Goal: Task Accomplishment & Management: Manage account settings

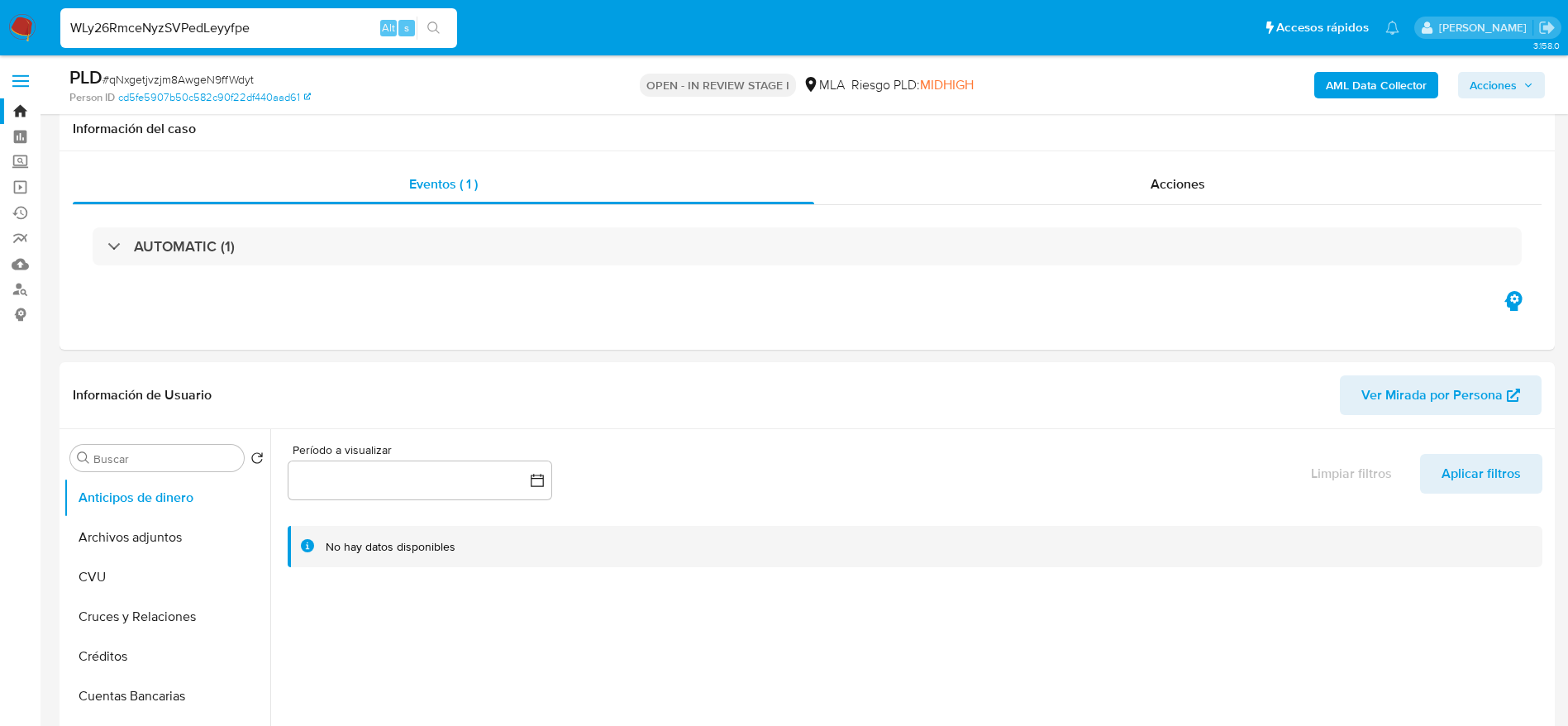
select select "10"
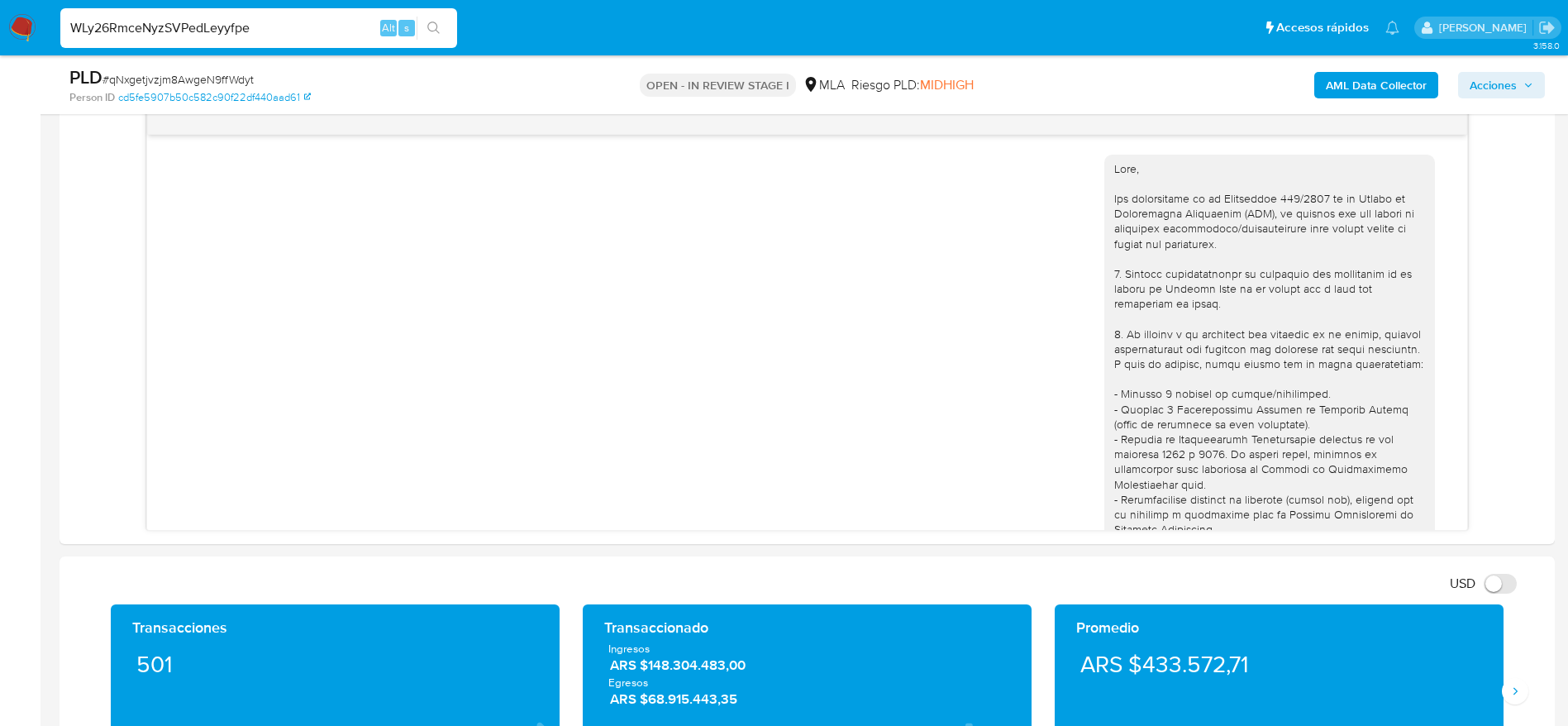
type input "WLy26RmceNyzSVPedLeyyfpe"
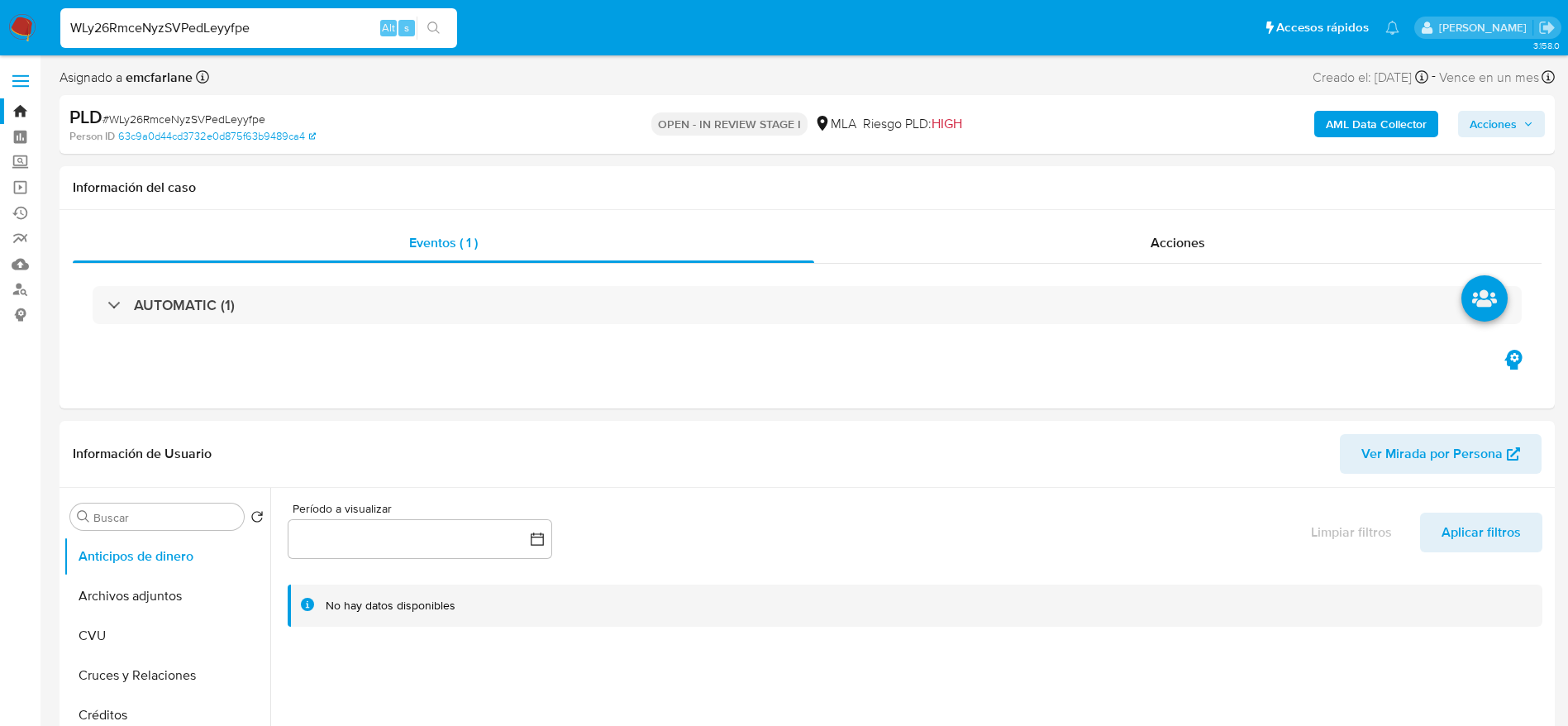
select select "10"
click at [131, 605] on button "Archivos adjuntos" at bounding box center [160, 595] width 193 height 40
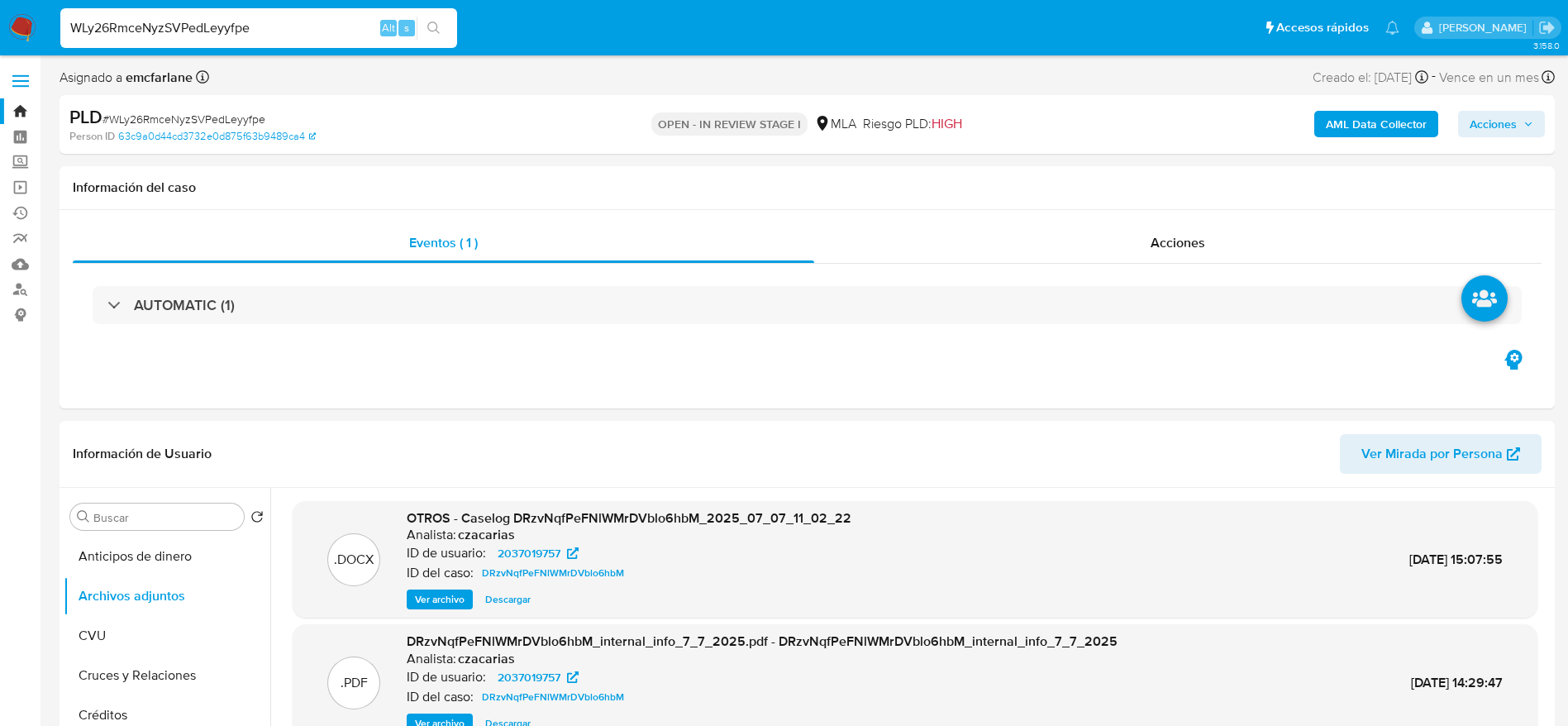
click at [1387, 117] on b "AML Data Collector" at bounding box center [1376, 124] width 100 height 26
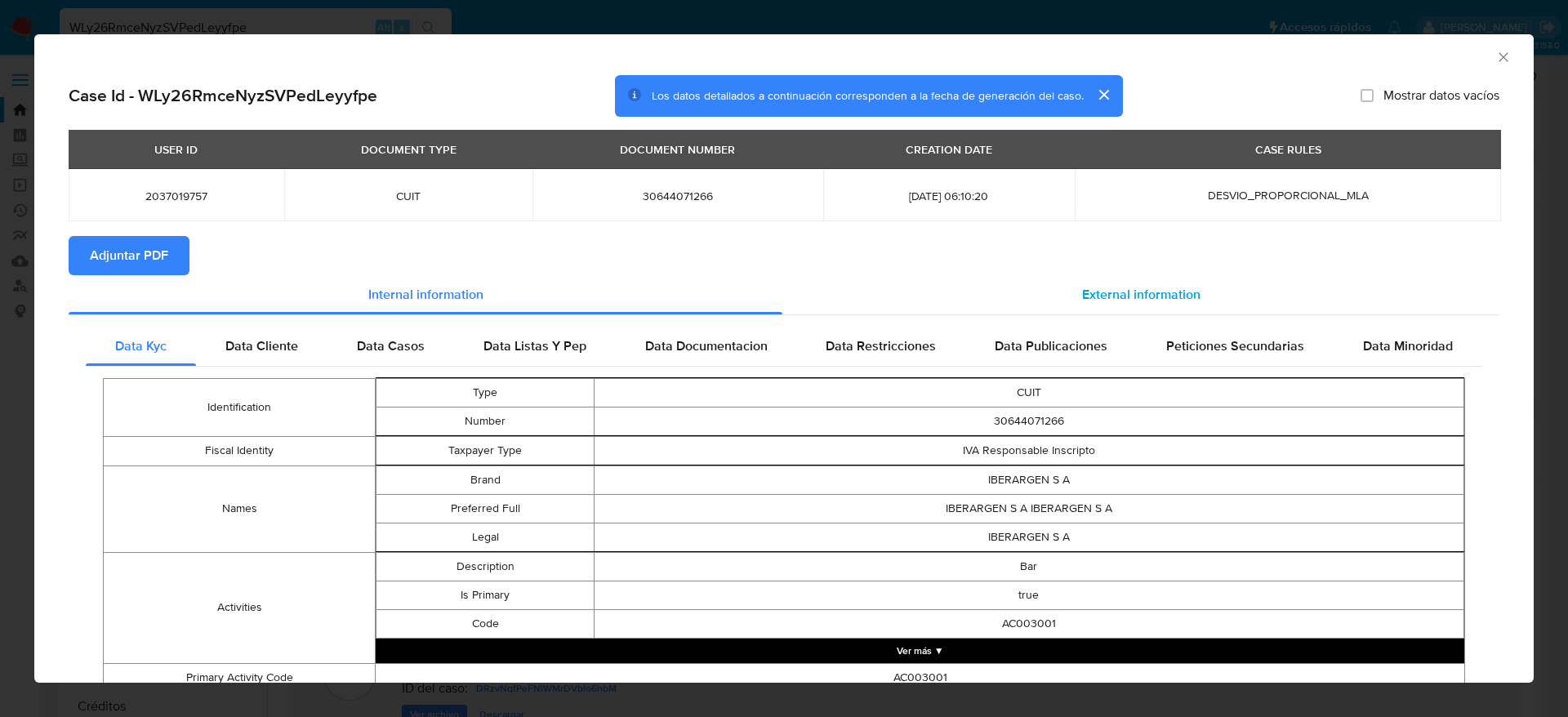
click at [1145, 280] on div "External information" at bounding box center [1140, 294] width 717 height 39
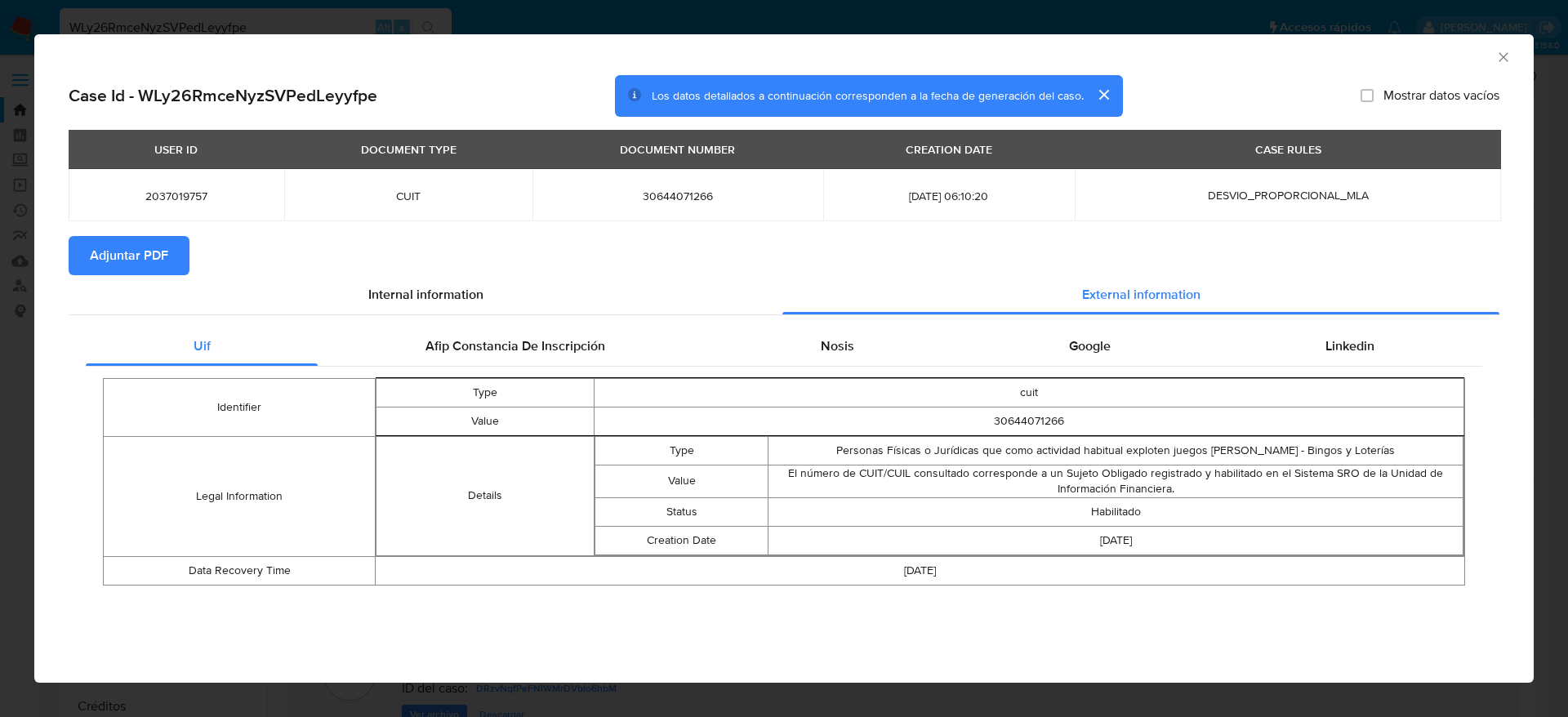
drag, startPoint x: 520, startPoint y: 340, endPoint x: 883, endPoint y: 369, distance: 364.2
click at [520, 340] on span "Afip Constancia De Inscripción" at bounding box center [516, 346] width 180 height 19
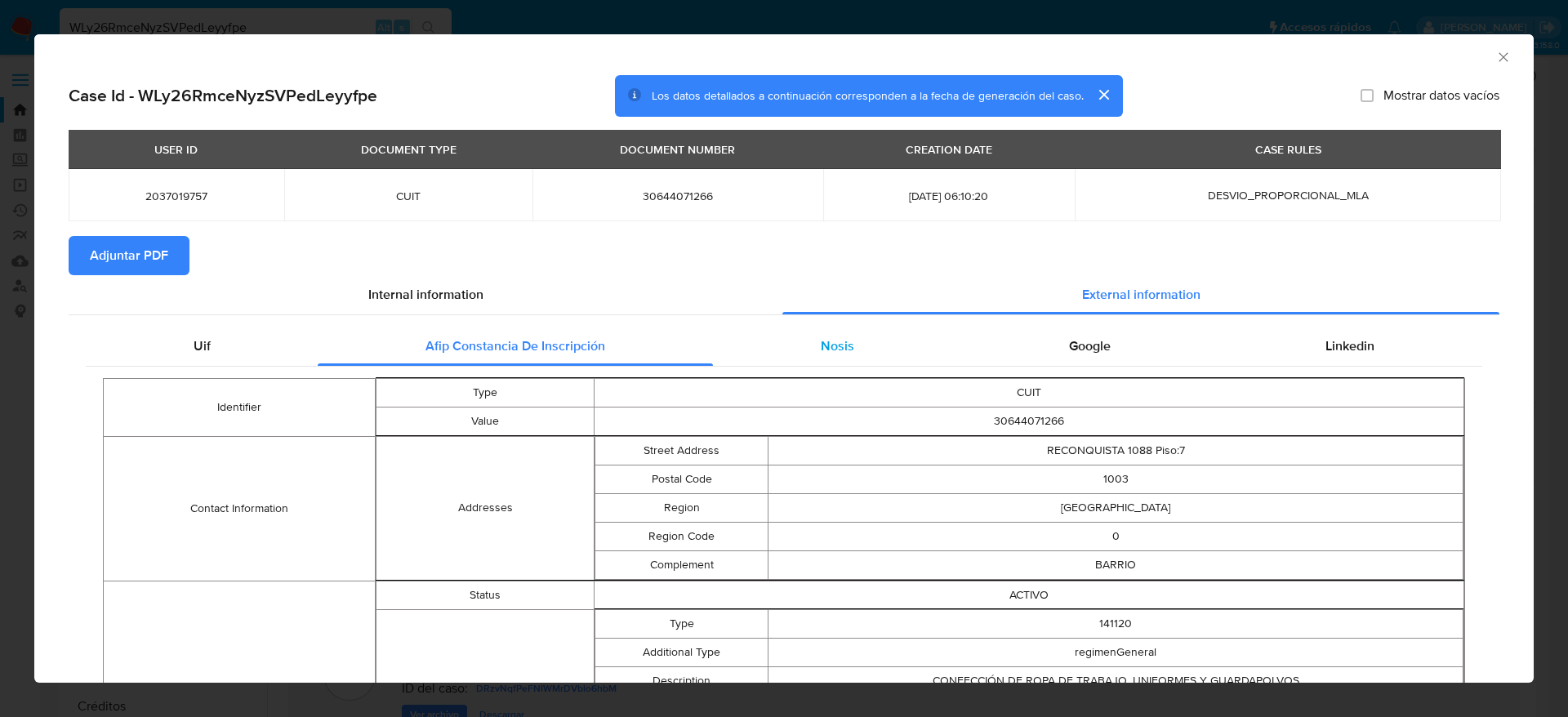
click at [842, 348] on span "Nosis" at bounding box center [837, 346] width 33 height 19
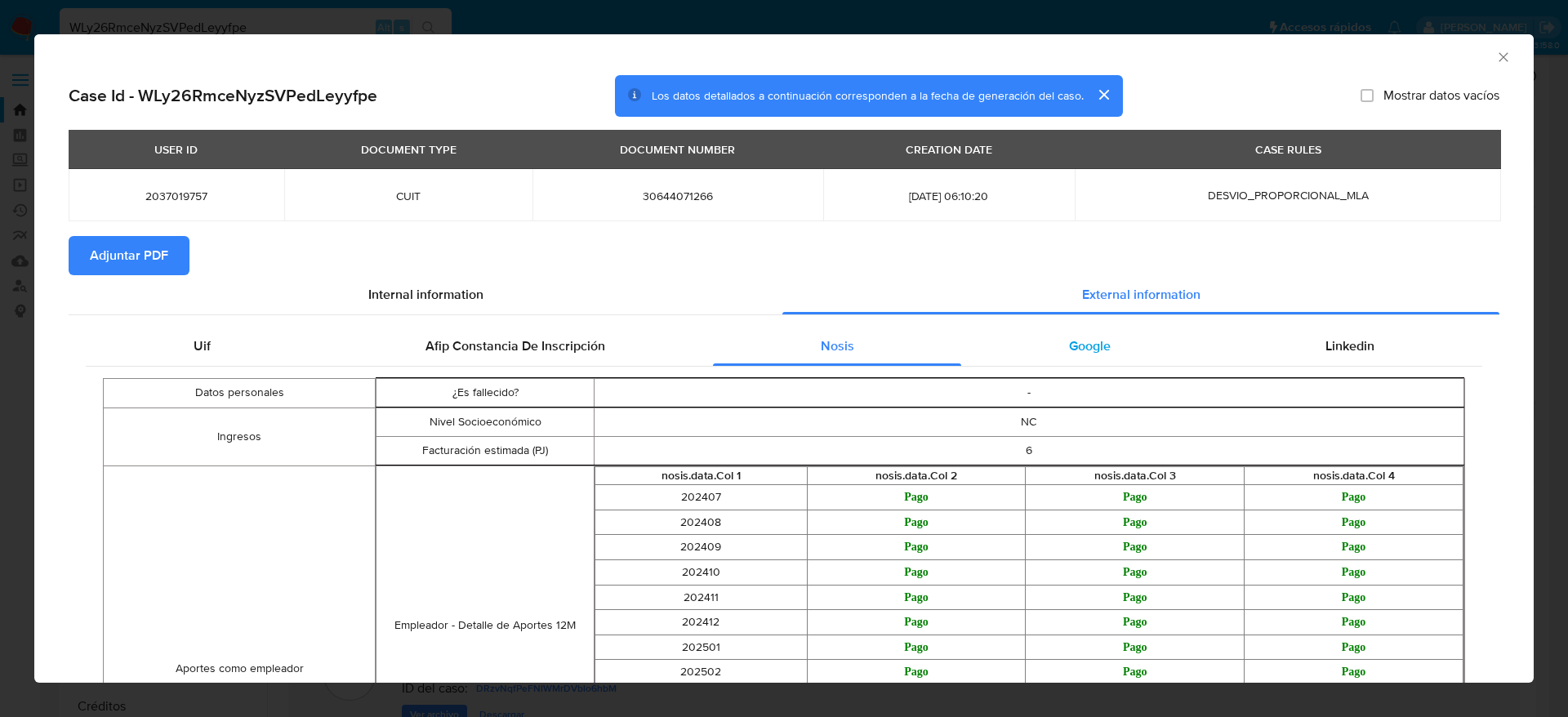
click at [1087, 338] on span "Google" at bounding box center [1091, 346] width 42 height 19
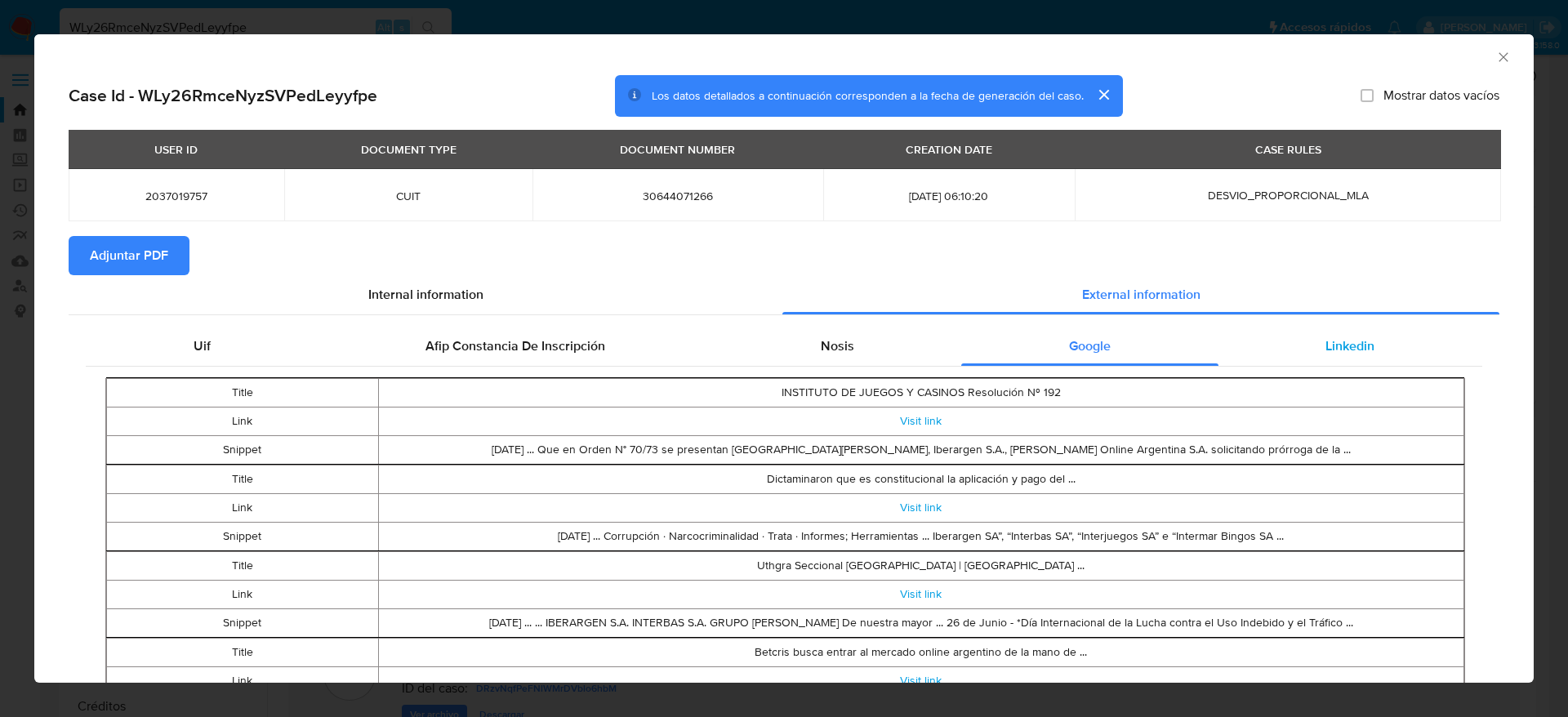
click at [1325, 352] on span "Linkedin" at bounding box center [1349, 346] width 49 height 19
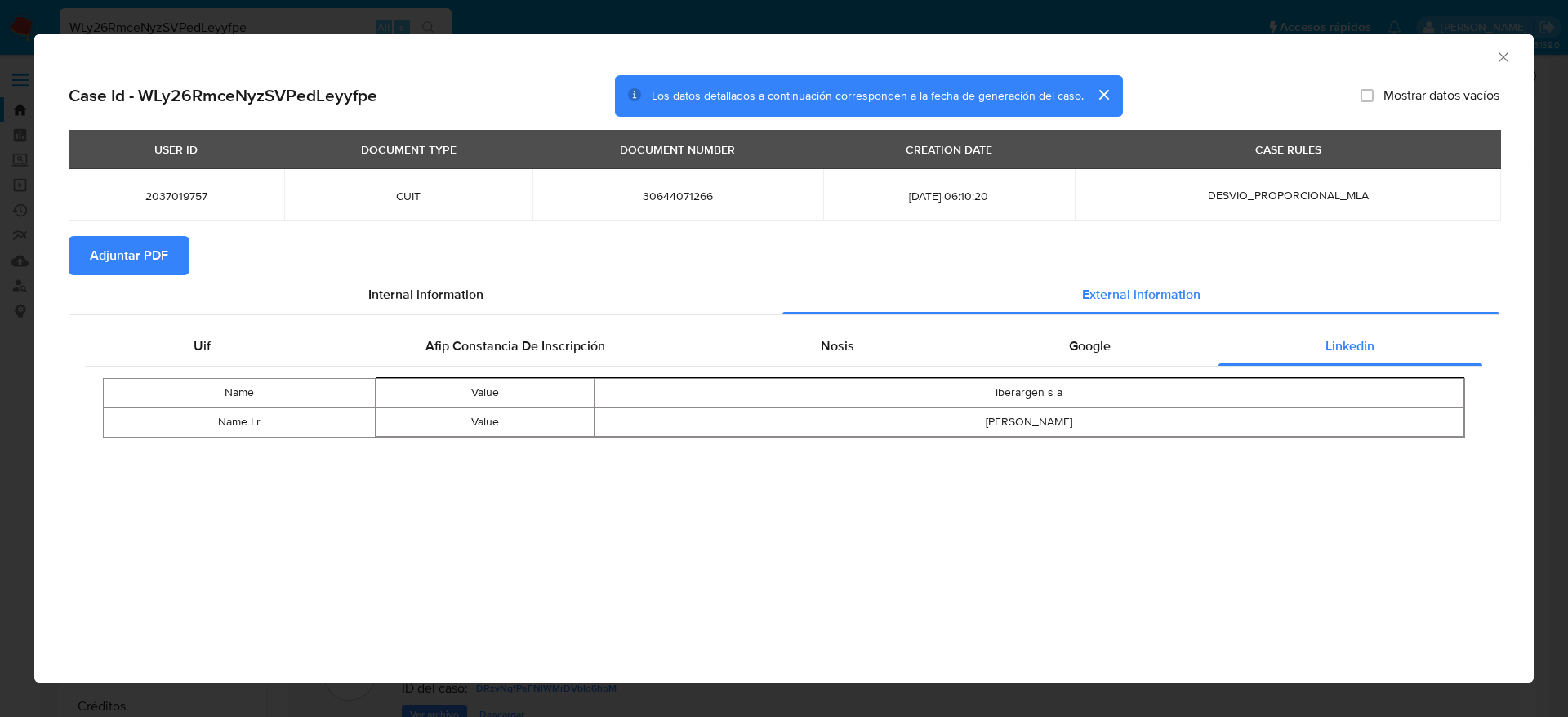
click at [120, 257] on span "Adjuntar PDF" at bounding box center [129, 256] width 78 height 36
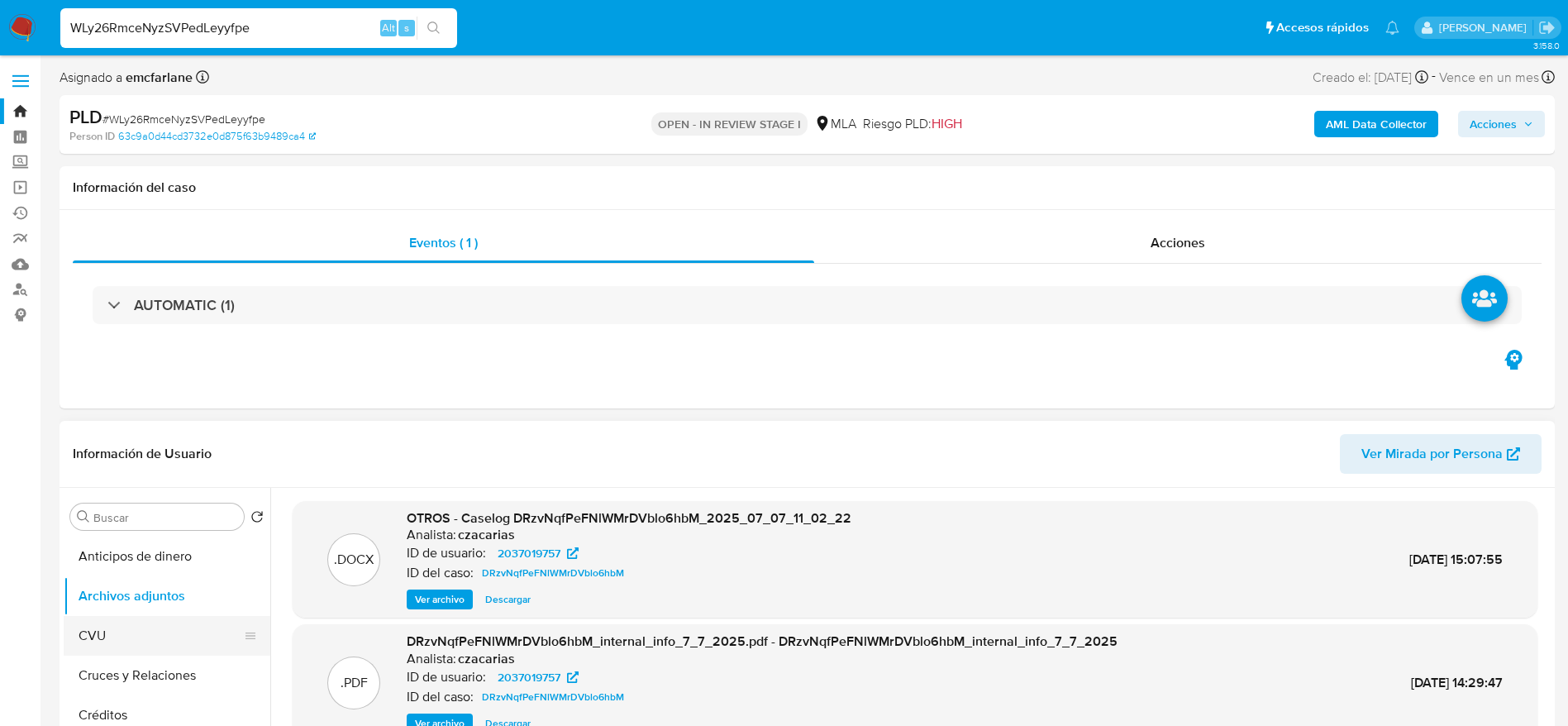
click at [106, 620] on button "CVU" at bounding box center [160, 635] width 193 height 40
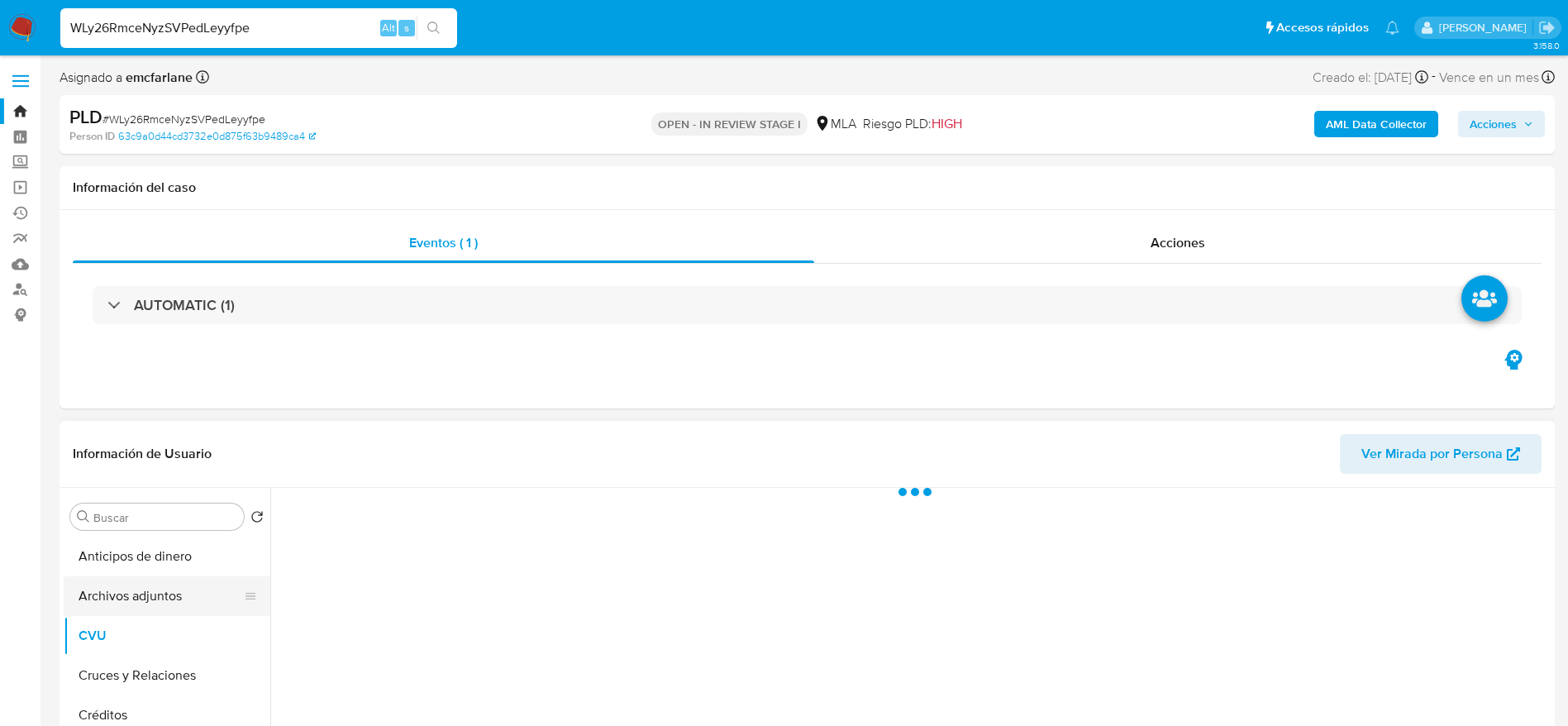
click at [137, 606] on button "Archivos adjuntos" at bounding box center [160, 595] width 193 height 40
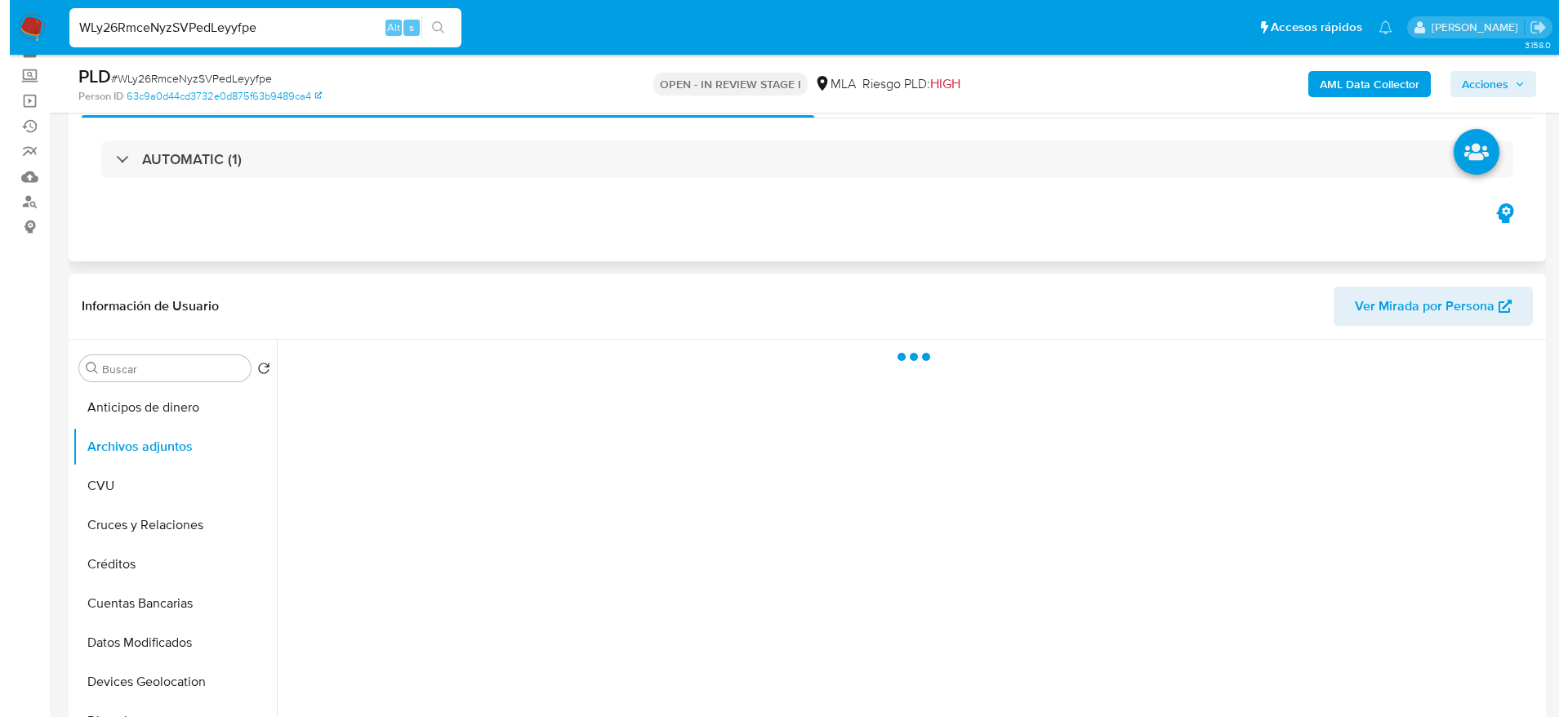
scroll to position [122, 0]
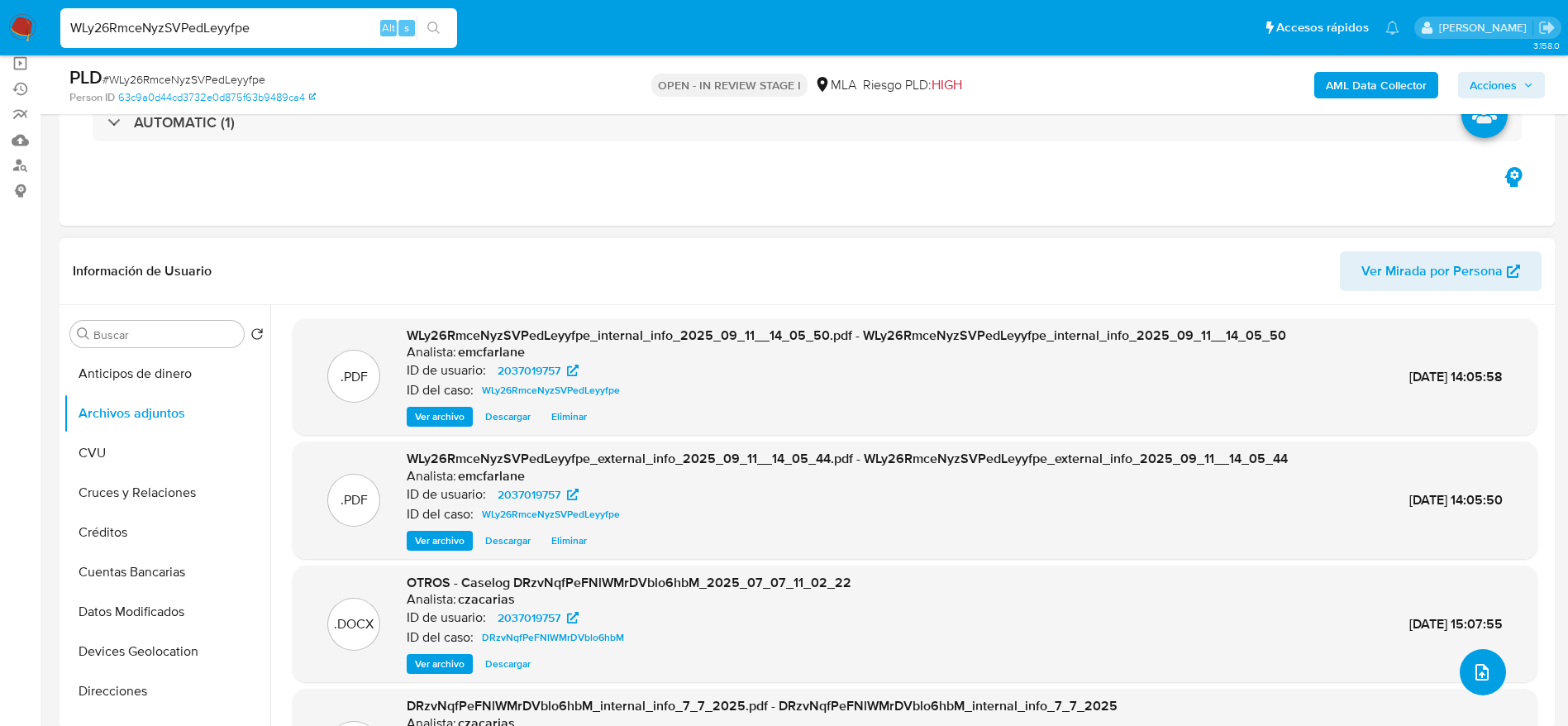
click at [1473, 666] on icon "upload-file" at bounding box center [1481, 672] width 20 height 20
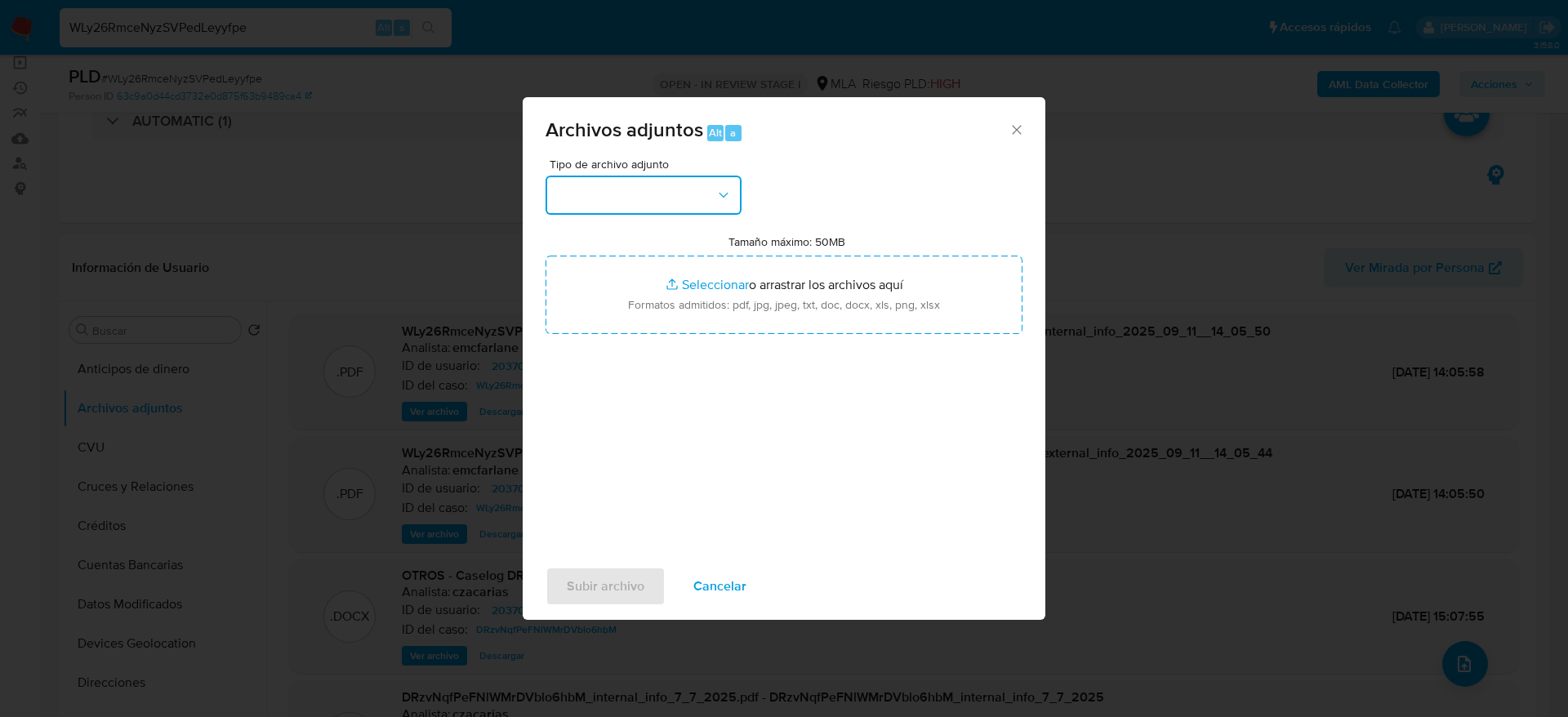
click at [705, 195] on button "button" at bounding box center [643, 195] width 196 height 39
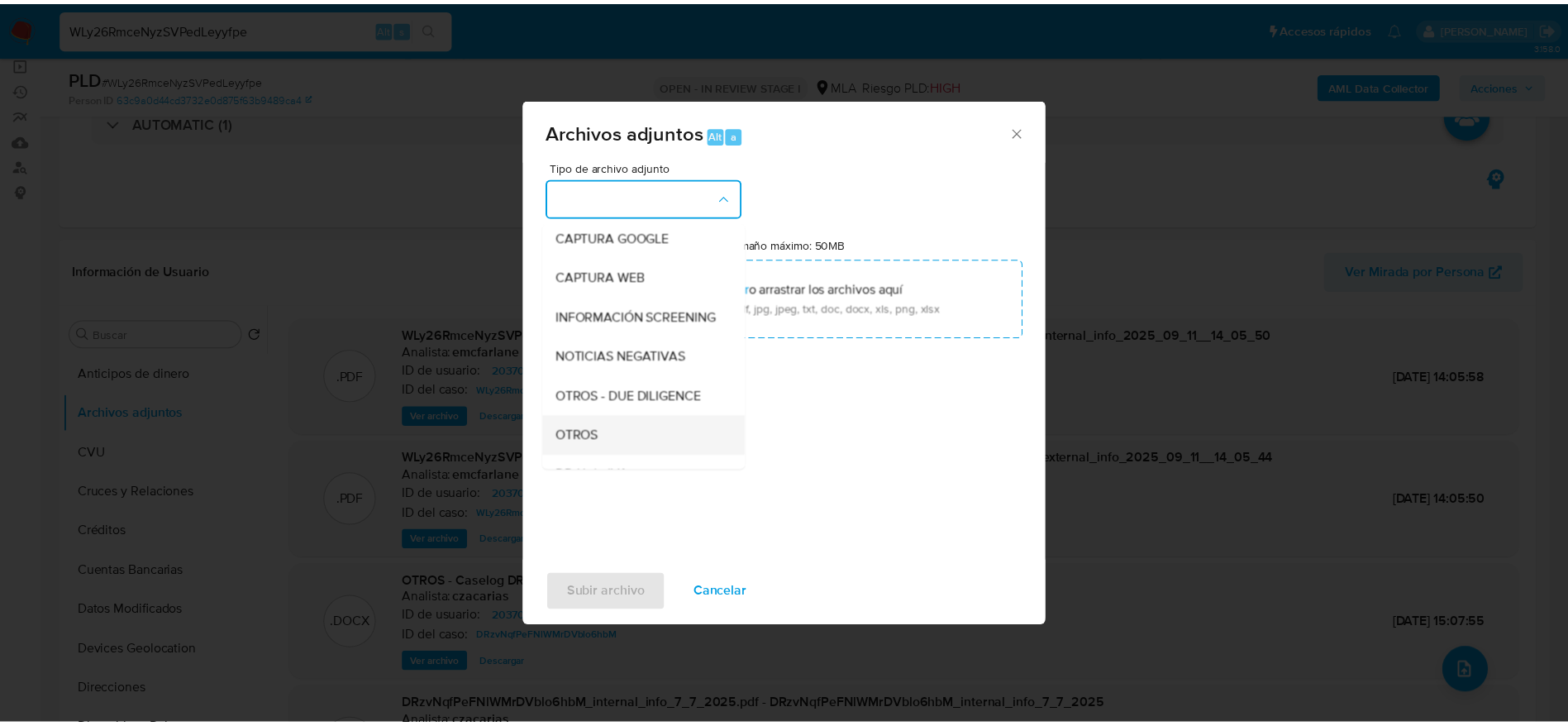
scroll to position [248, 0]
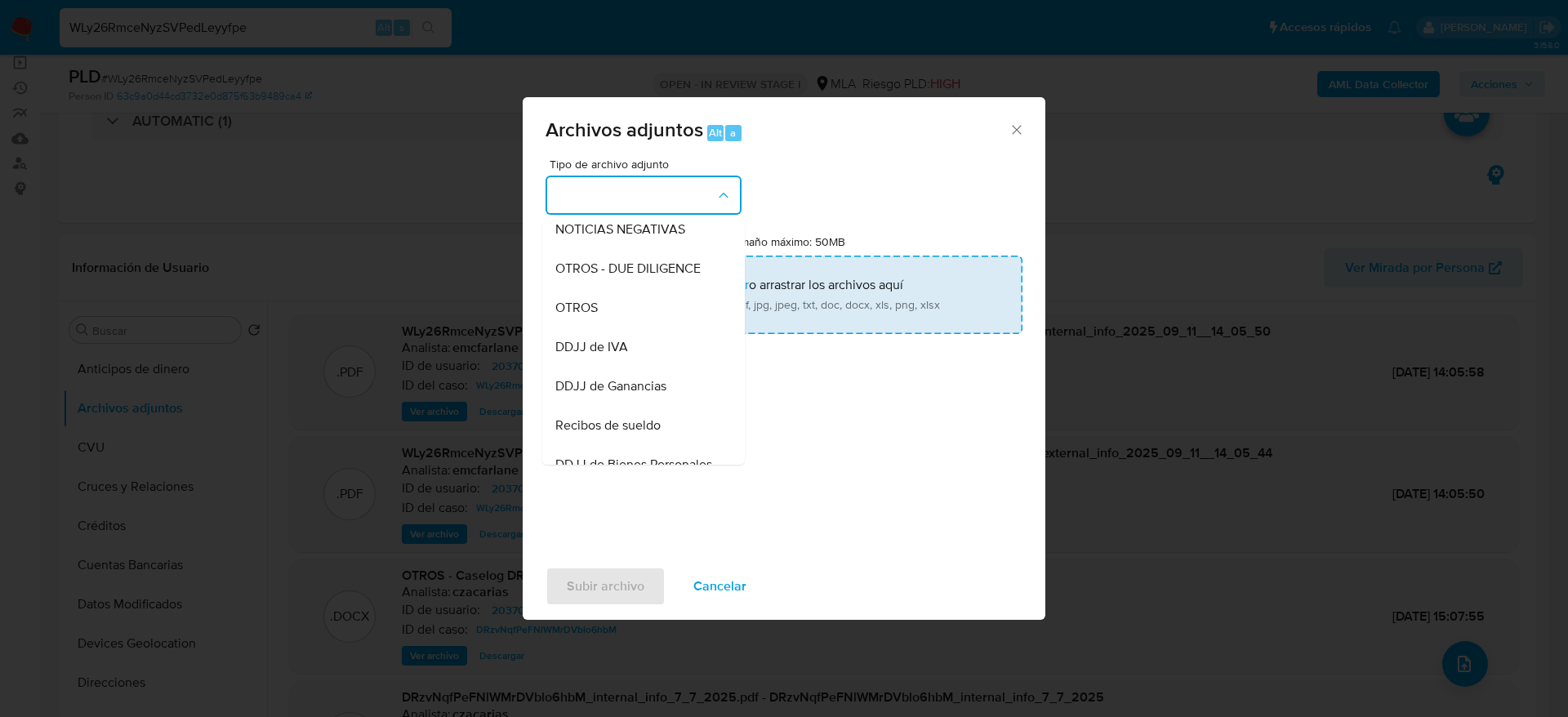
click at [601, 327] on div "OTROS" at bounding box center [639, 307] width 166 height 39
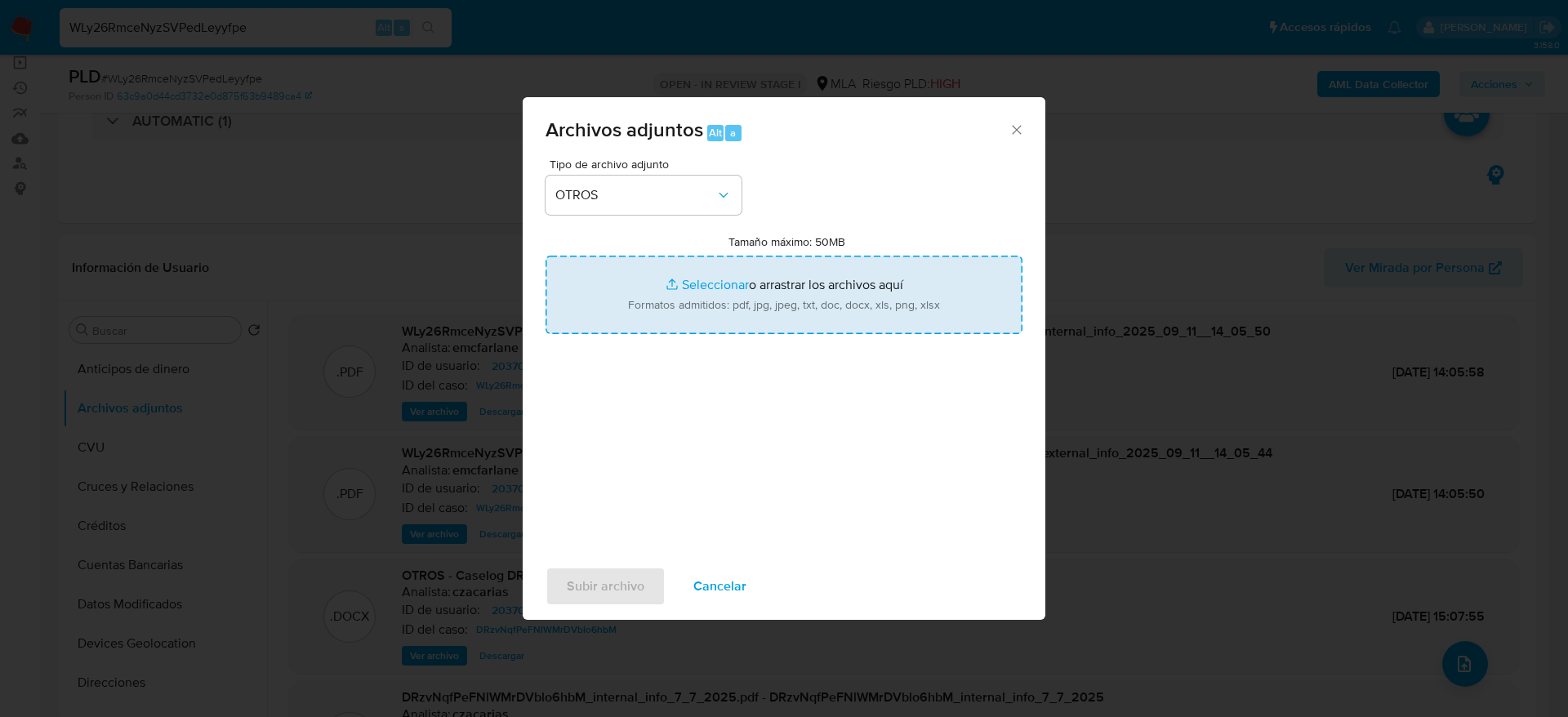
click at [764, 285] on input "Tamaño máximo: 50MB Seleccionar archivos" at bounding box center [784, 295] width 477 height 78
type input "C:\fakepath\Caselog WLy26RmceNyzSVPedLeyyfpe.docx"
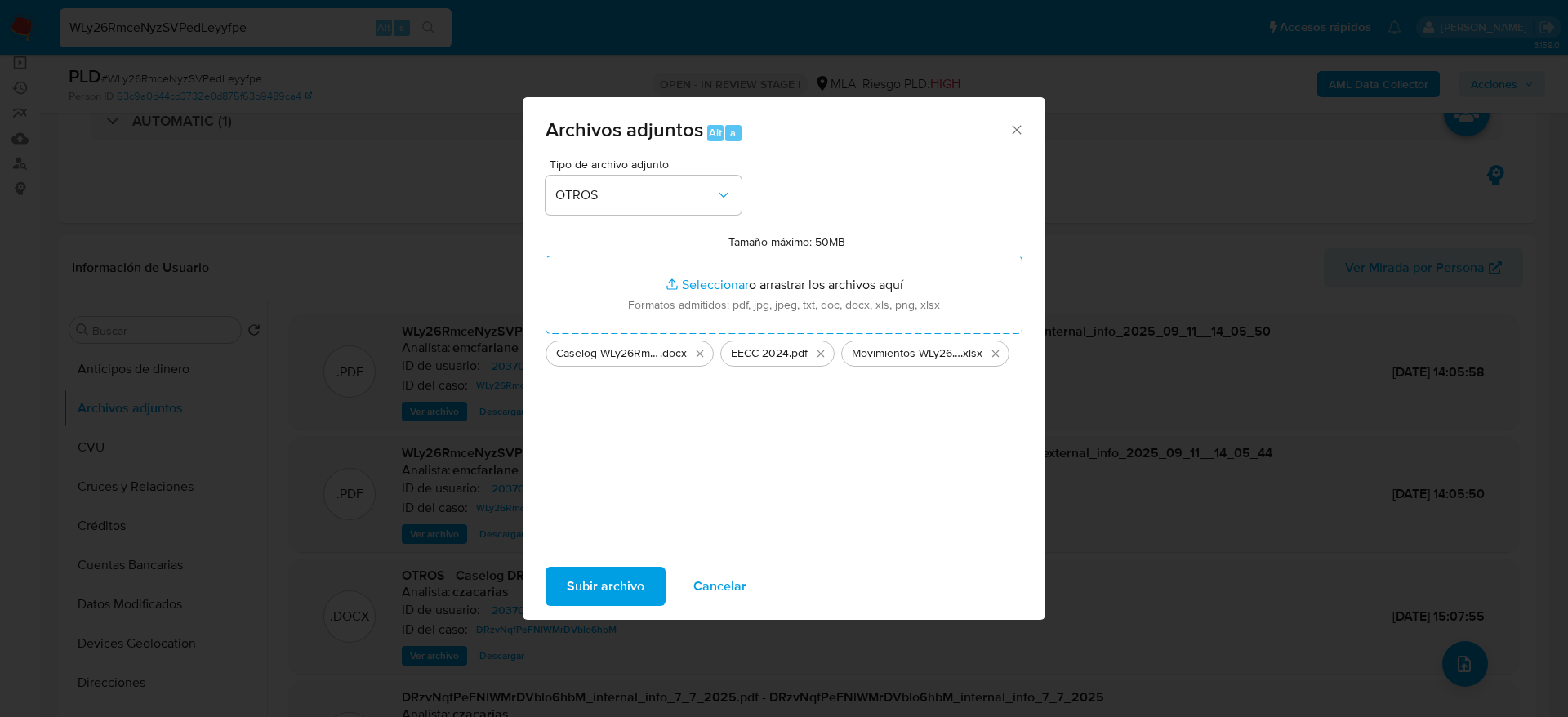
click at [583, 580] on span "Subir archivo" at bounding box center [605, 586] width 77 height 36
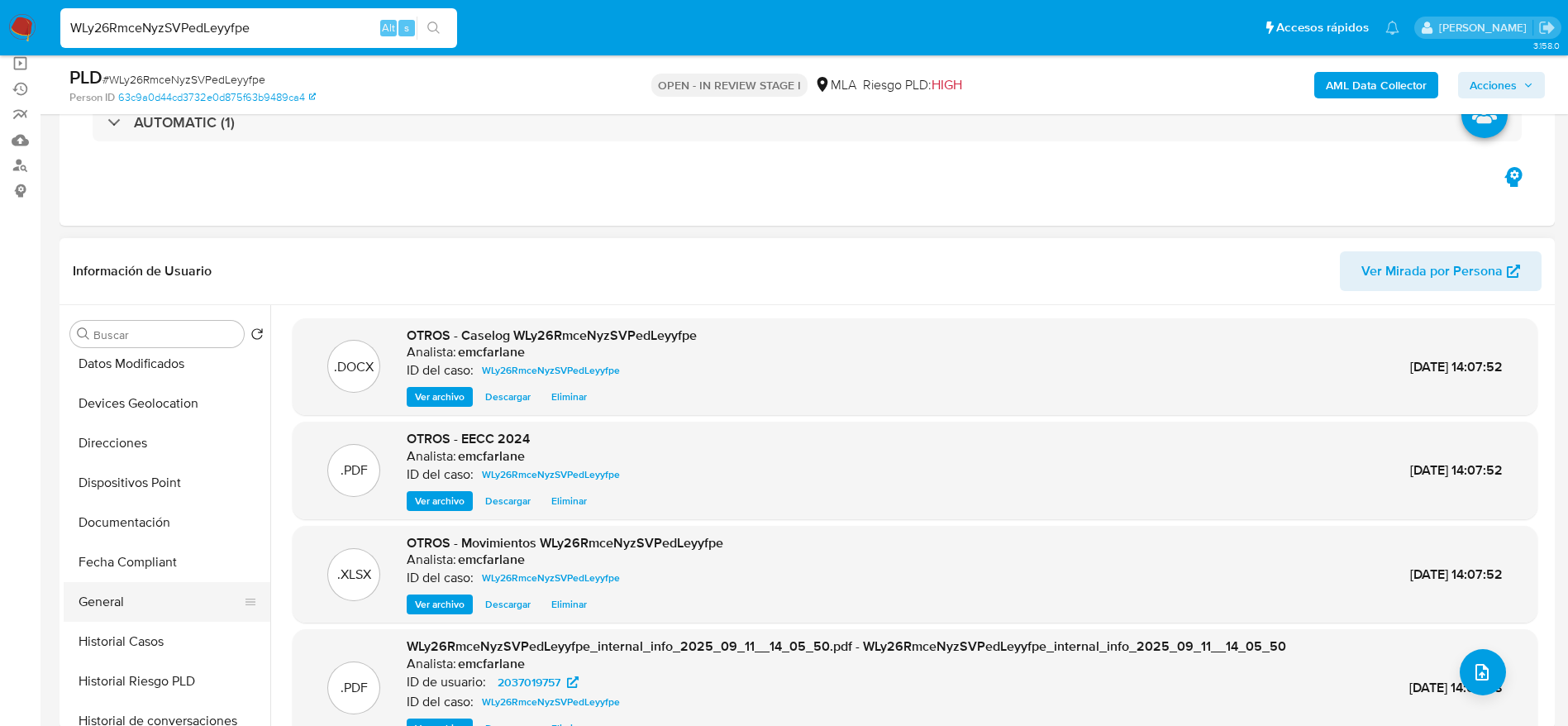
drag, startPoint x: 154, startPoint y: 653, endPoint x: 260, endPoint y: 613, distance: 113.3
click at [154, 653] on button "Historial Casos" at bounding box center [167, 641] width 207 height 40
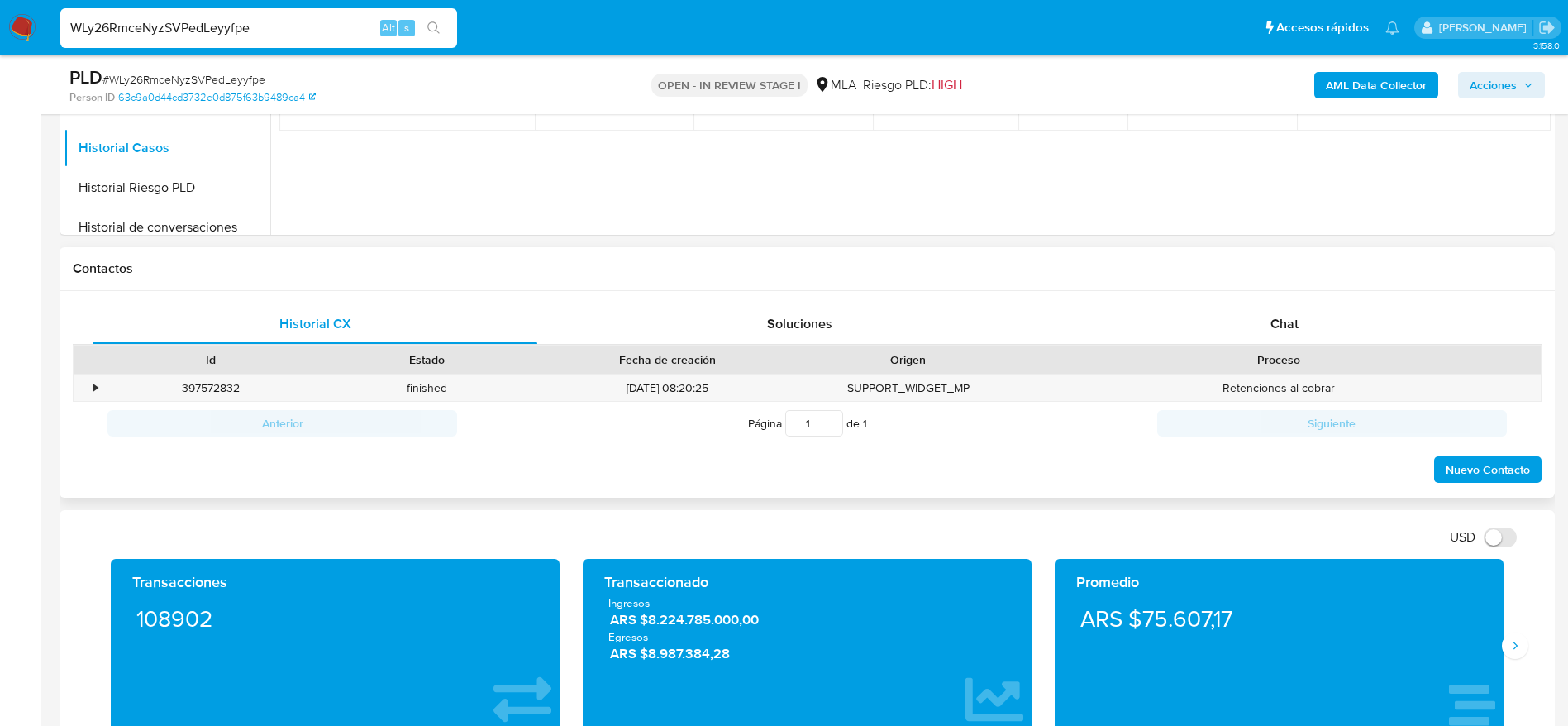
scroll to position [621, 0]
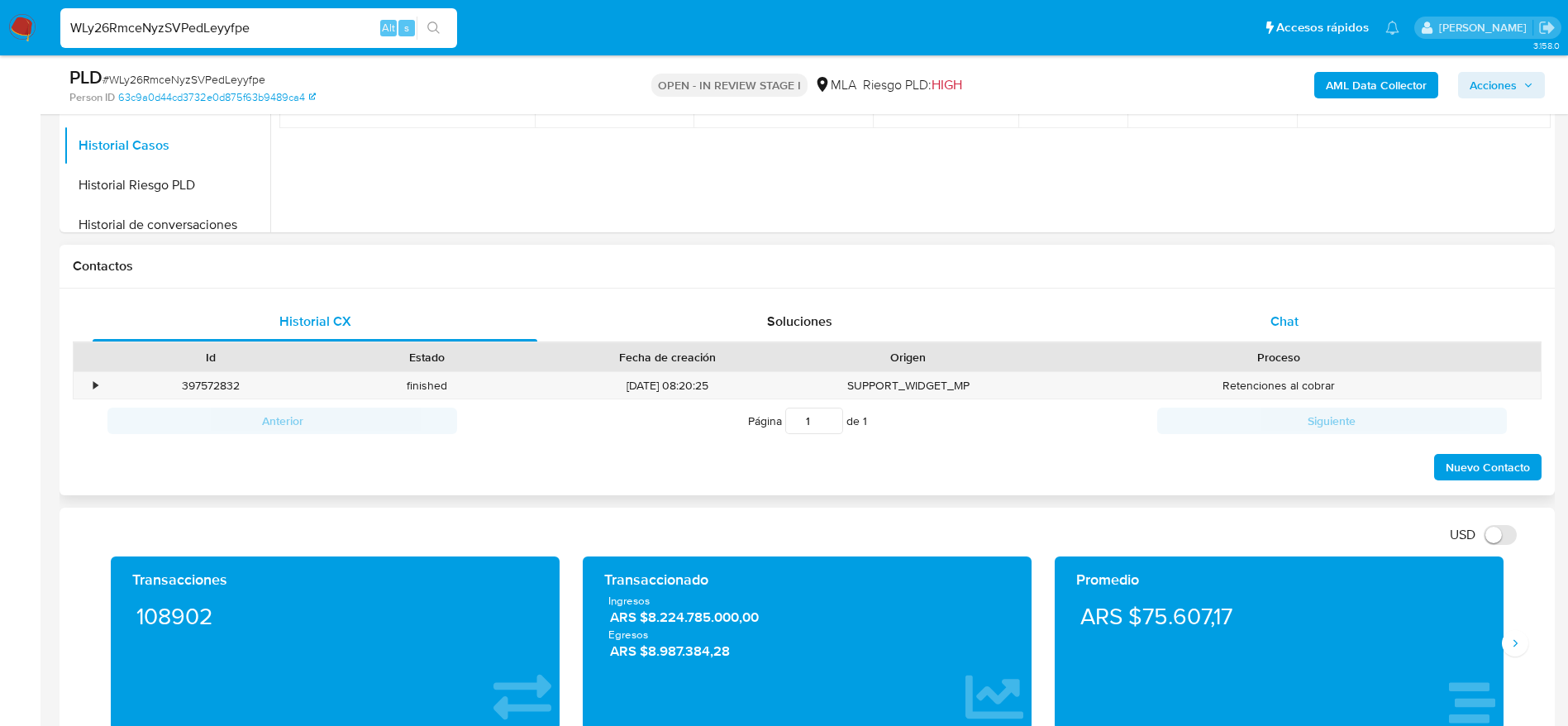
click at [1277, 323] on span "Chat" at bounding box center [1284, 321] width 28 height 19
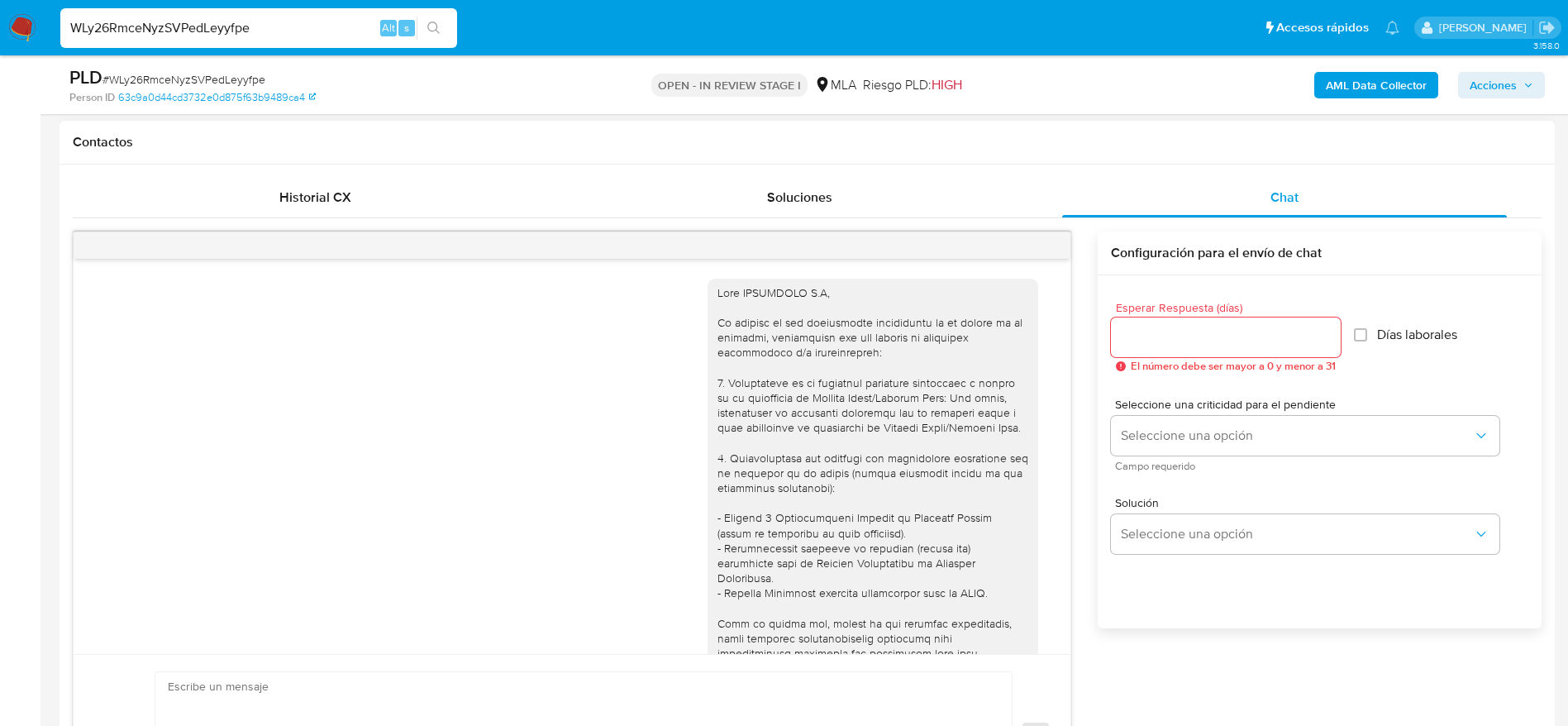
scroll to position [1398, 0]
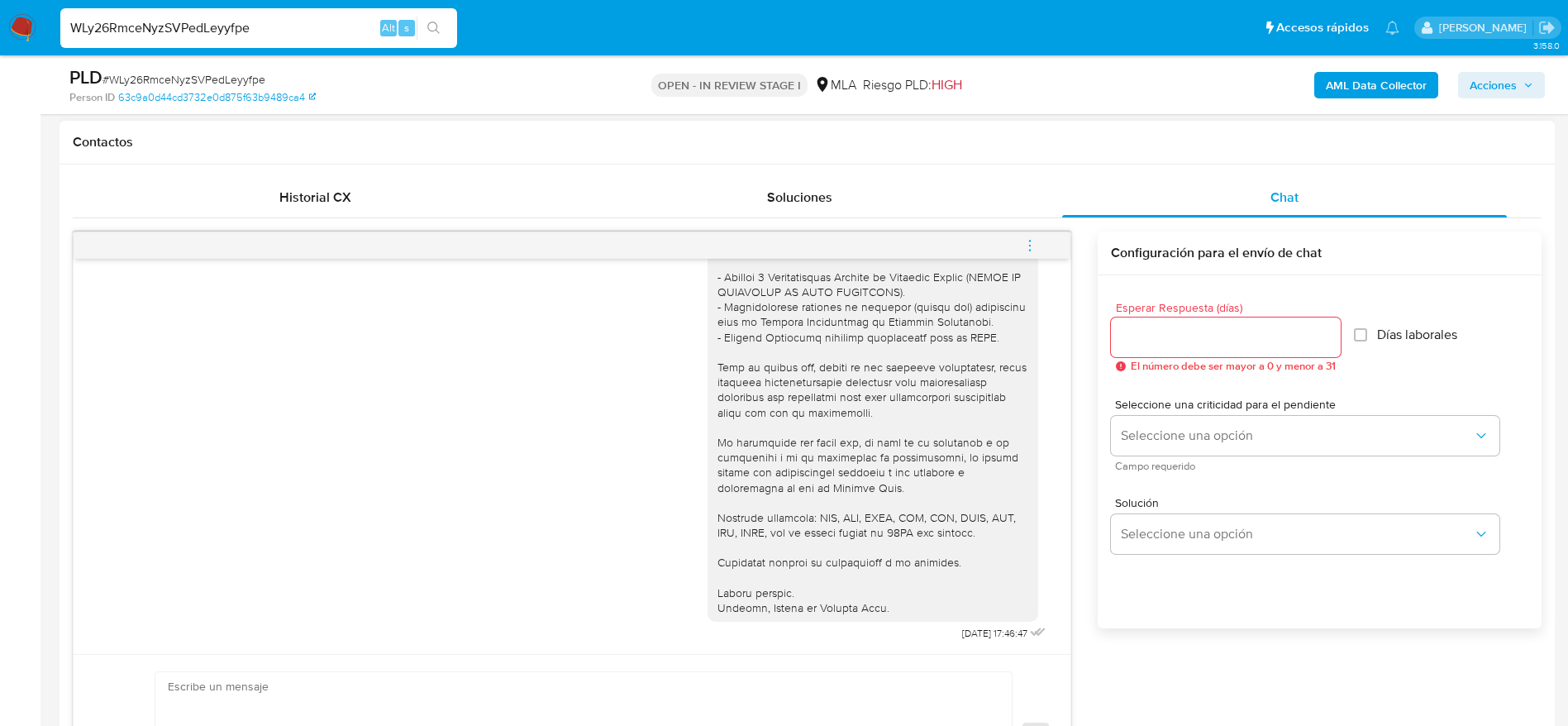
click at [1032, 248] on icon "menu-action" at bounding box center [1029, 245] width 14 height 15
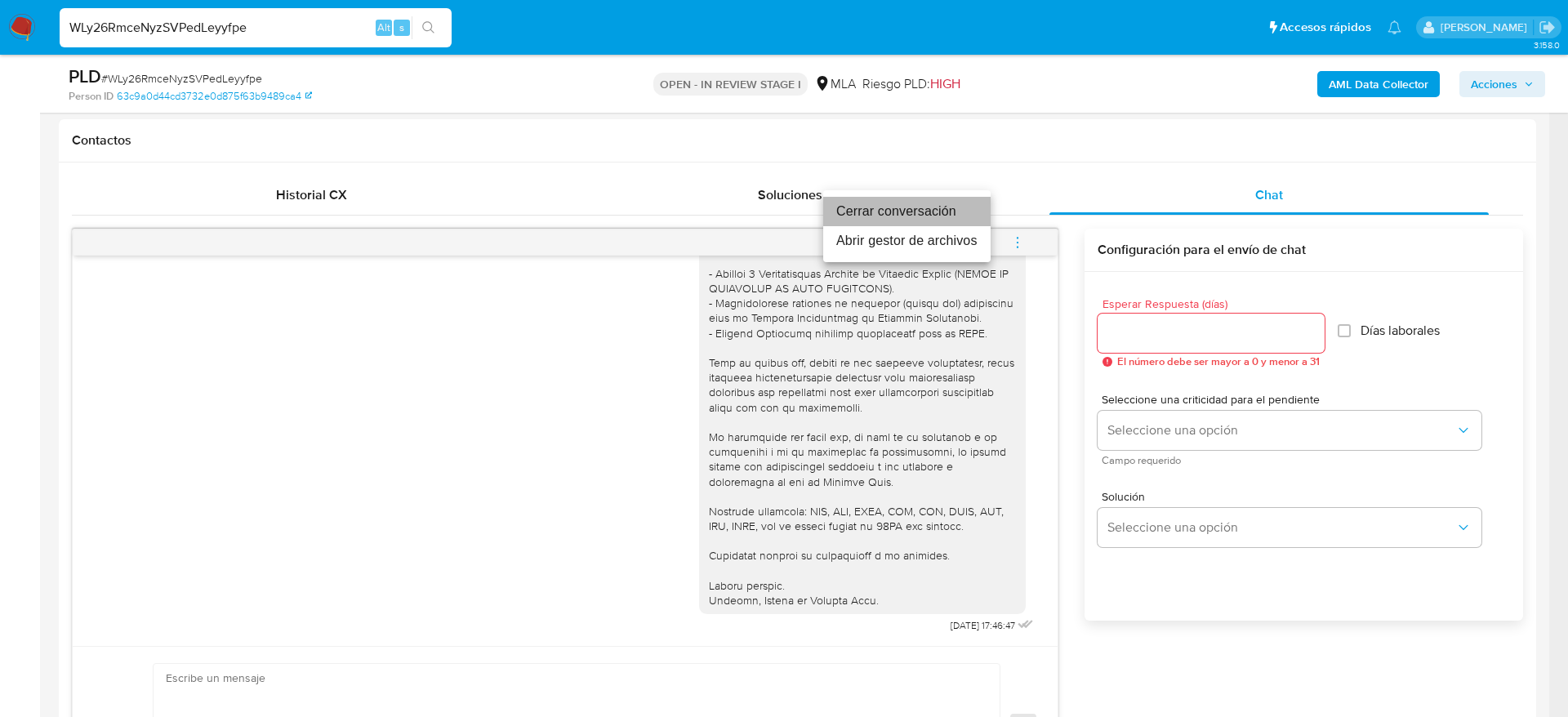
click at [949, 213] on li "Cerrar conversación" at bounding box center [906, 211] width 167 height 30
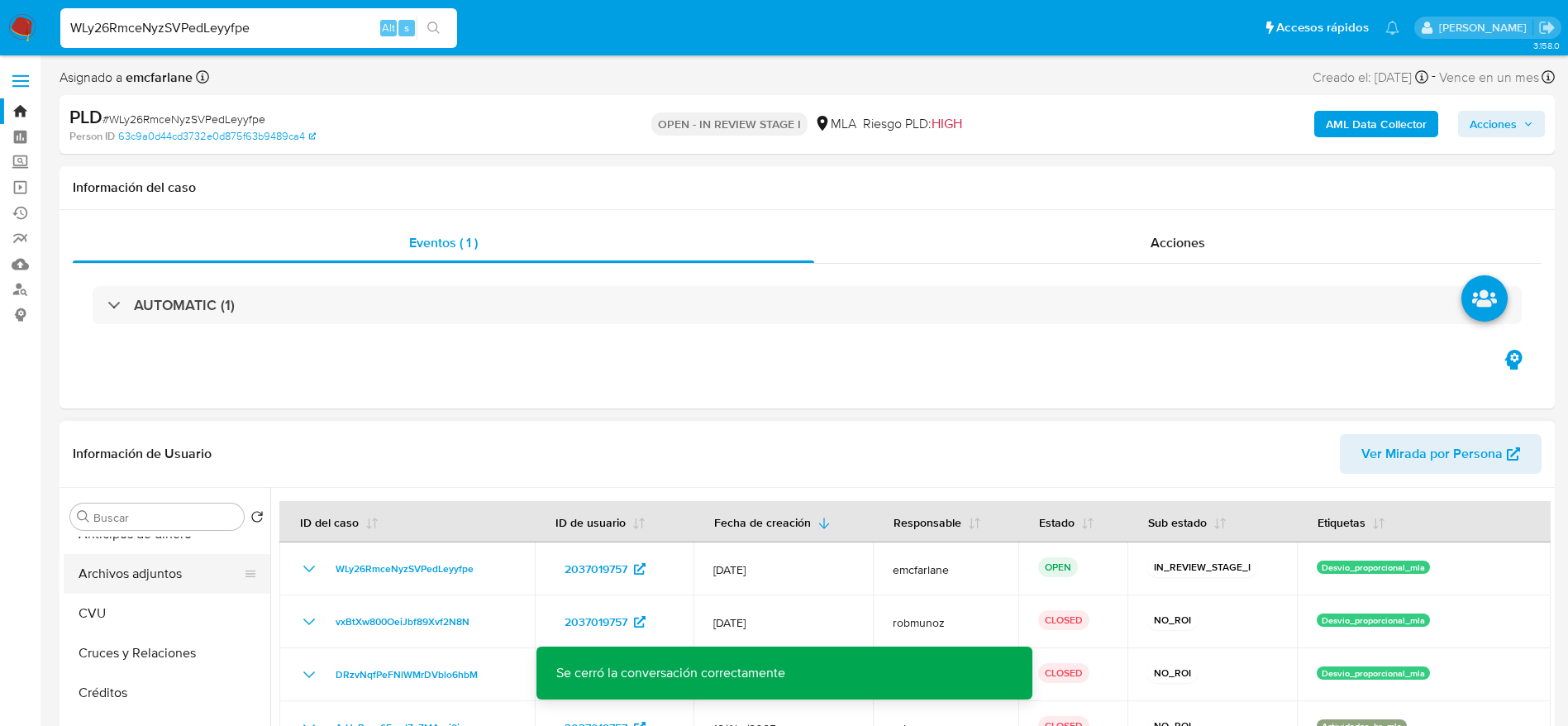
scroll to position [0, 0]
click at [157, 571] on button "Anticipos de dinero" at bounding box center [160, 556] width 193 height 40
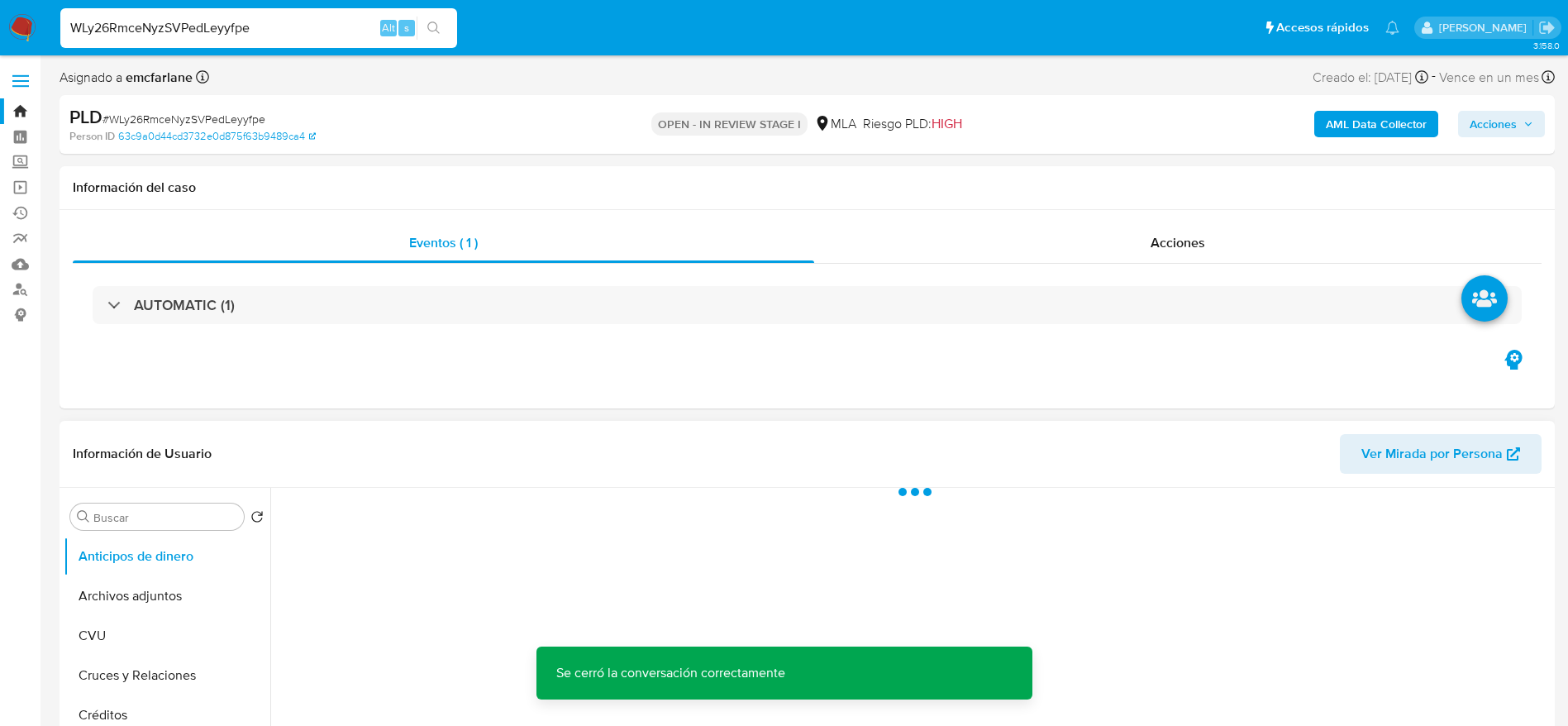
drag, startPoint x: 157, startPoint y: 592, endPoint x: 804, endPoint y: 467, distance: 659.0
click at [157, 592] on button "Archivos adjuntos" at bounding box center [167, 595] width 207 height 40
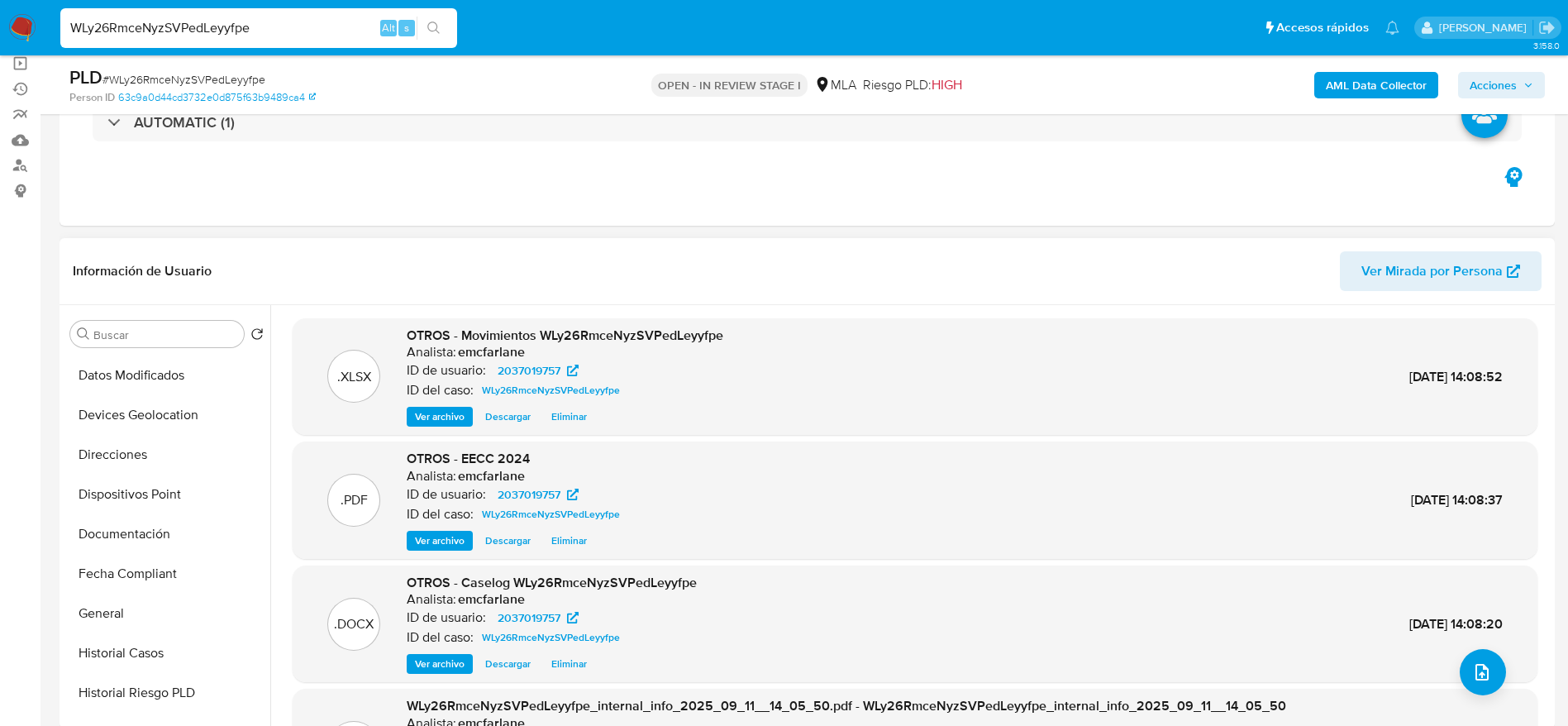
scroll to position [372, 0]
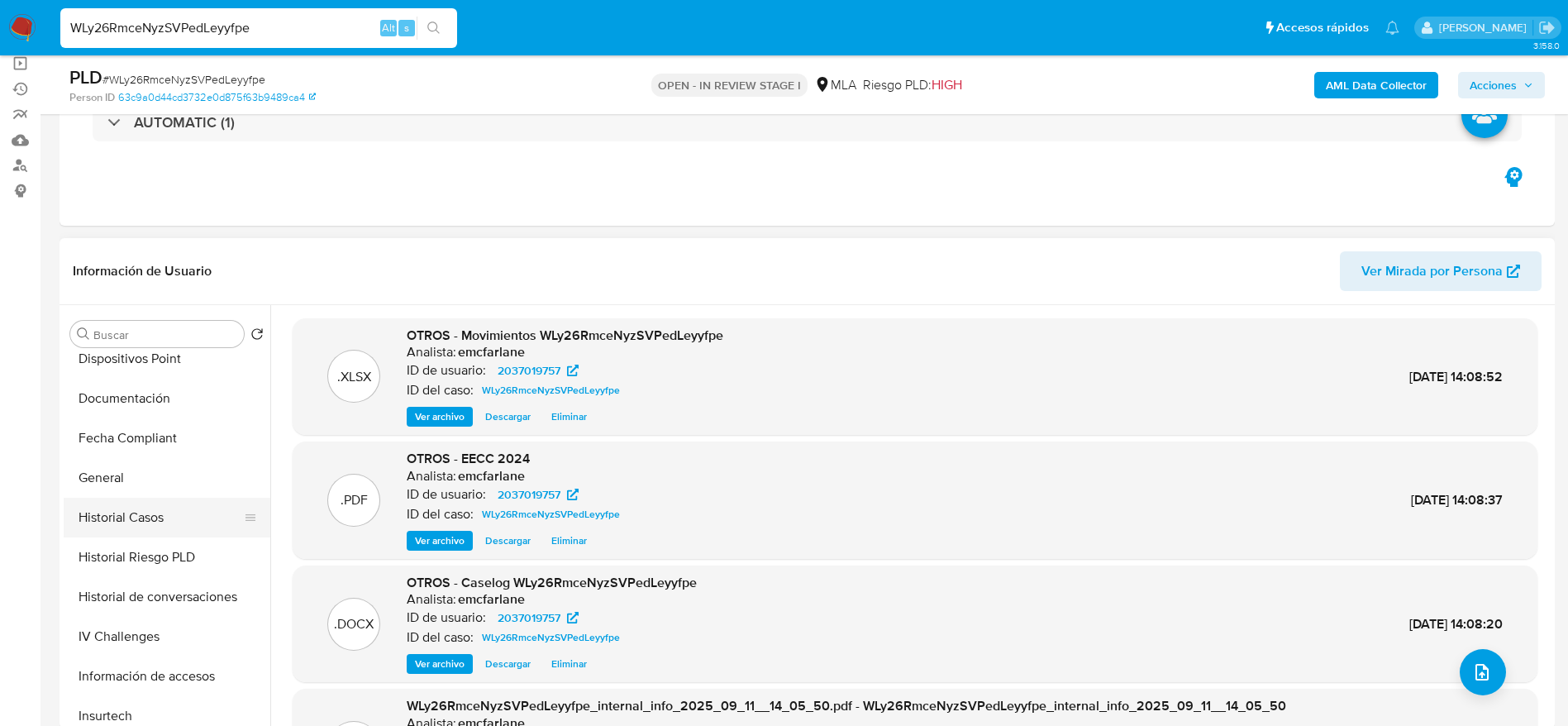
click at [128, 513] on button "Historial Casos" at bounding box center [160, 517] width 193 height 40
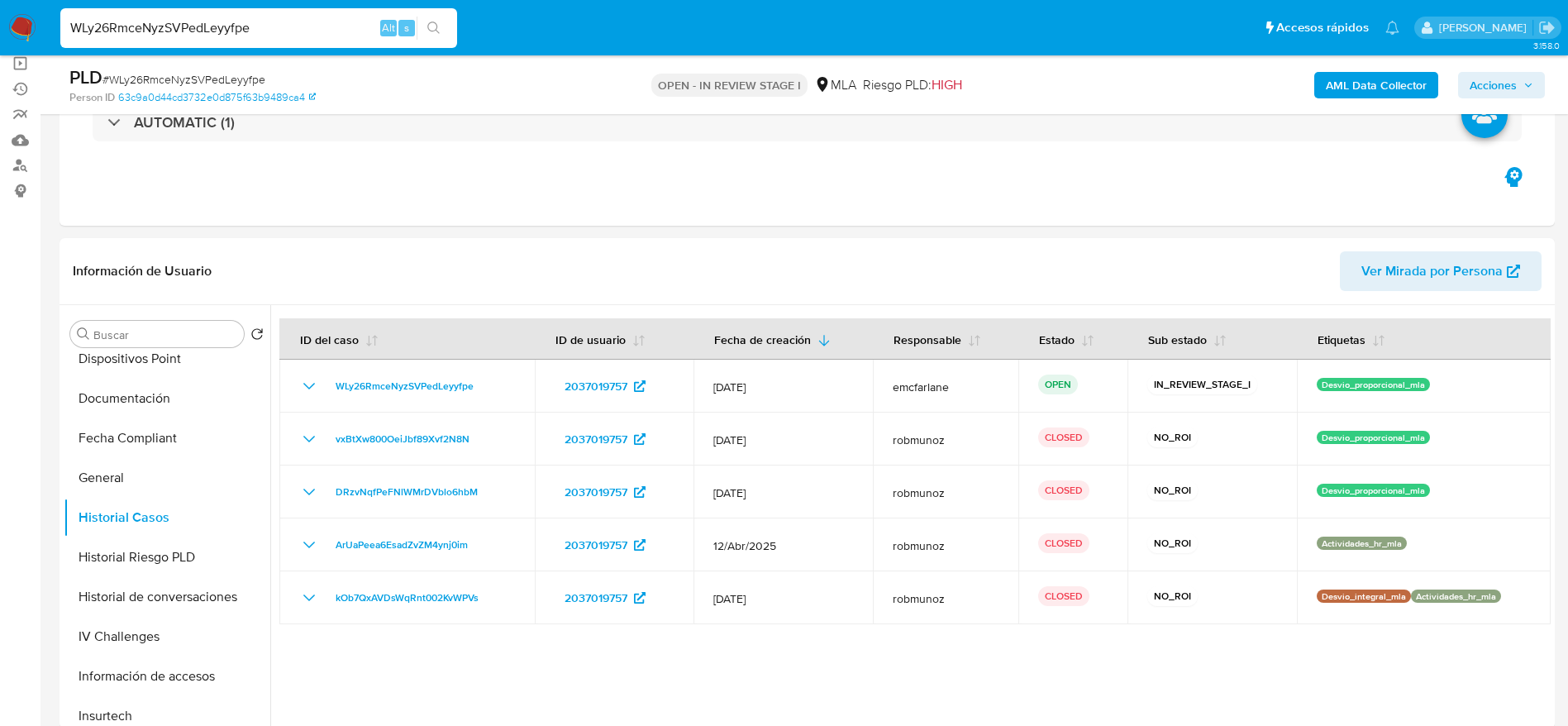
click at [1508, 78] on span "Acciones" at bounding box center [1493, 84] width 47 height 26
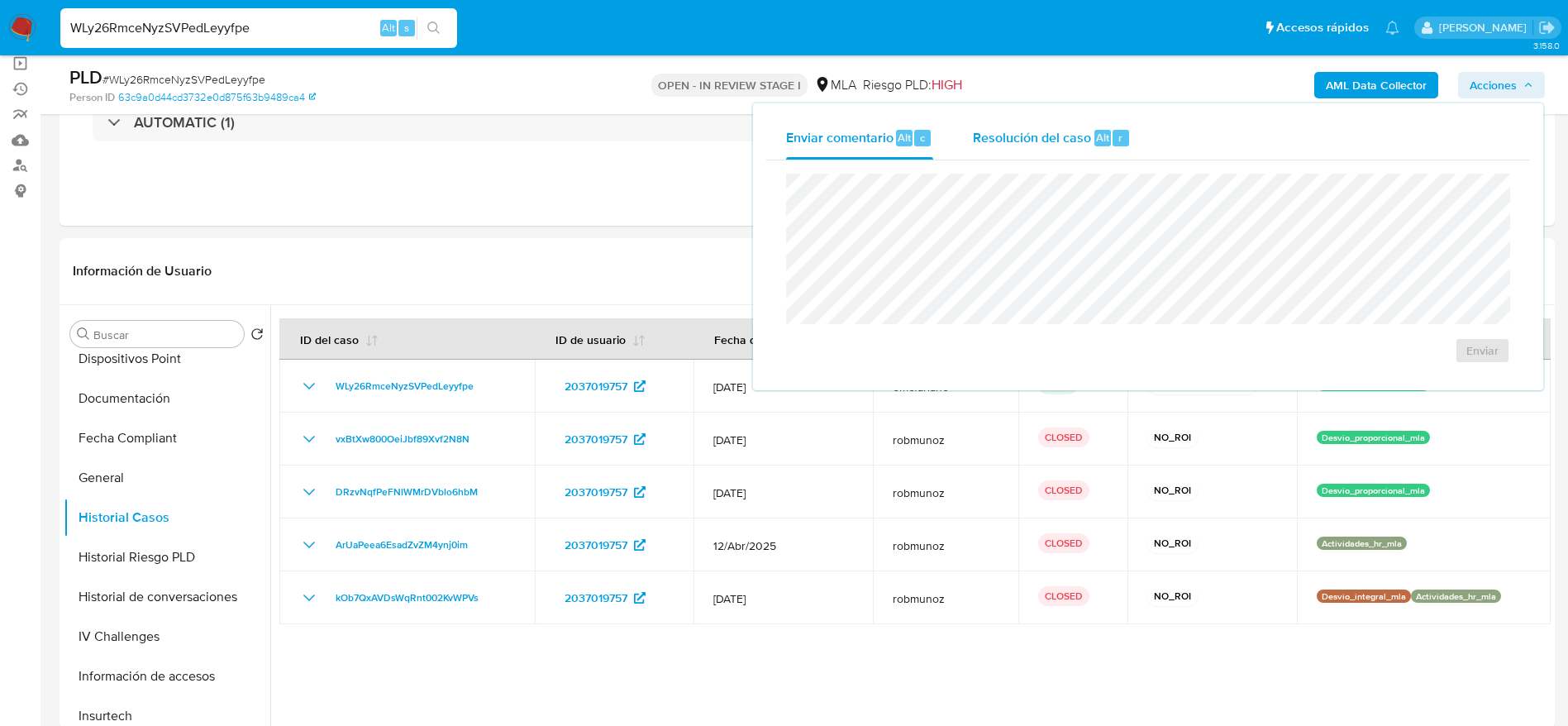
click at [1042, 144] on span "Resolución del caso" at bounding box center [1032, 137] width 118 height 19
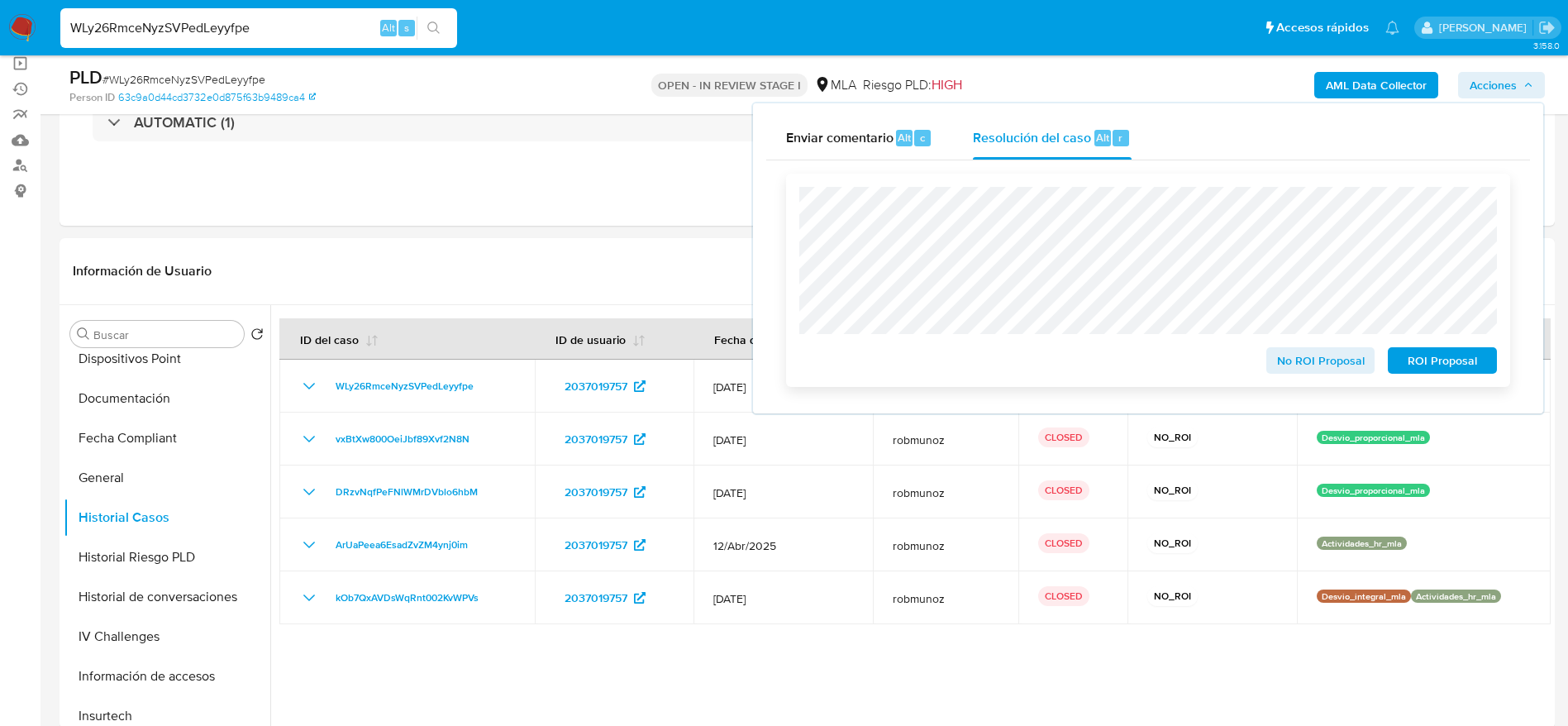
click at [1285, 363] on span "No ROI Proposal" at bounding box center [1320, 361] width 86 height 23
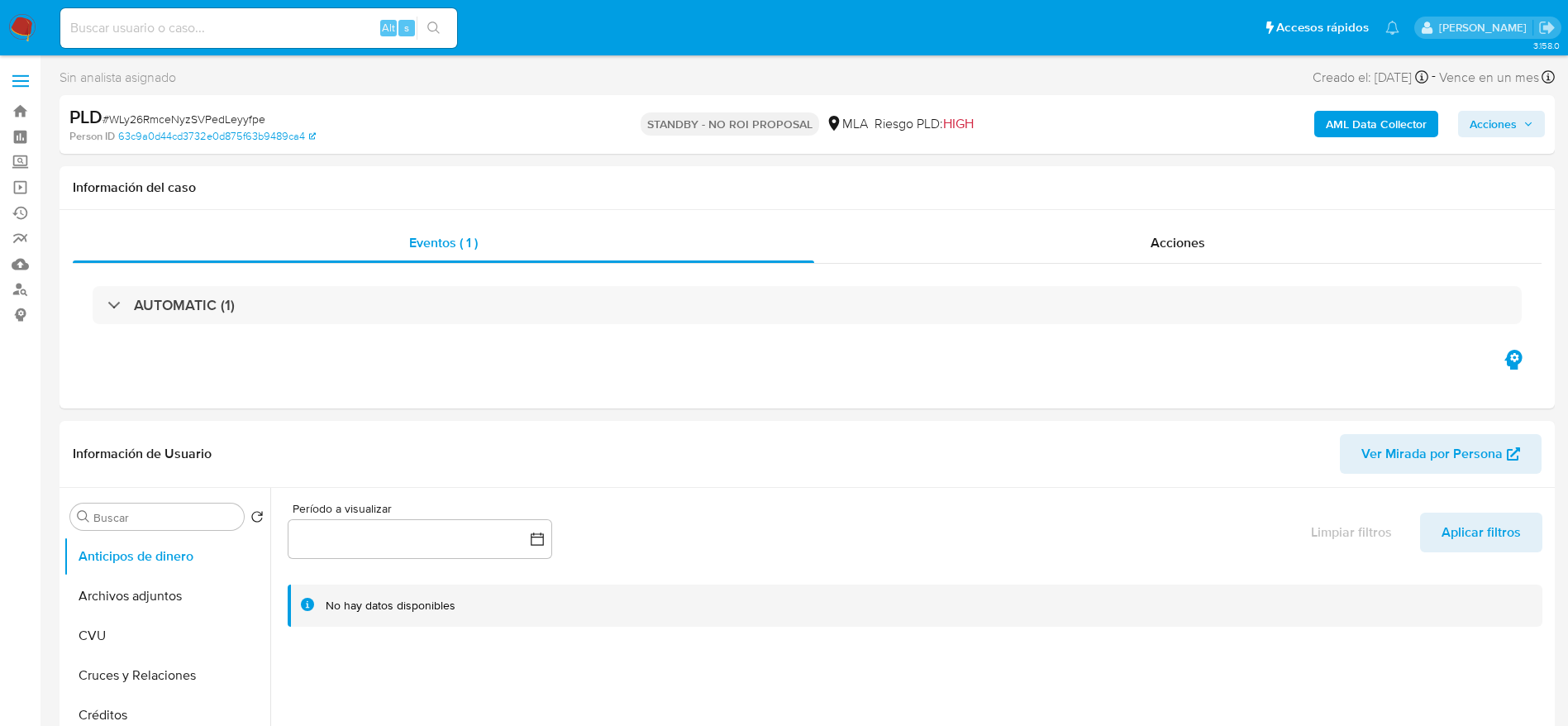
select select "10"
click at [14, 26] on img at bounding box center [22, 28] width 28 height 28
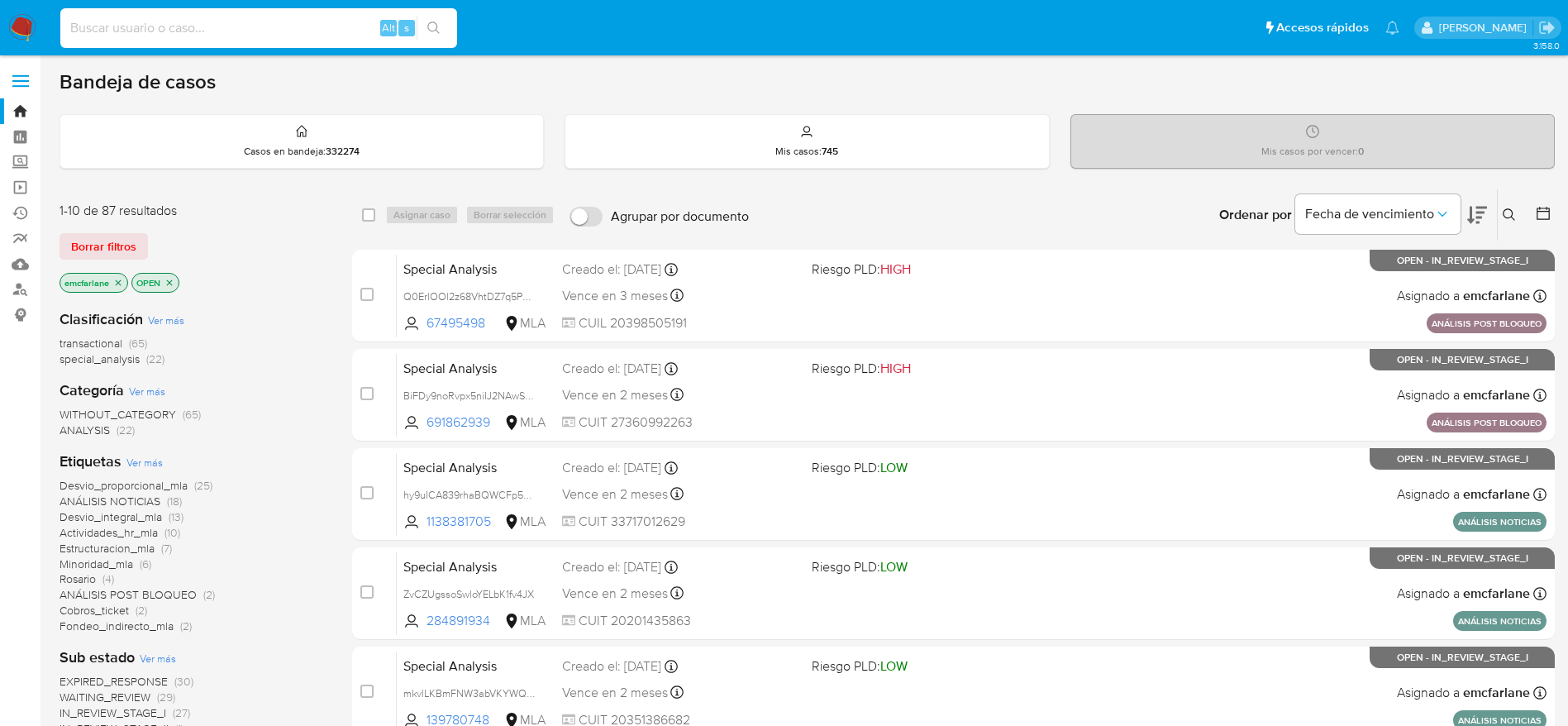
click at [352, 28] on input at bounding box center [258, 28] width 397 height 21
paste input "jYTF9ajDMNp7EWJrTY1zWP8z"
type input "jYTF9ajDMNp7EWJrTY1zWP8z"
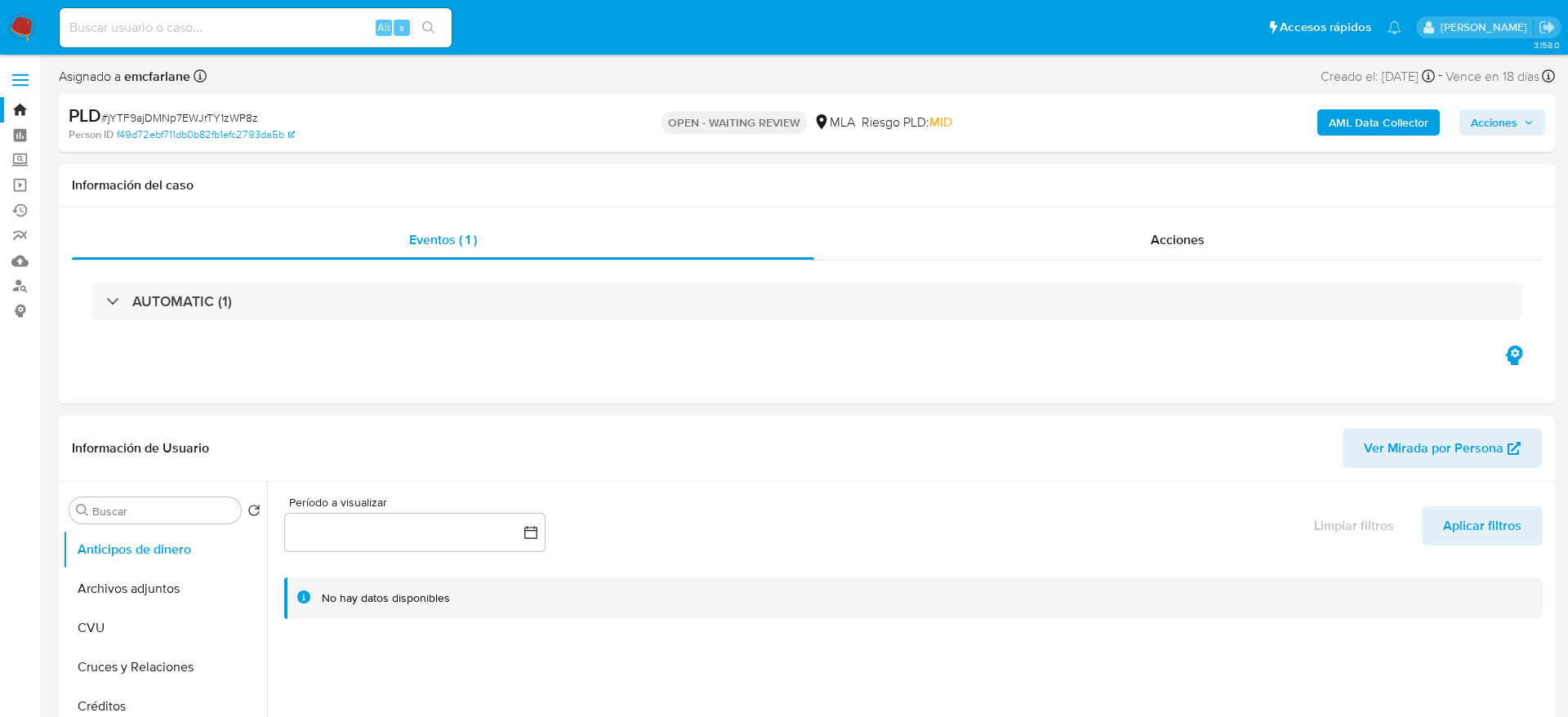
select select "10"
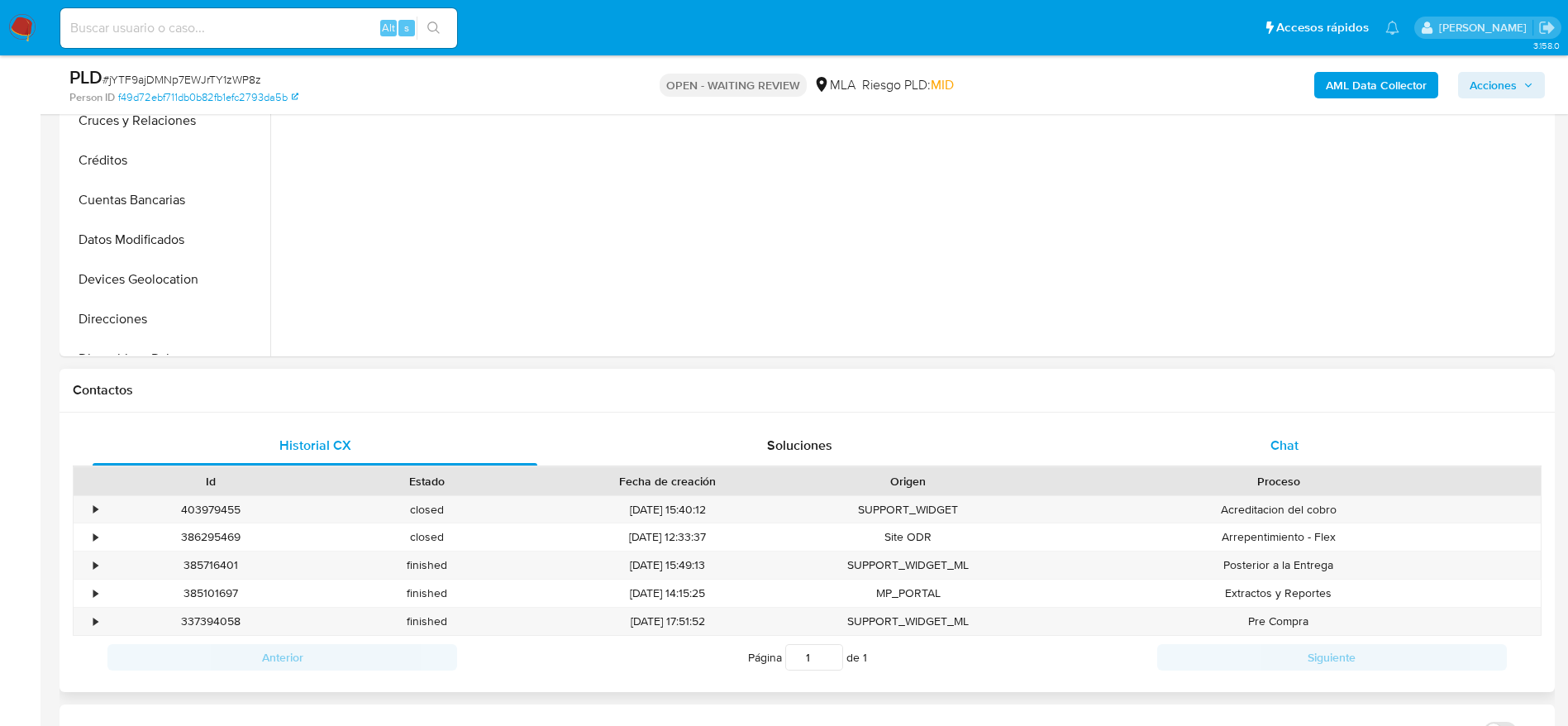
click at [1273, 463] on div "Chat" at bounding box center [1284, 446] width 444 height 40
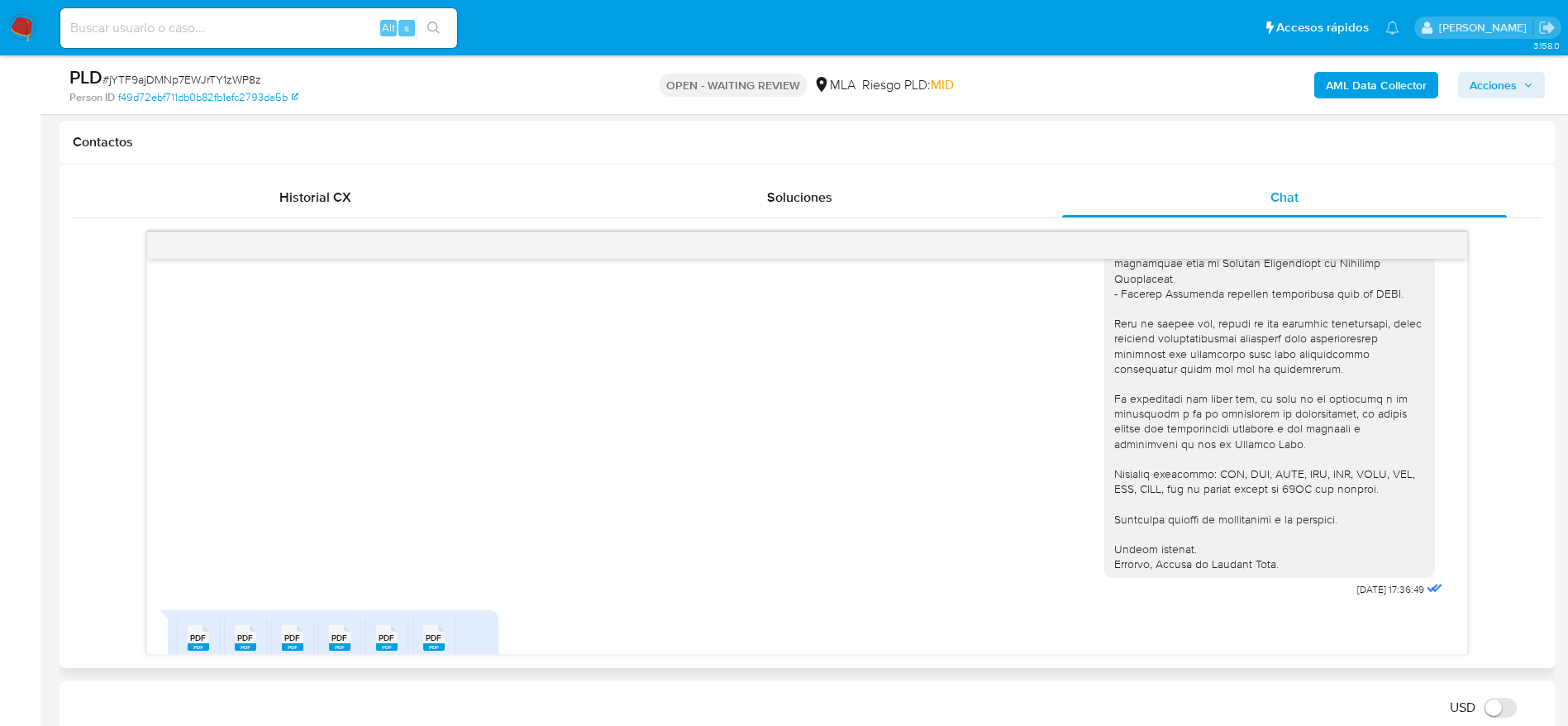
scroll to position [2048, 0]
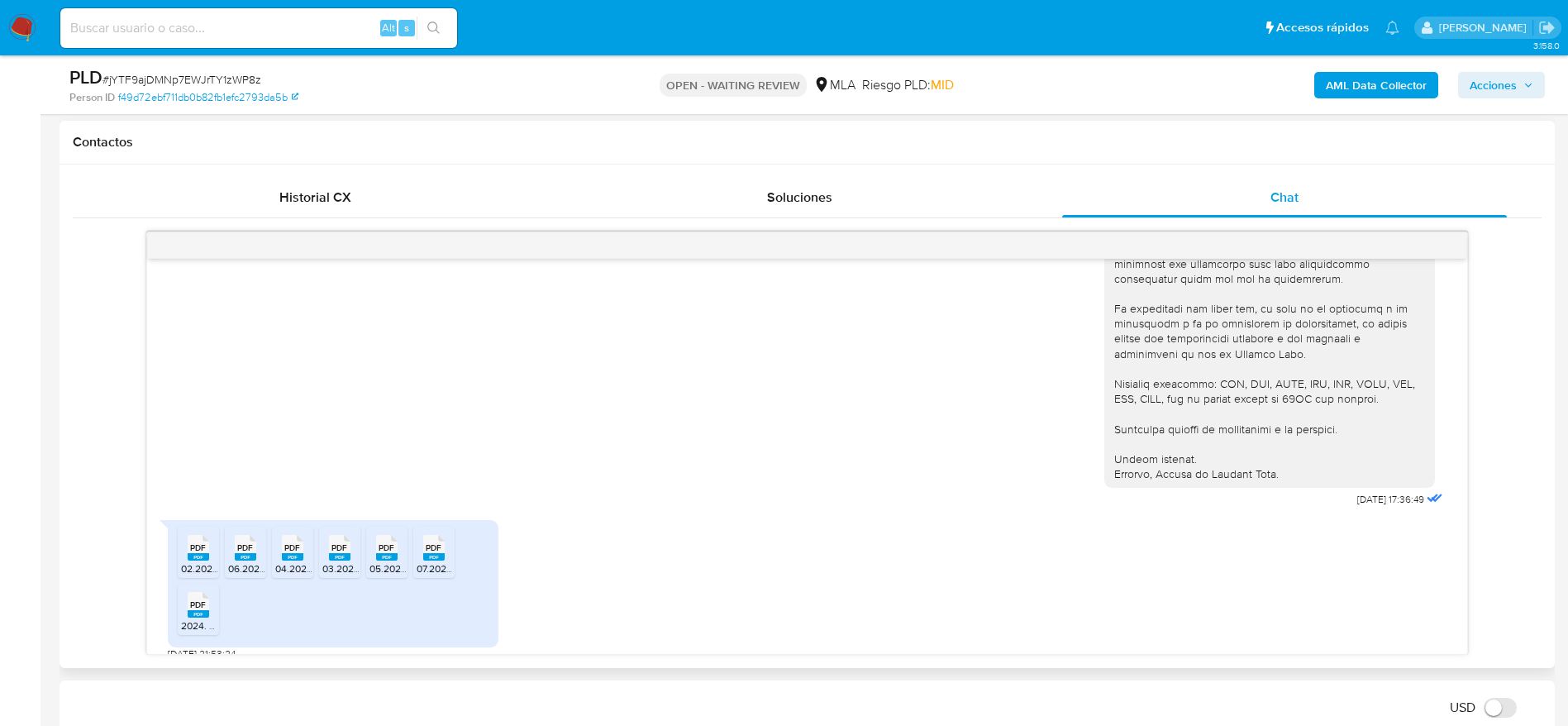
drag, startPoint x: 191, startPoint y: 540, endPoint x: 225, endPoint y: 537, distance: 34.1
click at [196, 553] on rect at bounding box center [198, 557] width 21 height 8
click at [240, 542] on span "PDF" at bounding box center [244, 547] width 15 height 11
click at [297, 553] on rect at bounding box center [293, 557] width 21 height 8
drag, startPoint x: 329, startPoint y: 539, endPoint x: 392, endPoint y: 540, distance: 63.0
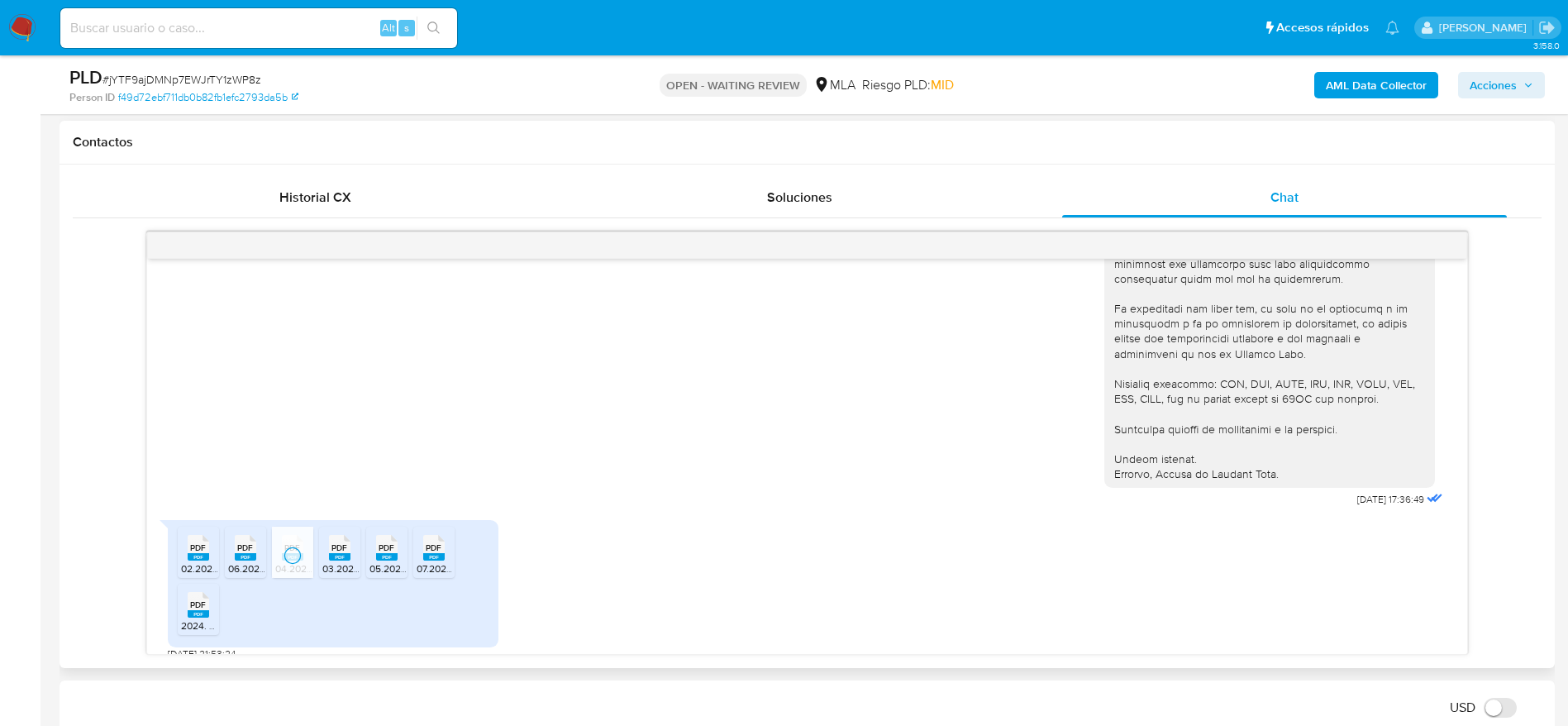
click at [329, 553] on rect at bounding box center [339, 557] width 21 height 8
click at [392, 553] on rect at bounding box center [386, 557] width 21 height 8
click at [440, 553] on rect at bounding box center [434, 557] width 21 height 8
click at [204, 599] on span "PDF" at bounding box center [198, 604] width 15 height 11
click at [140, 72] on div "PLD # jYTF9ajDMNp7EWJrTY1zWP8z" at bounding box center [312, 78] width 486 height 25
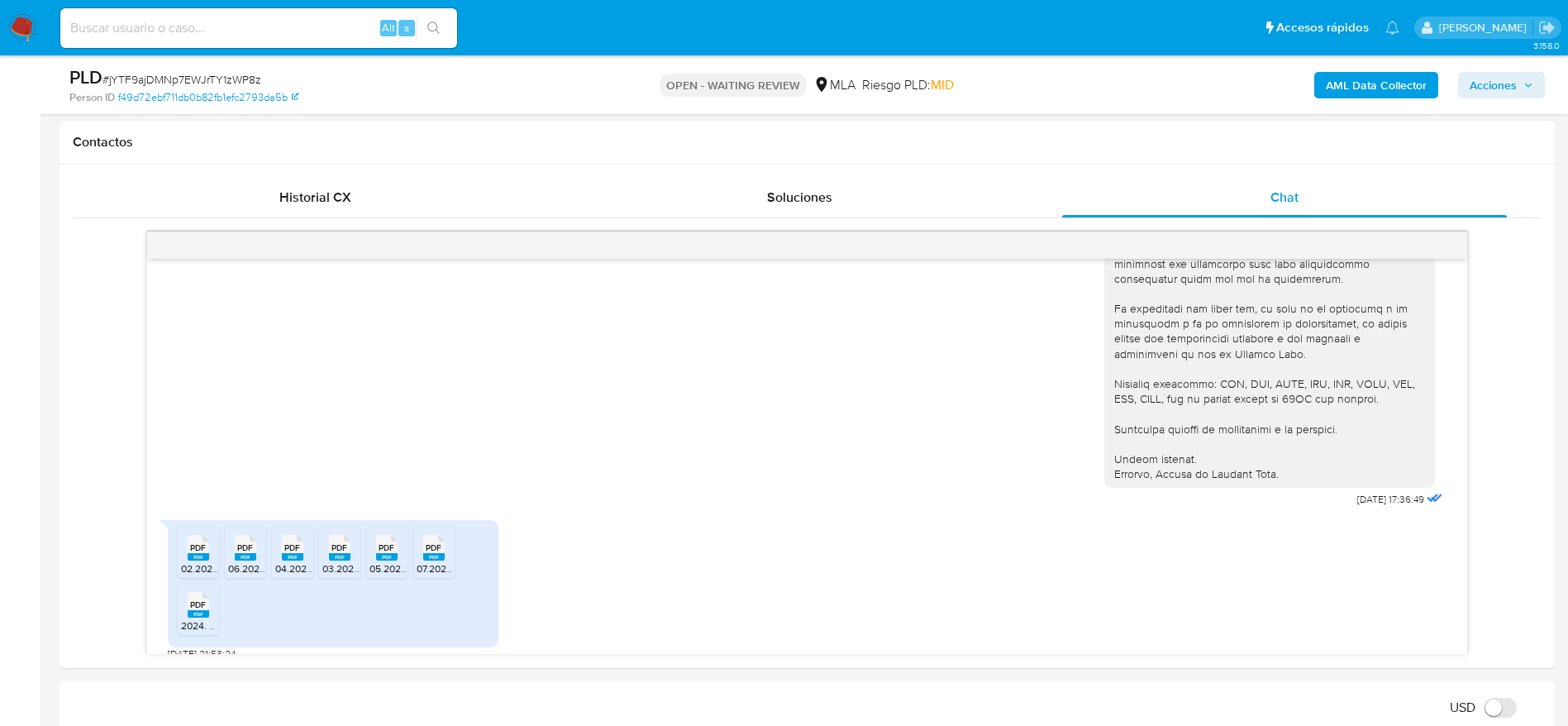
click at [141, 74] on span "# jYTF9ajDMNp7EWJrTY1zWP8z" at bounding box center [182, 79] width 158 height 16
copy span "jYTF9ajDMNp7EWJrTY1zWP8z"
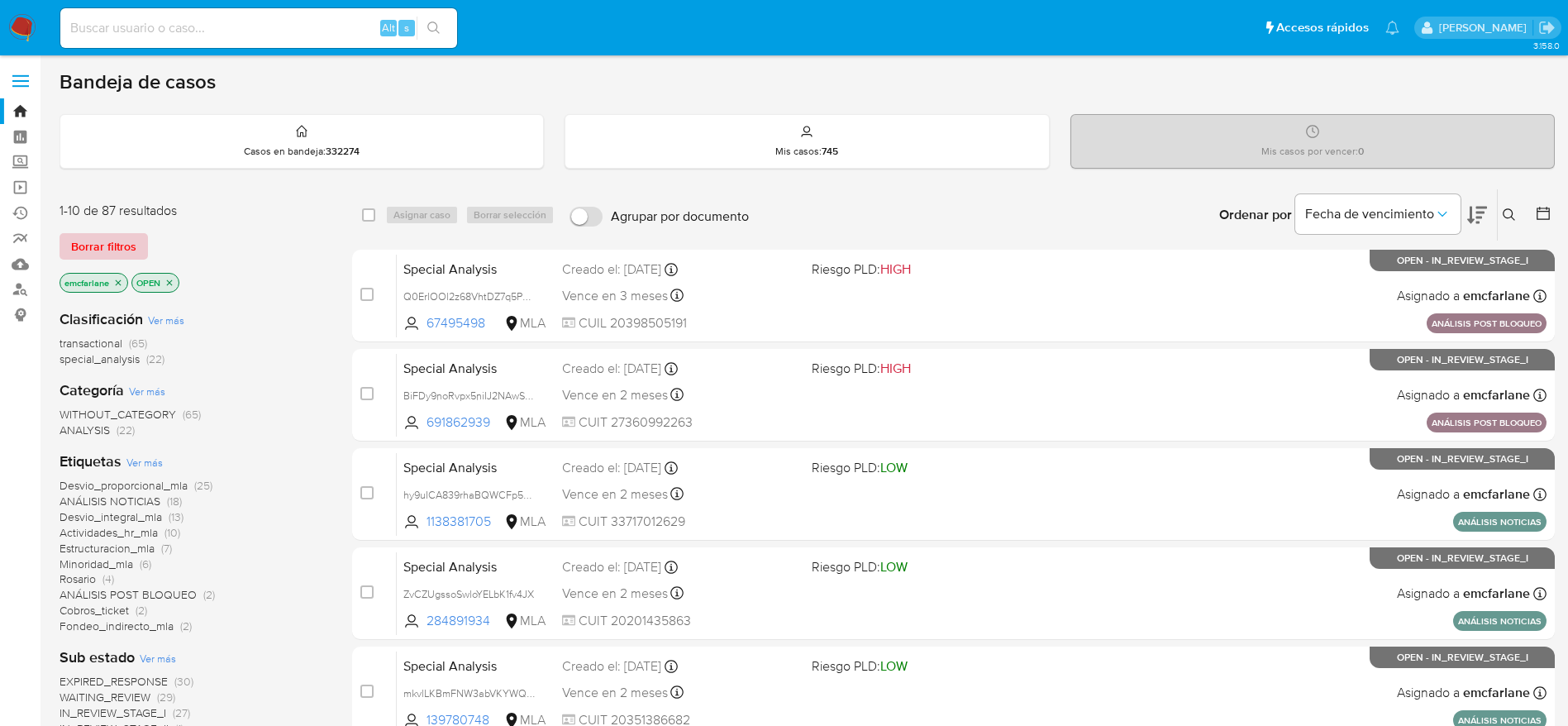
click at [107, 245] on span "Borrar filtros" at bounding box center [104, 247] width 66 height 23
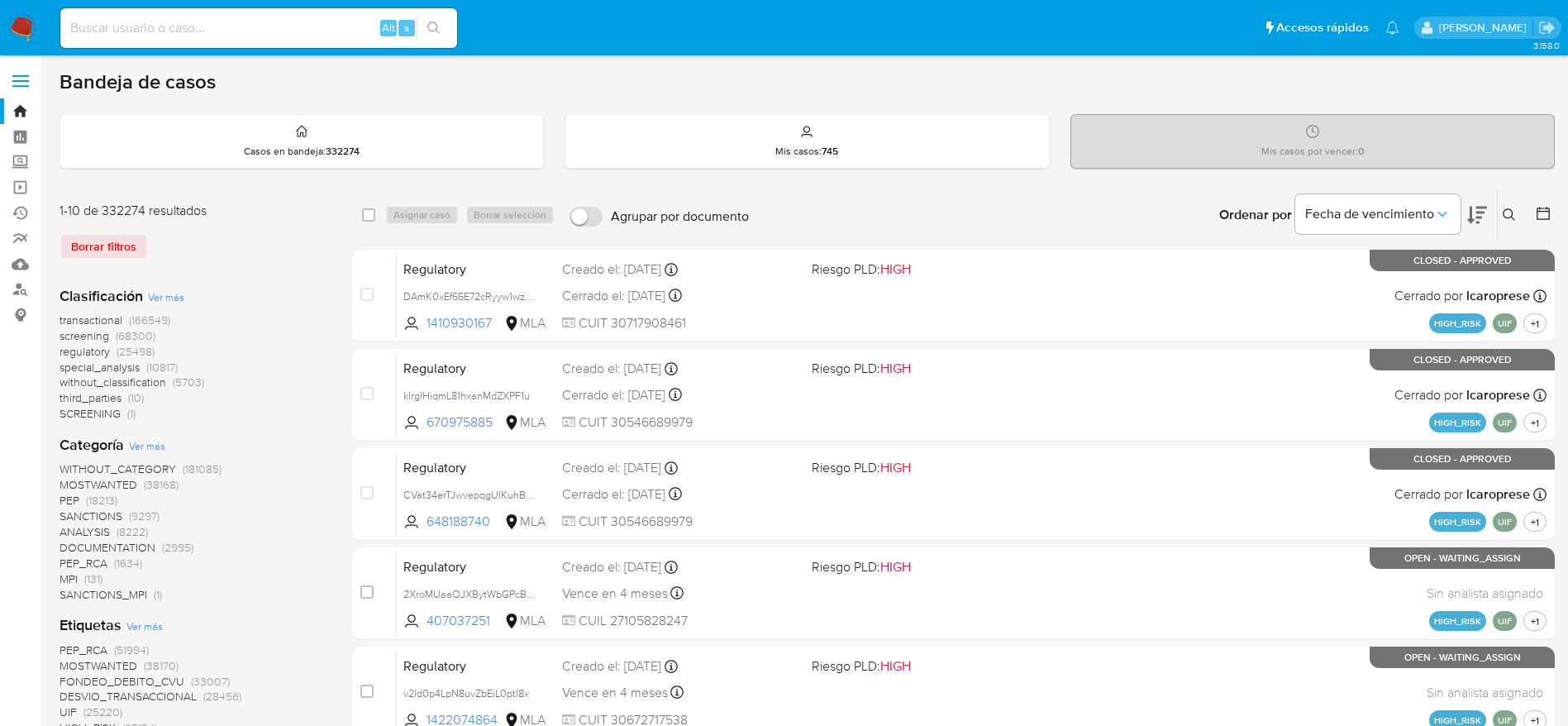
drag, startPoint x: 1517, startPoint y: 215, endPoint x: 1345, endPoint y: 296, distance: 190.1
click at [1512, 217] on button at bounding box center [1511, 215] width 27 height 20
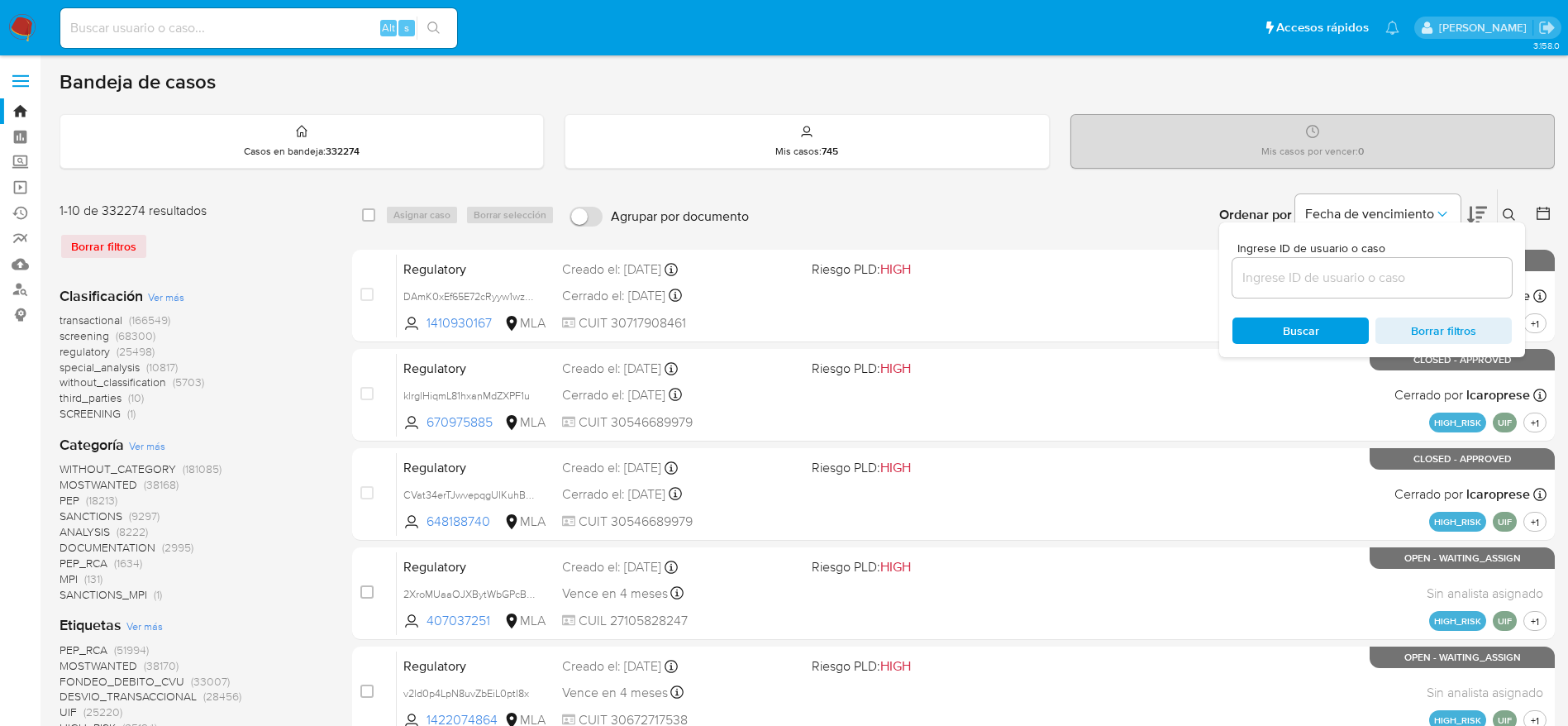
click at [1340, 273] on input at bounding box center [1371, 277] width 279 height 21
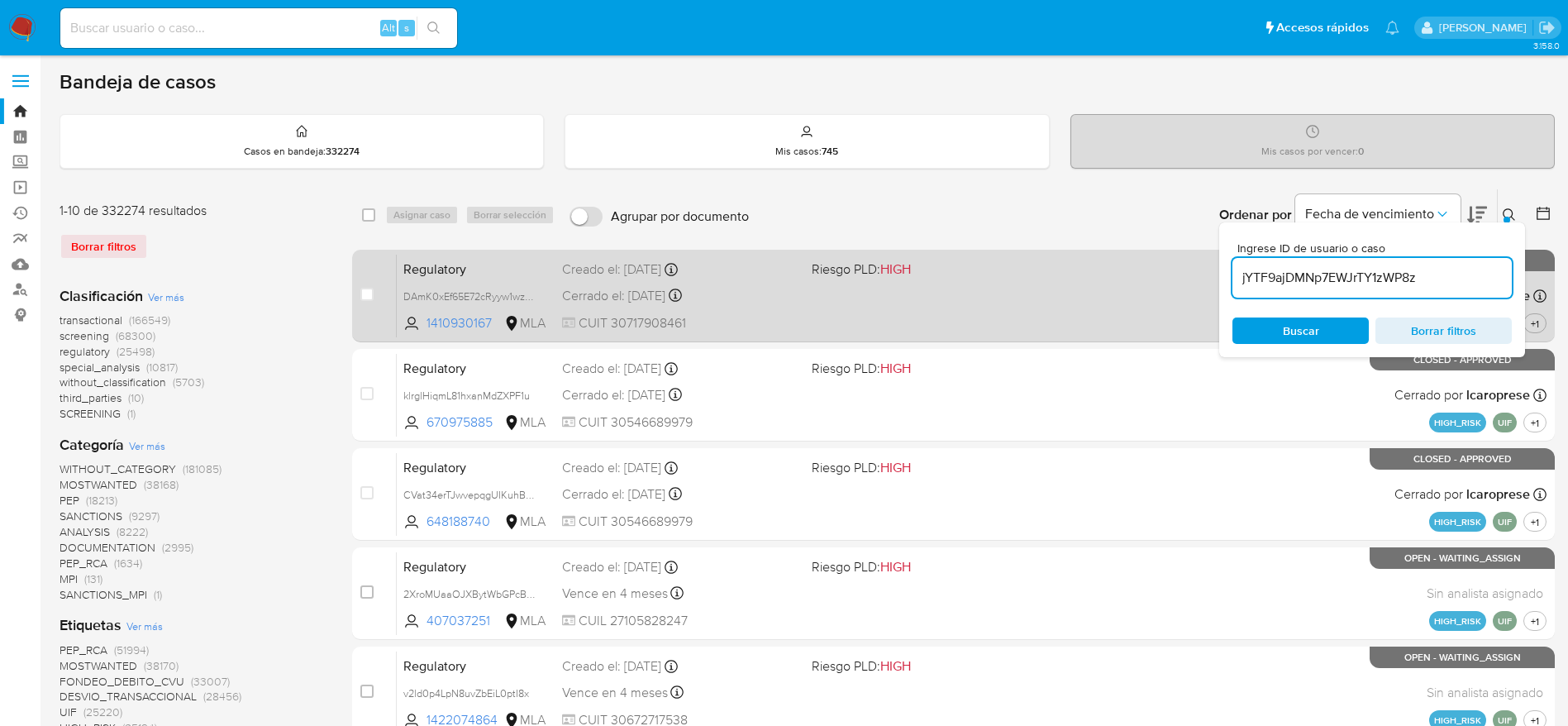
type input "jYTF9ajDMNp7EWJrTY1zWP8z"
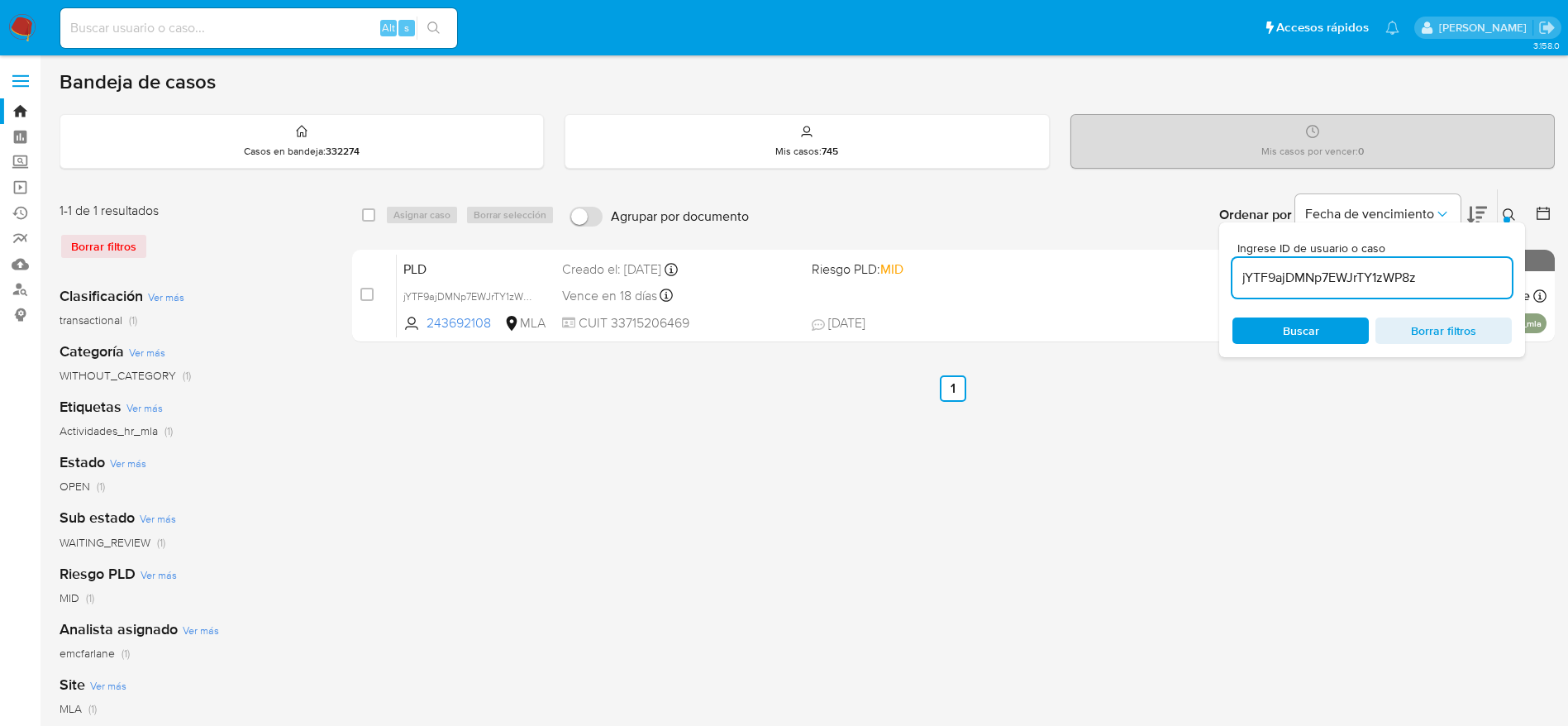
click at [370, 209] on input "checkbox" at bounding box center [369, 216] width 14 height 14
checkbox input "true"
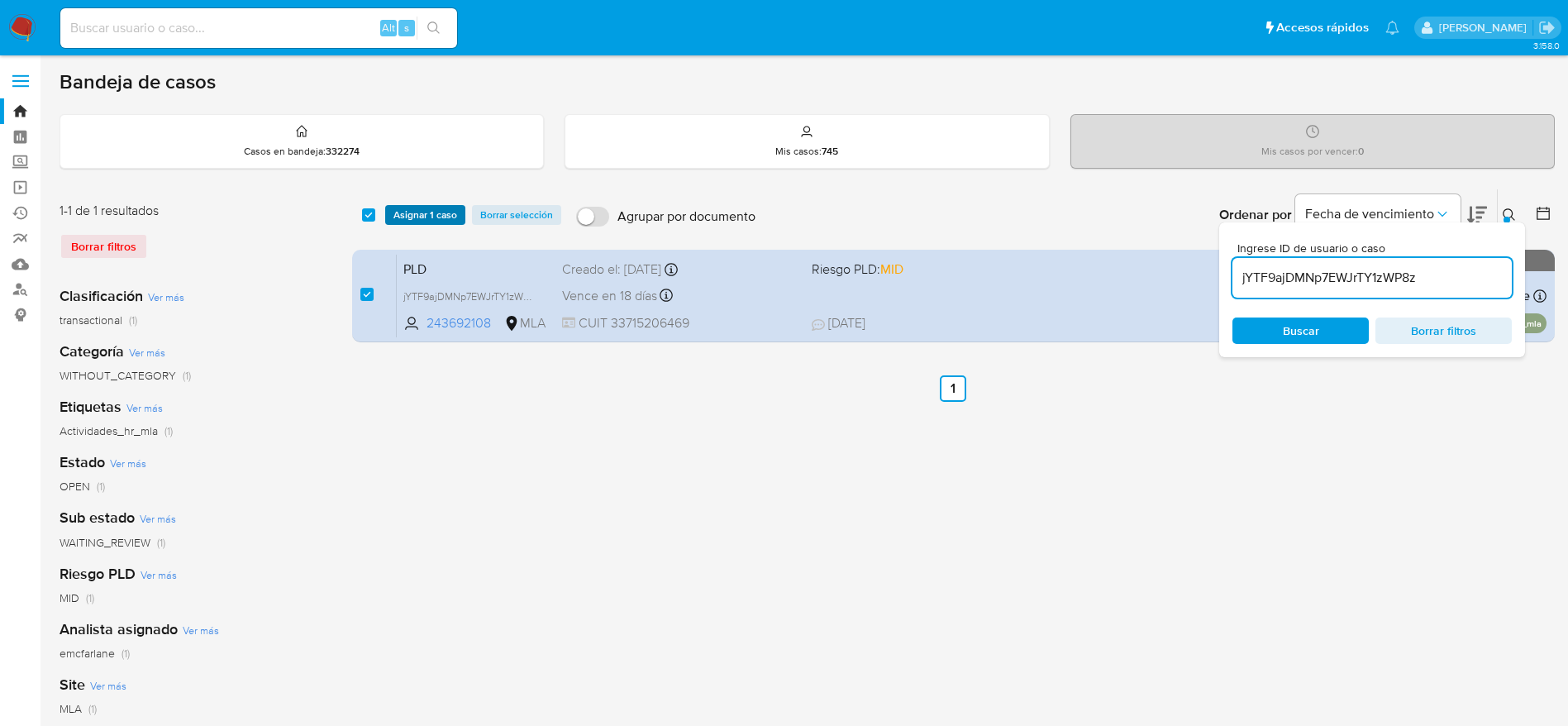
click at [413, 207] on span "Asignar 1 caso" at bounding box center [425, 215] width 64 height 16
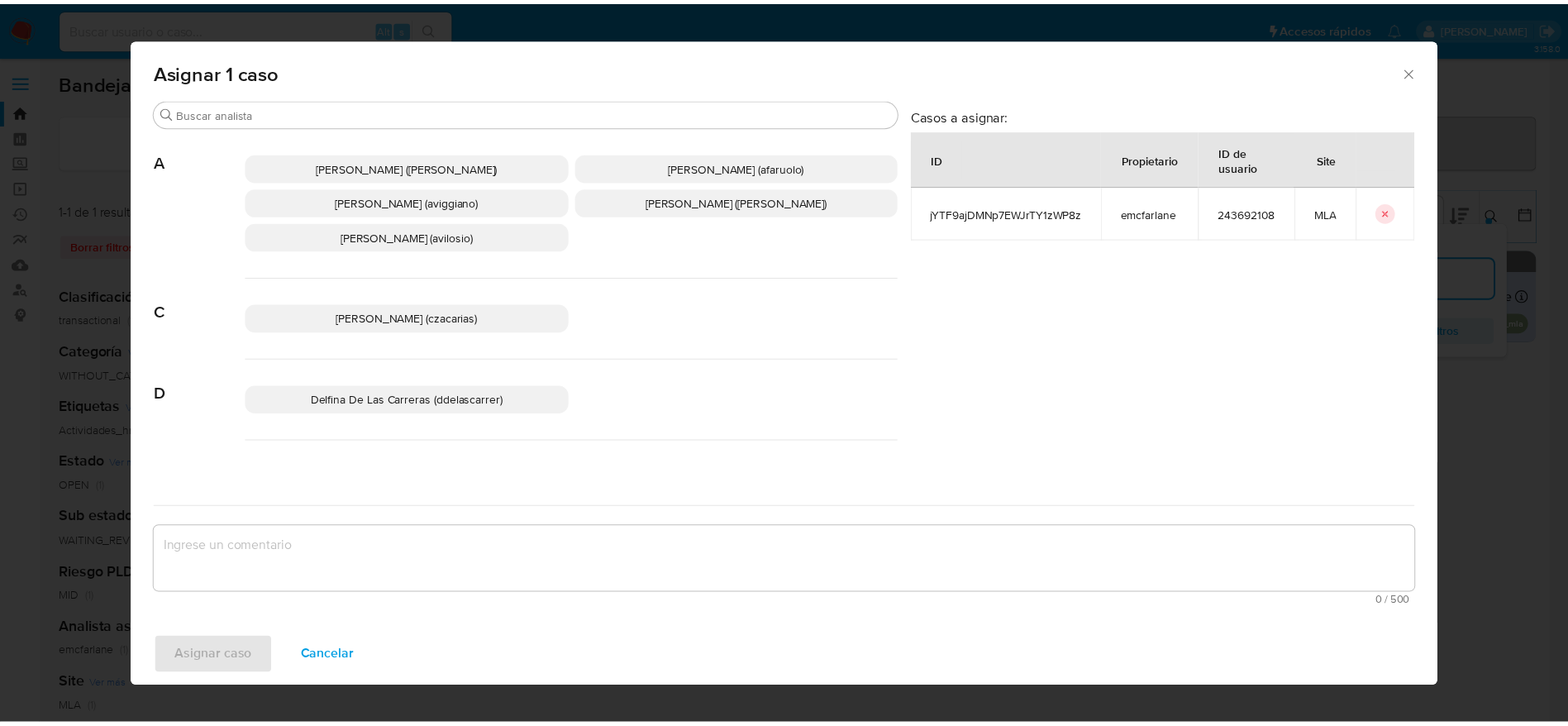
scroll to position [124, 0]
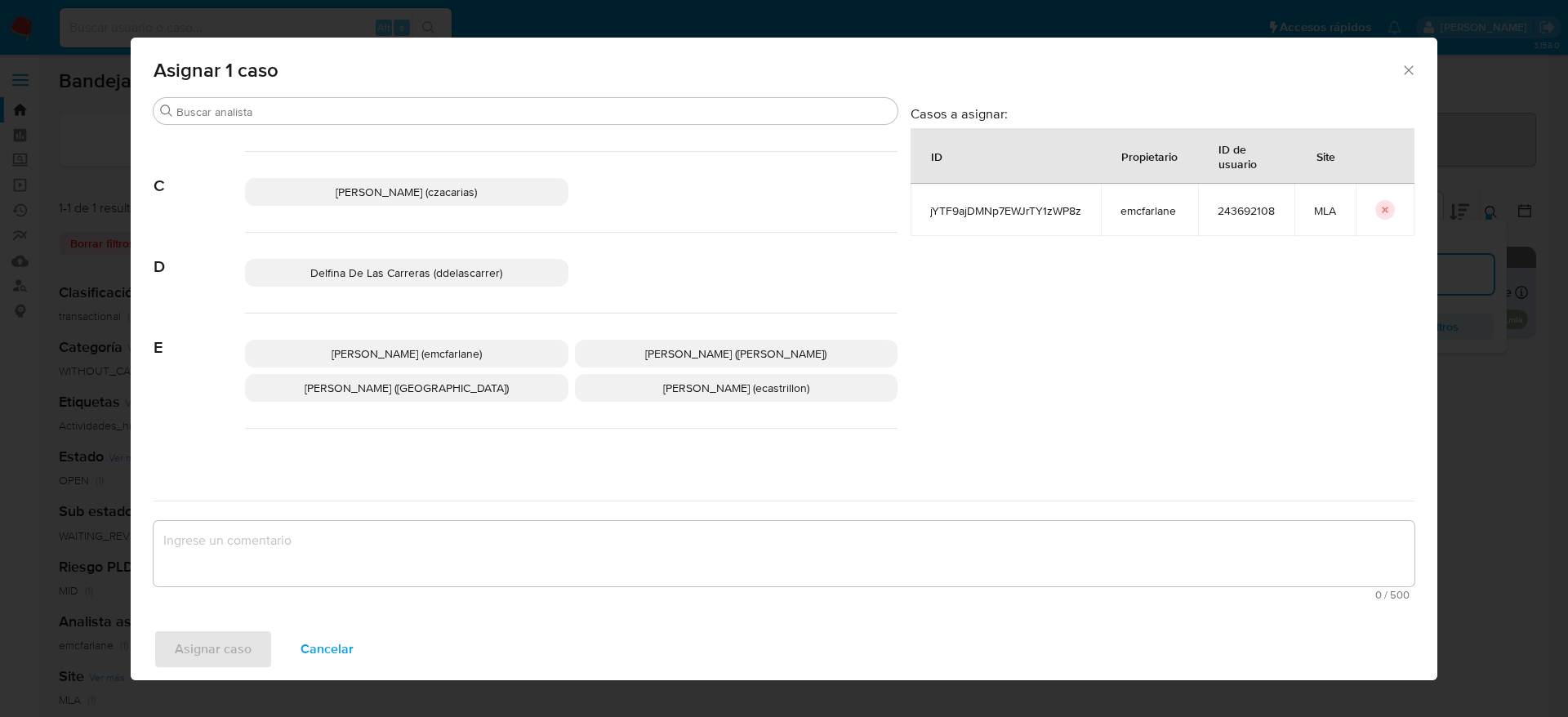
click at [441, 353] on span "Elaine Mc Farlane (emcfarlane)" at bounding box center [406, 353] width 150 height 16
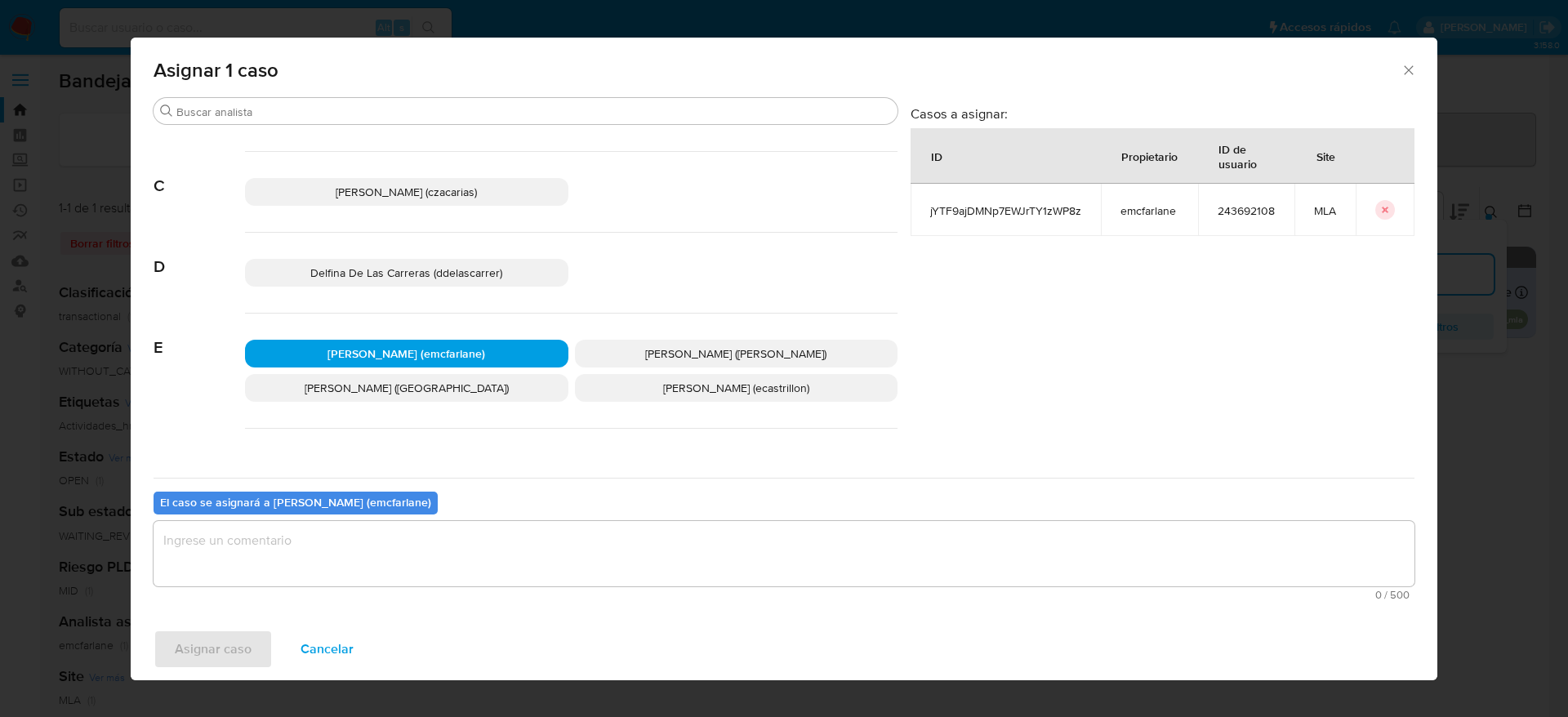
click at [361, 573] on textarea "assign-modal" at bounding box center [784, 554] width 1261 height 65
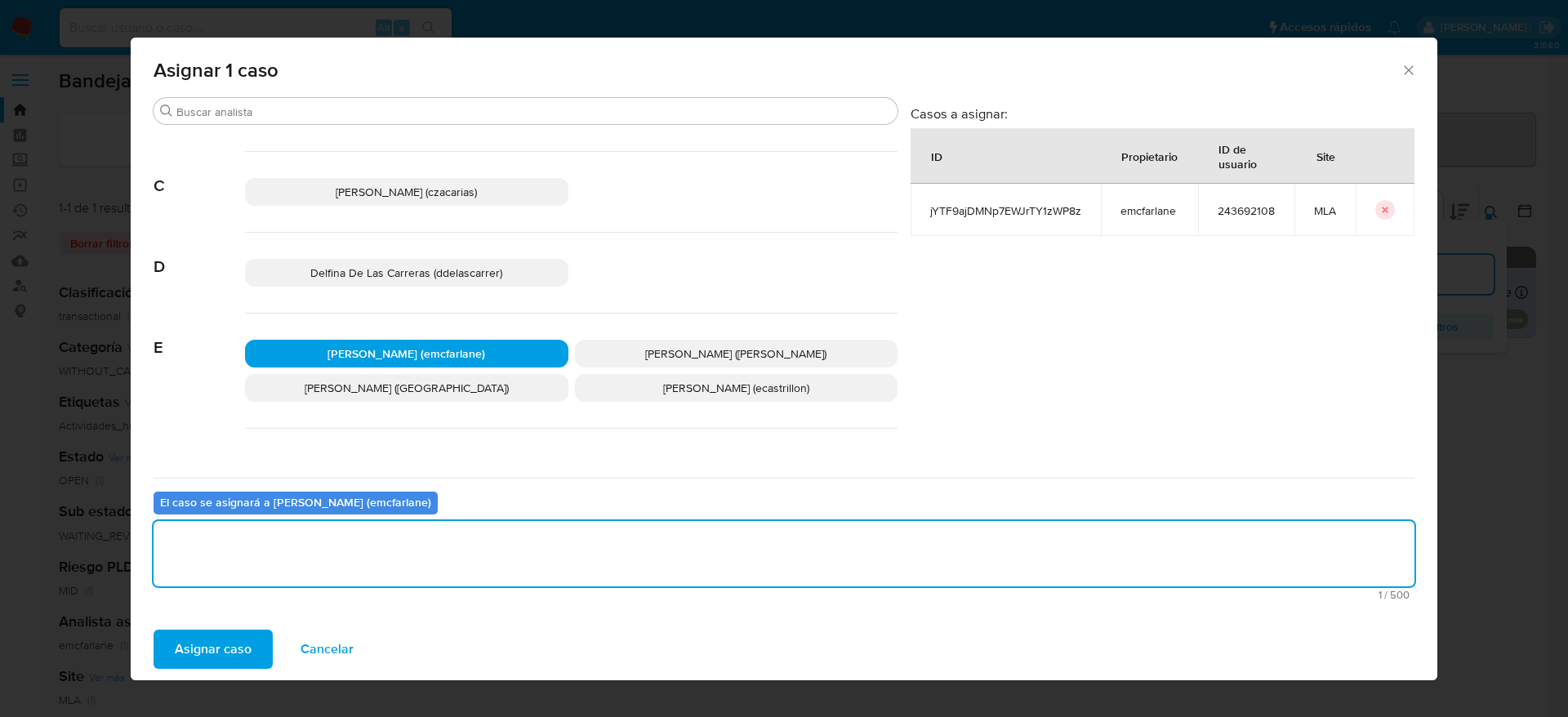
click at [246, 638] on span "Asignar caso" at bounding box center [213, 649] width 76 height 36
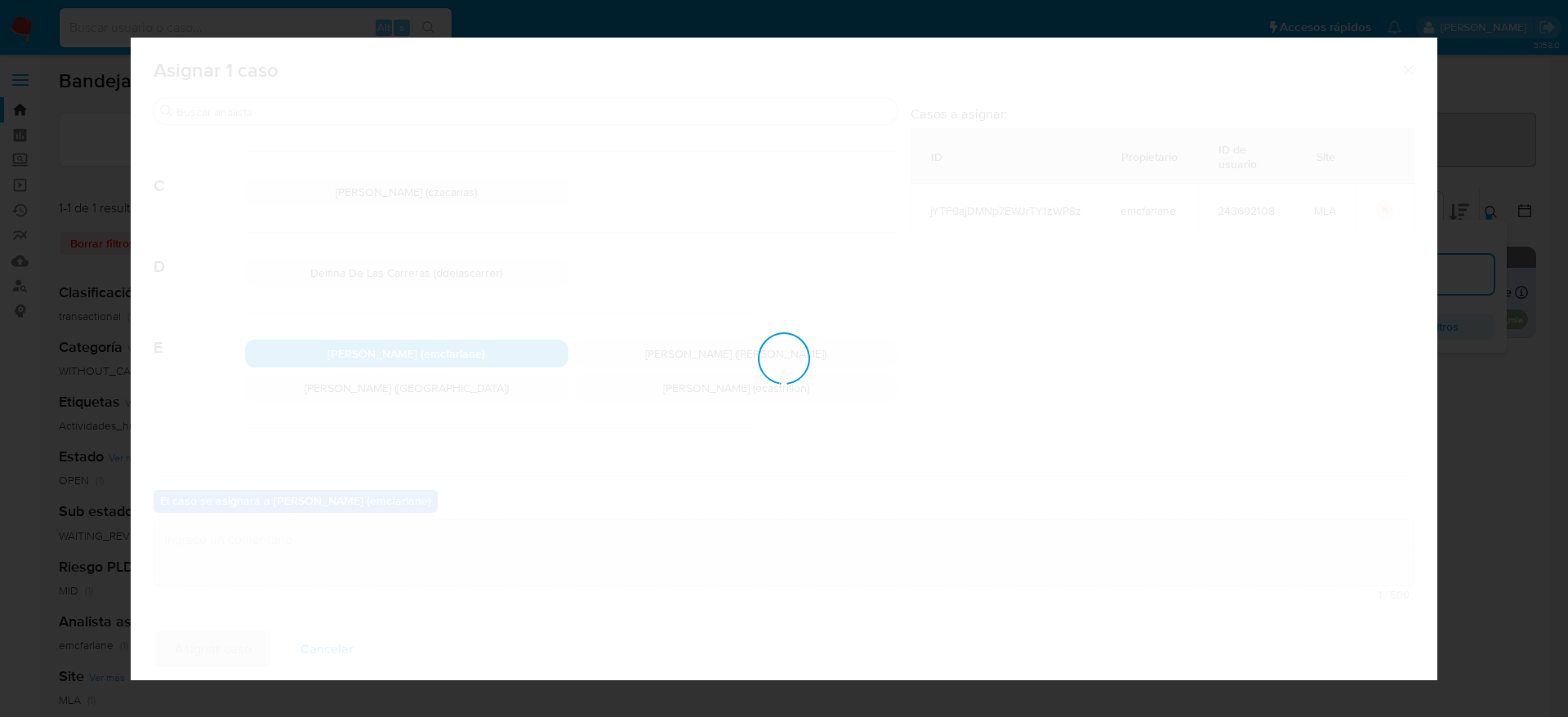
checkbox input "false"
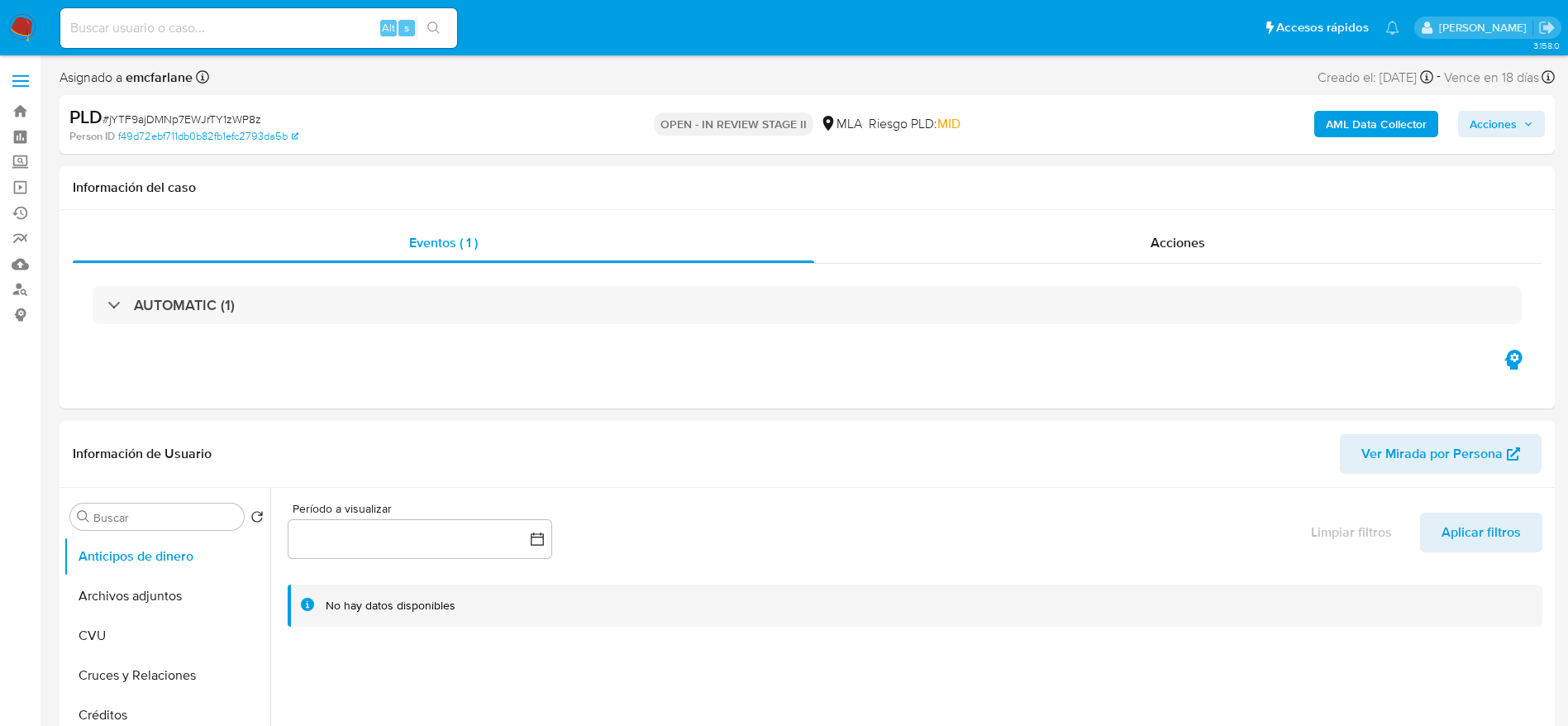
select select "10"
click at [1493, 122] on span "Acciones" at bounding box center [1493, 124] width 47 height 26
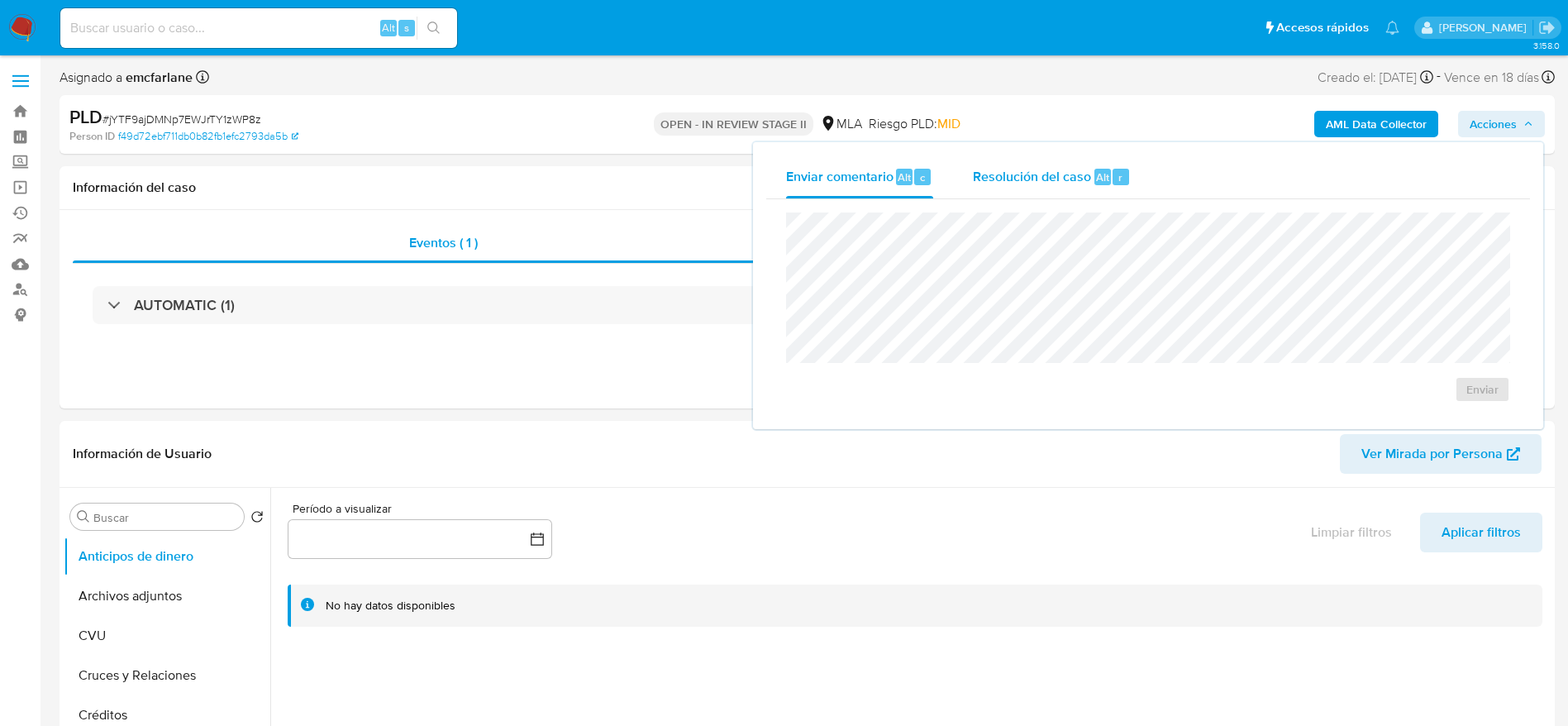
click at [1042, 176] on span "Resolución del caso" at bounding box center [1032, 177] width 118 height 19
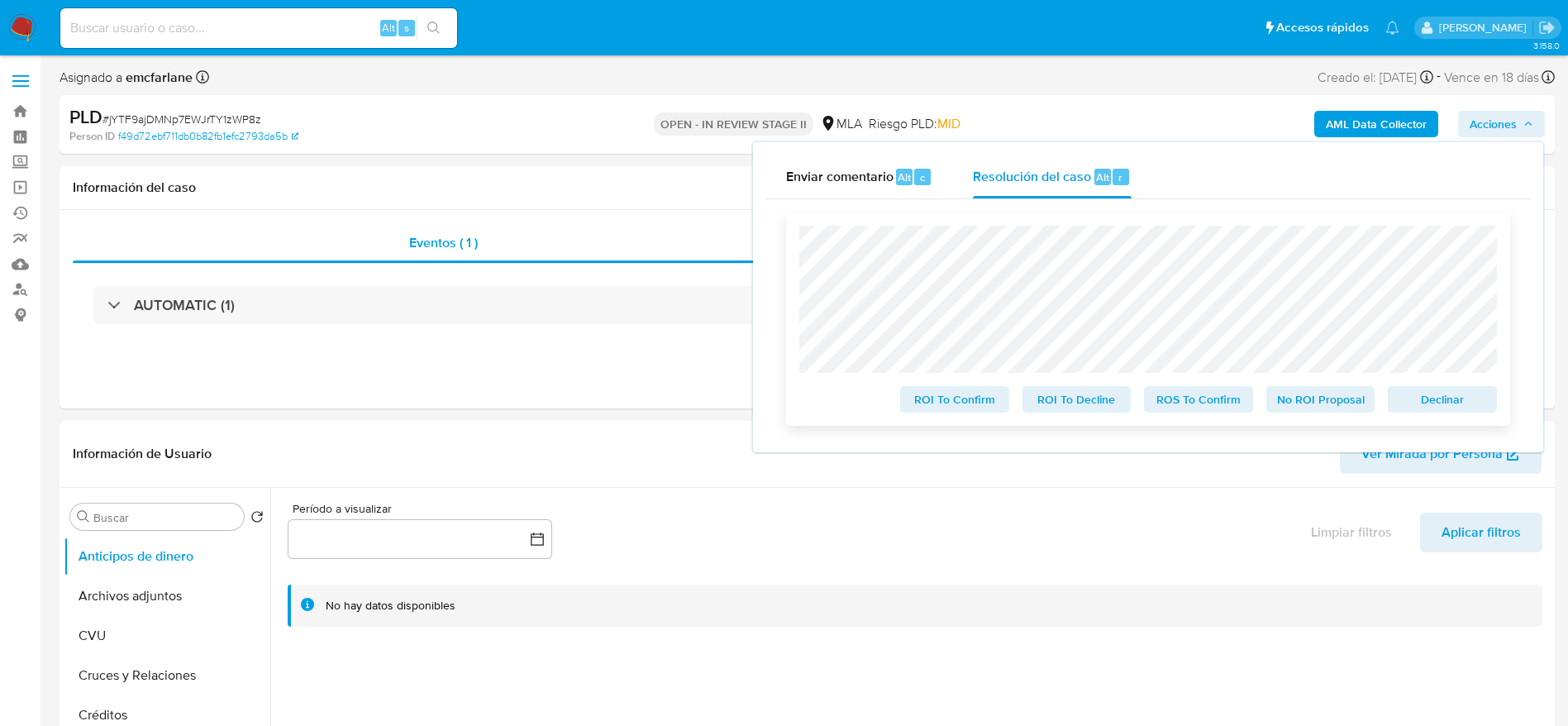
click at [1444, 397] on span "Declinar" at bounding box center [1441, 399] width 86 height 23
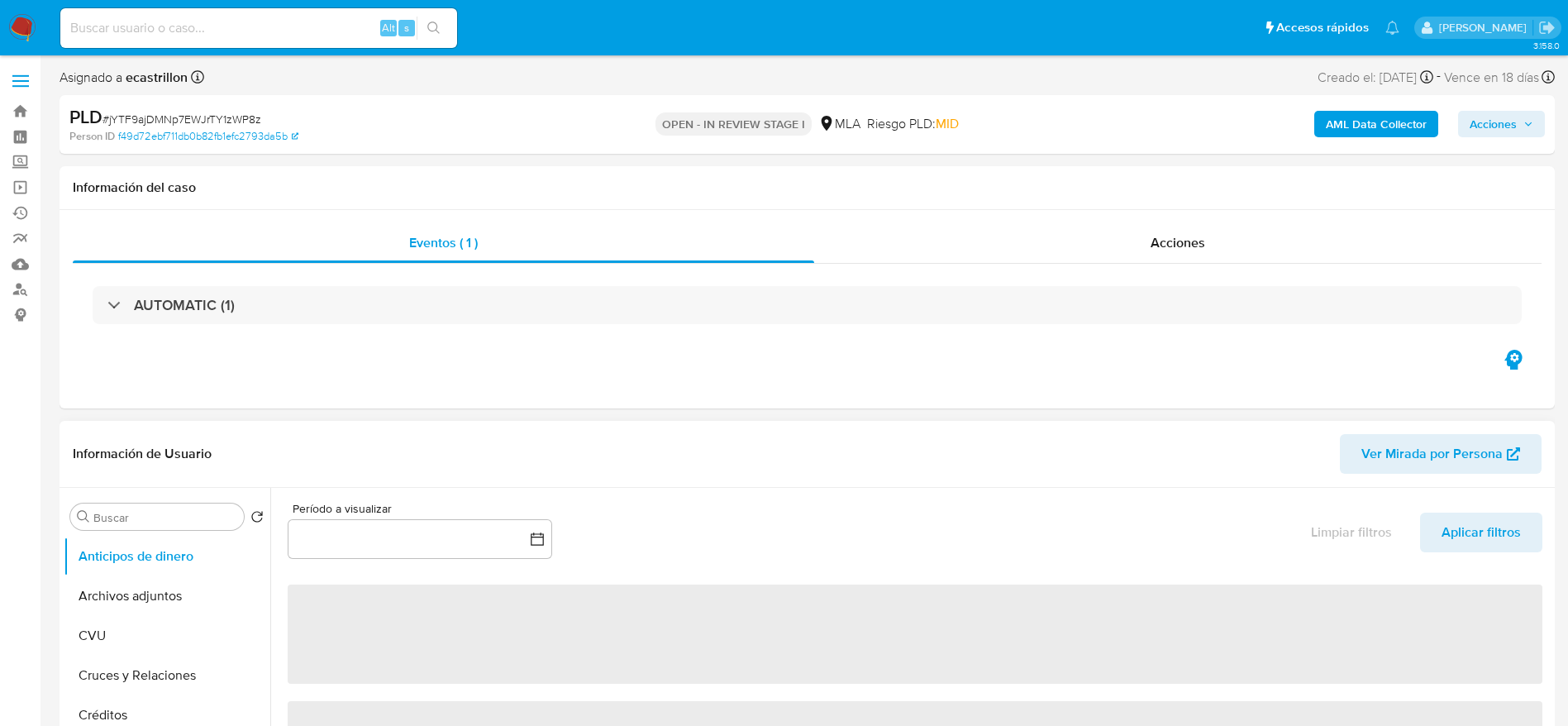
select select "10"
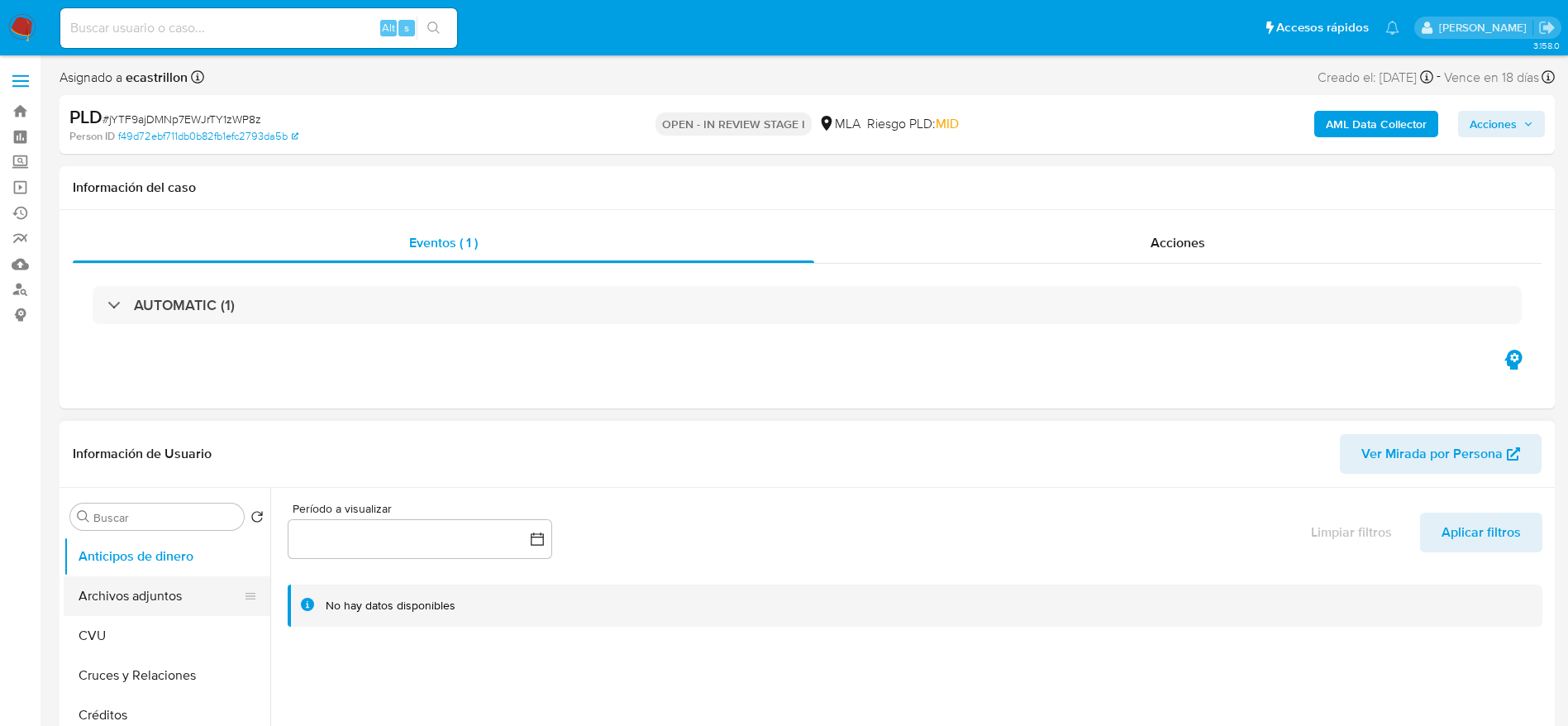
click at [151, 602] on button "Archivos adjuntos" at bounding box center [160, 595] width 193 height 40
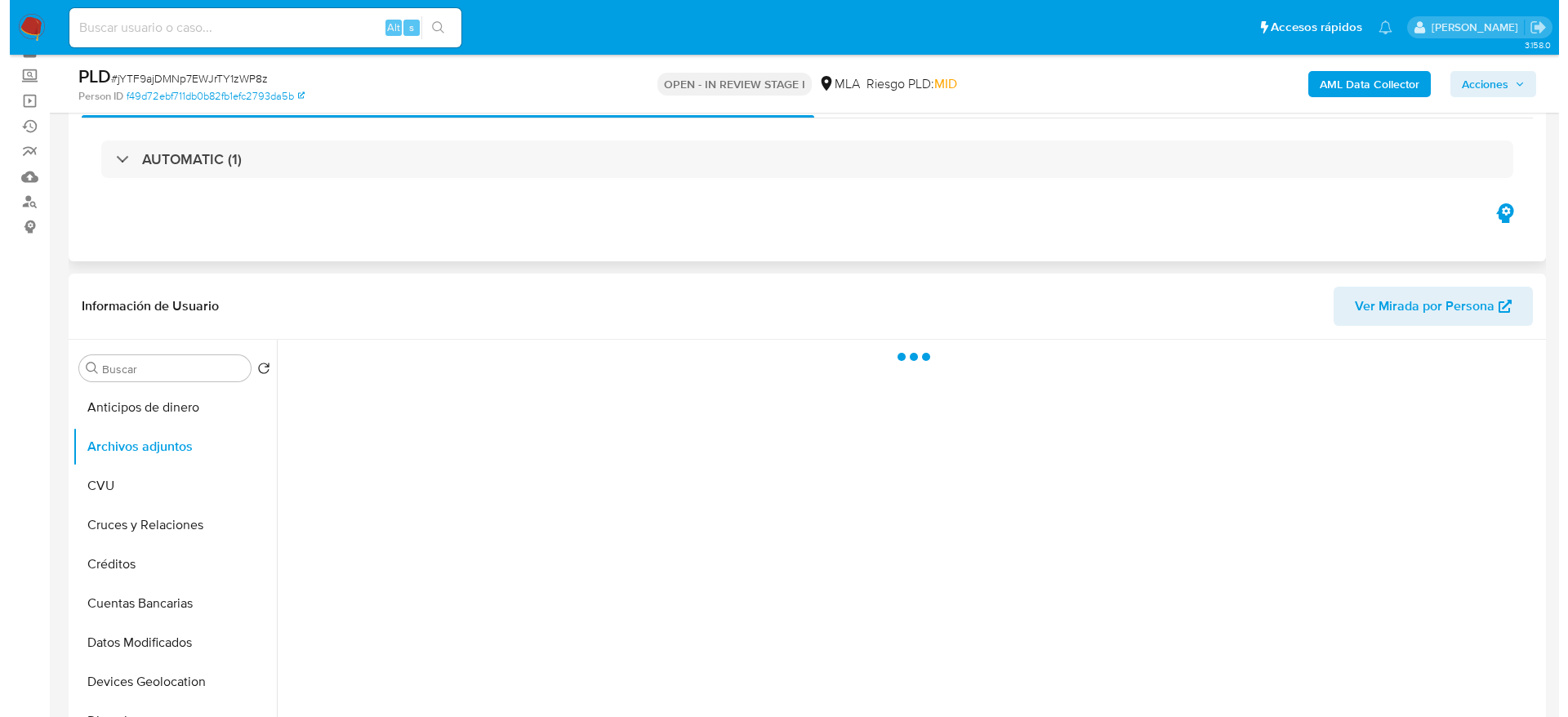
scroll to position [122, 0]
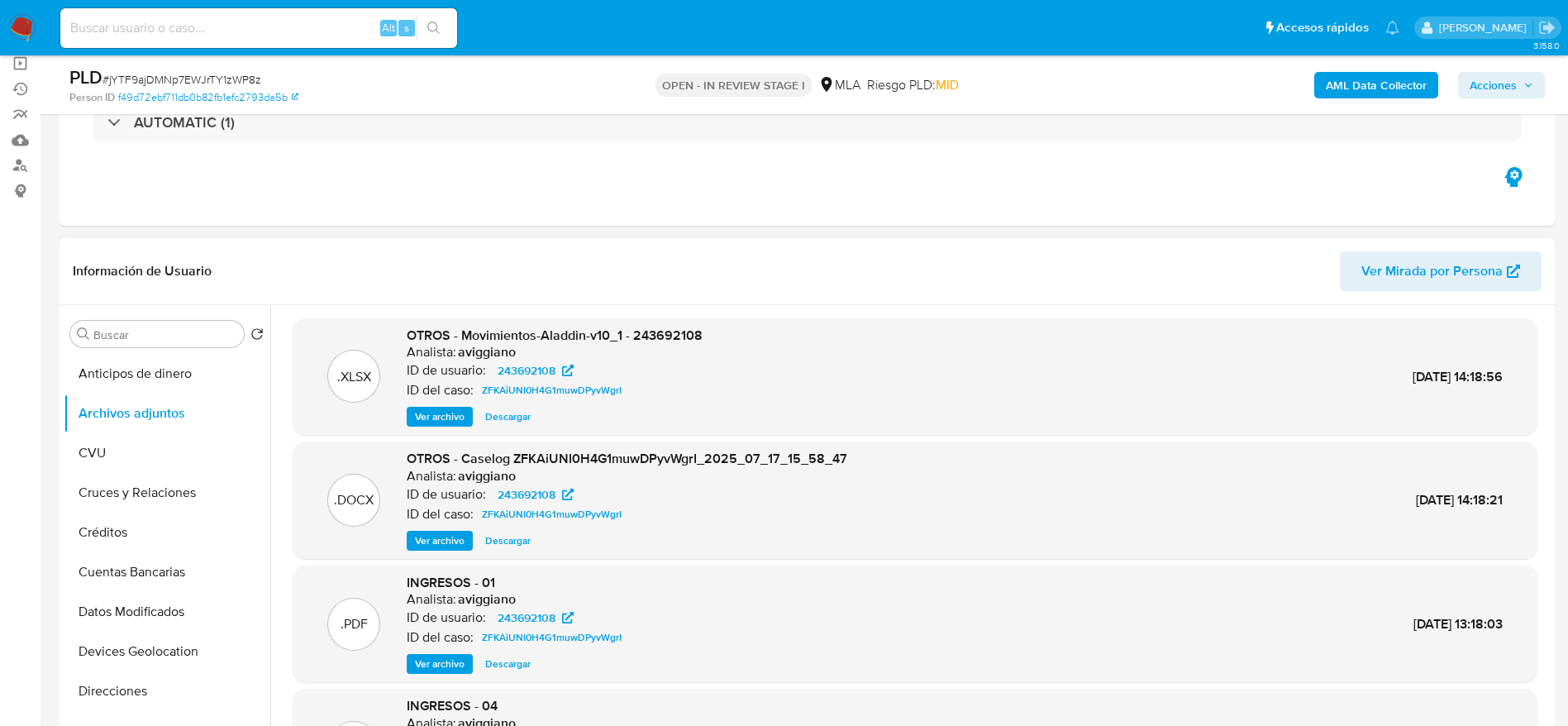
click at [437, 543] on span "Ver archivo" at bounding box center [439, 540] width 49 height 16
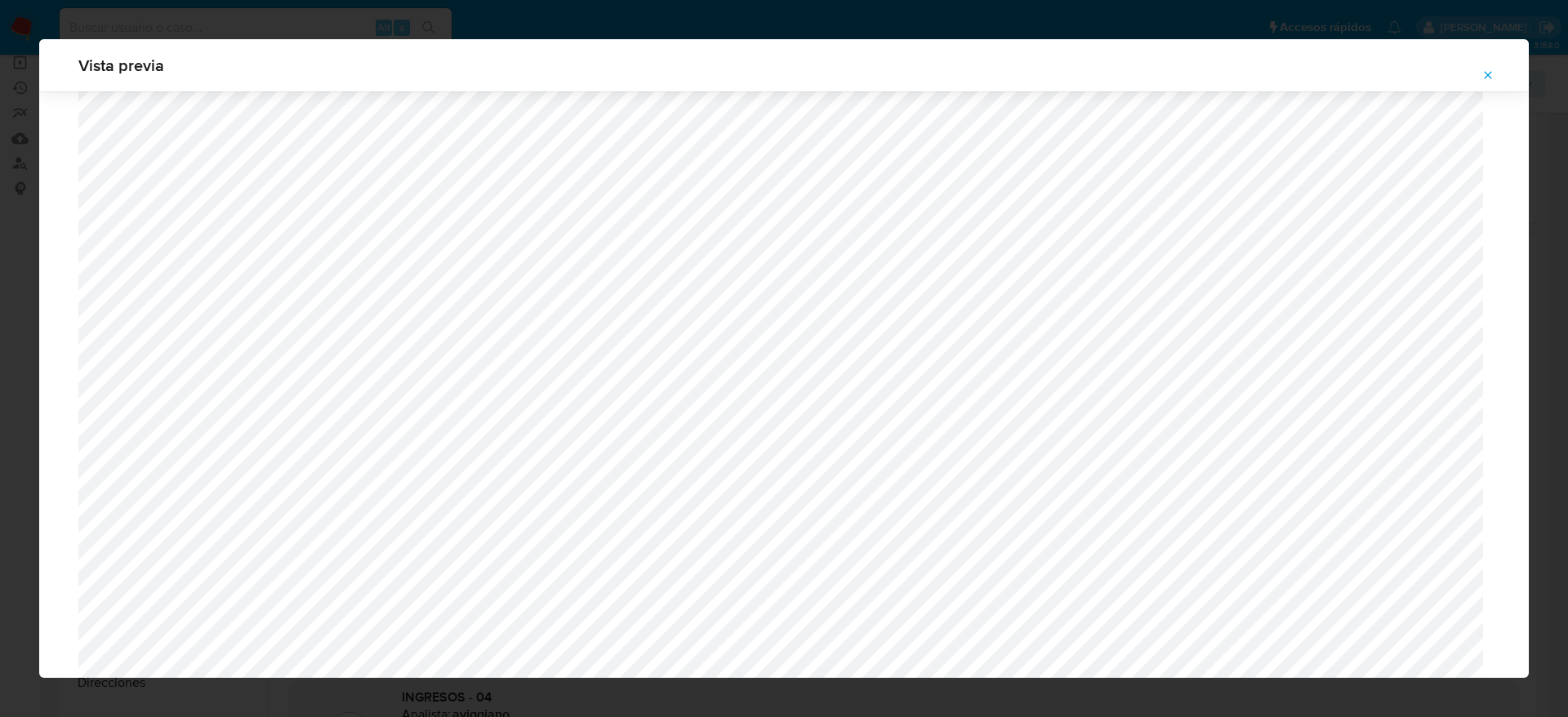
scroll to position [1560, 0]
click at [1492, 66] on span "Attachment preview" at bounding box center [1489, 75] width 13 height 23
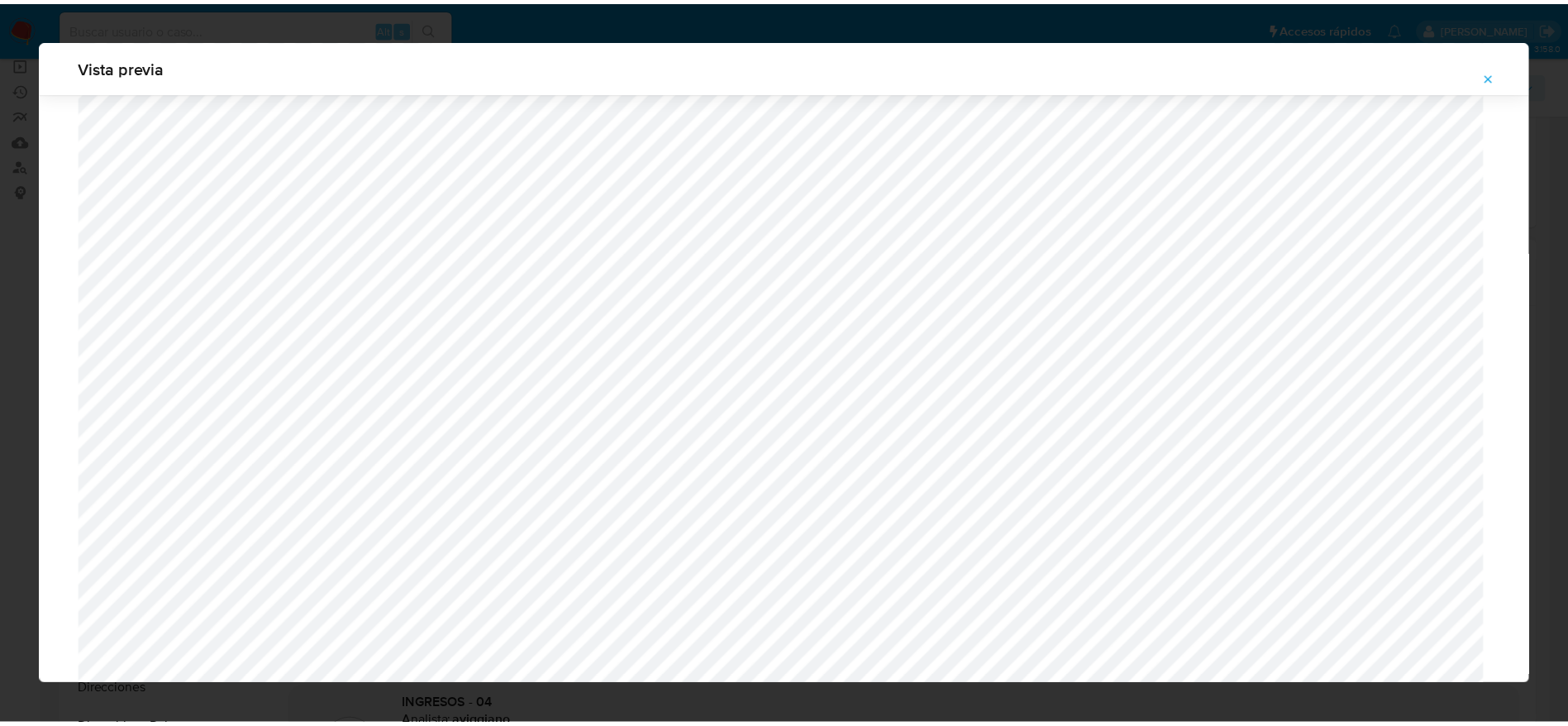
scroll to position [0, 0]
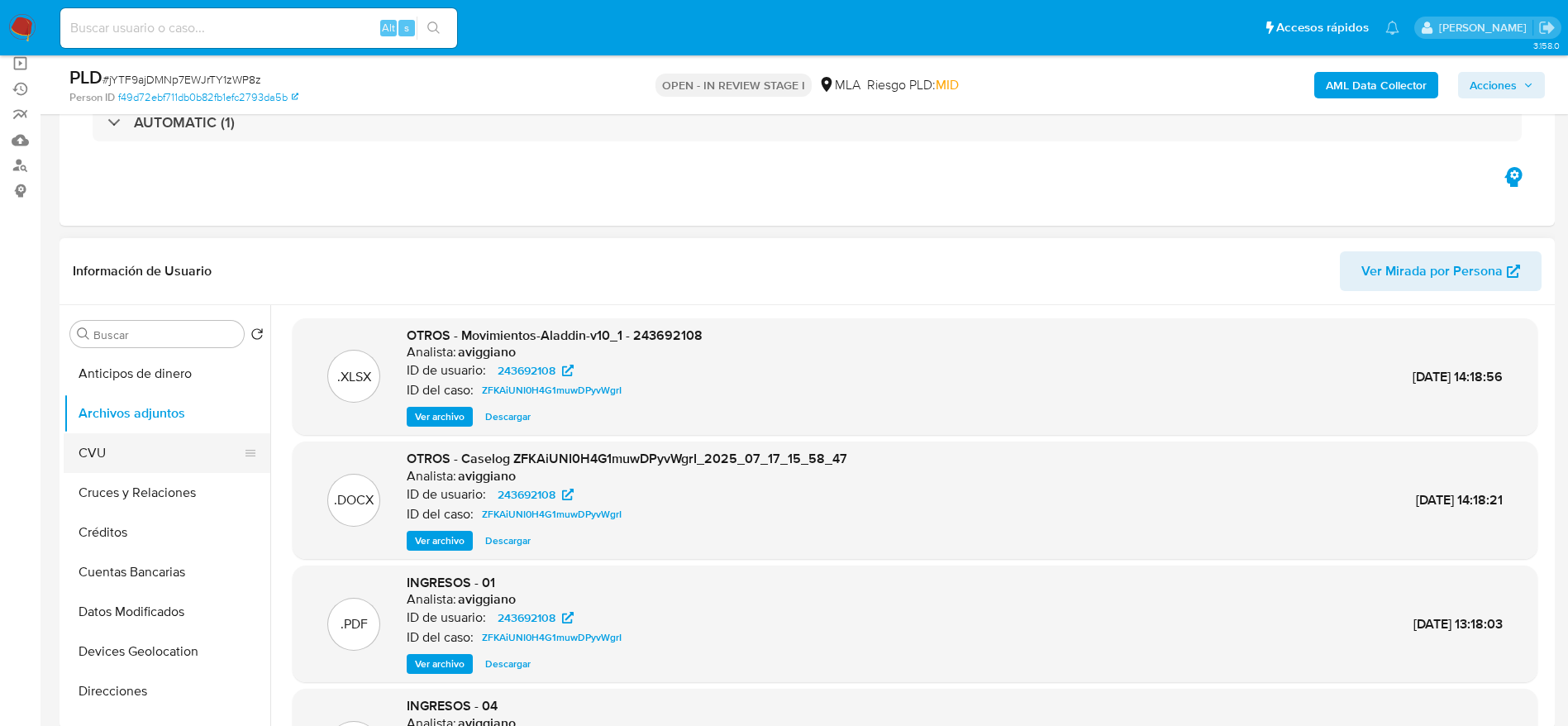
click at [101, 449] on button "CVU" at bounding box center [160, 452] width 193 height 40
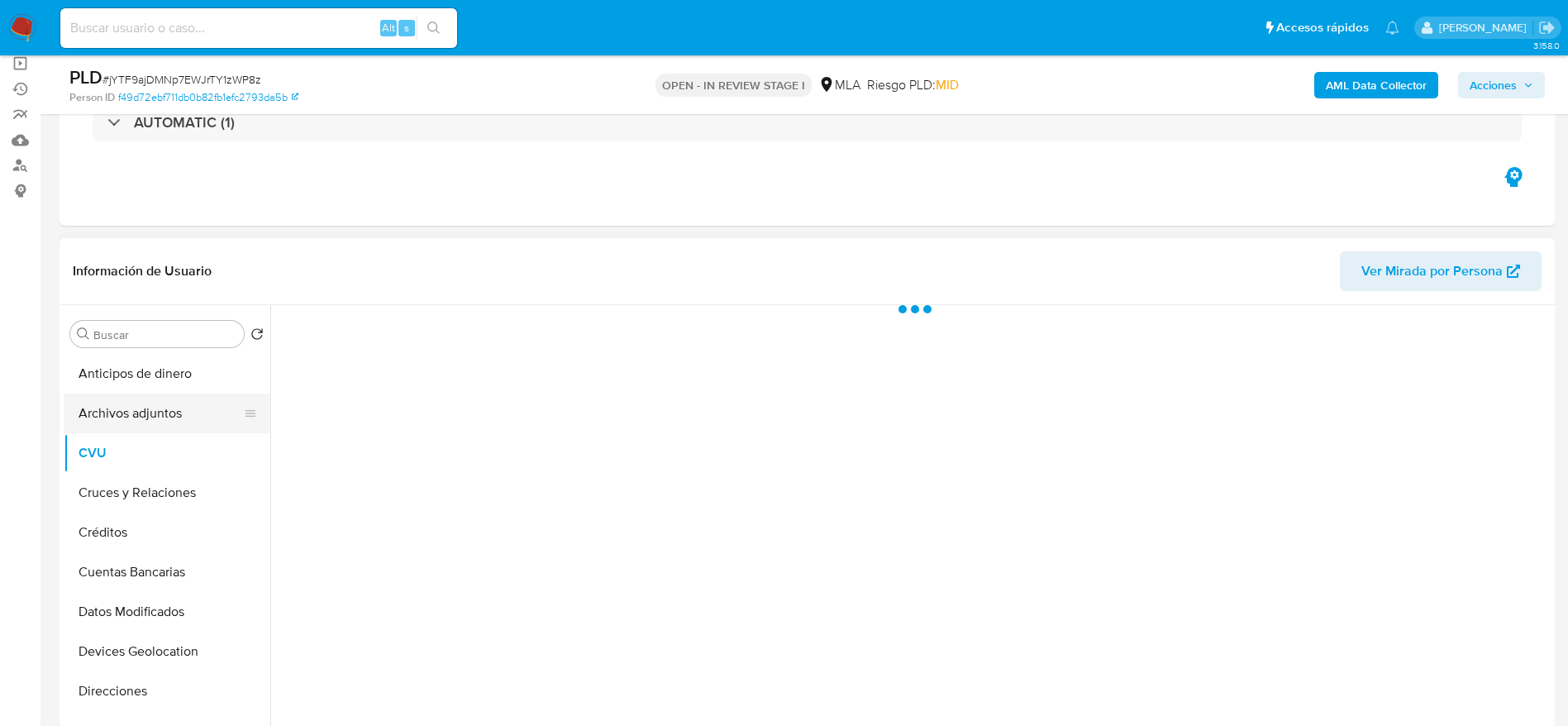
click at [122, 421] on button "Archivos adjuntos" at bounding box center [160, 413] width 193 height 40
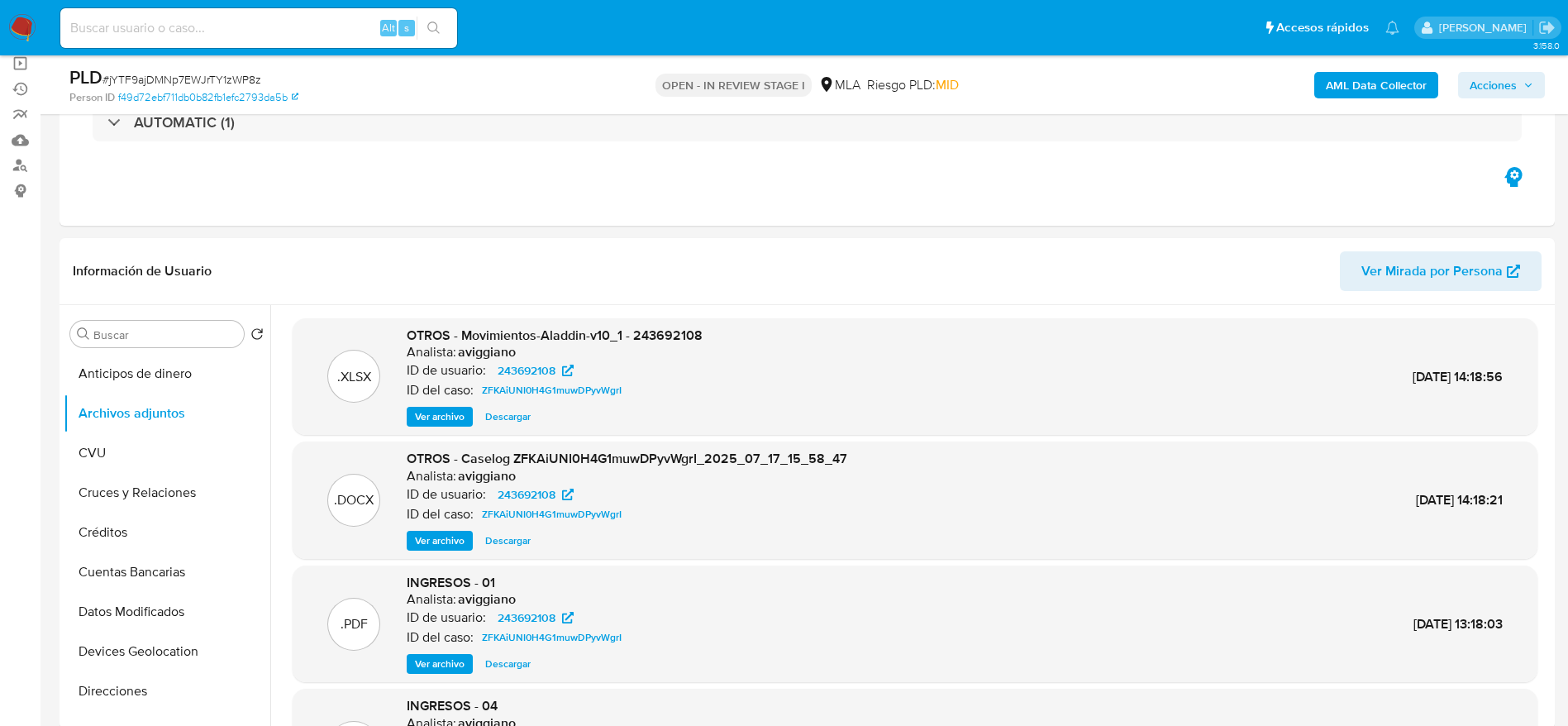
click at [1376, 79] on b "AML Data Collector" at bounding box center [1376, 84] width 100 height 26
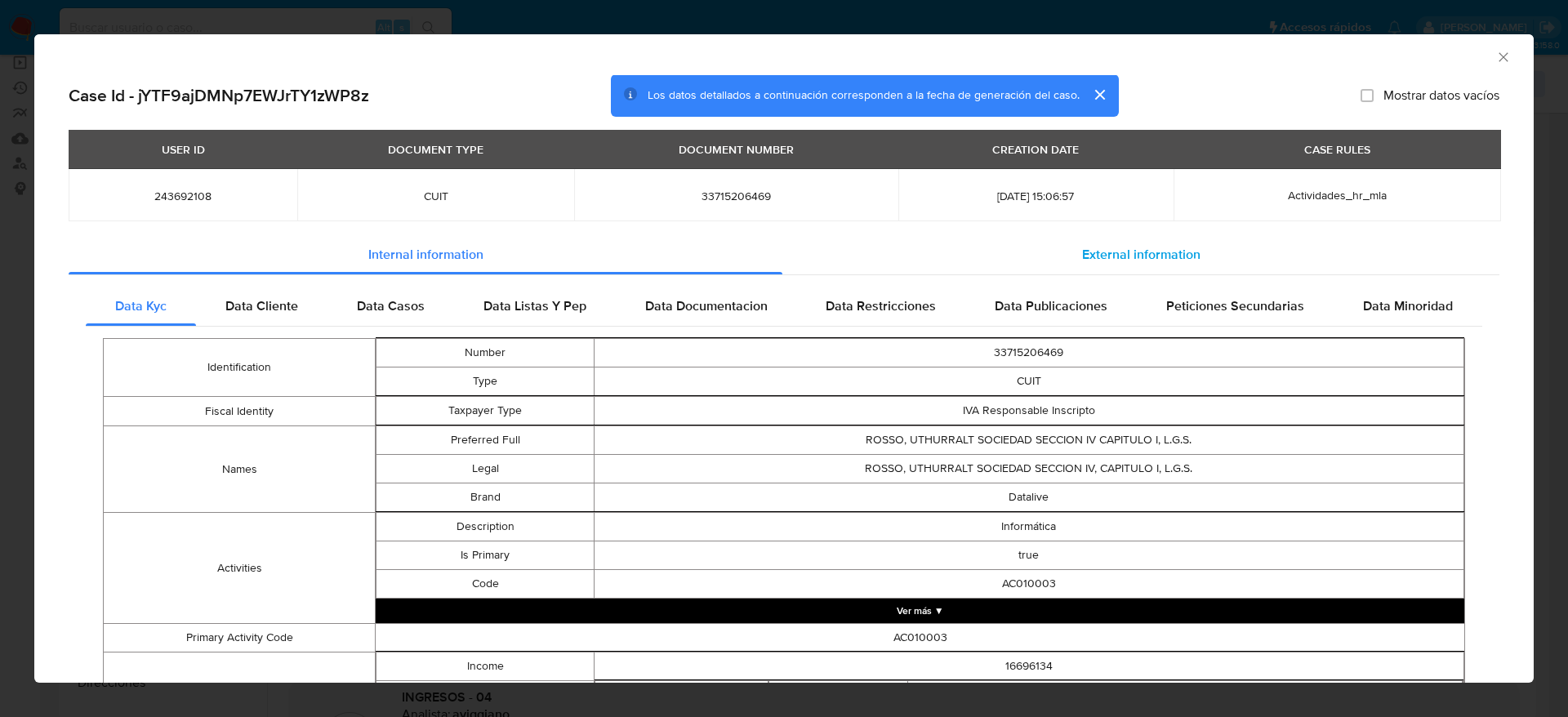
click at [1183, 264] on div "External information" at bounding box center [1140, 255] width 717 height 39
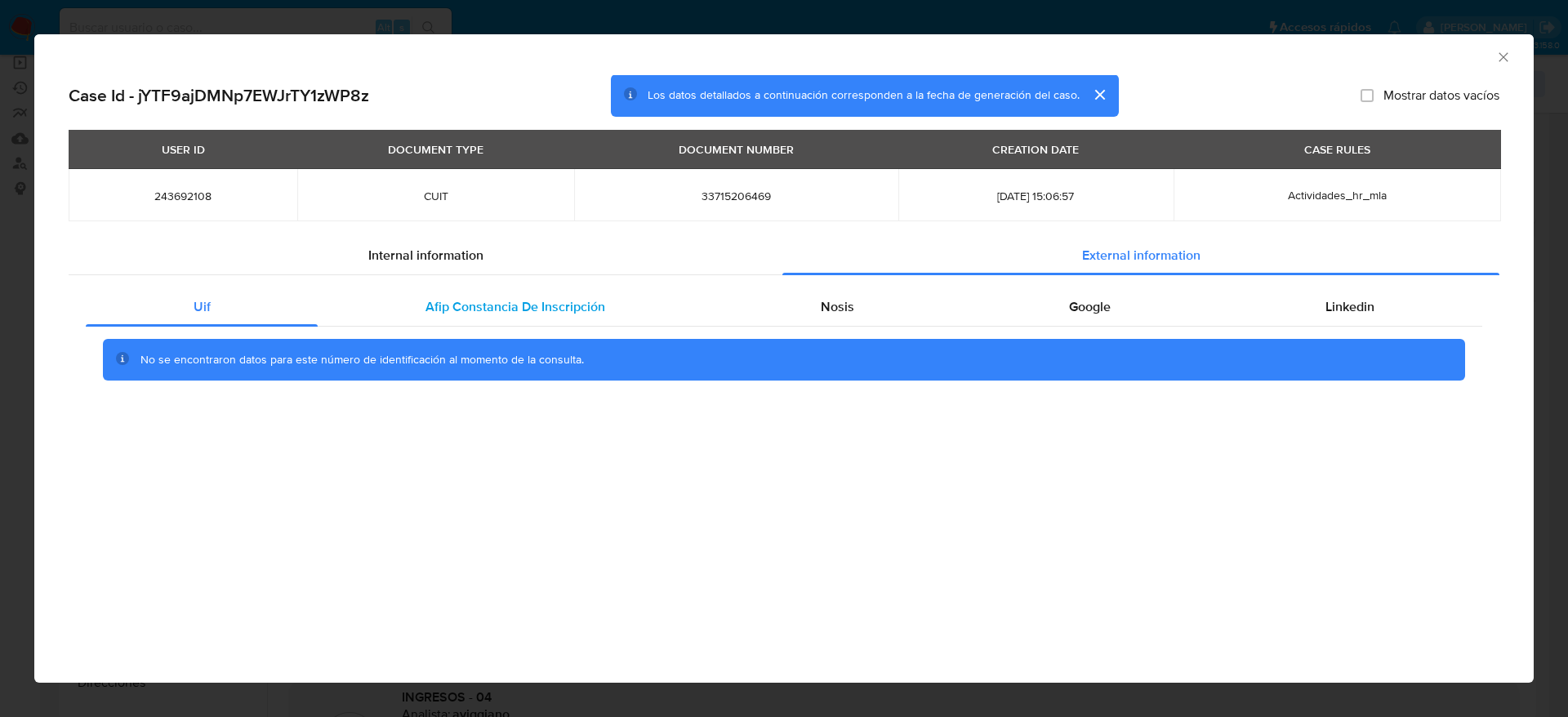
click at [516, 301] on span "Afip Constancia De Inscripción" at bounding box center [516, 306] width 180 height 19
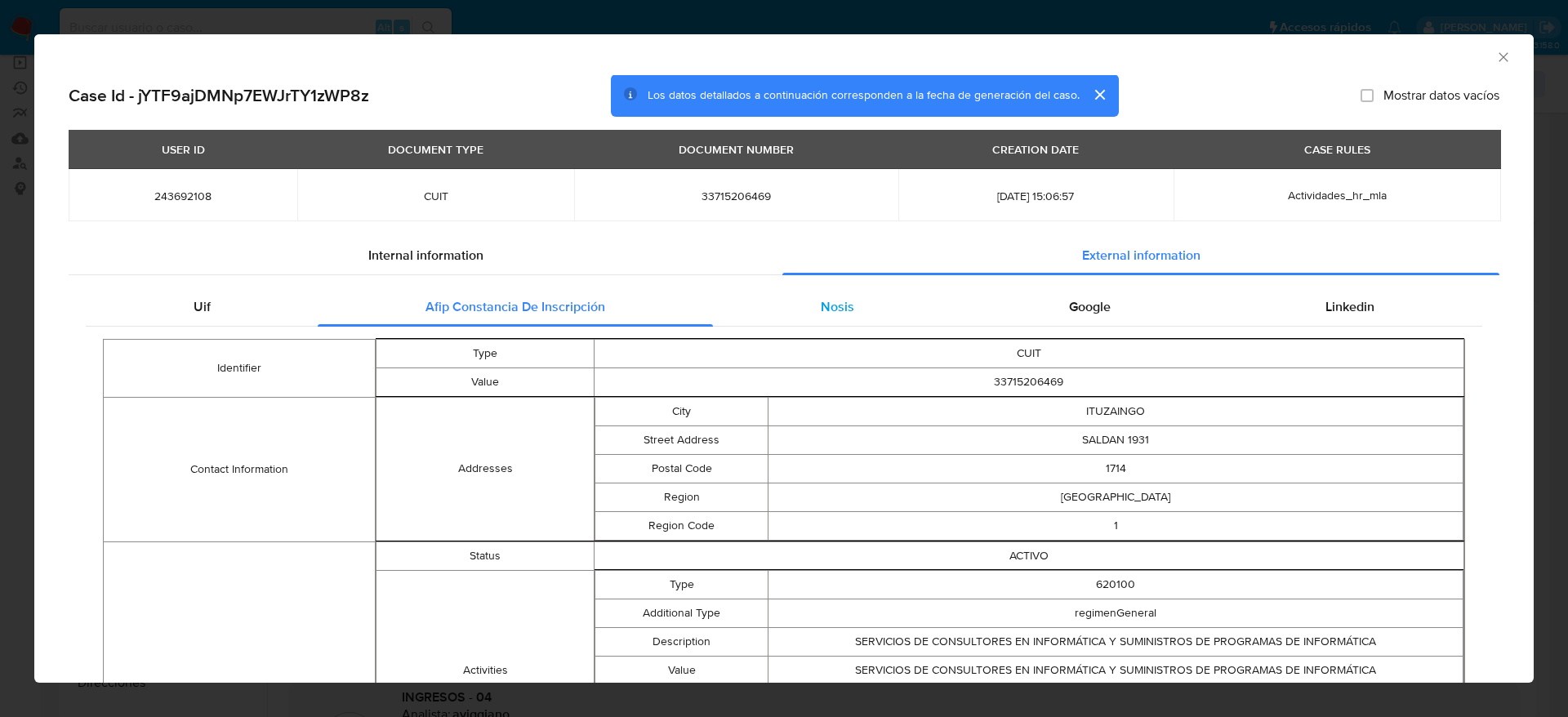
click at [836, 306] on span "Nosis" at bounding box center [837, 306] width 33 height 19
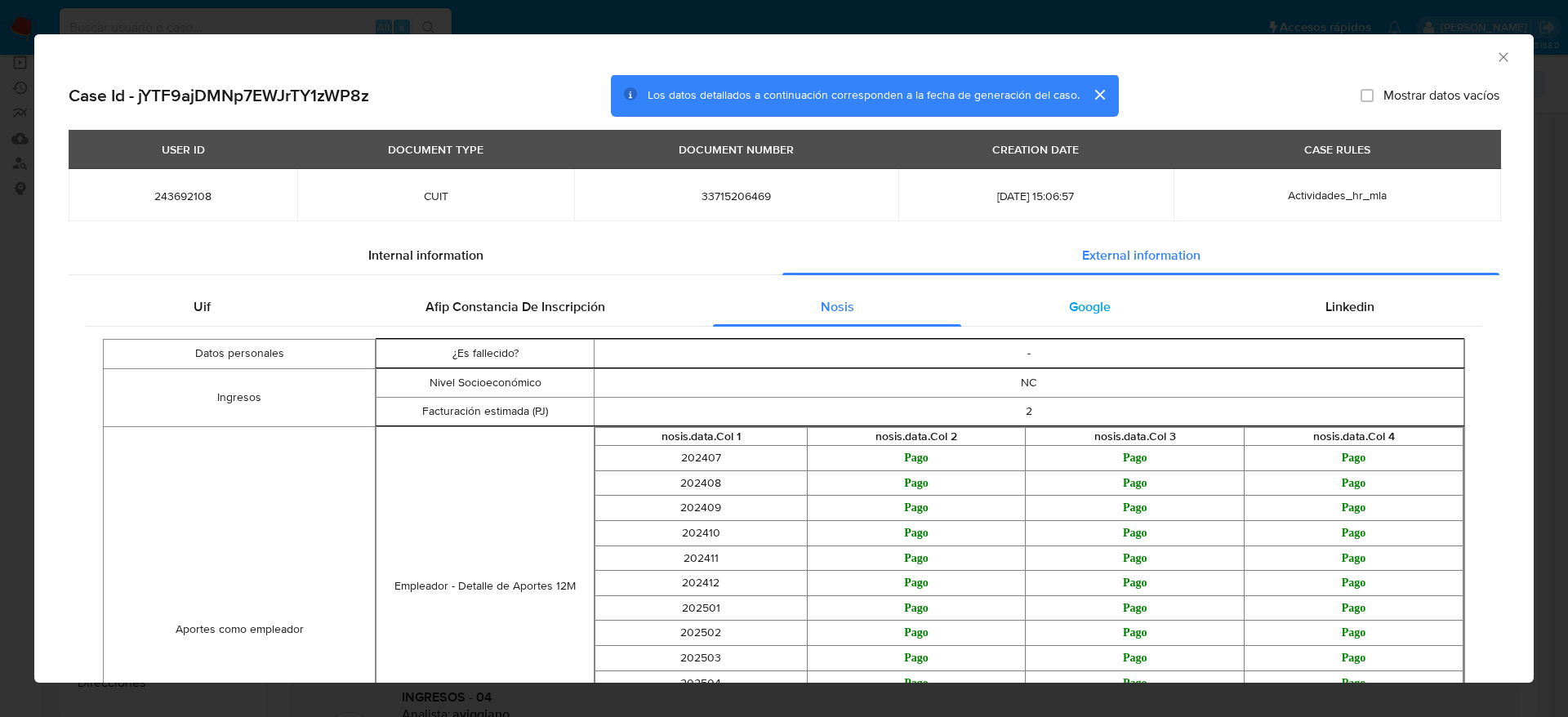
click at [1108, 309] on div "Google" at bounding box center [1090, 306] width 257 height 39
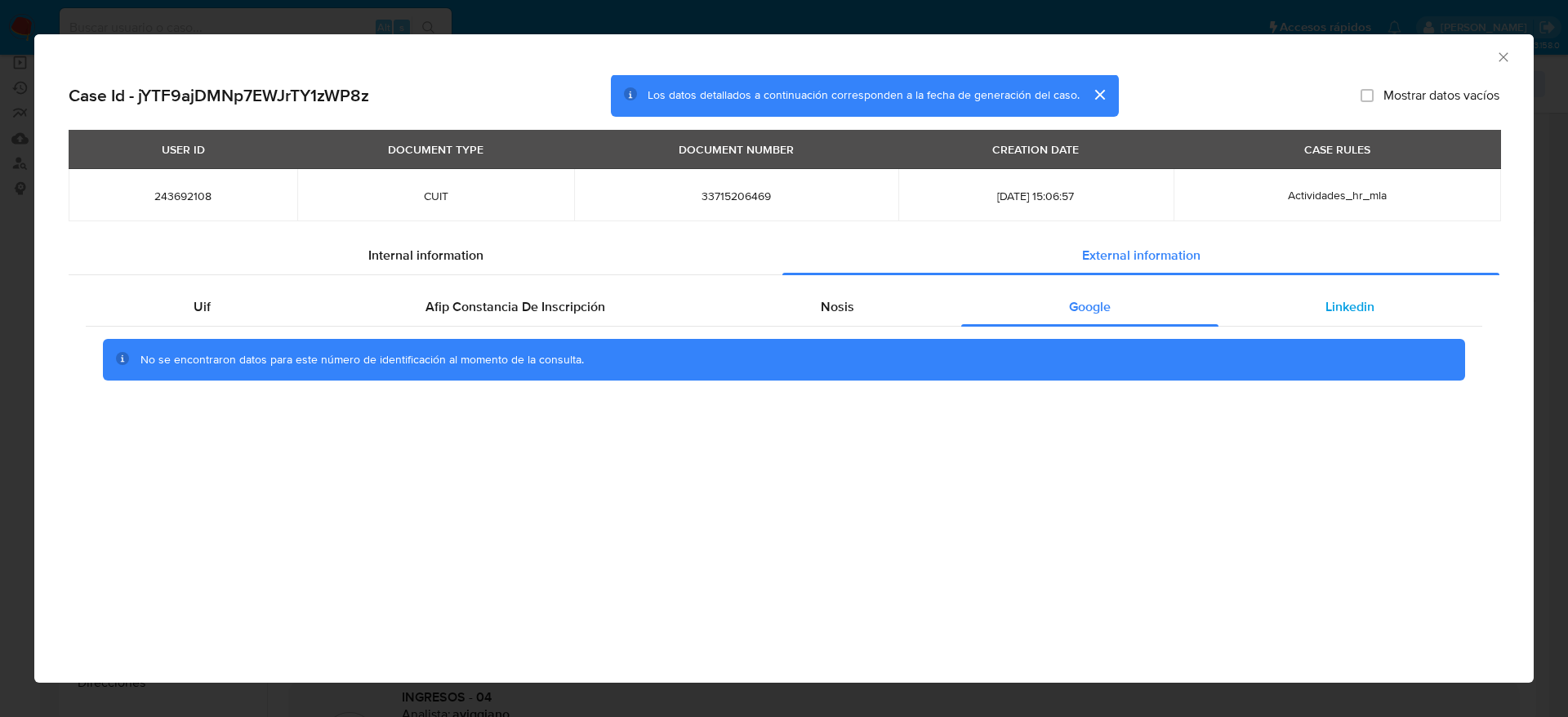
click at [1346, 307] on span "Linkedin" at bounding box center [1349, 306] width 49 height 19
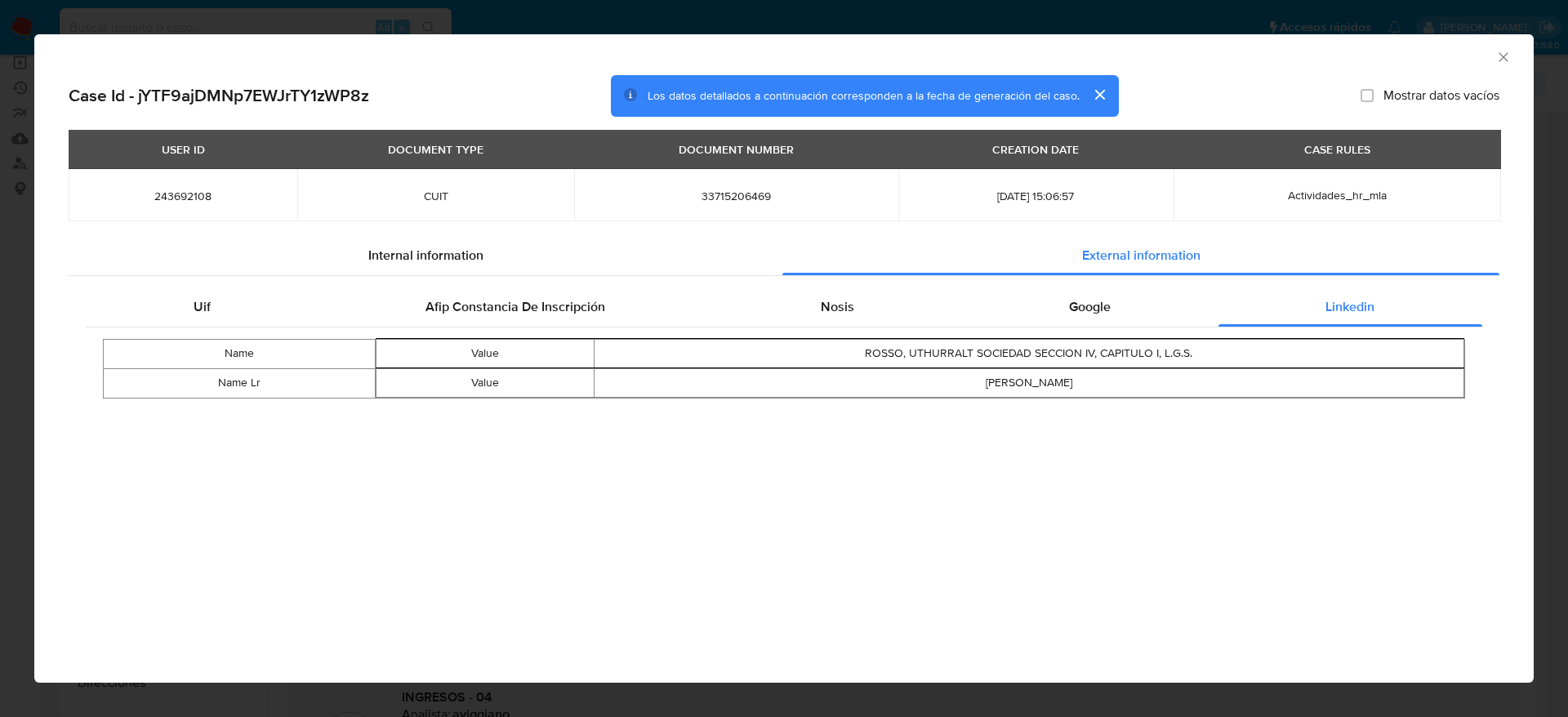
click at [1508, 59] on icon "Cerrar ventana" at bounding box center [1503, 56] width 16 height 16
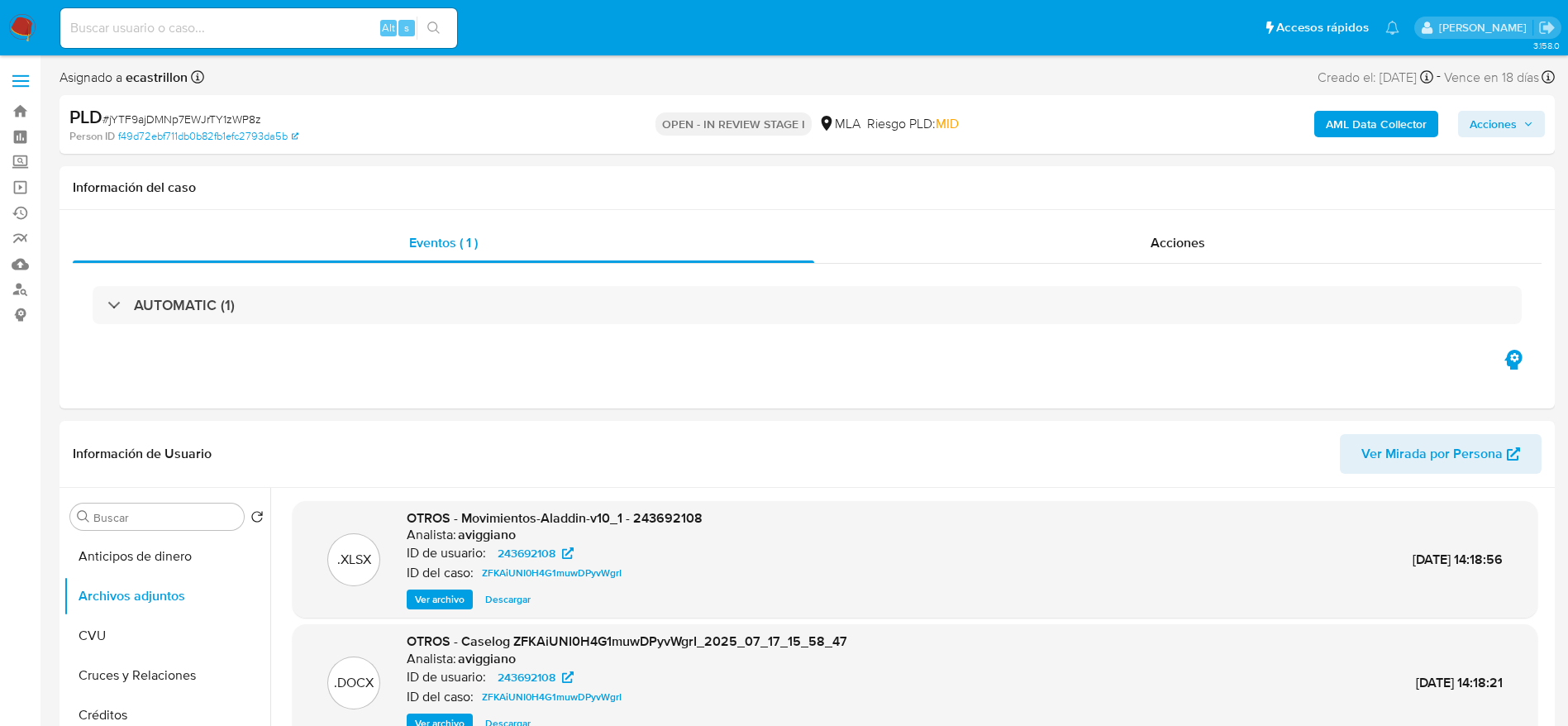
click at [189, 123] on span "# jYTF9ajDMNp7EWJrTY1zWP8z" at bounding box center [182, 119] width 158 height 16
copy span "jYTF9ajDMNp7EWJrTY1zWP8z"
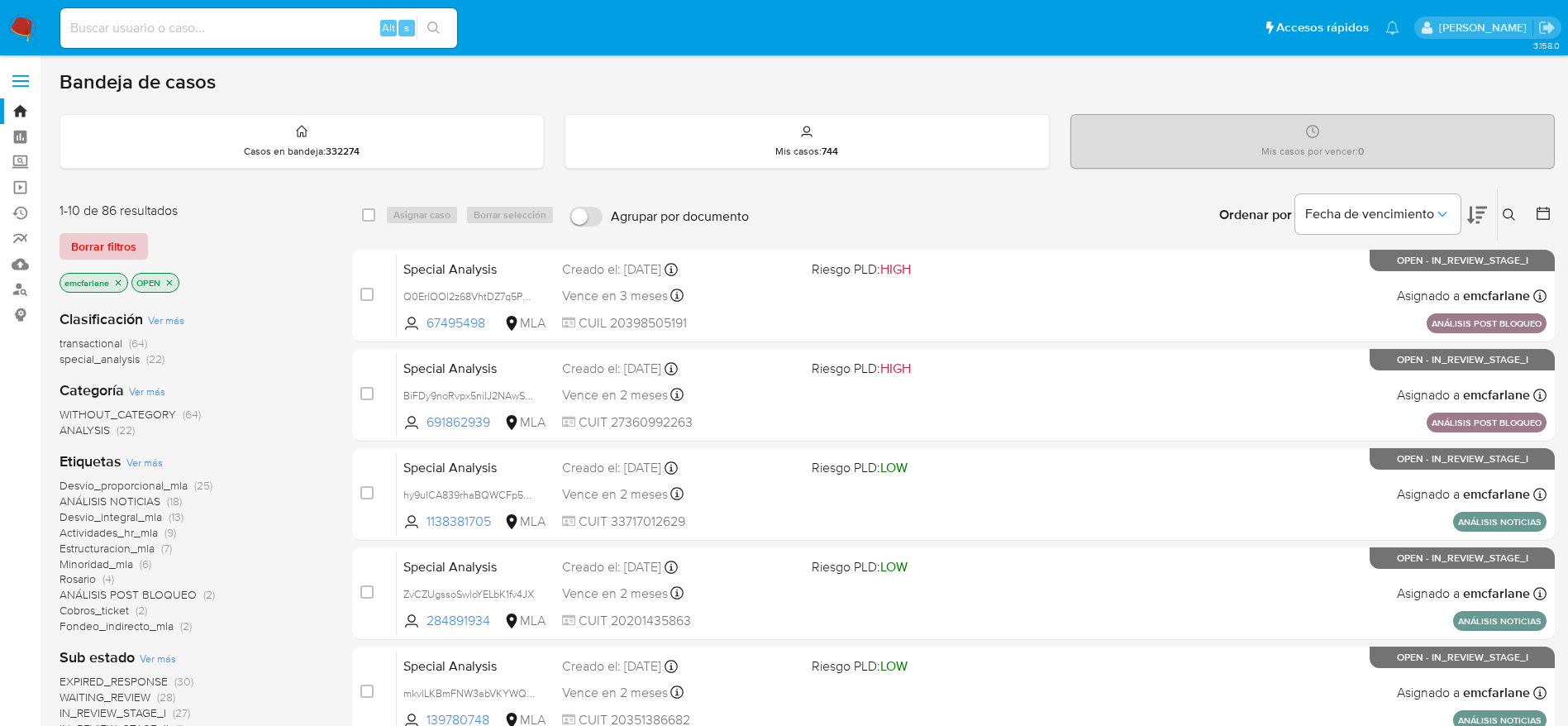
click at [98, 236] on span "Borrar filtros" at bounding box center [104, 247] width 66 height 23
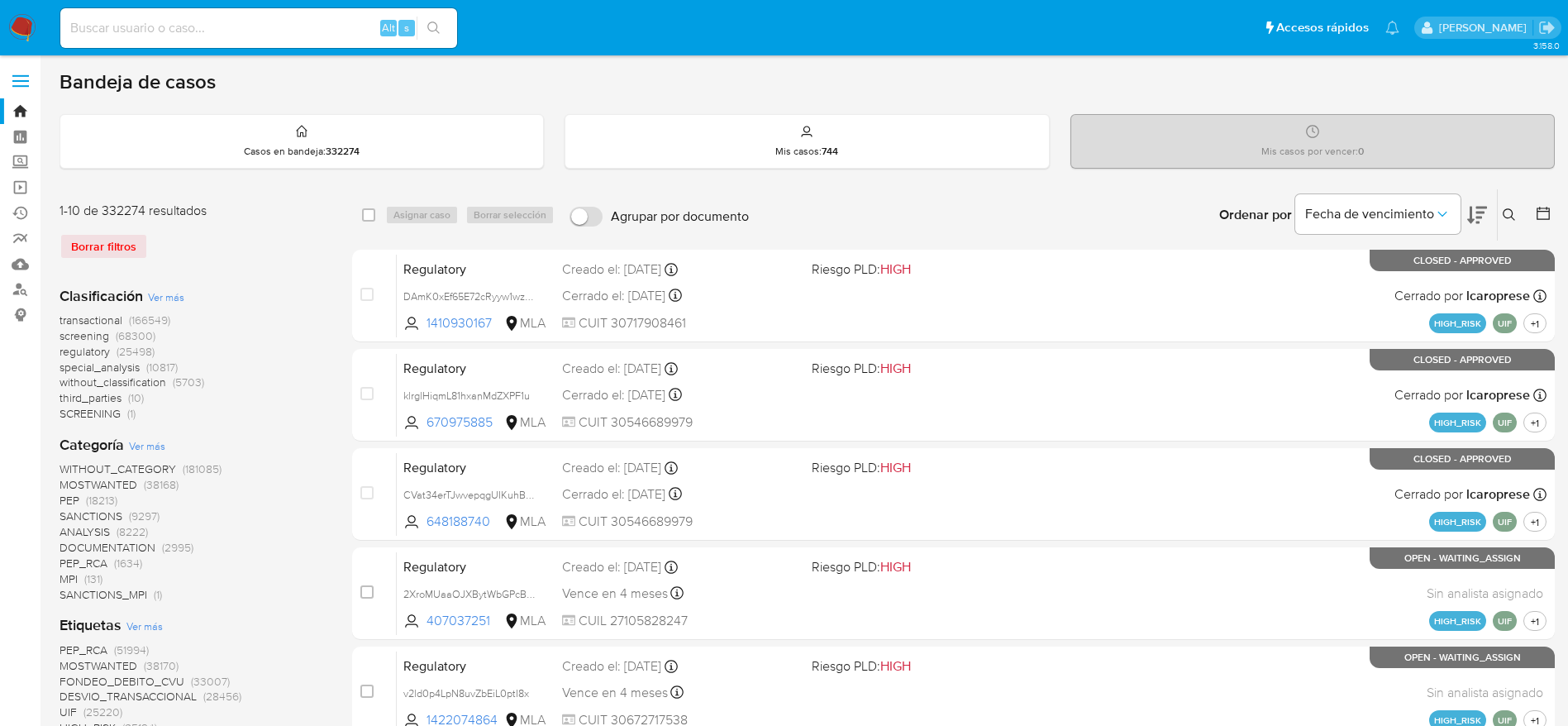
click at [1505, 211] on icon at bounding box center [1509, 216] width 14 height 14
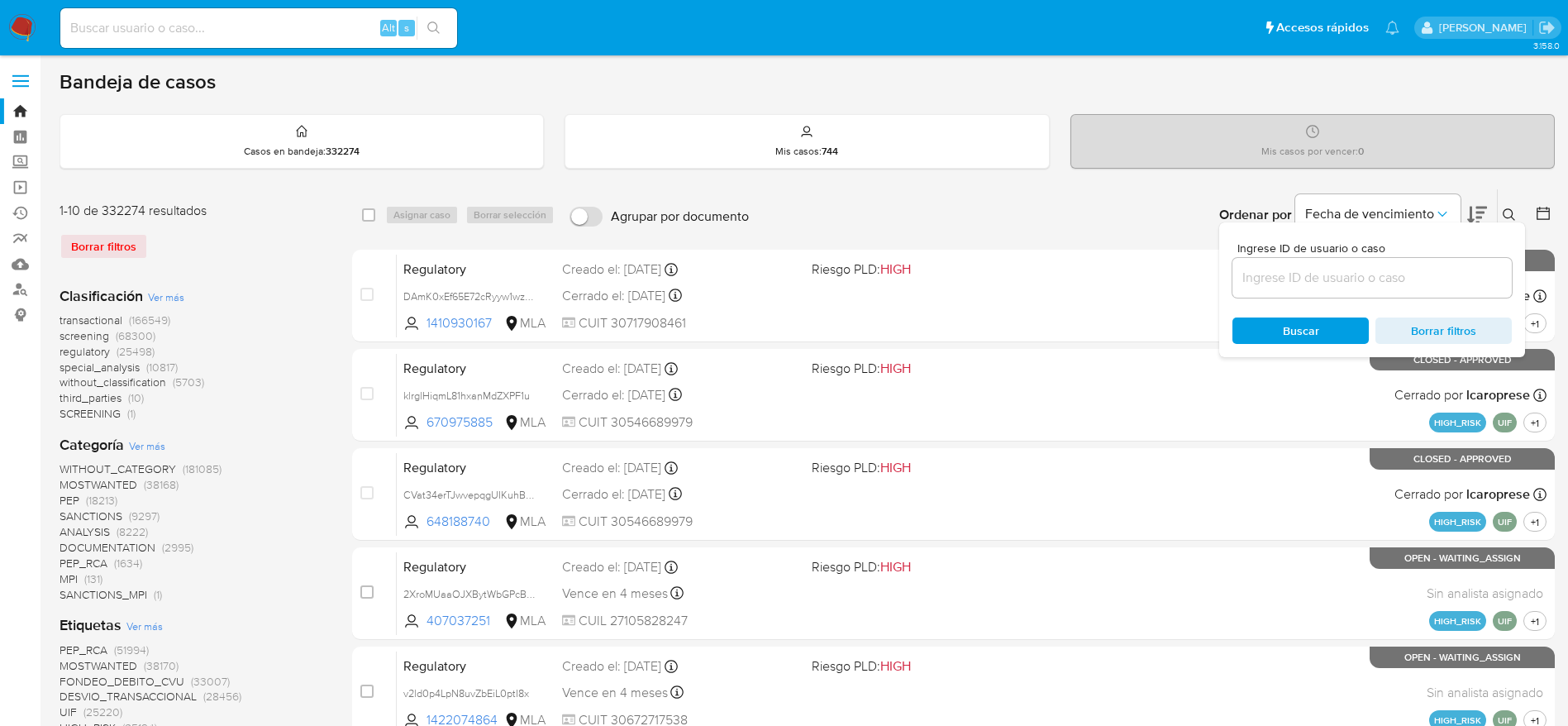
click at [1358, 277] on input at bounding box center [1371, 277] width 279 height 21
type input "jYTF9ajDMNp7EWJrTY1zWP8z"
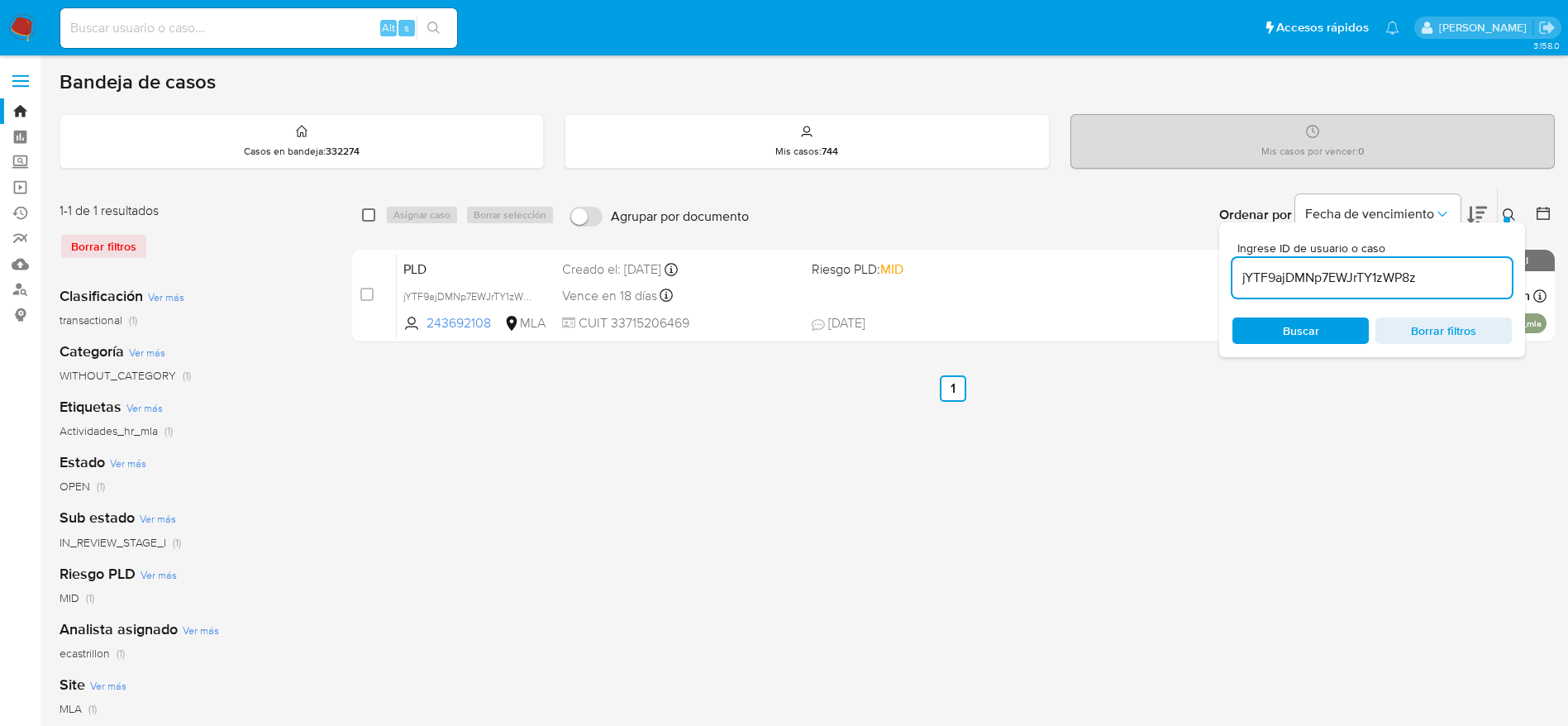
click at [369, 216] on input "checkbox" at bounding box center [369, 216] width 14 height 14
checkbox input "true"
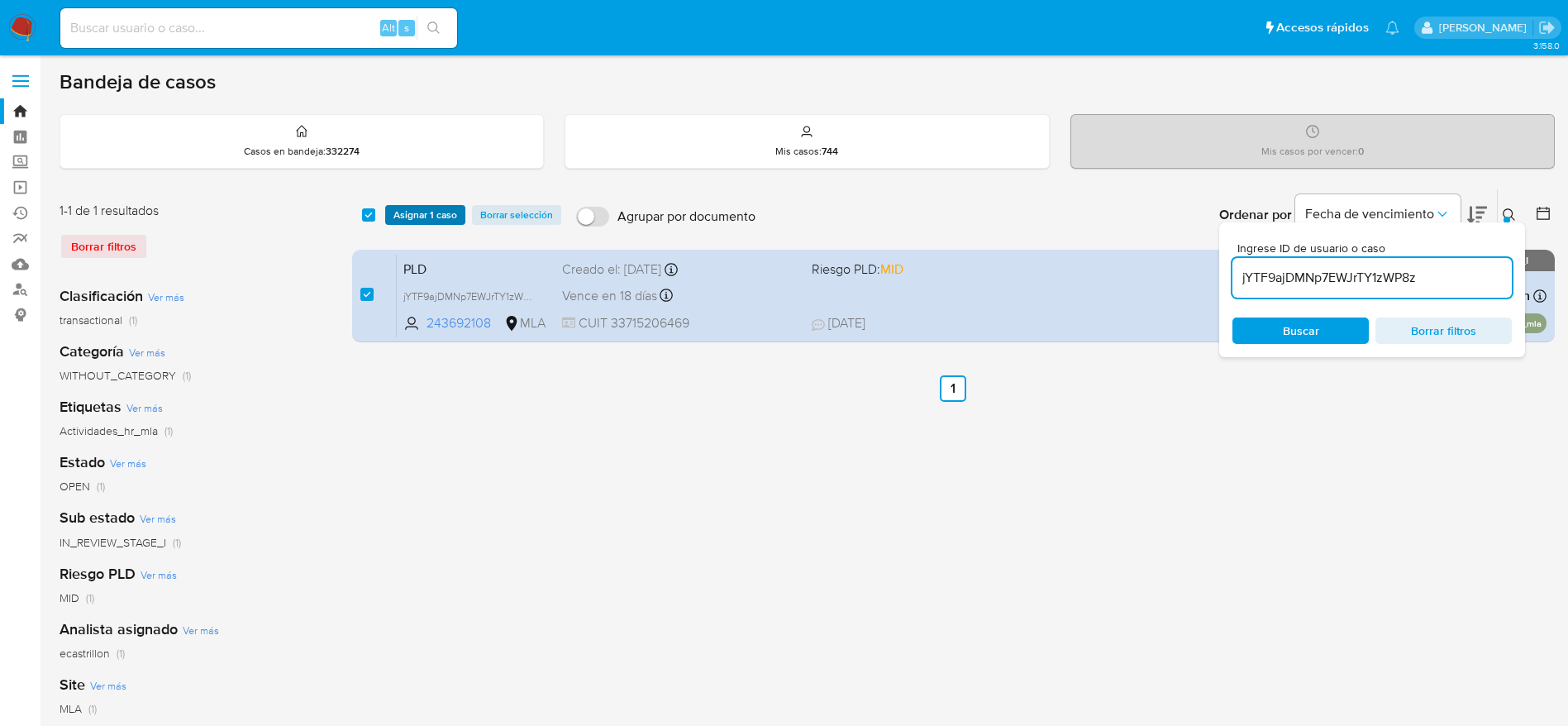
click at [421, 211] on span "Asignar 1 caso" at bounding box center [425, 215] width 64 height 16
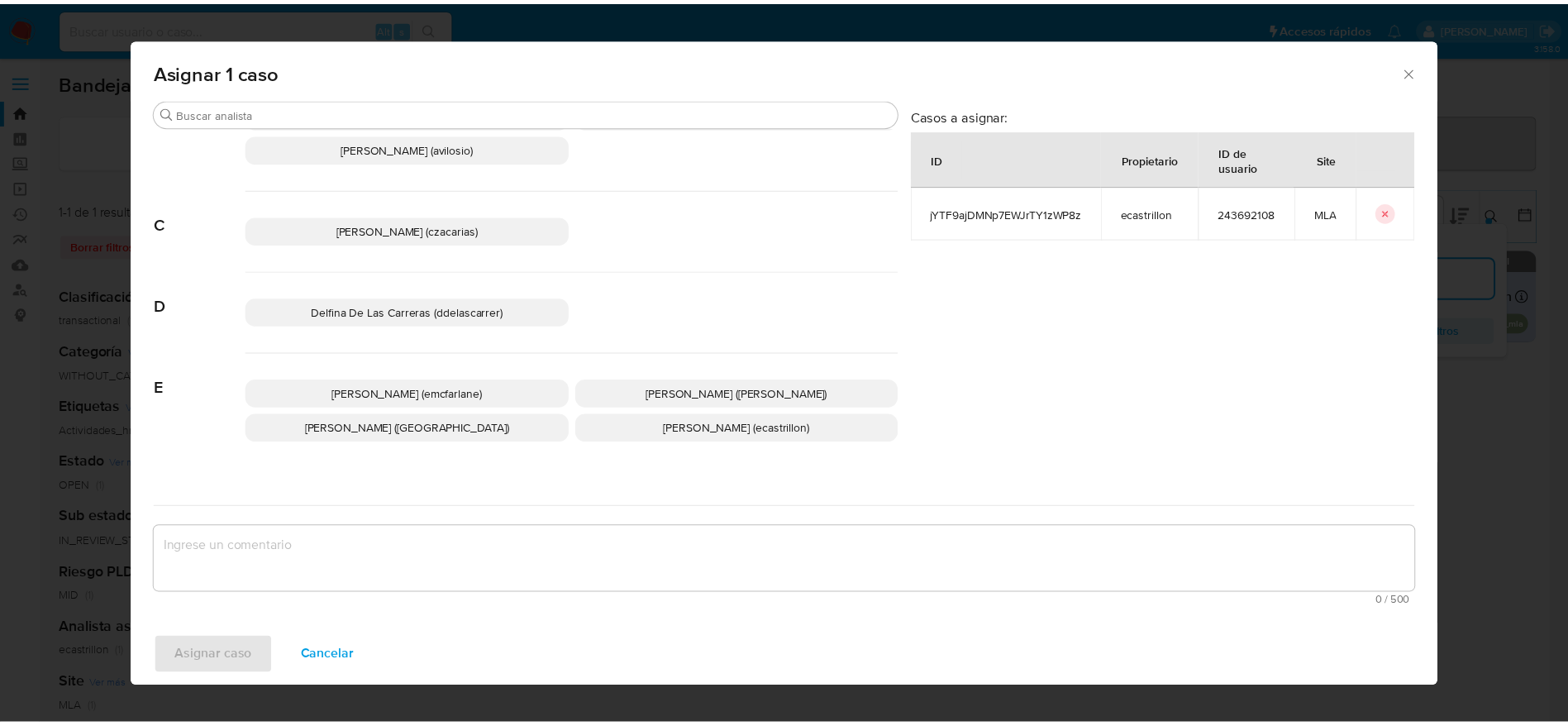
scroll to position [124, 0]
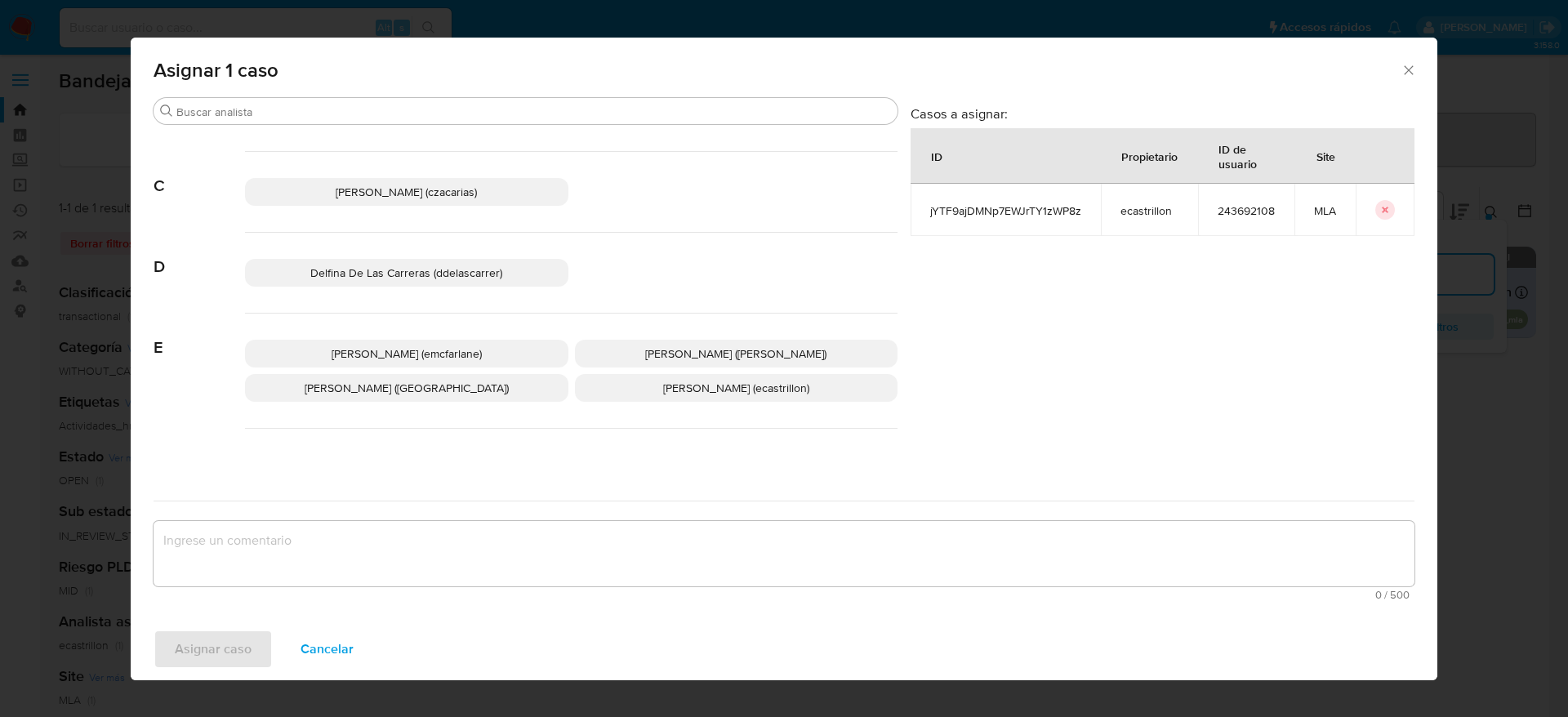
click at [409, 350] on span "Elaine Mc Farlane (emcfarlane)" at bounding box center [406, 353] width 150 height 16
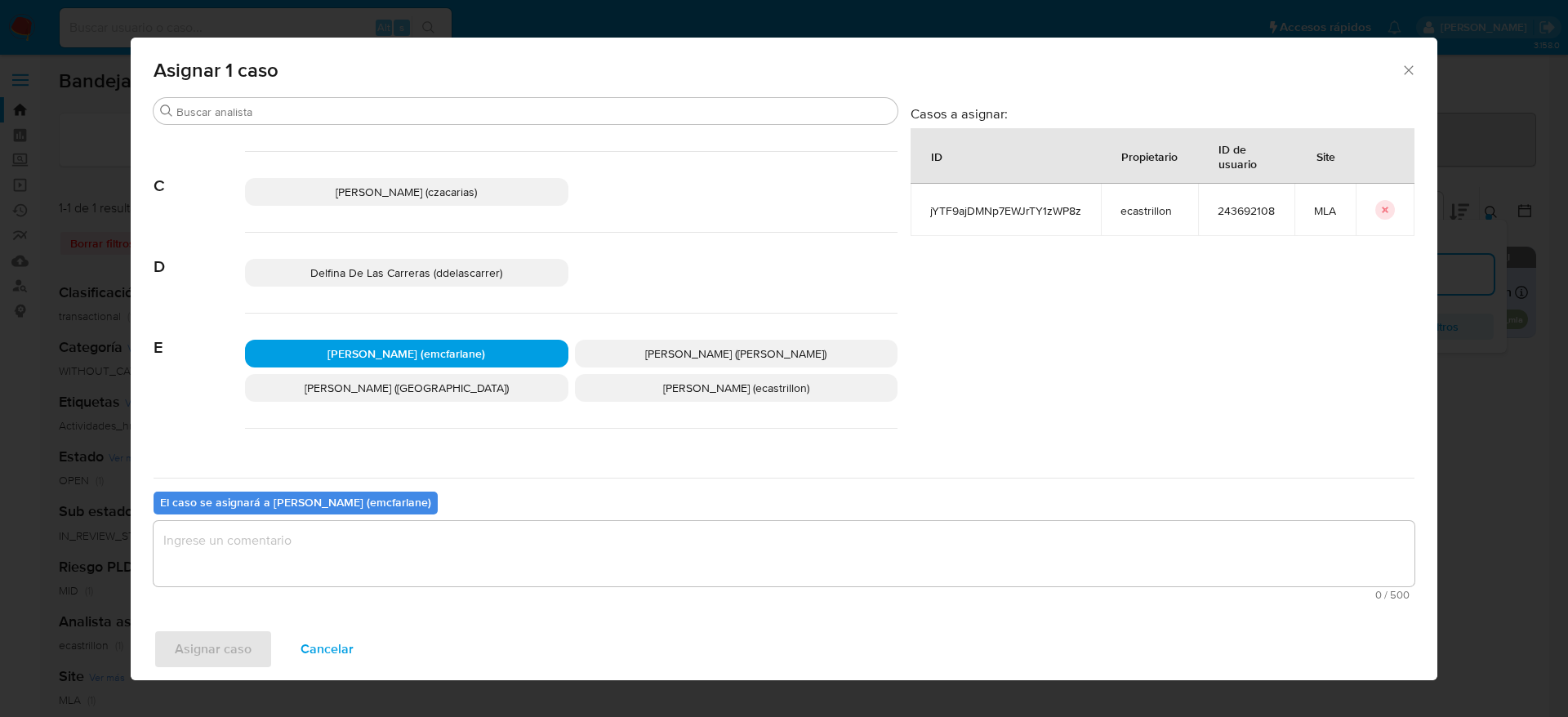
click at [381, 539] on textarea "assign-modal" at bounding box center [784, 554] width 1261 height 65
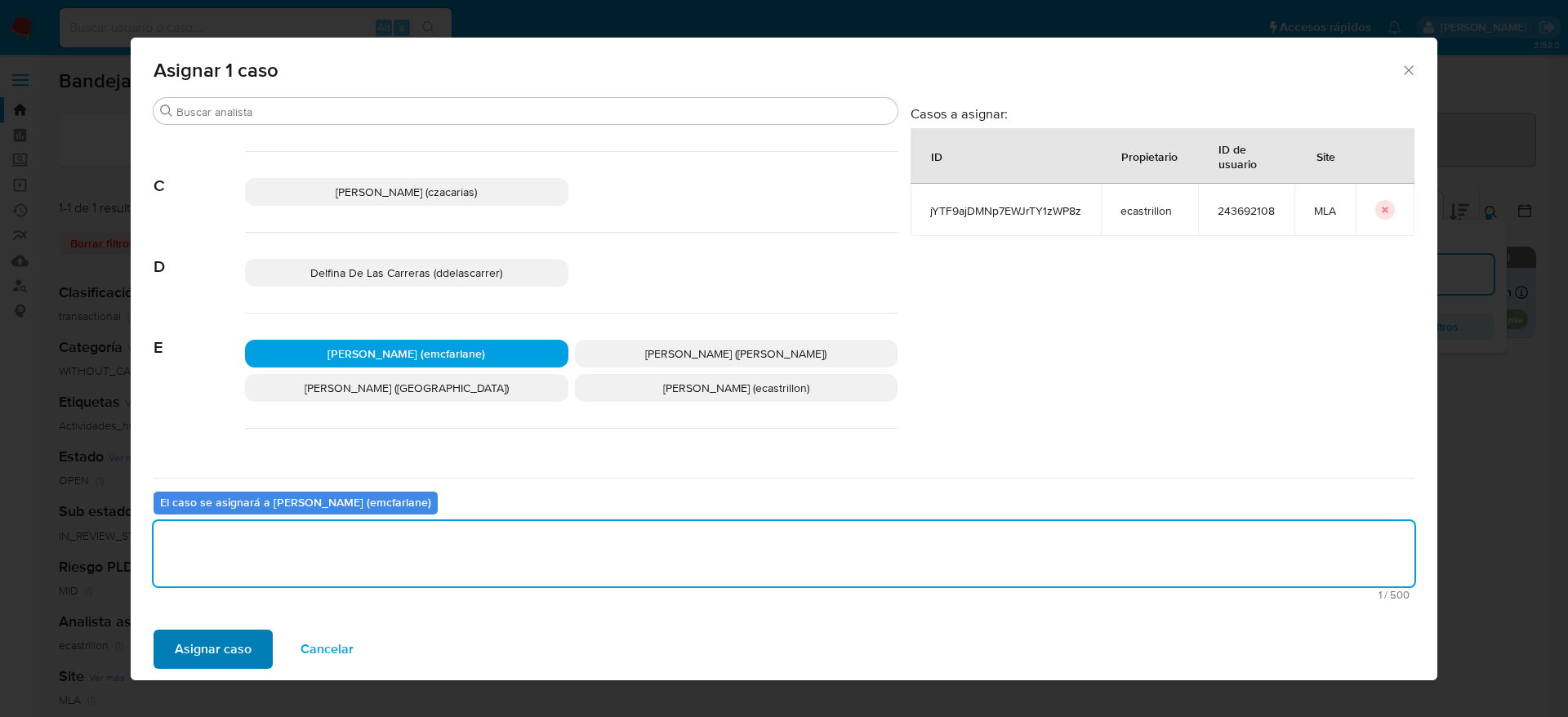
drag, startPoint x: 251, startPoint y: 624, endPoint x: 239, endPoint y: 635, distance: 16.3
click at [243, 631] on div "Asignar caso Cancelar" at bounding box center [784, 648] width 1307 height 62
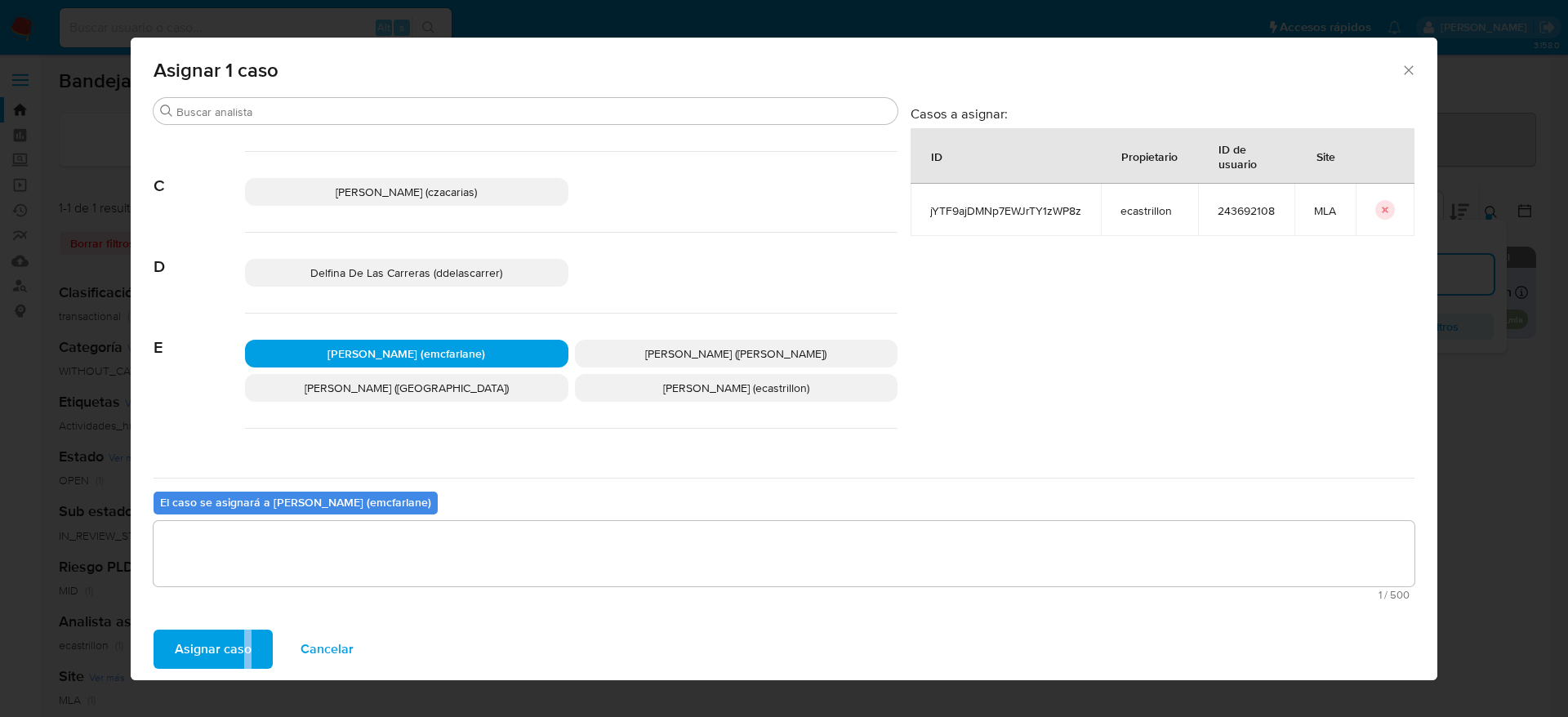
click at [228, 641] on span "Asignar caso" at bounding box center [213, 649] width 76 height 36
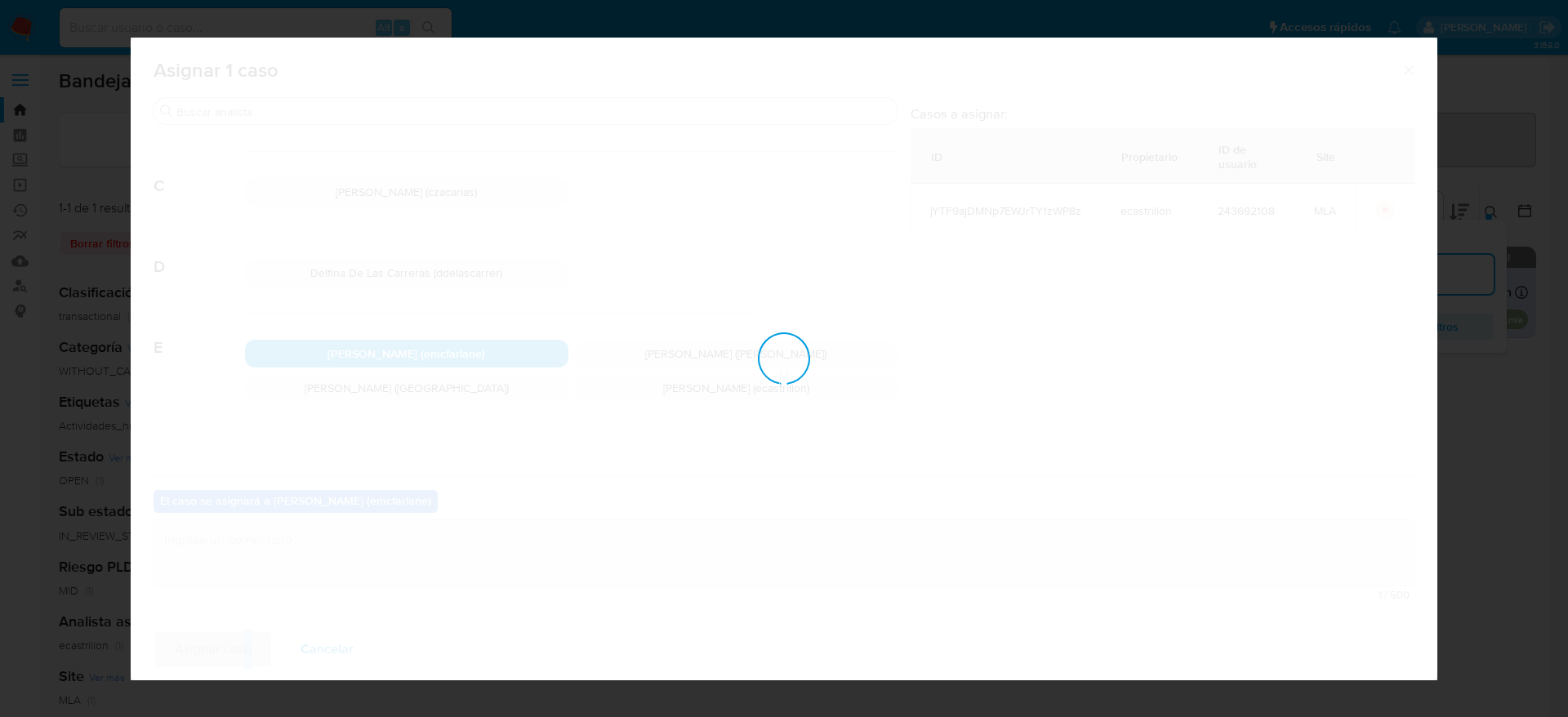
checkbox input "false"
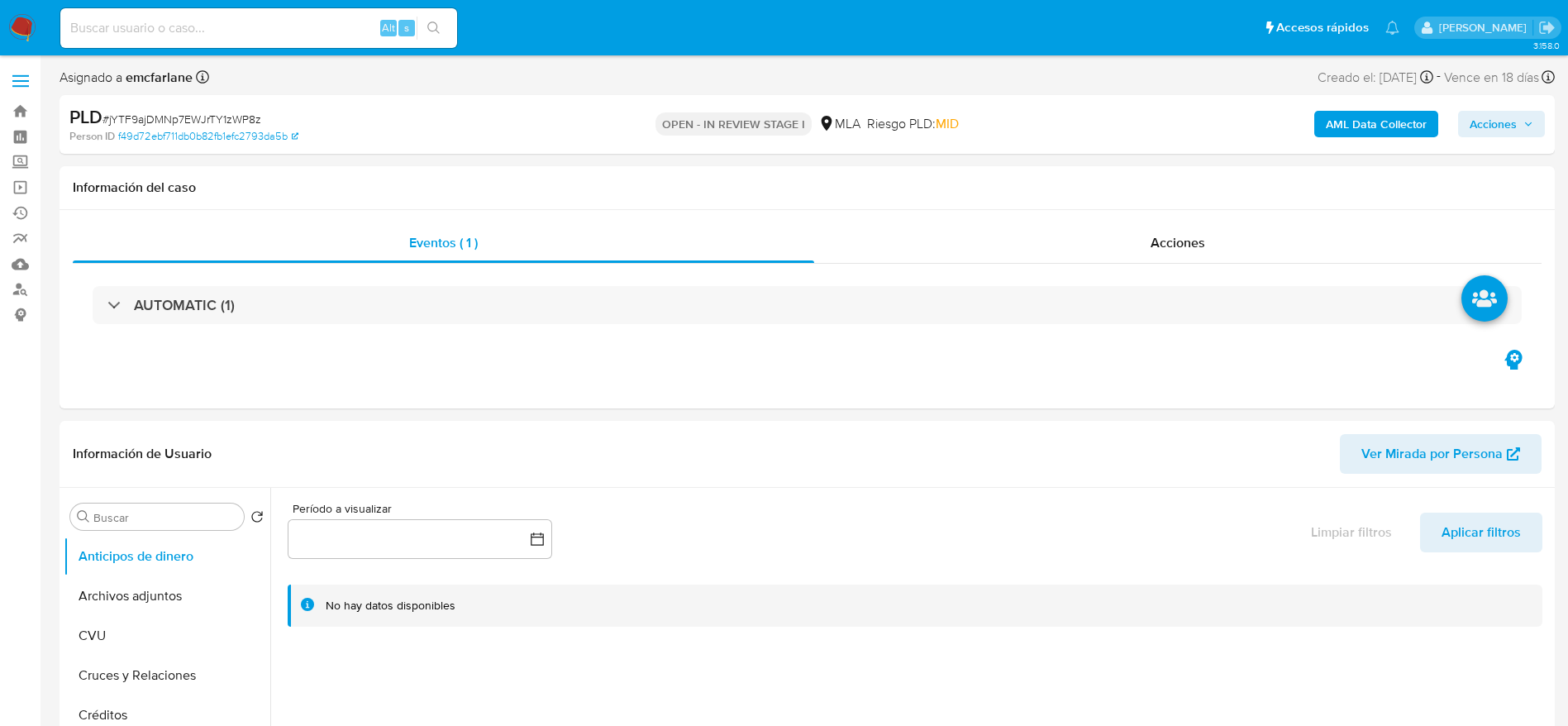
select select "10"
click at [146, 615] on button "Archivos adjuntos" at bounding box center [160, 595] width 193 height 40
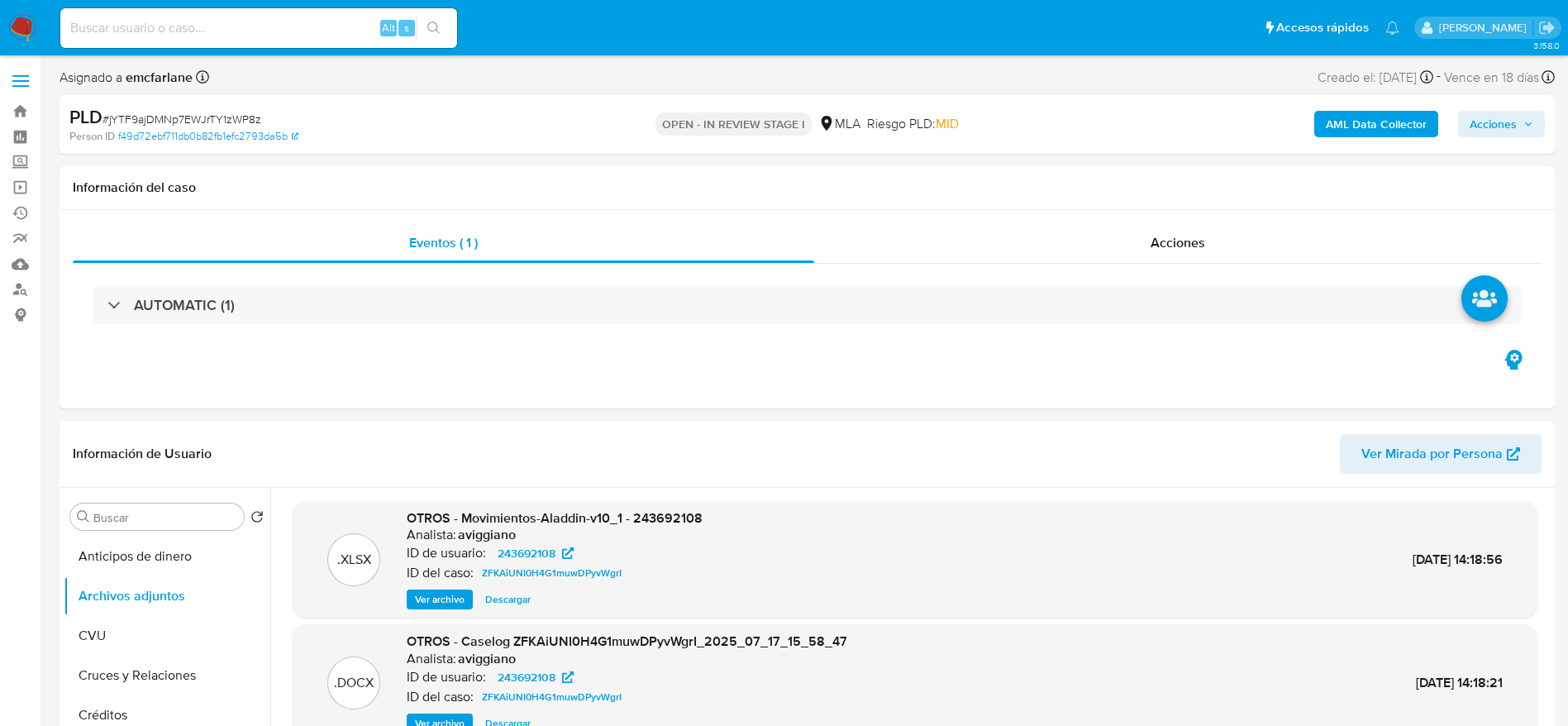
click at [1370, 129] on b "AML Data Collector" at bounding box center [1376, 124] width 100 height 26
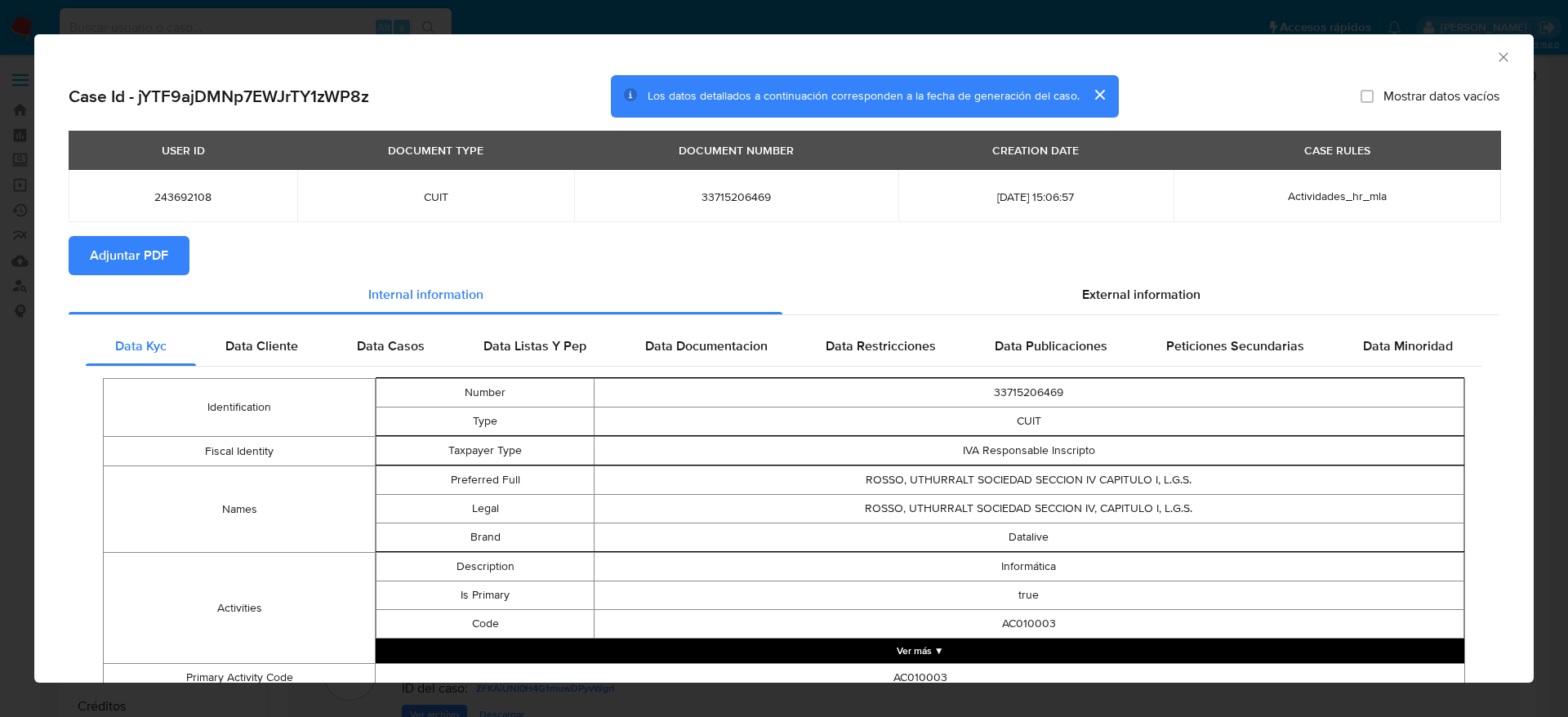
click at [122, 240] on span "Adjuntar PDF" at bounding box center [129, 256] width 78 height 36
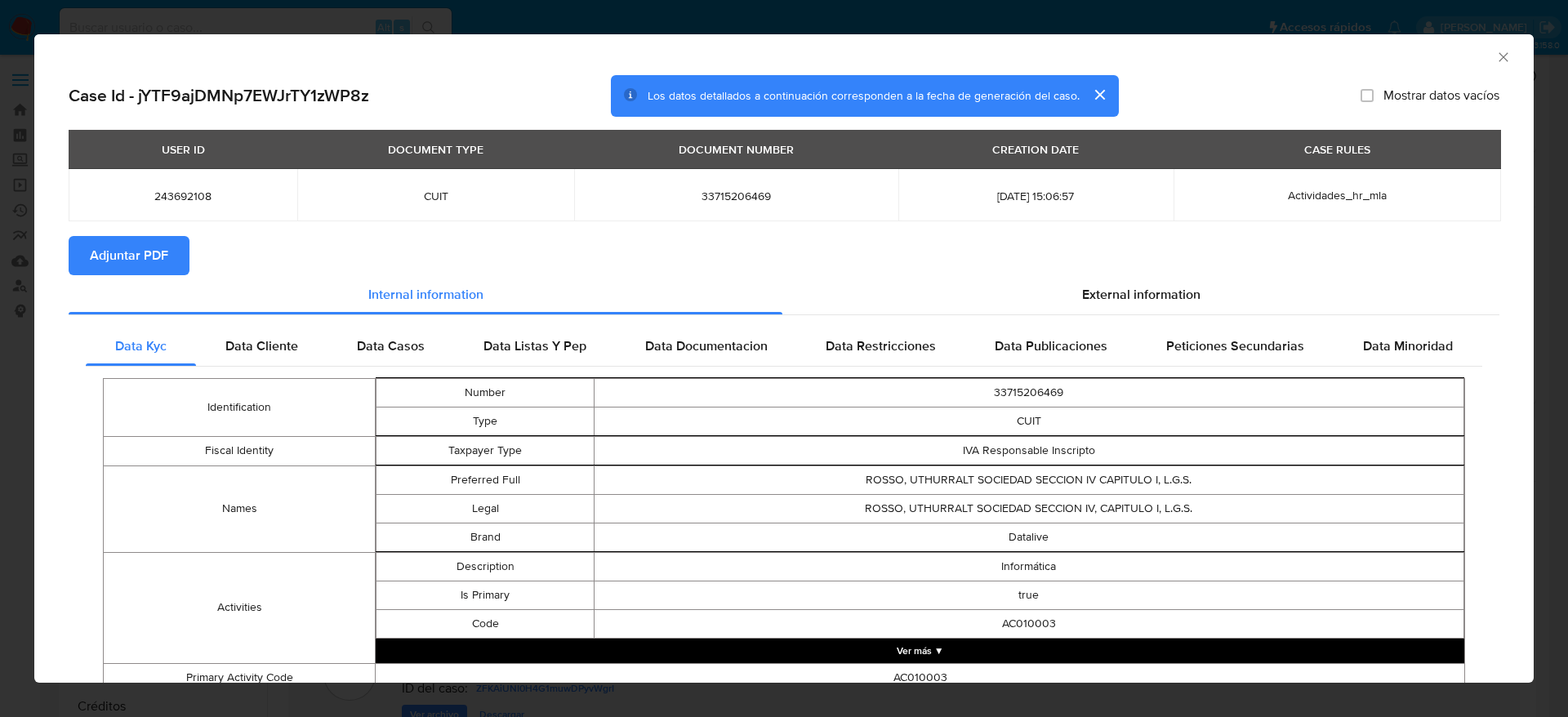
click at [1495, 59] on icon "Cerrar ventana" at bounding box center [1503, 56] width 16 height 16
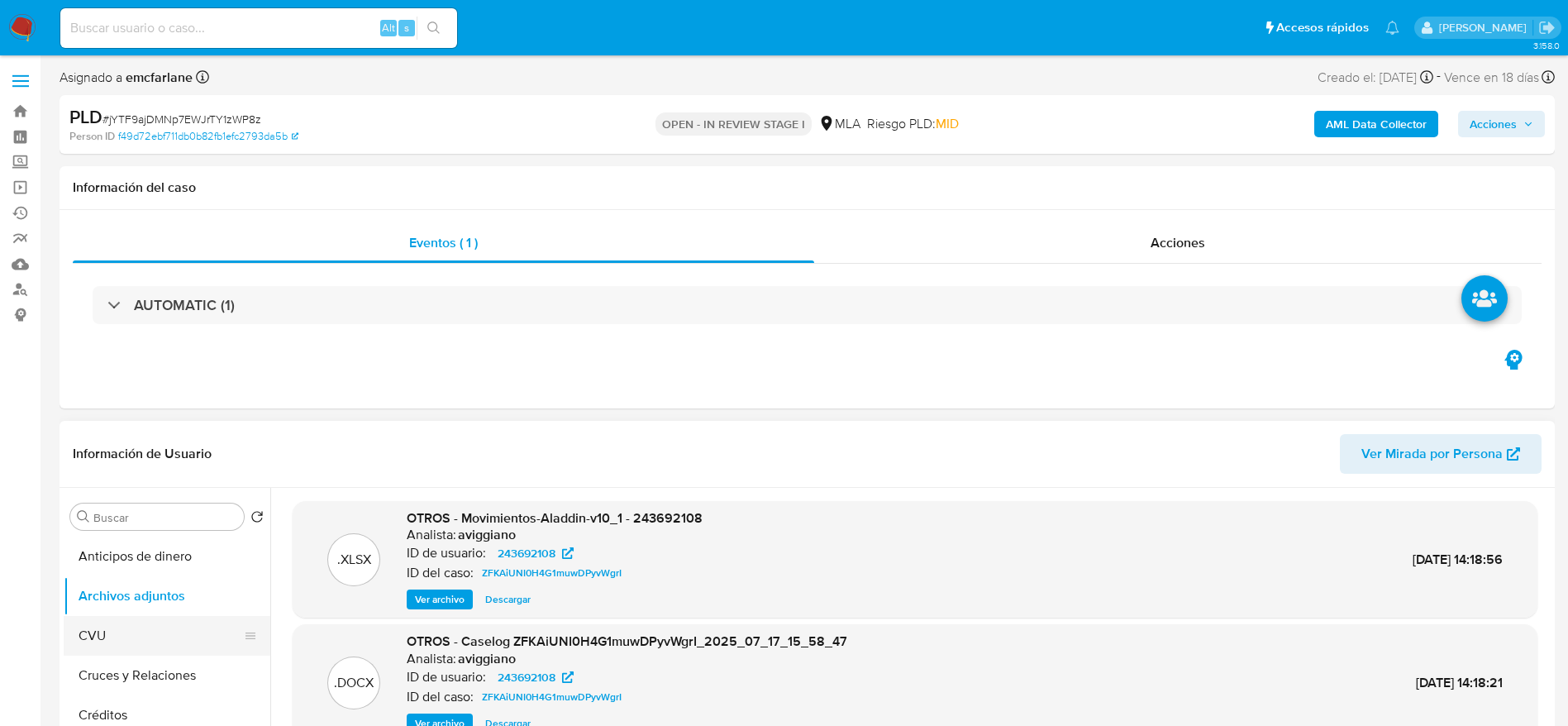
click at [94, 634] on button "CVU" at bounding box center [160, 635] width 193 height 40
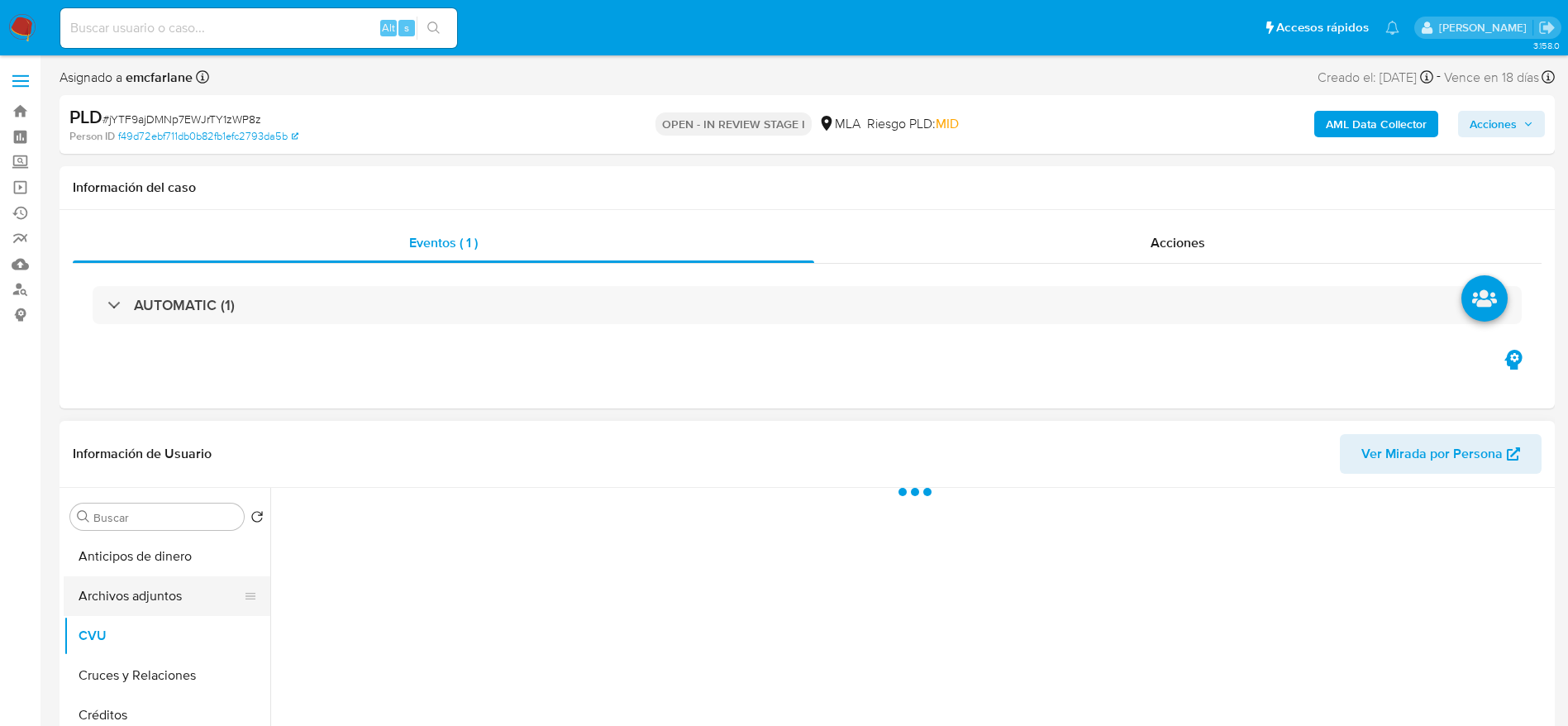
click at [134, 576] on button "Archivos adjuntos" at bounding box center [160, 595] width 193 height 40
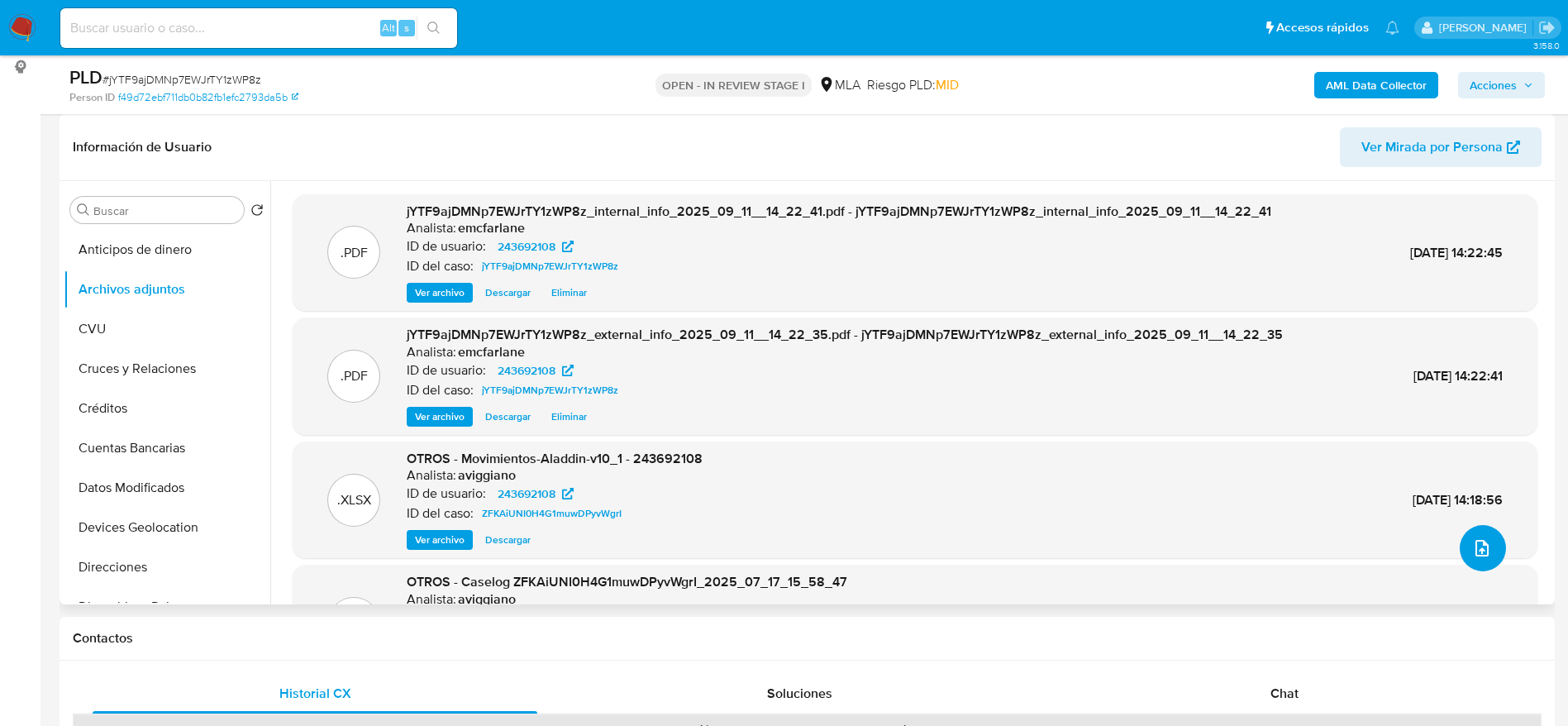
click at [1483, 549] on icon "upload-file" at bounding box center [1481, 548] width 20 height 20
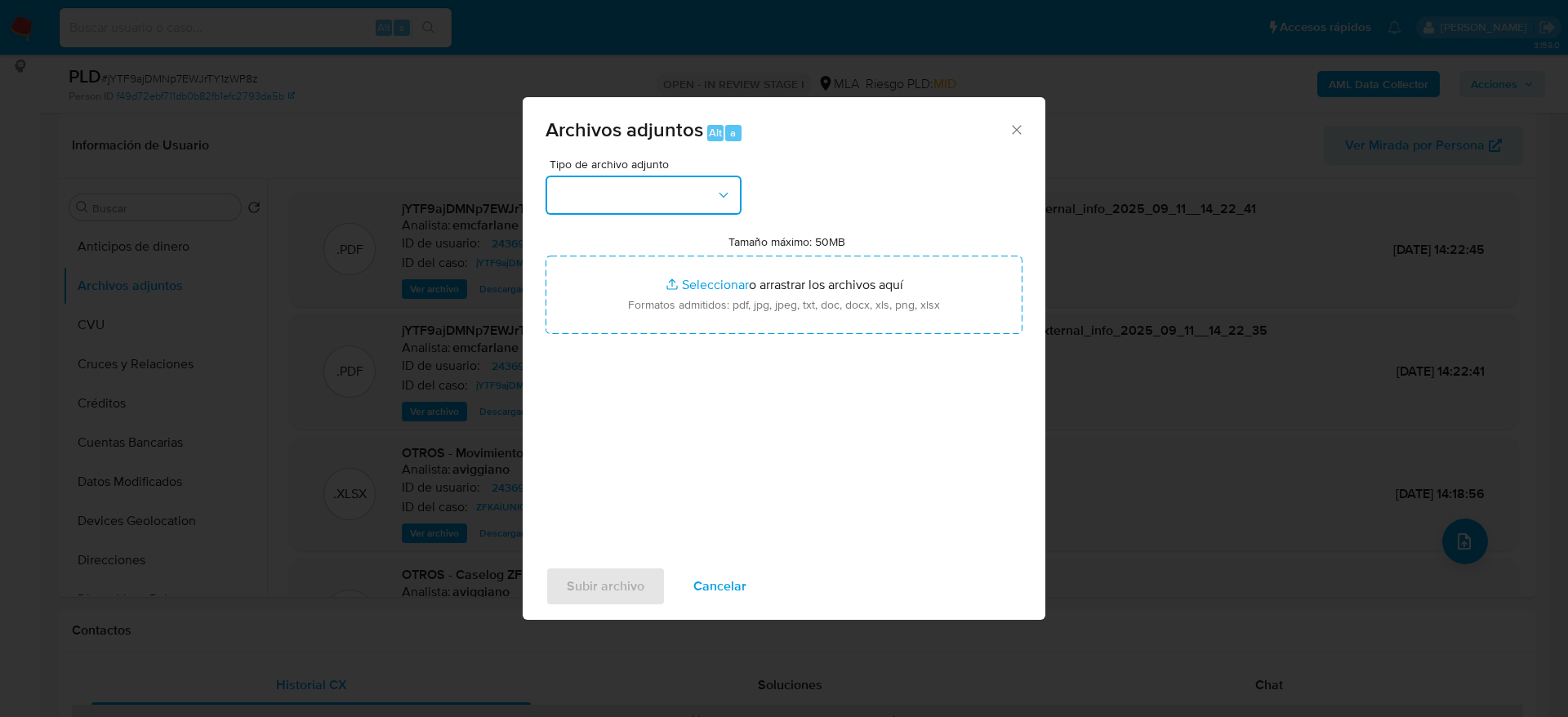
click at [654, 182] on button "button" at bounding box center [643, 195] width 196 height 39
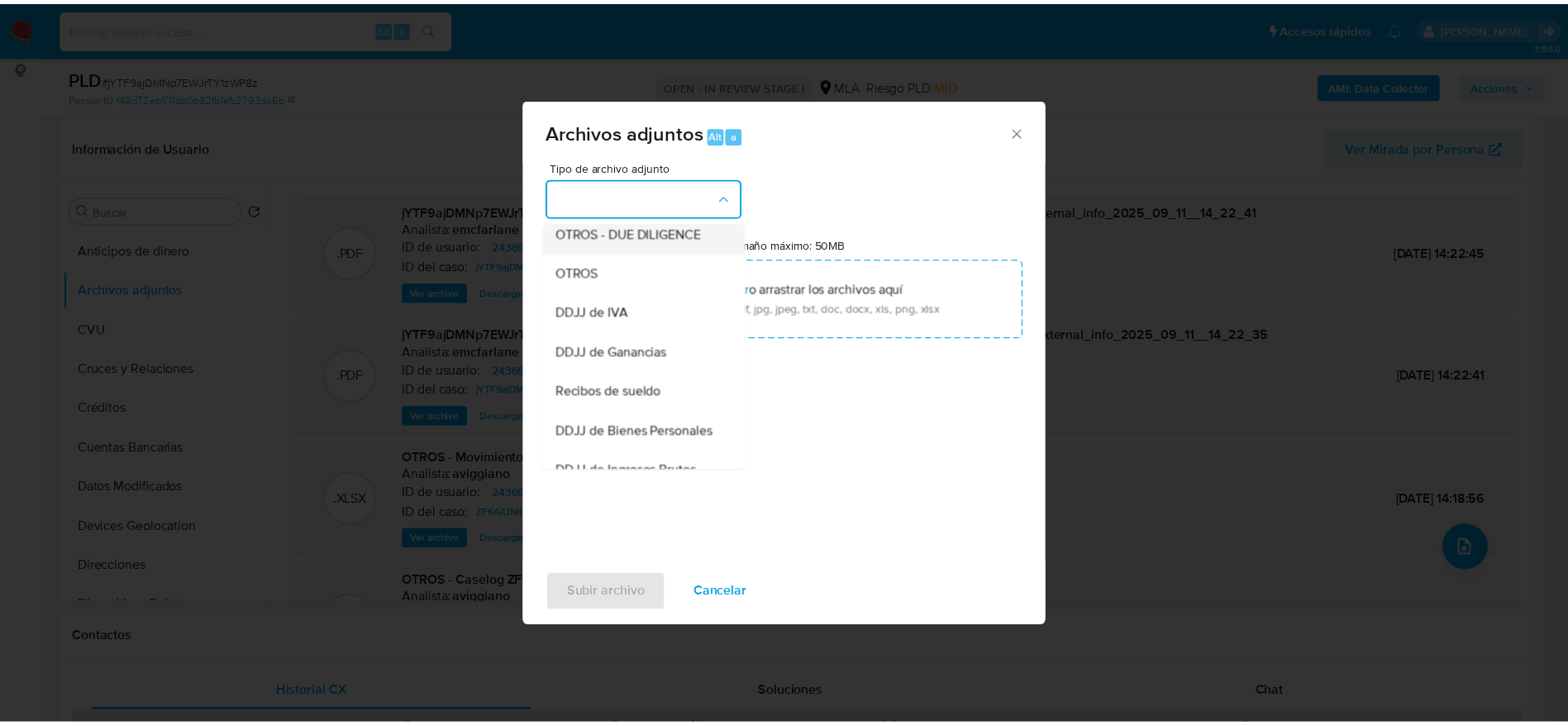
scroll to position [248, 0]
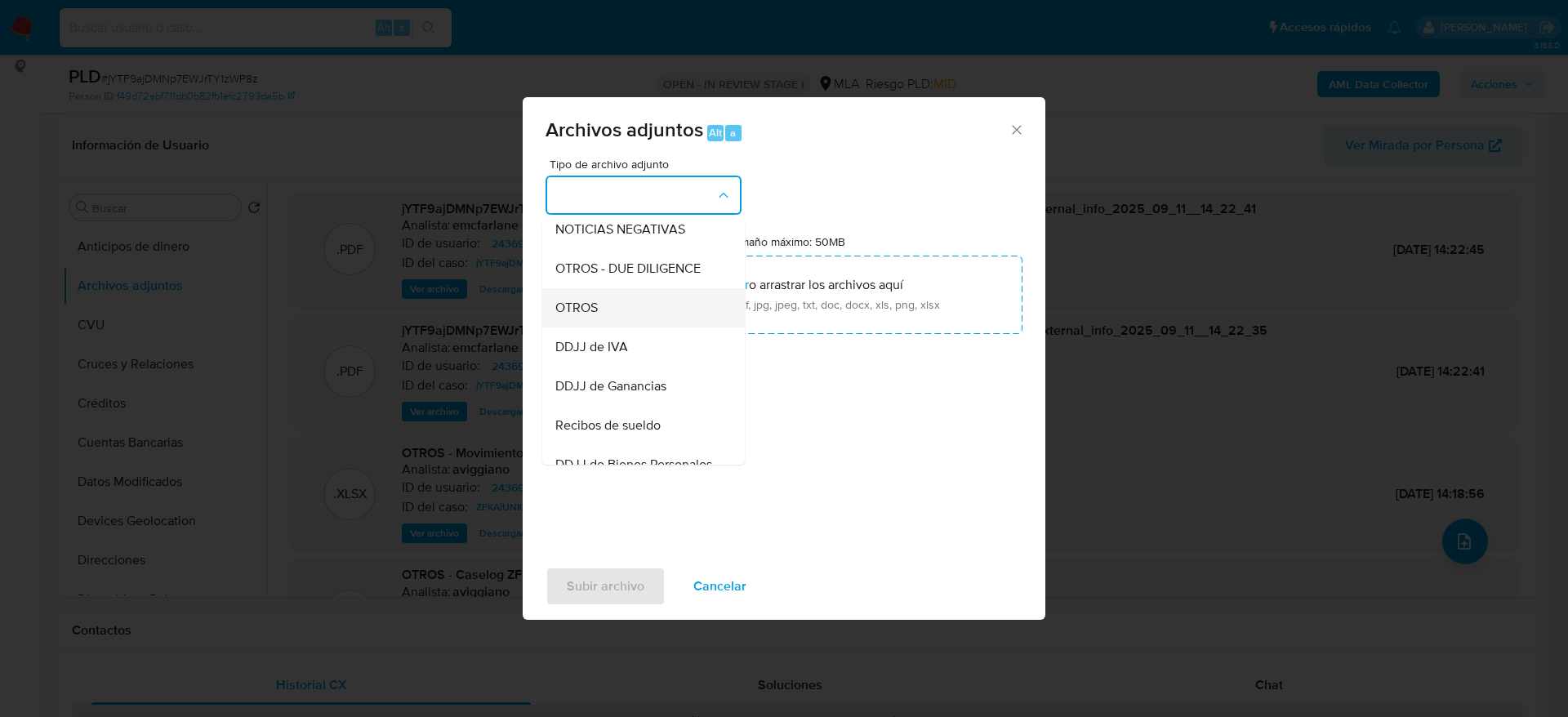
click at [584, 316] on span "OTROS" at bounding box center [577, 307] width 42 height 16
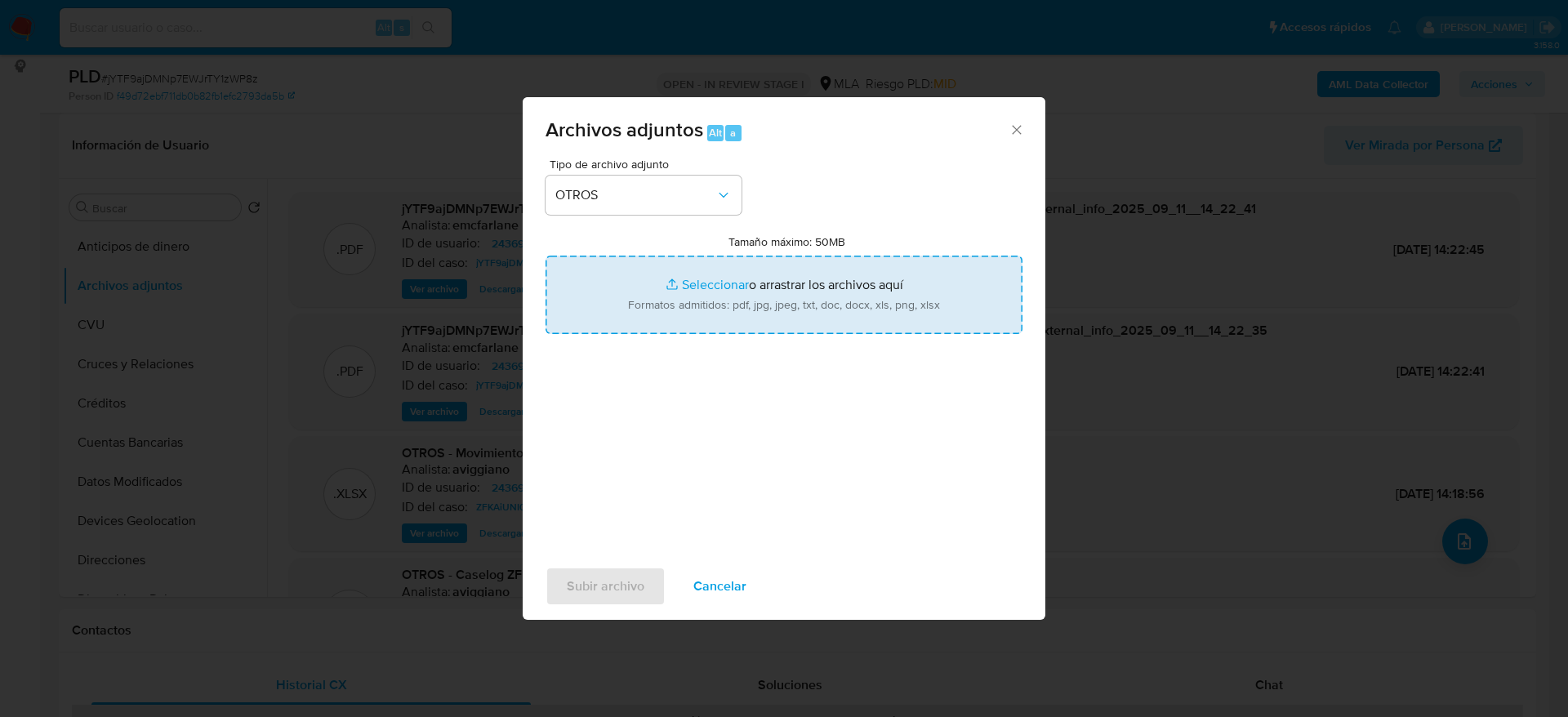
type input "C:\fakepath\documentacion jYTF9ajDMNp7EWJrTY1zWP8z.pdf"
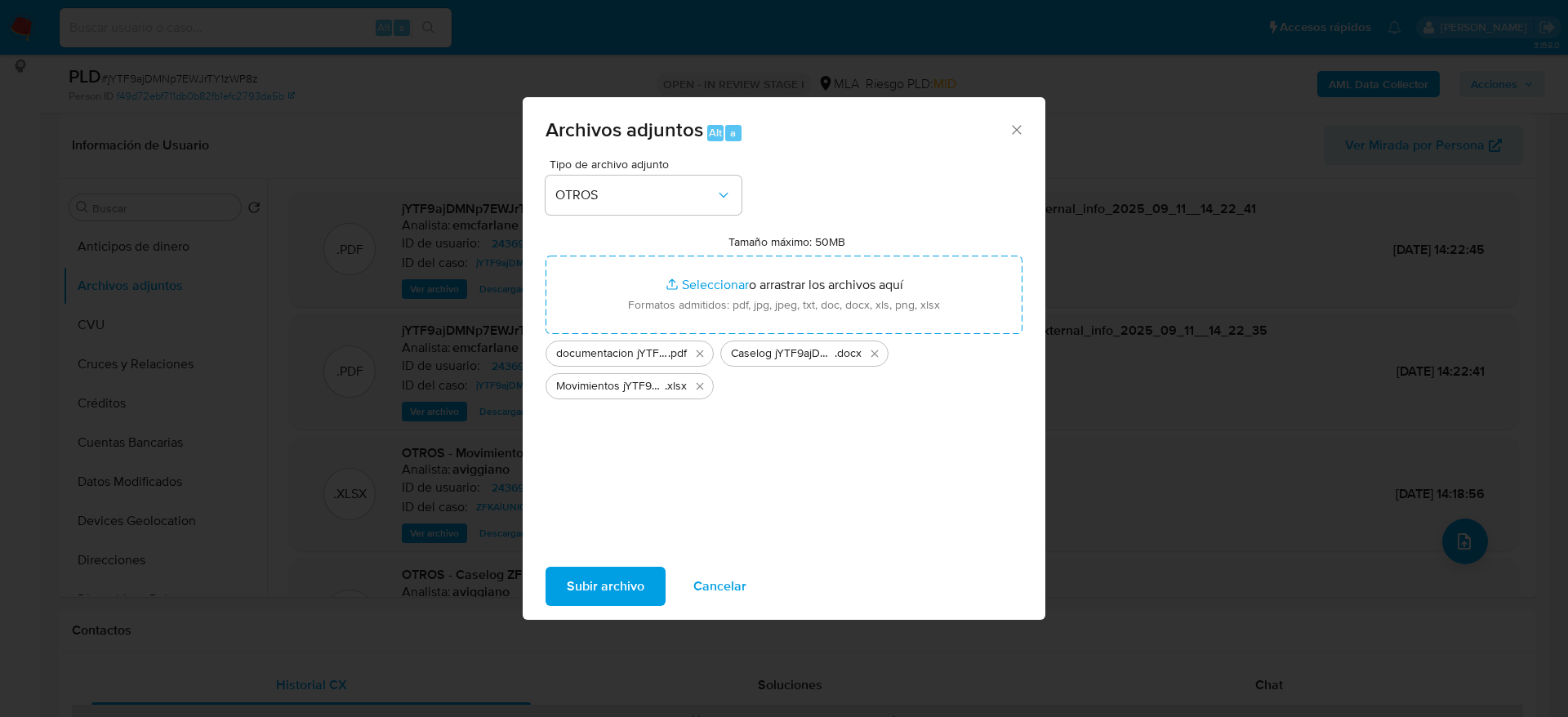
click at [556, 597] on button "Subir archivo" at bounding box center [605, 586] width 120 height 39
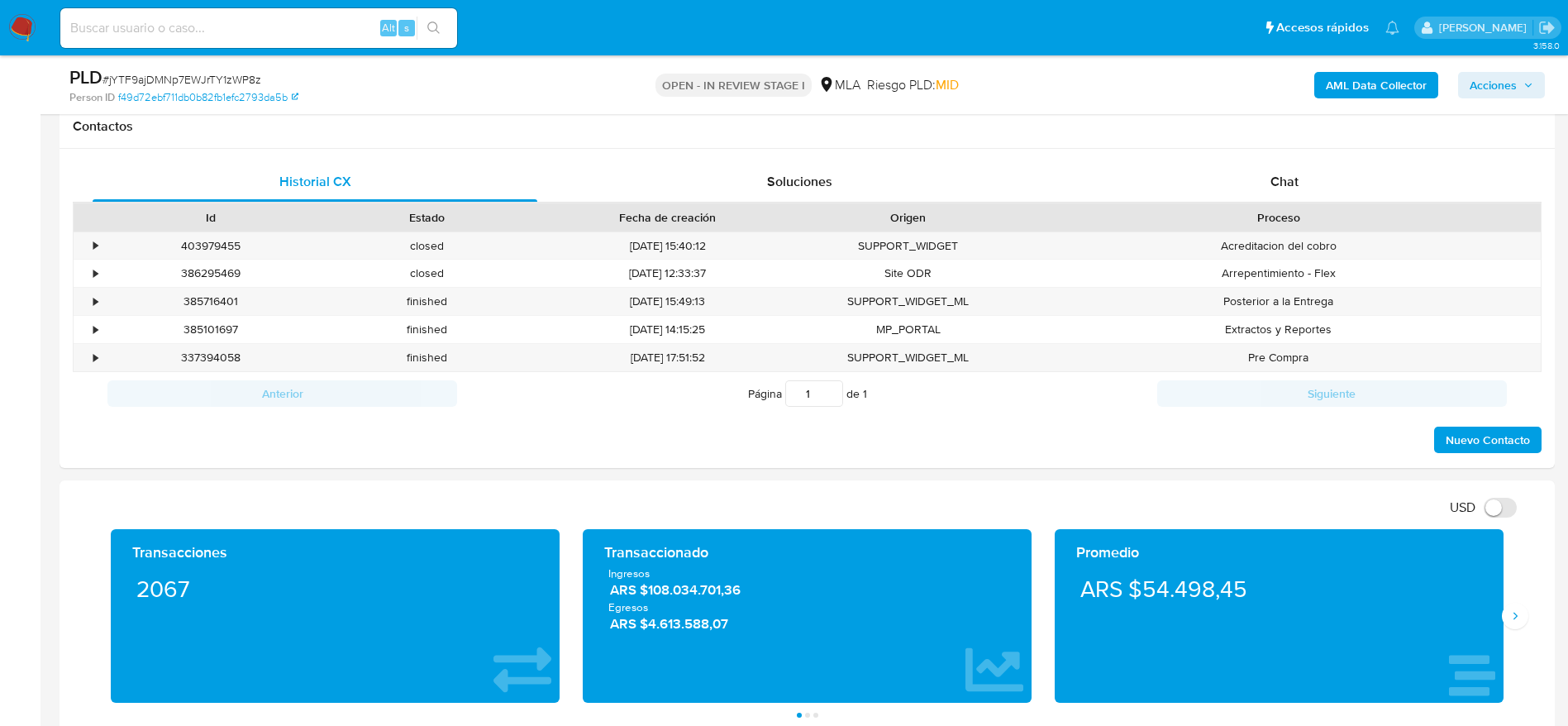
scroll to position [621, 0]
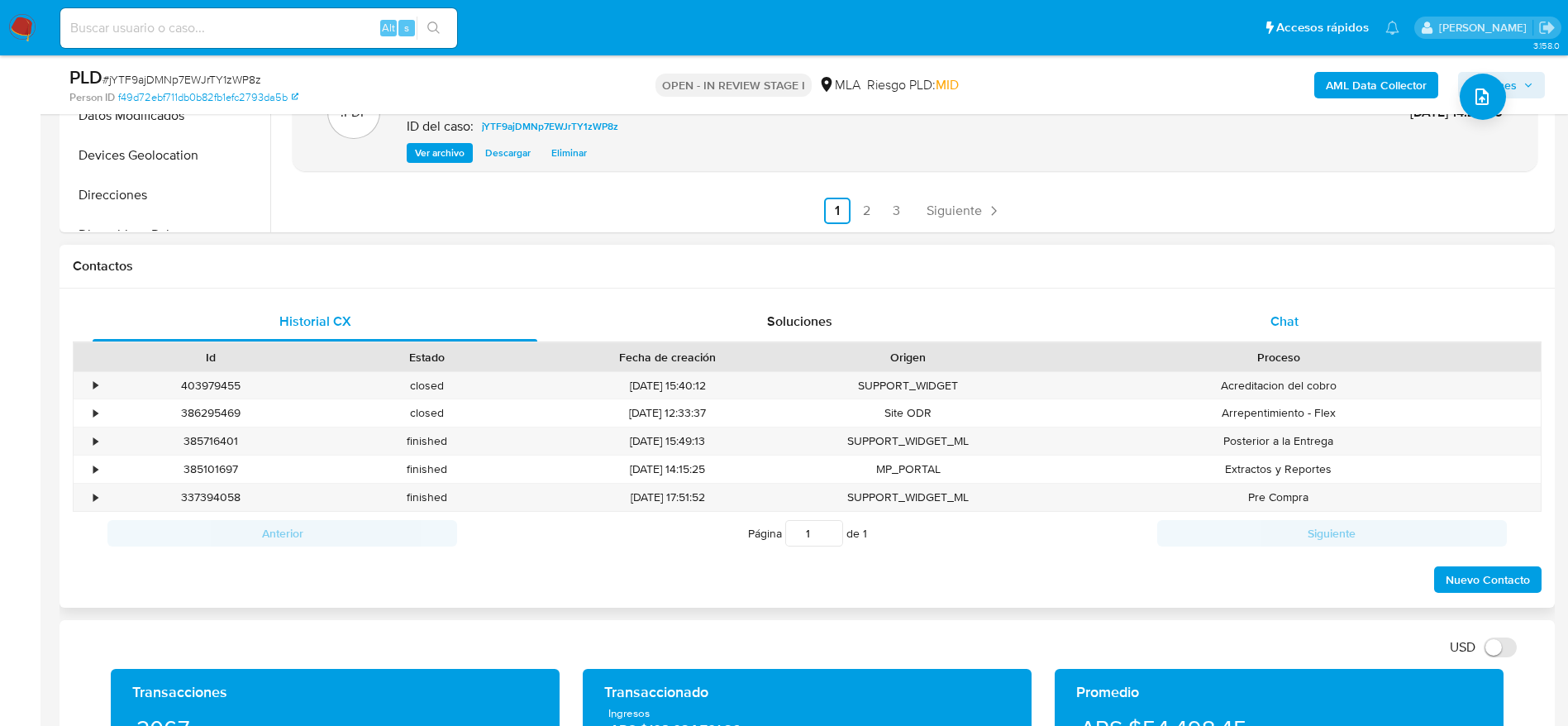
click at [1276, 302] on div "Chat" at bounding box center [1284, 321] width 444 height 40
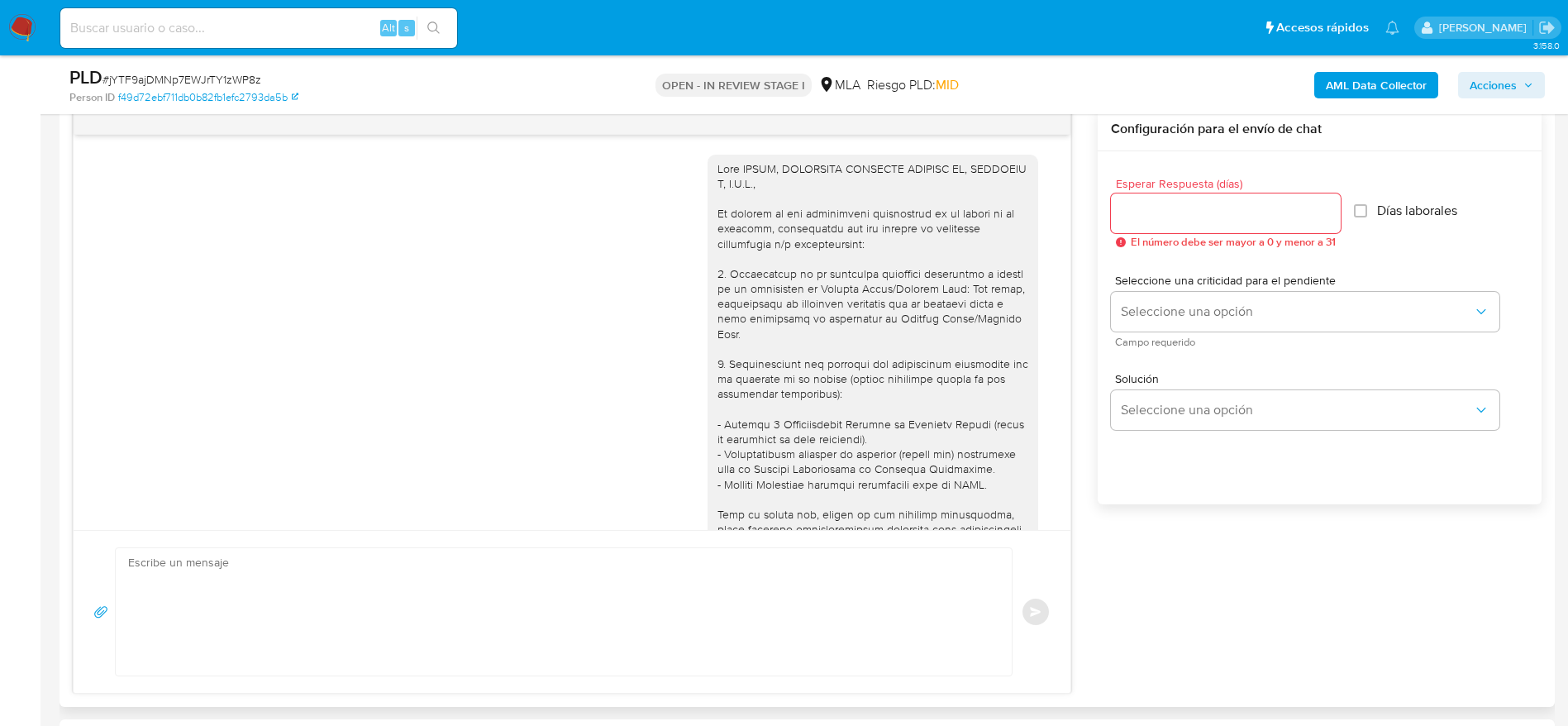
scroll to position [2048, 0]
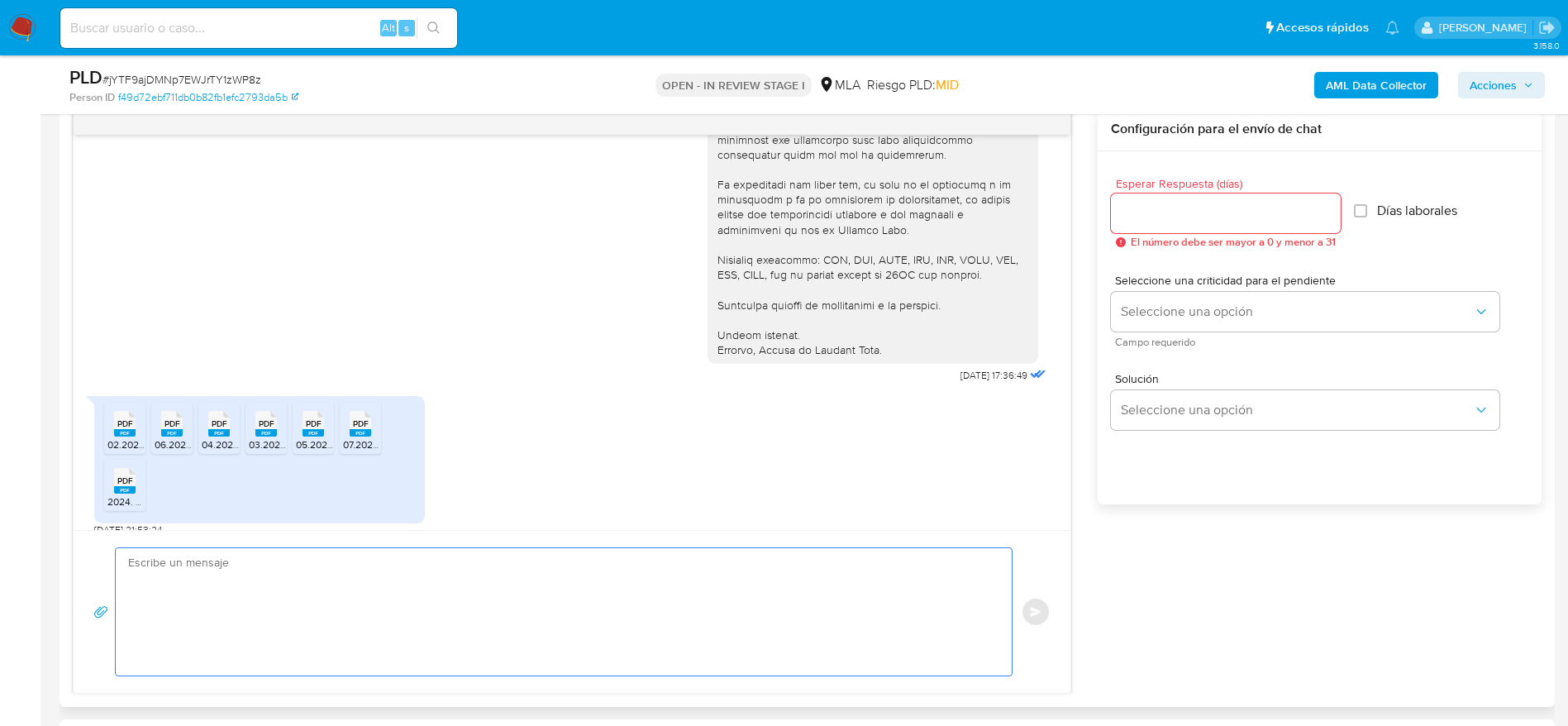
click at [517, 615] on textarea at bounding box center [559, 612] width 863 height 128
paste textarea "Hola, ¡Muchas gracias por tu respuesta! Confirmamos la recepción de la document…"
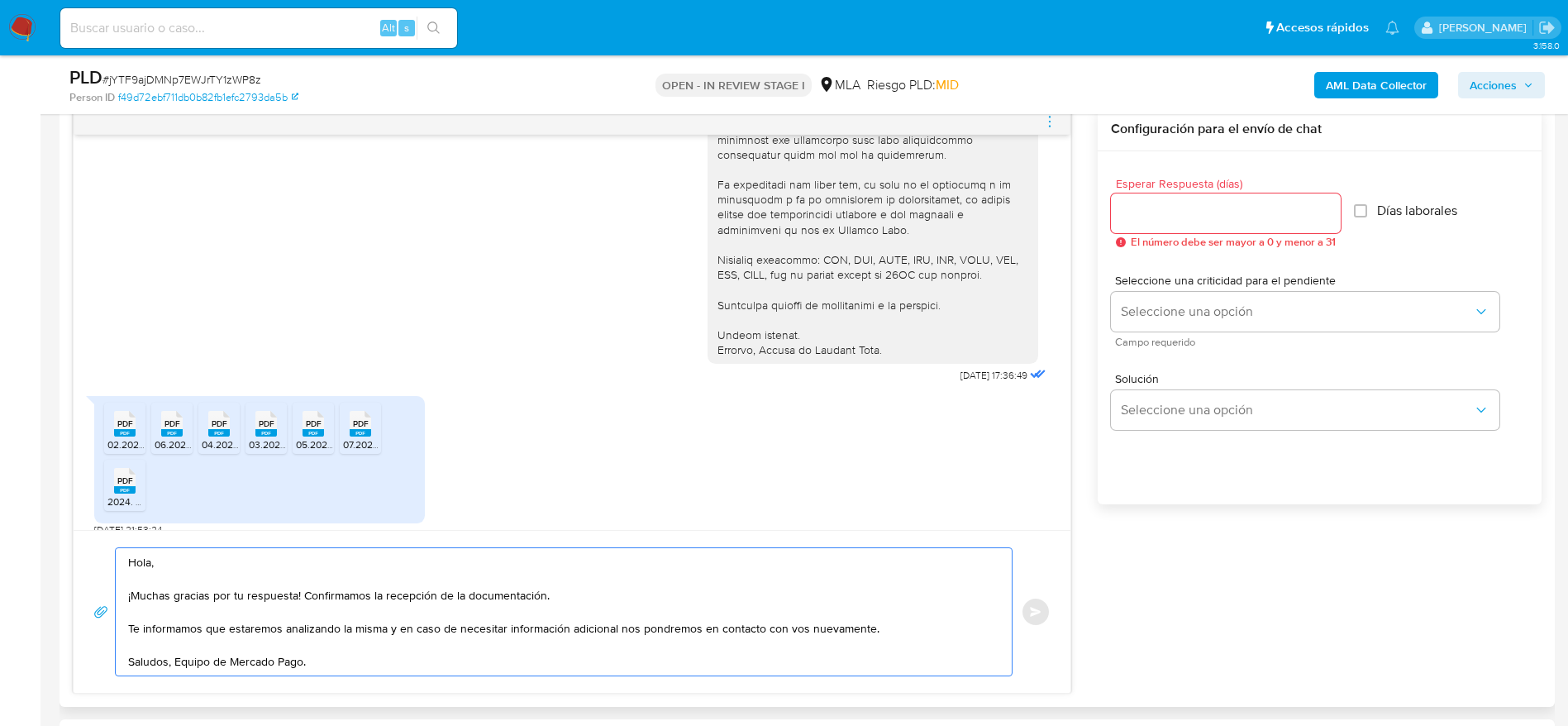
type textarea "Hola, ¡Muchas gracias por tu respuesta! Confirmamos la recepción de la document…"
click at [1128, 218] on input "Esperar Respuesta (días)" at bounding box center [1226, 214] width 230 height 21
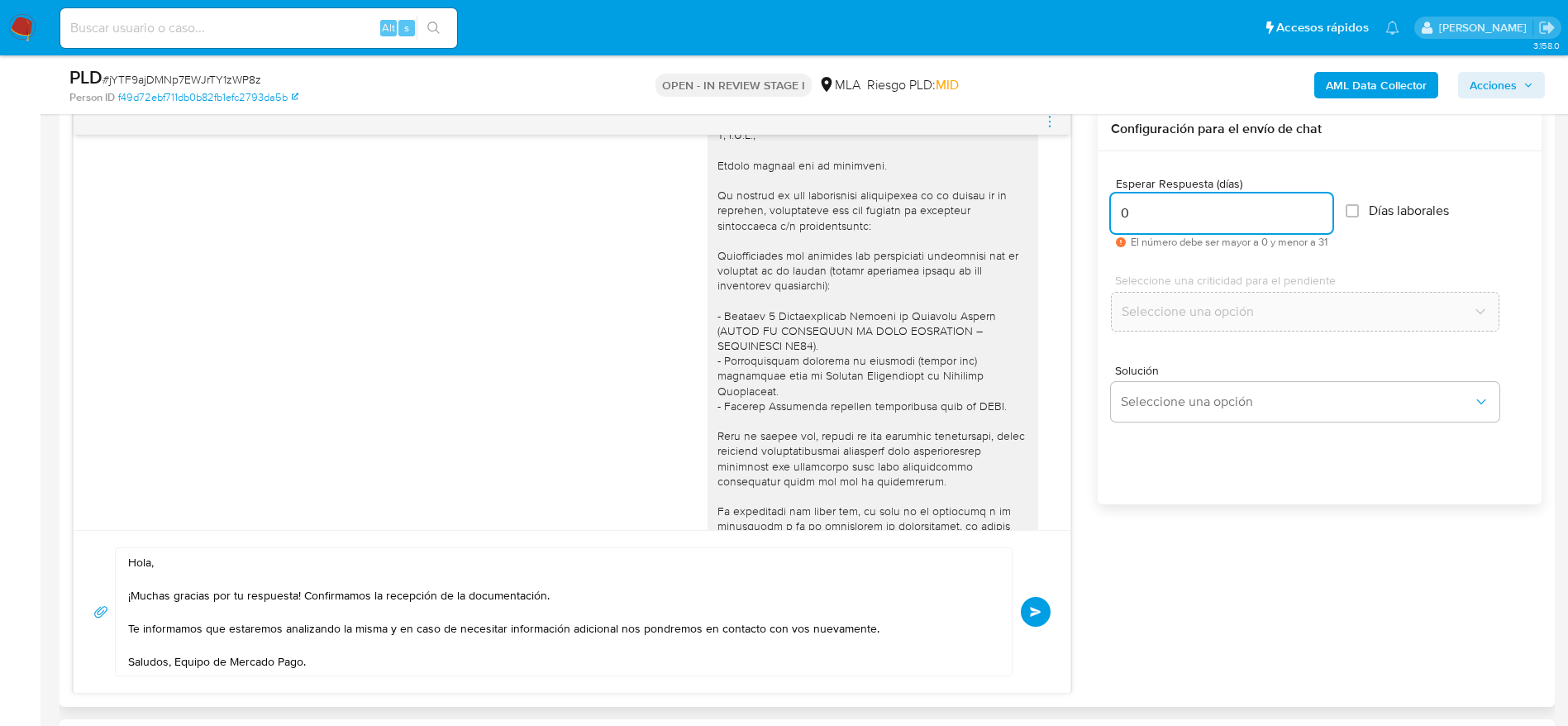
scroll to position [1552, 0]
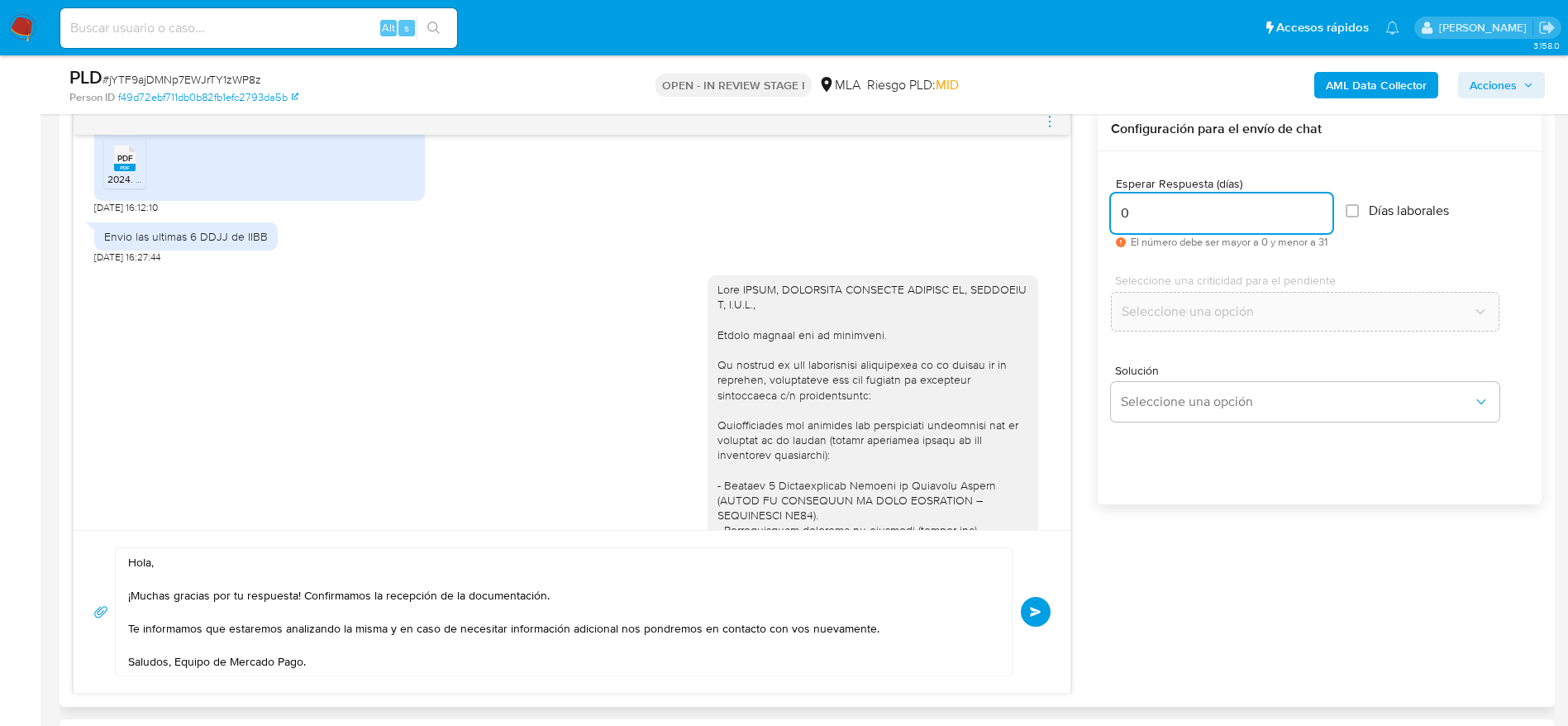
type input "0"
drag, startPoint x: 798, startPoint y: 309, endPoint x: 688, endPoint y: 286, distance: 112.4
click at [688, 286] on div "09/09/2025 17:36:49" at bounding box center [572, 573] width 955 height 620
copy div "Hola ROSSO, UTHURRALT SOCIEDAD SECCION IV, CAPITULO I, L.G.S.,"
click at [138, 568] on textarea "Hola, ¡Muchas gracias por tu respuesta! Confirmamos la recepción de la document…" at bounding box center [559, 612] width 863 height 128
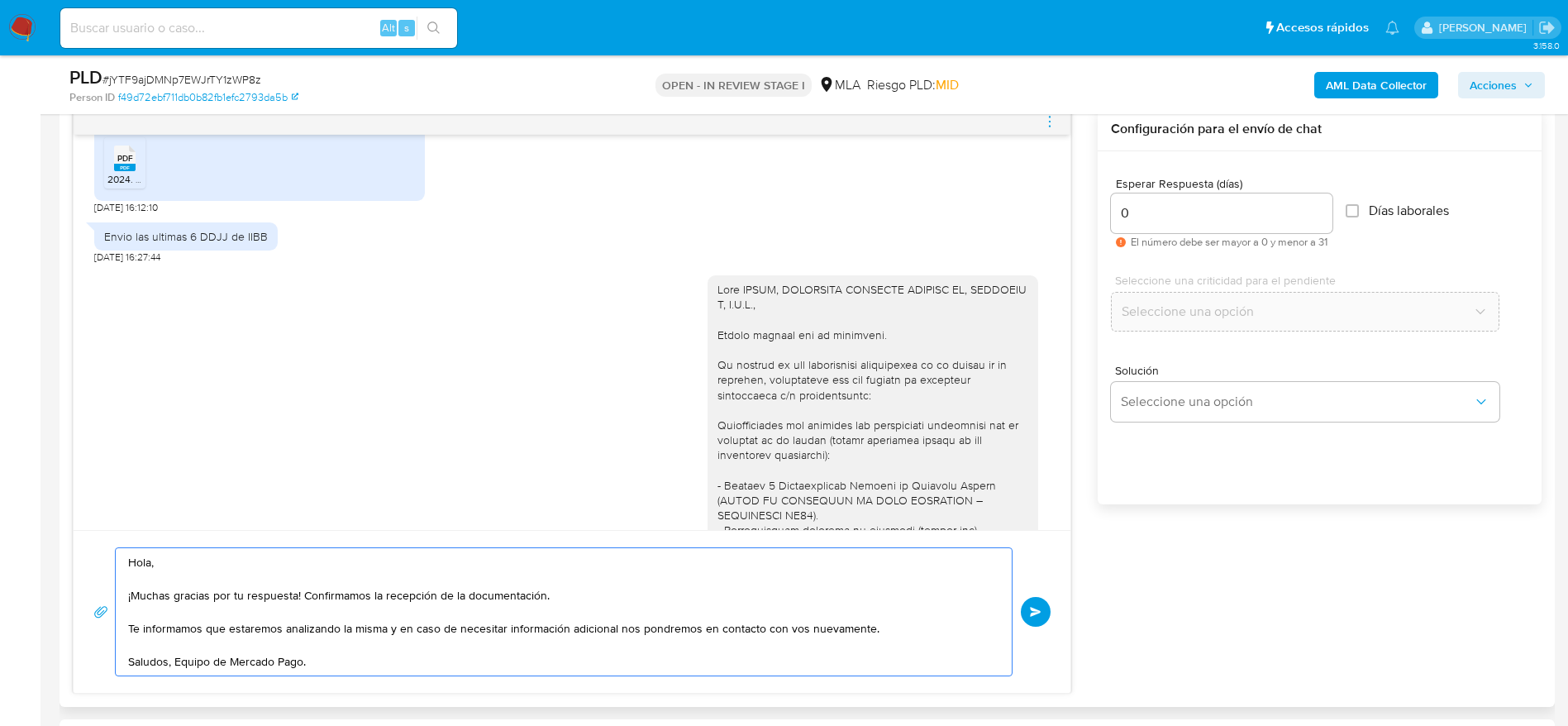
click at [138, 568] on textarea "Hola, ¡Muchas gracias por tu respuesta! Confirmamos la recepción de la document…" at bounding box center [559, 612] width 863 height 128
paste textarea "ROSSO, UTHURRALT SOCIEDAD SECCION IV, CAPITULO I, L.G.S.,"
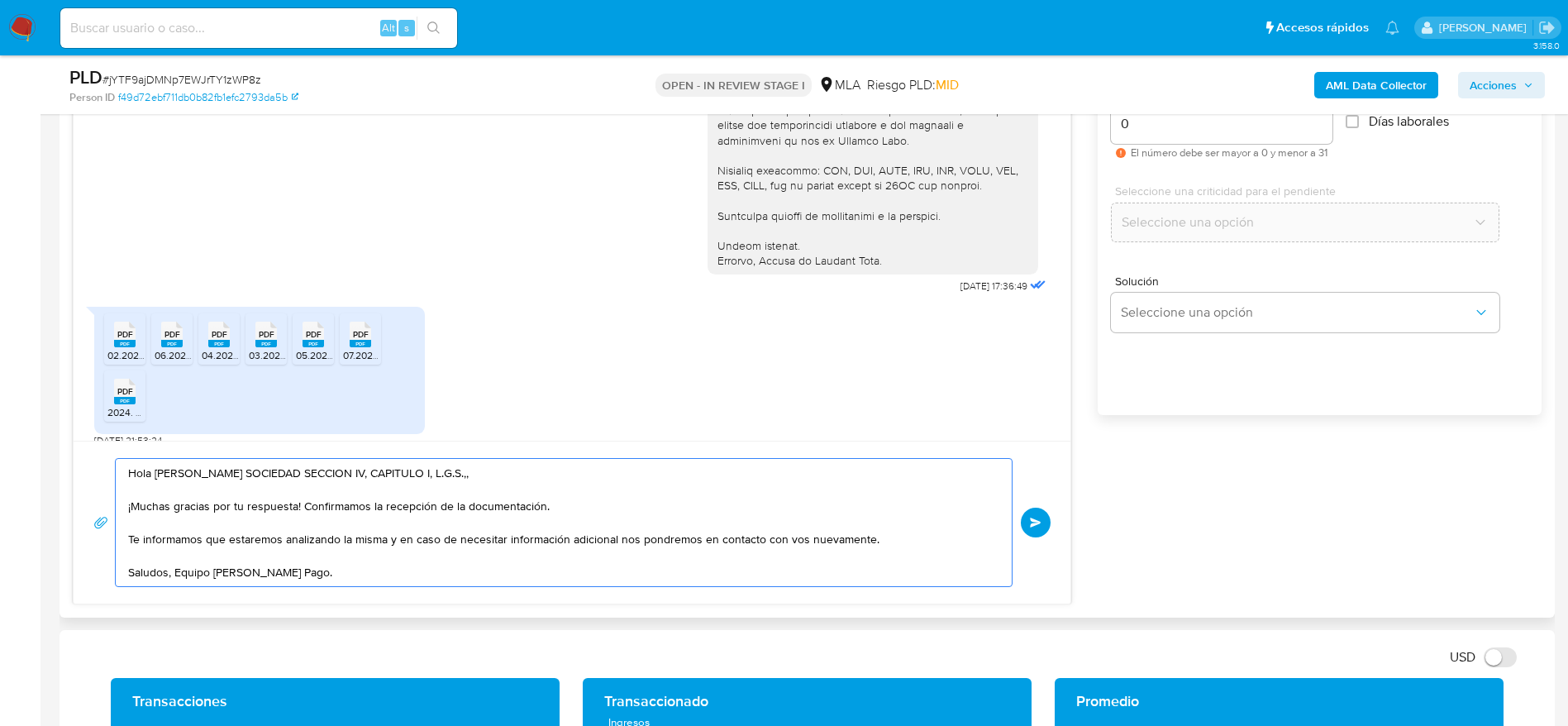
scroll to position [992, 0]
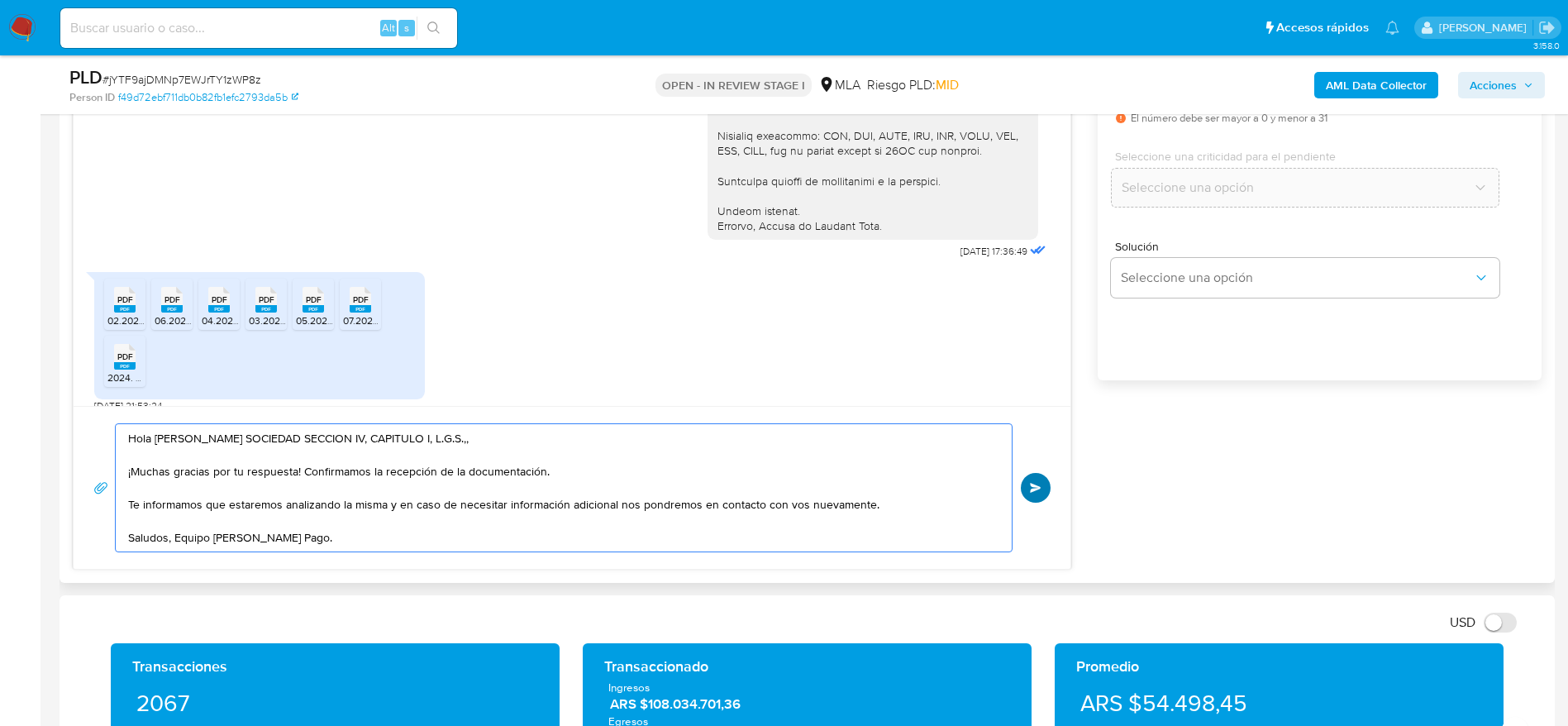
type textarea "Hola ROSSO, UTHURRALT SOCIEDAD SECCION IV, CAPITULO I, L.G.S.,, ¡Muchas gracias…"
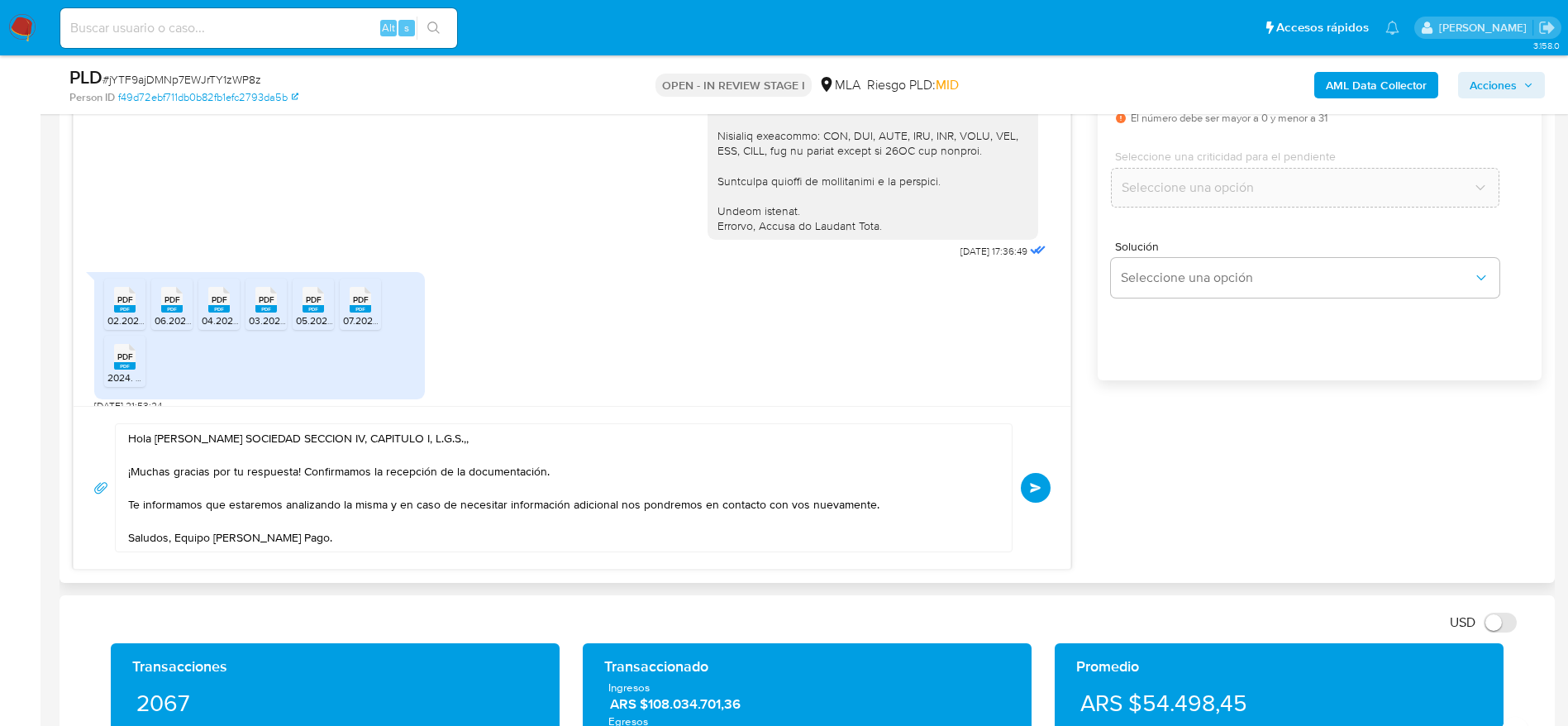
drag, startPoint x: 1021, startPoint y: 482, endPoint x: 1032, endPoint y: 480, distance: 11.2
click at [1021, 482] on button "Enviar" at bounding box center [1035, 487] width 30 height 30
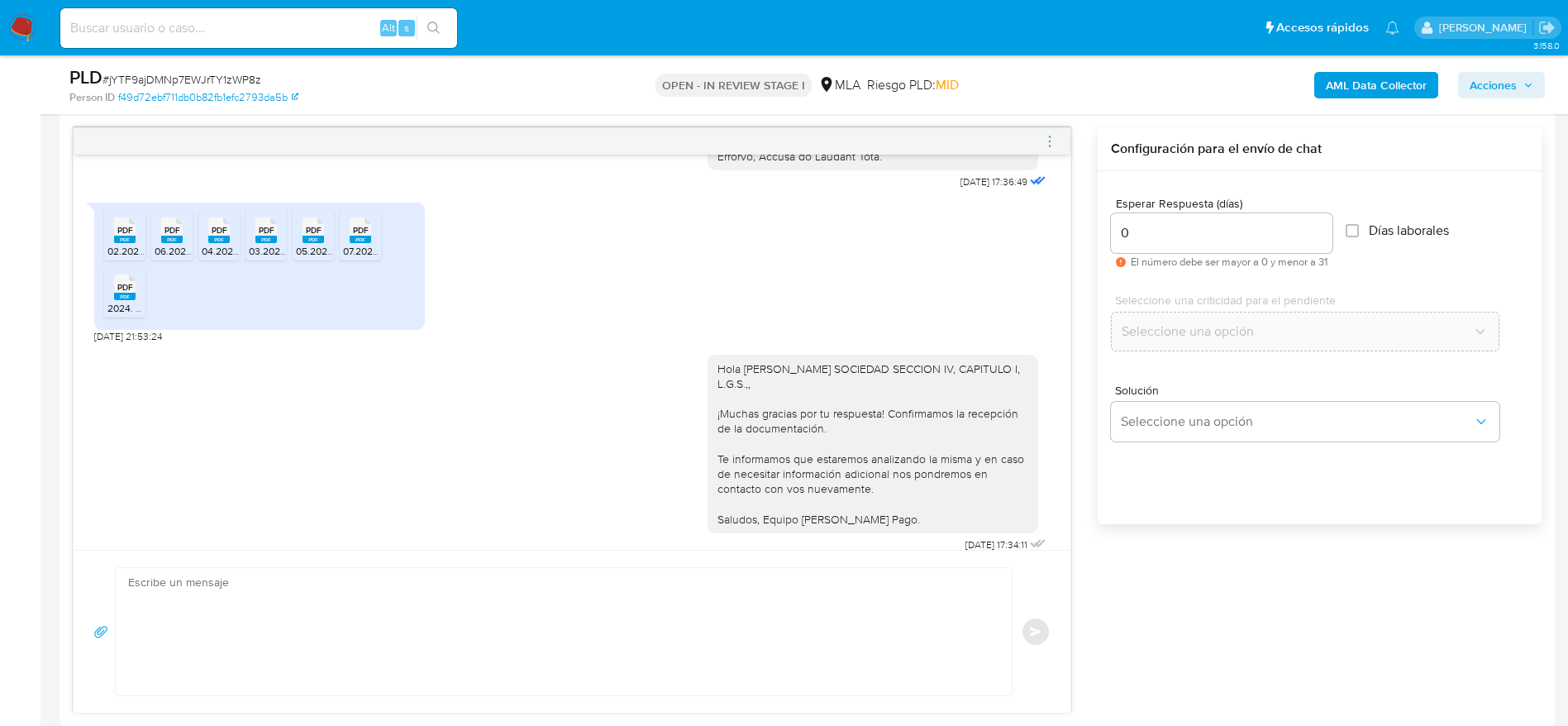
scroll to position [744, 0]
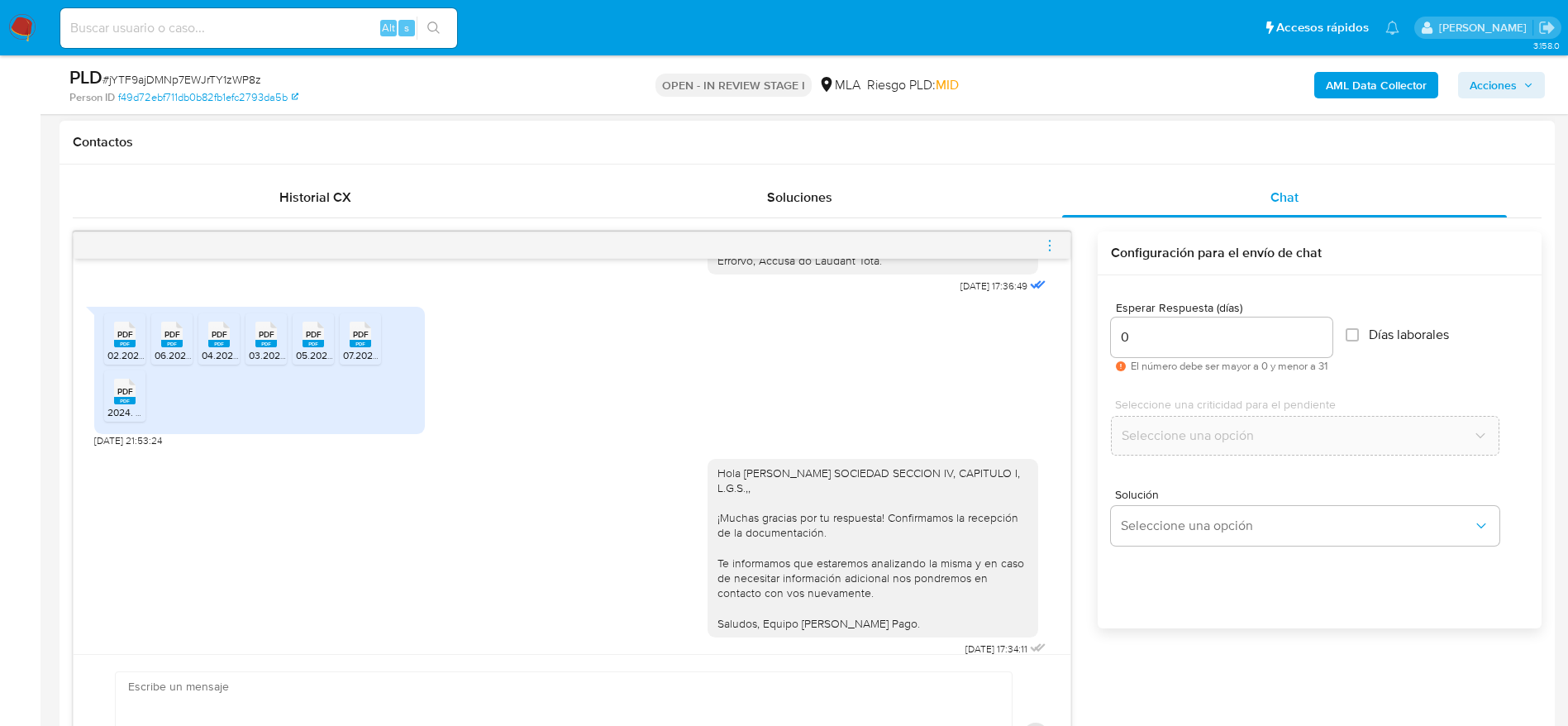
click at [1035, 242] on div at bounding box center [572, 245] width 997 height 26
click at [1042, 248] on icon "menu-action" at bounding box center [1049, 245] width 14 height 15
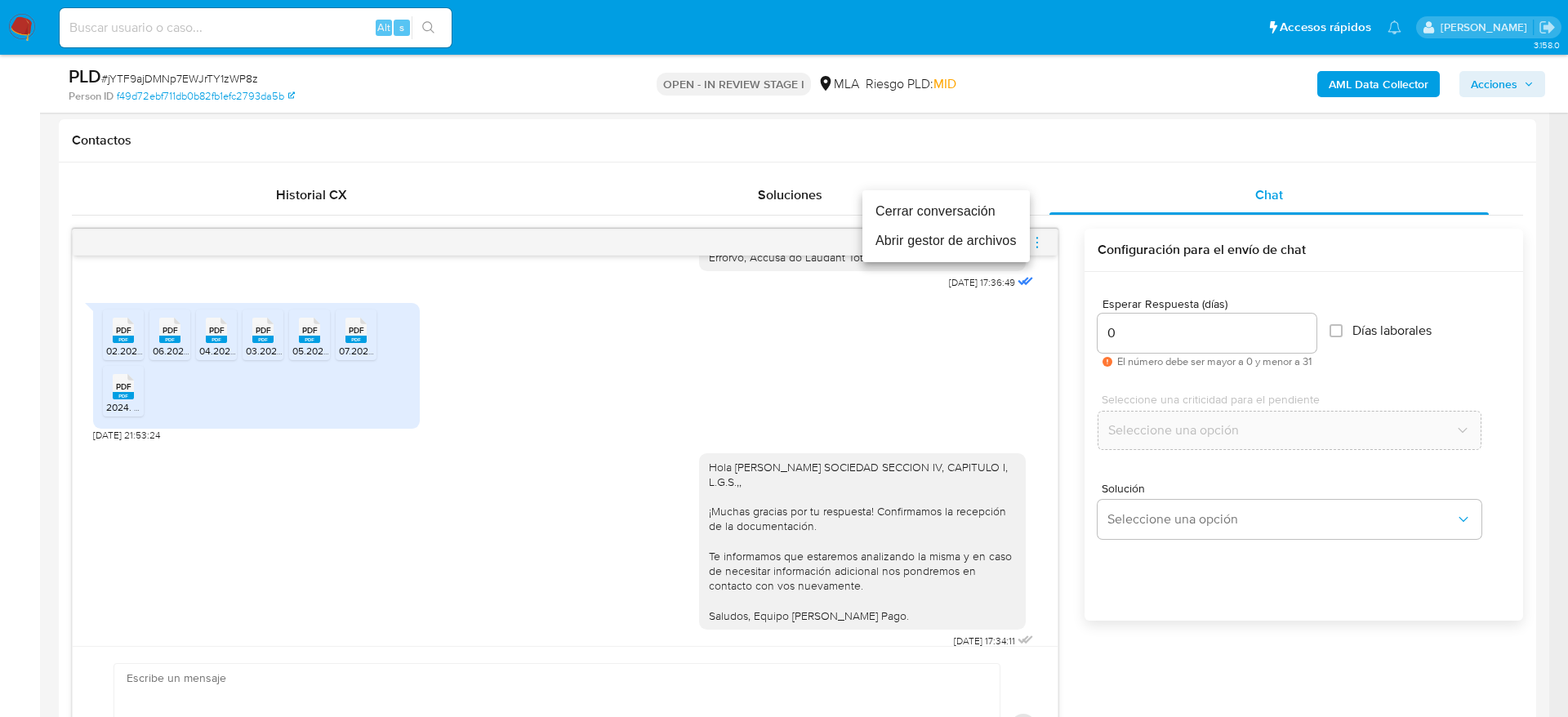
click at [936, 214] on li "Cerrar conversación" at bounding box center [945, 211] width 167 height 30
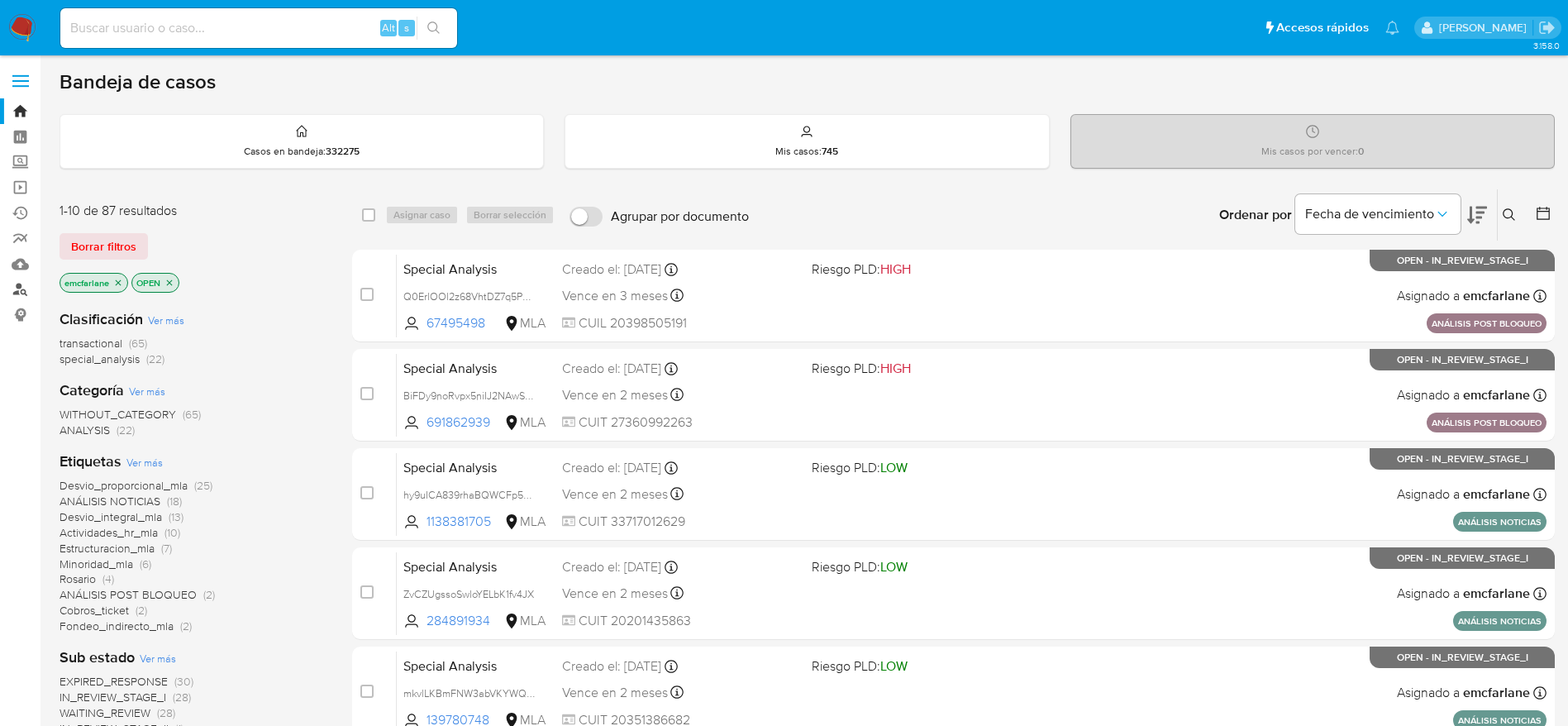
click at [26, 289] on link "Buscador de personas" at bounding box center [99, 290] width 197 height 26
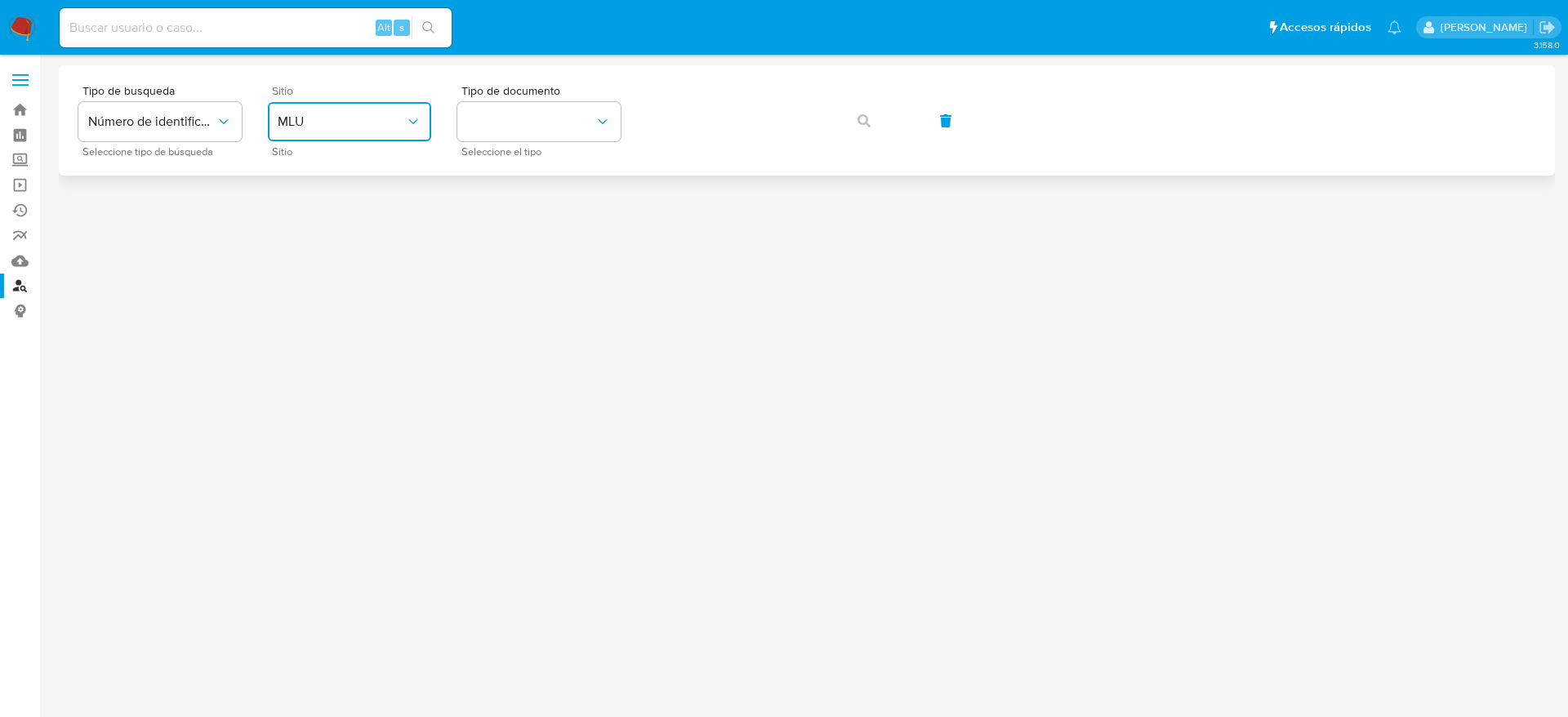
click at [377, 134] on button "MLU" at bounding box center [350, 121] width 163 height 39
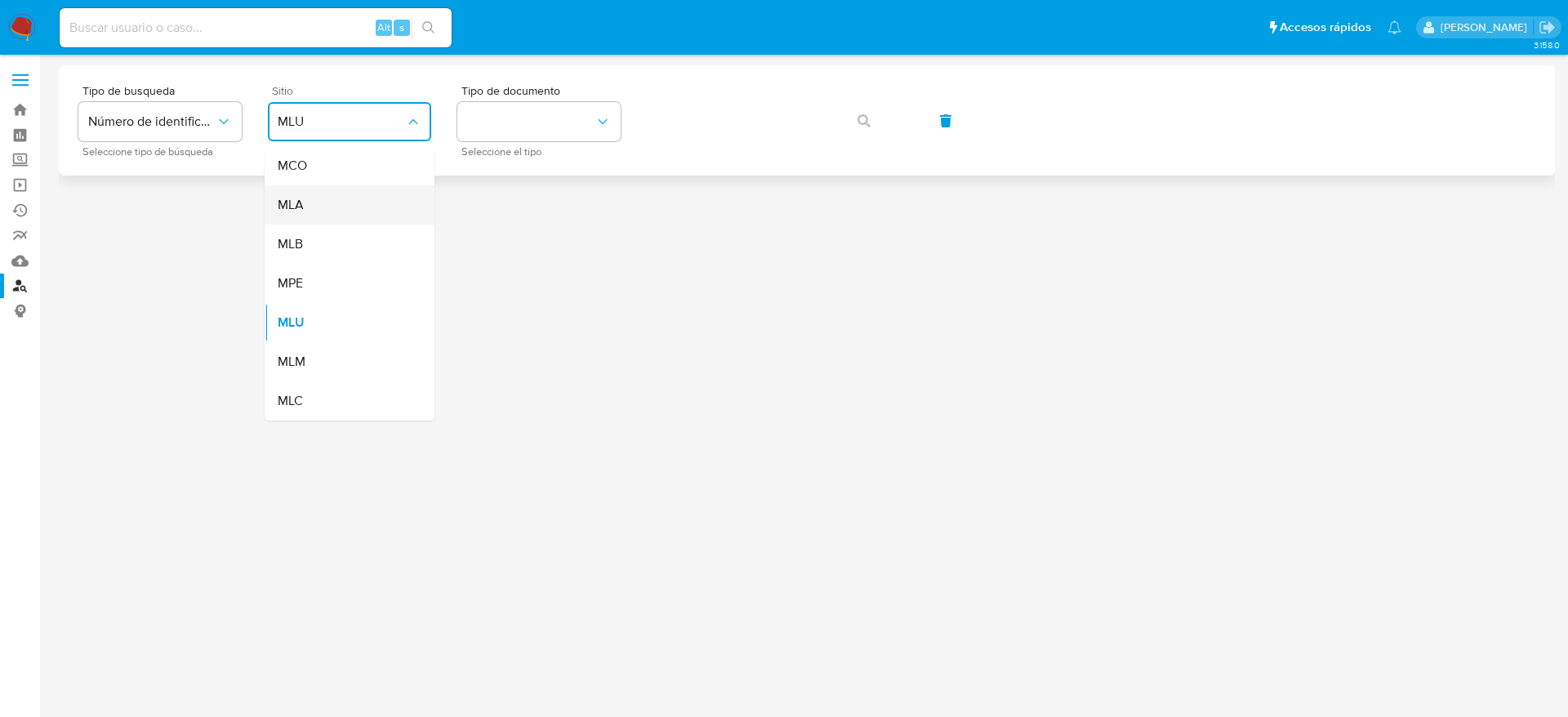
click at [354, 198] on div "MLA" at bounding box center [345, 204] width 134 height 39
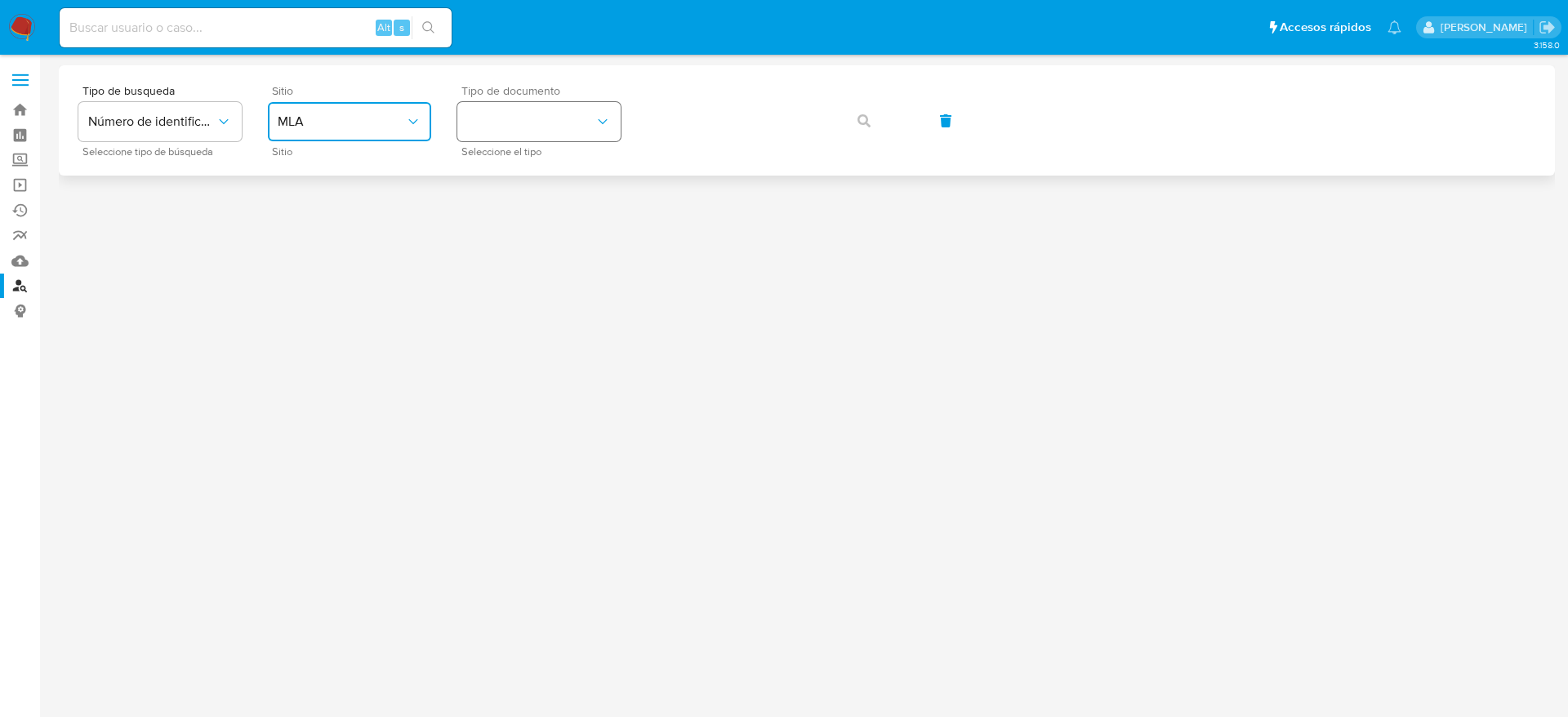
click at [529, 121] on button "identificationType" at bounding box center [539, 121] width 163 height 39
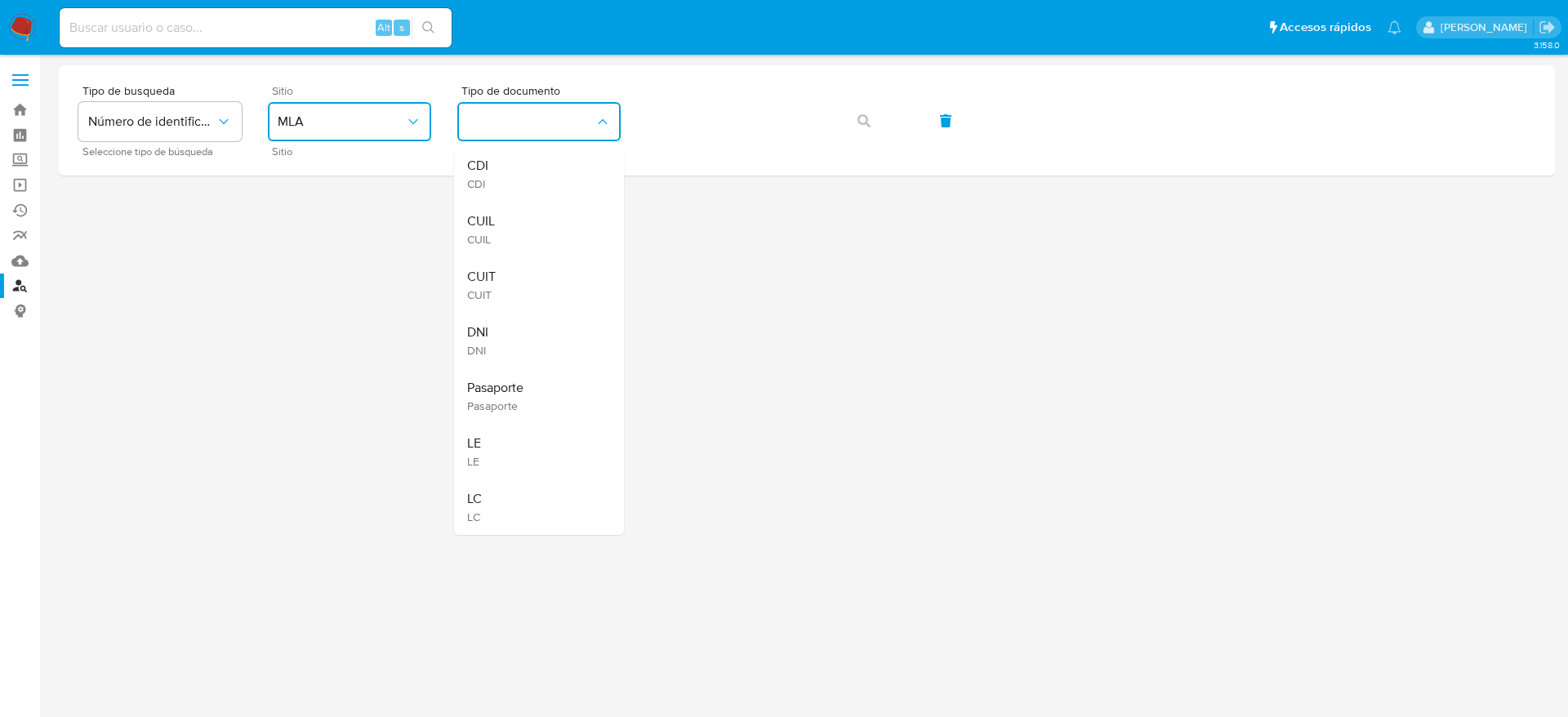
click at [506, 297] on div "CUIT CUIT" at bounding box center [534, 285] width 134 height 55
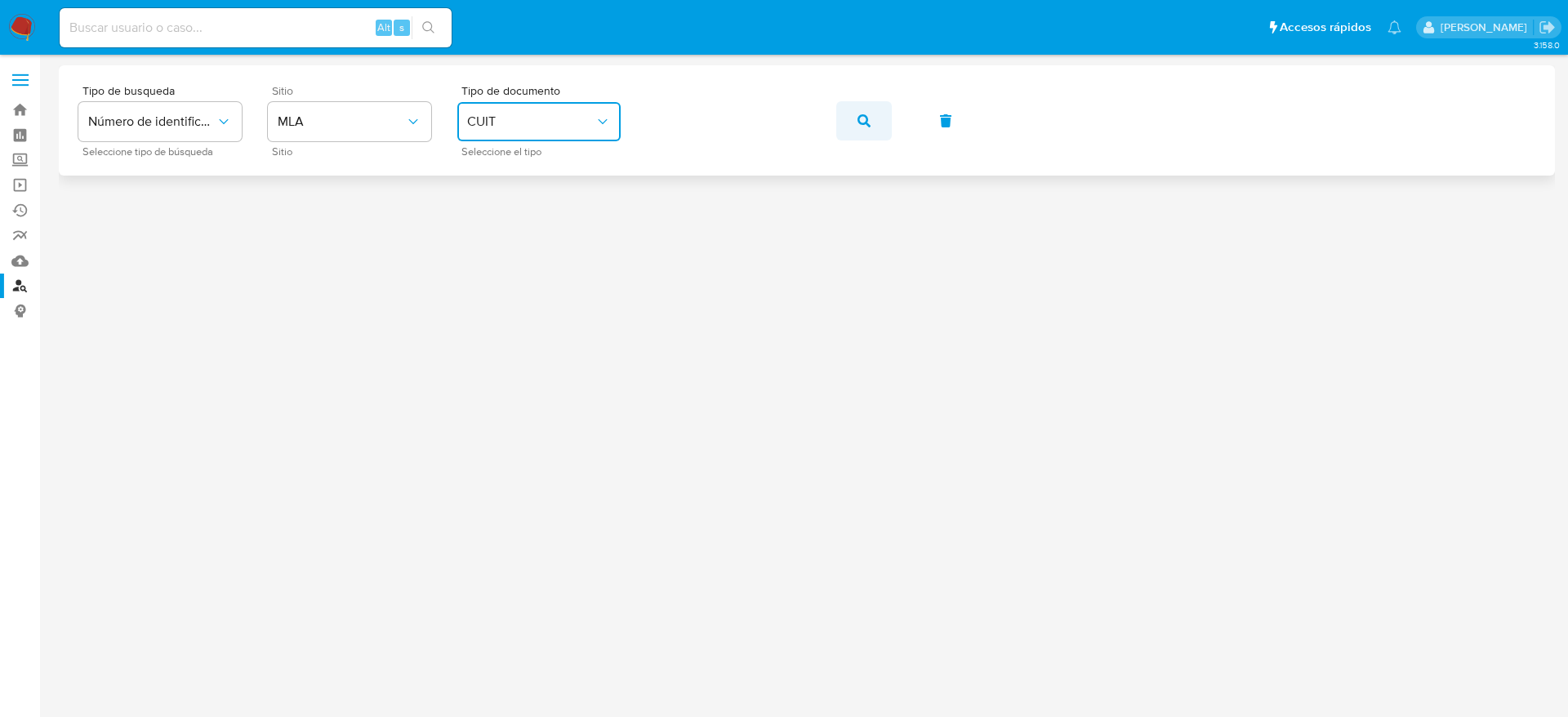
click at [873, 126] on button "button" at bounding box center [864, 120] width 55 height 39
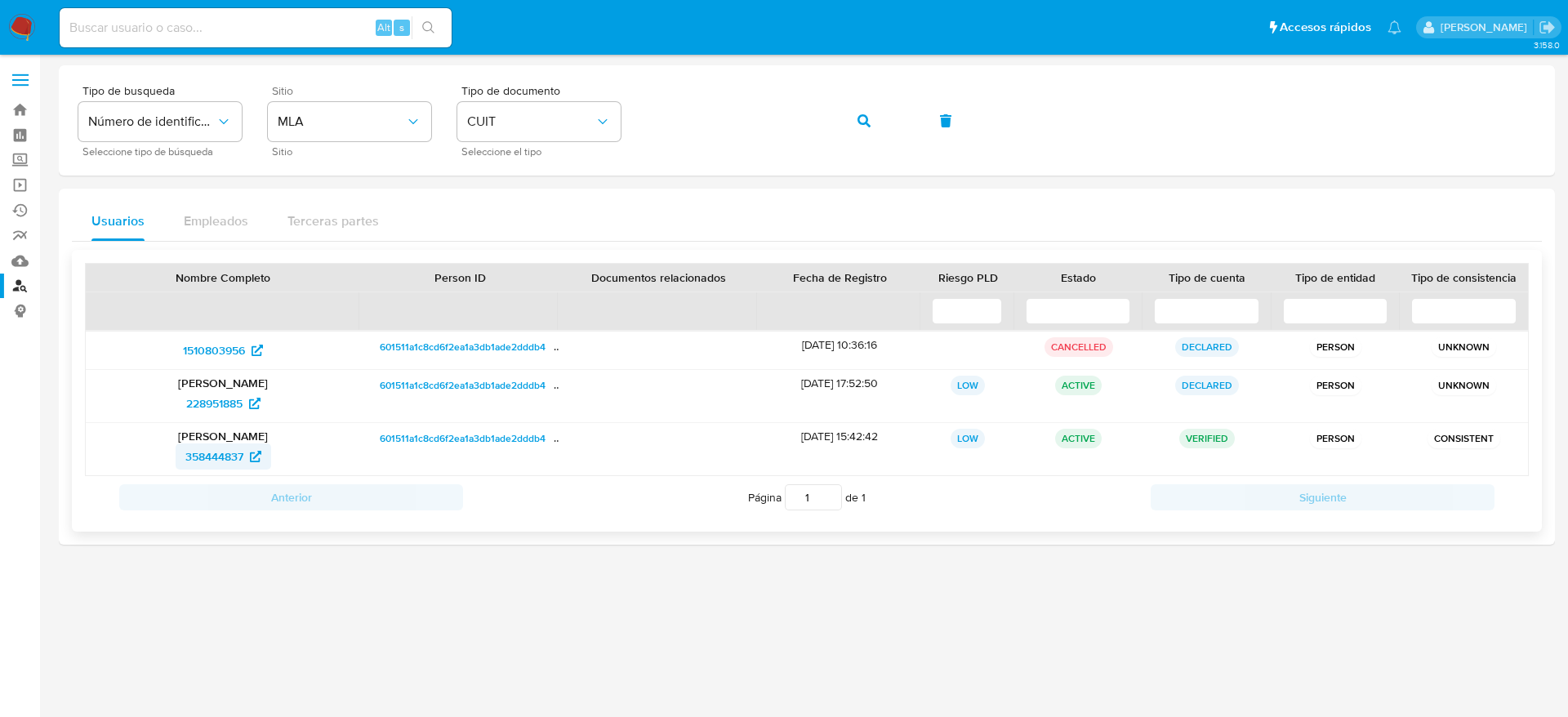
click at [201, 452] on span "358444837" at bounding box center [214, 455] width 58 height 26
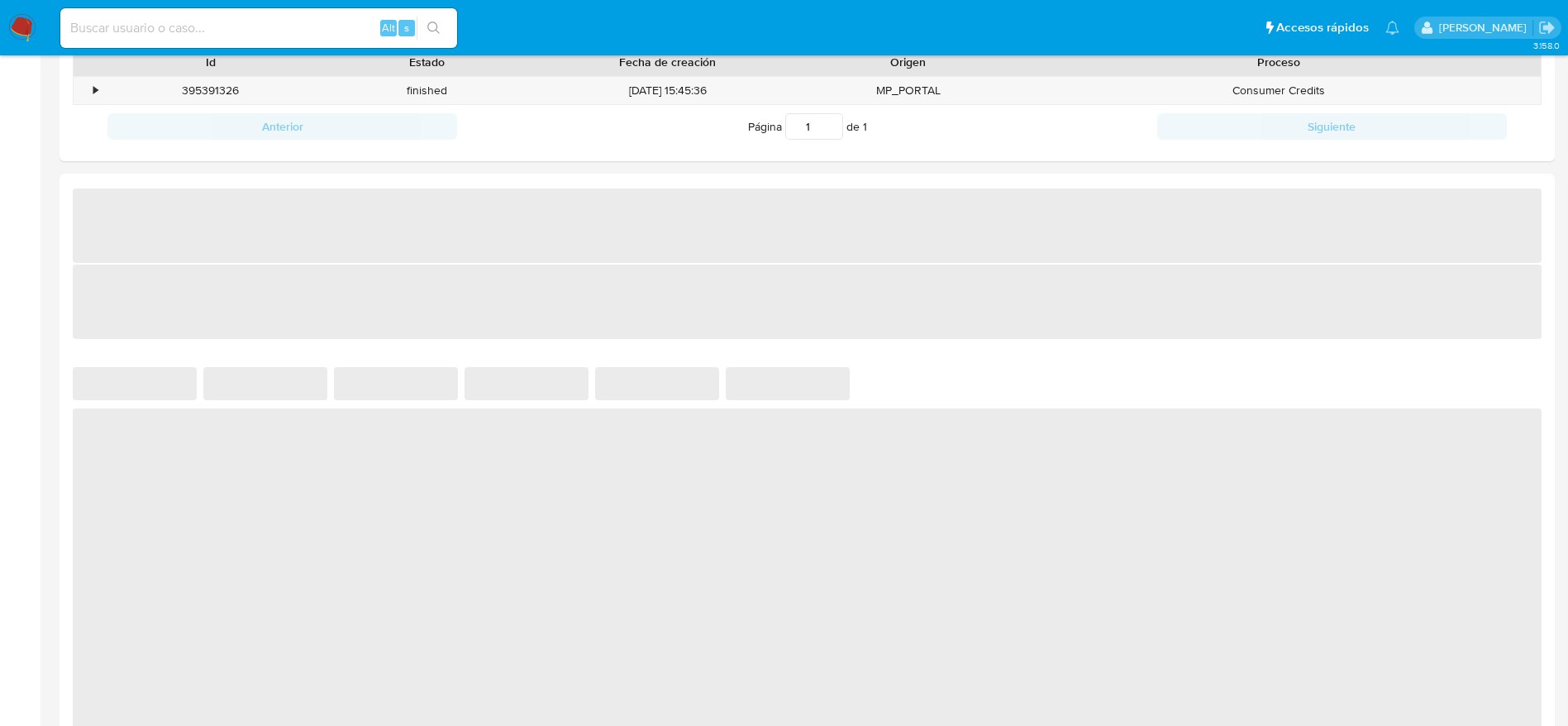
scroll to position [744, 0]
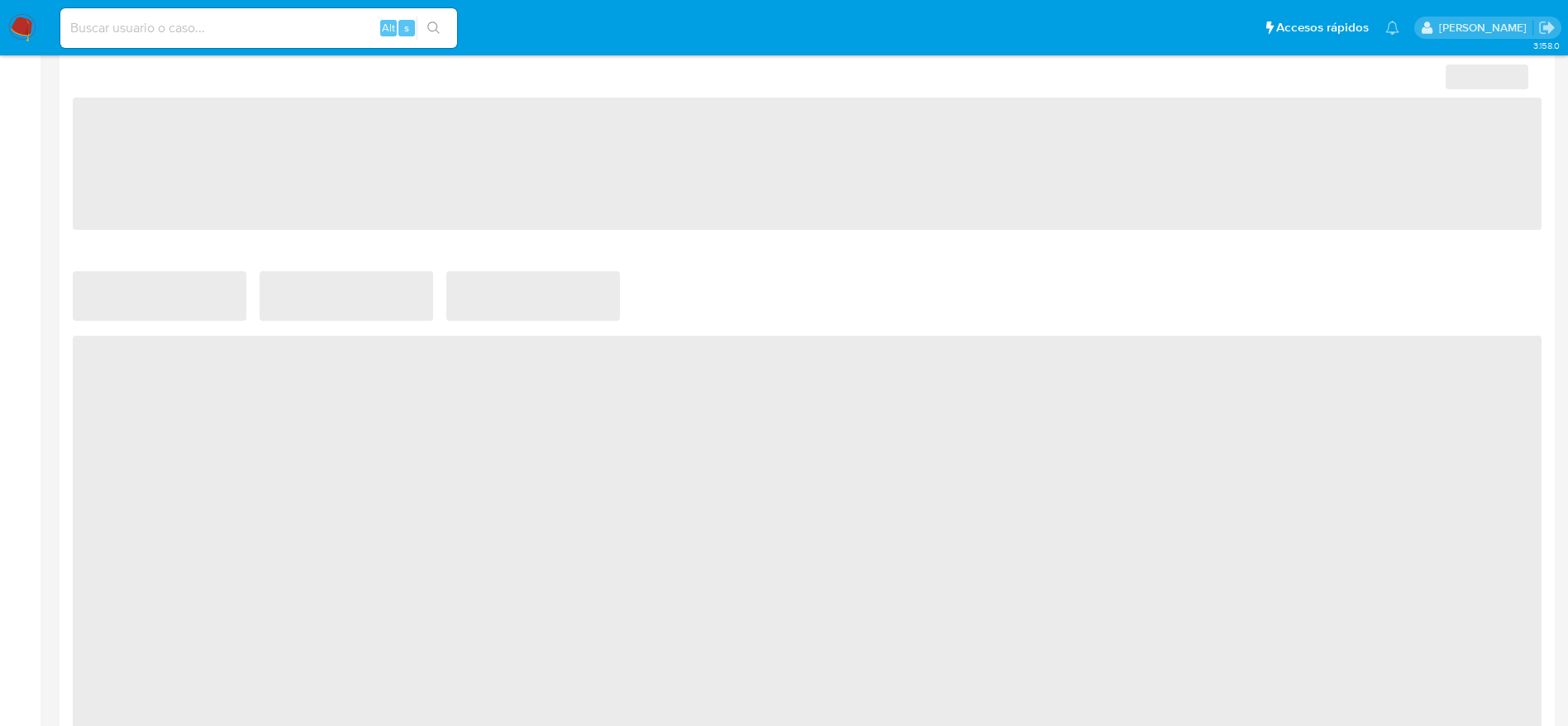
select select "10"
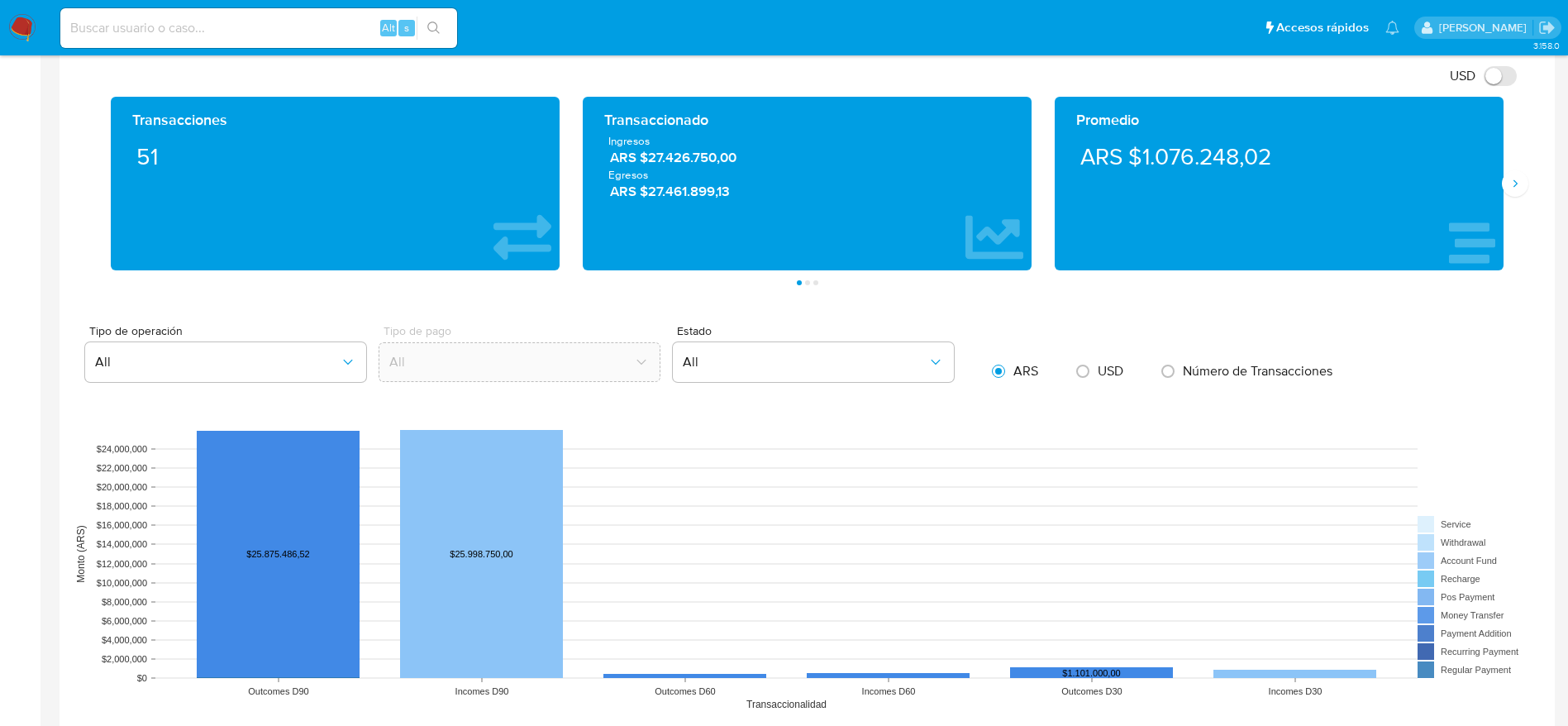
scroll to position [1364, 0]
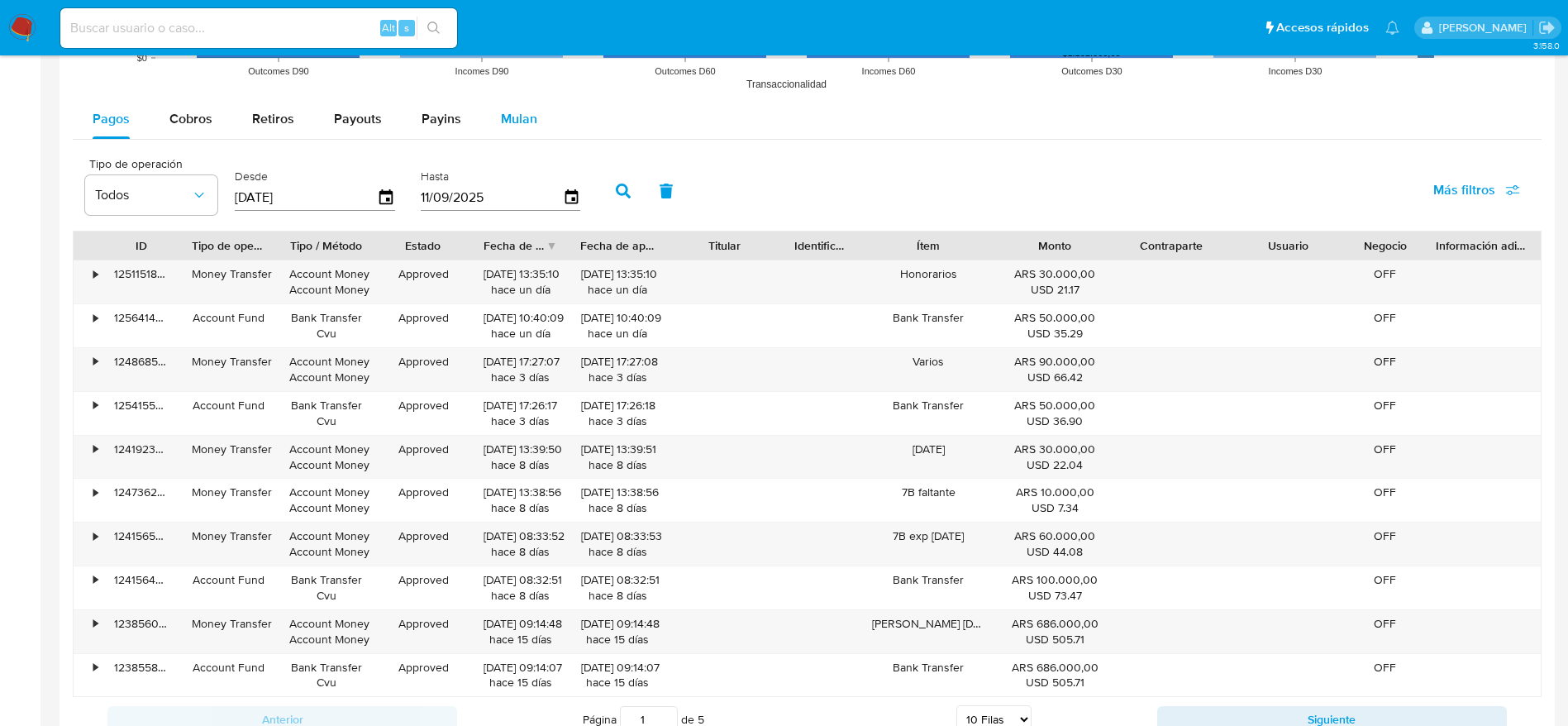
click at [491, 113] on button "Mulan" at bounding box center [519, 119] width 76 height 40
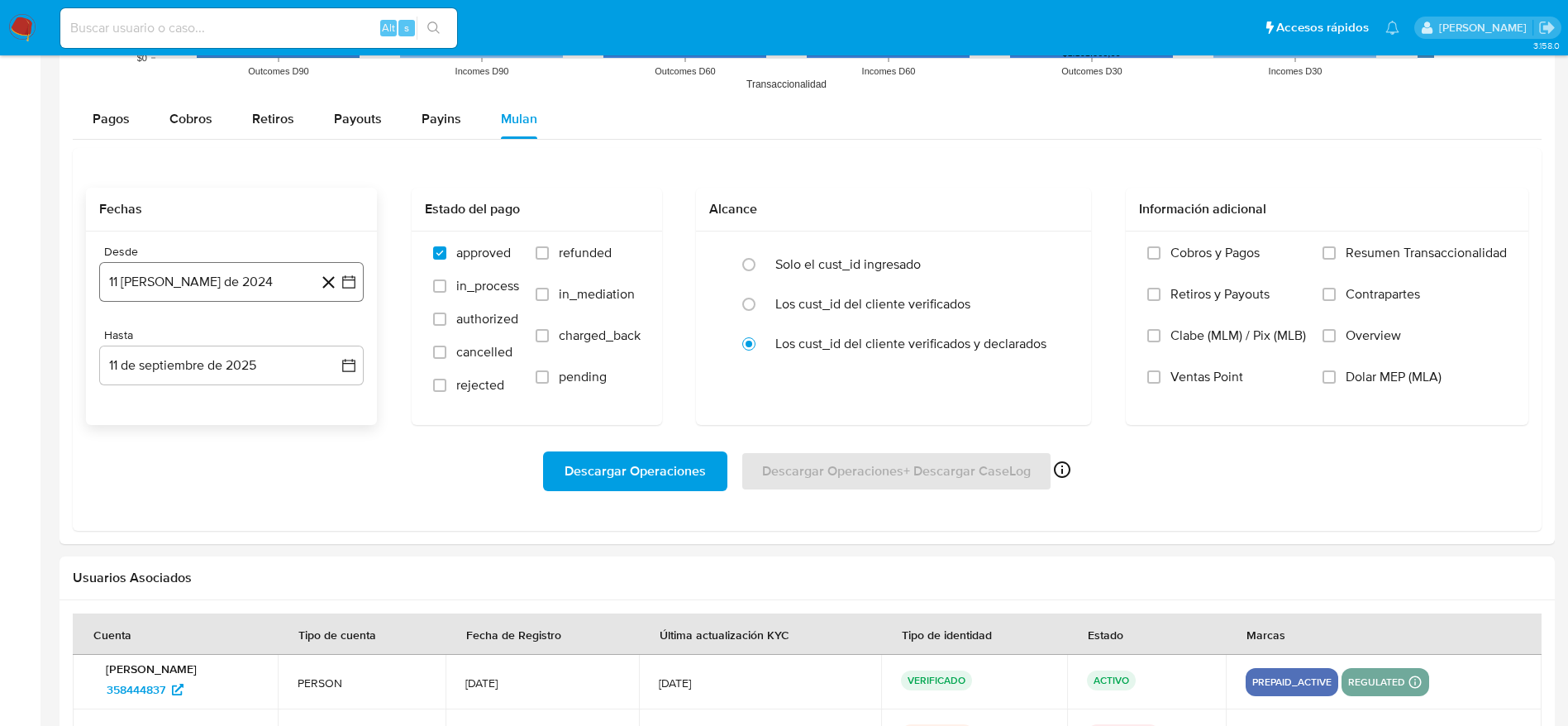
click at [136, 282] on button "11 de agosto de 2024" at bounding box center [232, 281] width 265 height 40
drag, startPoint x: 346, startPoint y: 333, endPoint x: 334, endPoint y: 340, distance: 13.9
click at [346, 334] on div "agosto 2024 agosto 2024 lun lunes mar martes mié miércoles jue jueves vie viern…" at bounding box center [232, 437] width 265 height 261
click at [334, 338] on icon "Mes siguiente" at bounding box center [333, 341] width 20 height 20
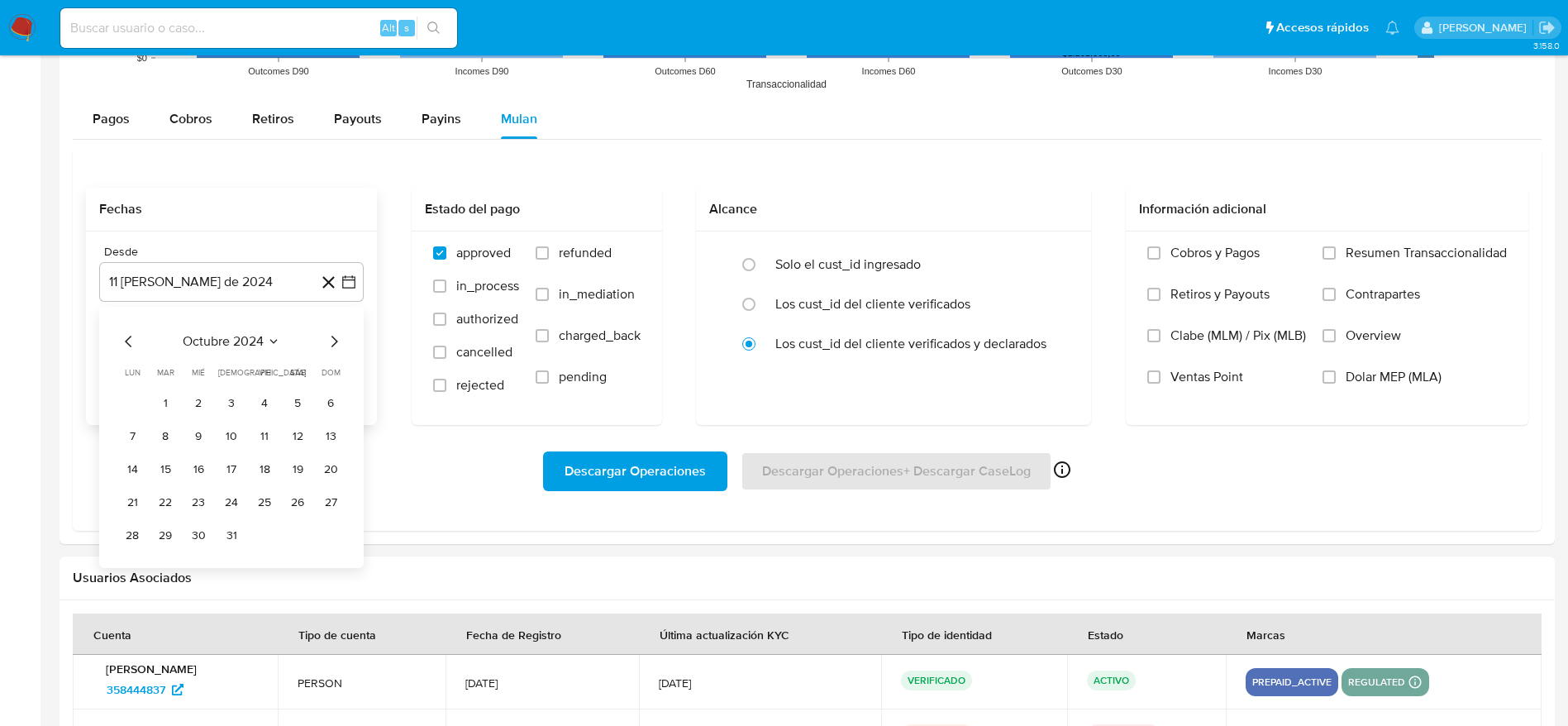
click at [334, 338] on icon "Mes siguiente" at bounding box center [333, 341] width 20 height 20
click at [334, 339] on icon "Mes siguiente" at bounding box center [334, 341] width 7 height 12
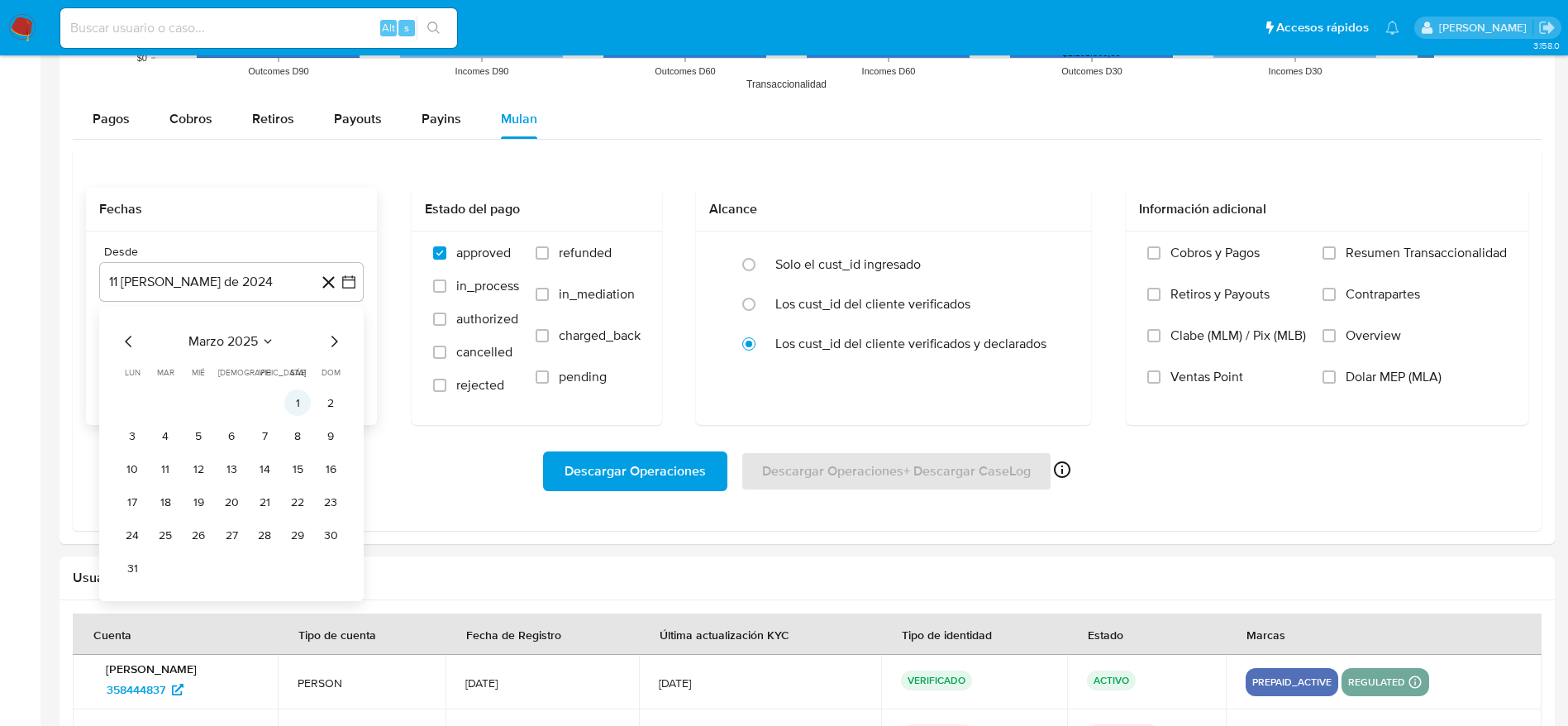
click at [303, 406] on button "1" at bounding box center [297, 402] width 26 height 26
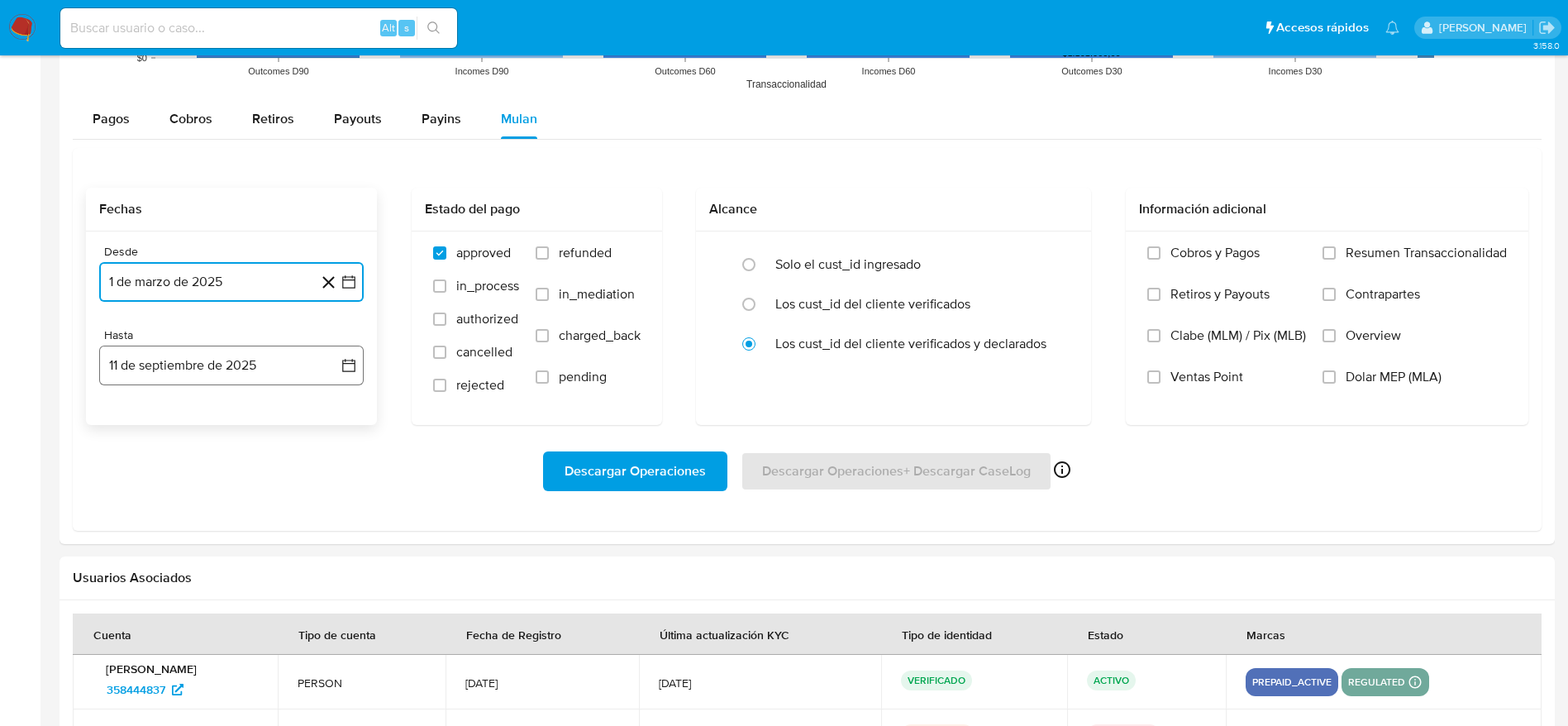
drag, startPoint x: 203, startPoint y: 356, endPoint x: 187, endPoint y: 355, distance: 16.0
click at [204, 356] on button "11 de septiembre de 2025" at bounding box center [232, 365] width 265 height 40
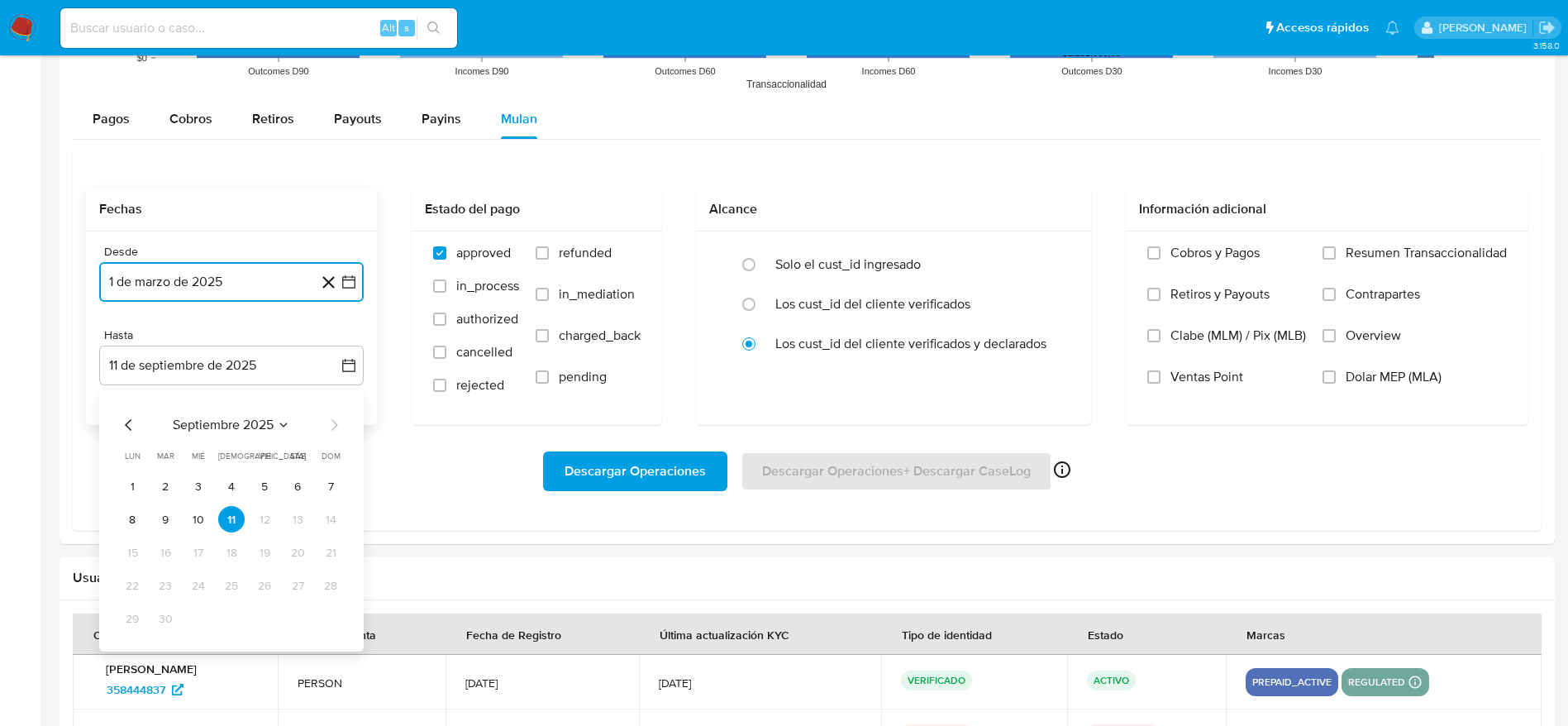
click at [121, 424] on icon "Mes anterior" at bounding box center [128, 424] width 20 height 20
click at [122, 424] on icon "Mes anterior" at bounding box center [128, 424] width 20 height 20
click at [128, 424] on icon "Mes anterior" at bounding box center [128, 424] width 20 height 20
click at [336, 422] on icon "Mes siguiente" at bounding box center [333, 424] width 20 height 20
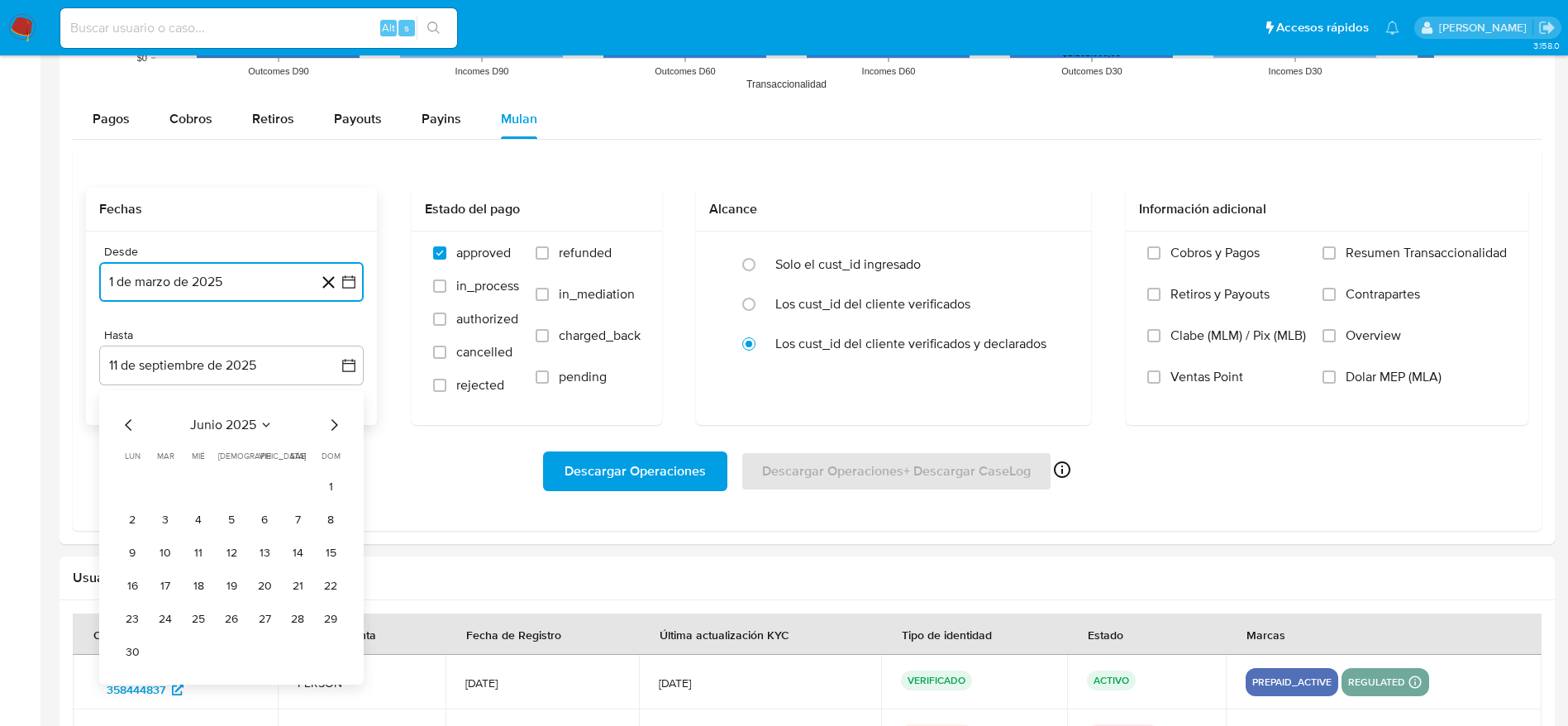
click at [336, 422] on icon "Mes siguiente" at bounding box center [333, 424] width 20 height 20
drag, startPoint x: 241, startPoint y: 621, endPoint x: 442, endPoint y: 506, distance: 231.6
click at [241, 622] on button "31" at bounding box center [231, 618] width 26 height 26
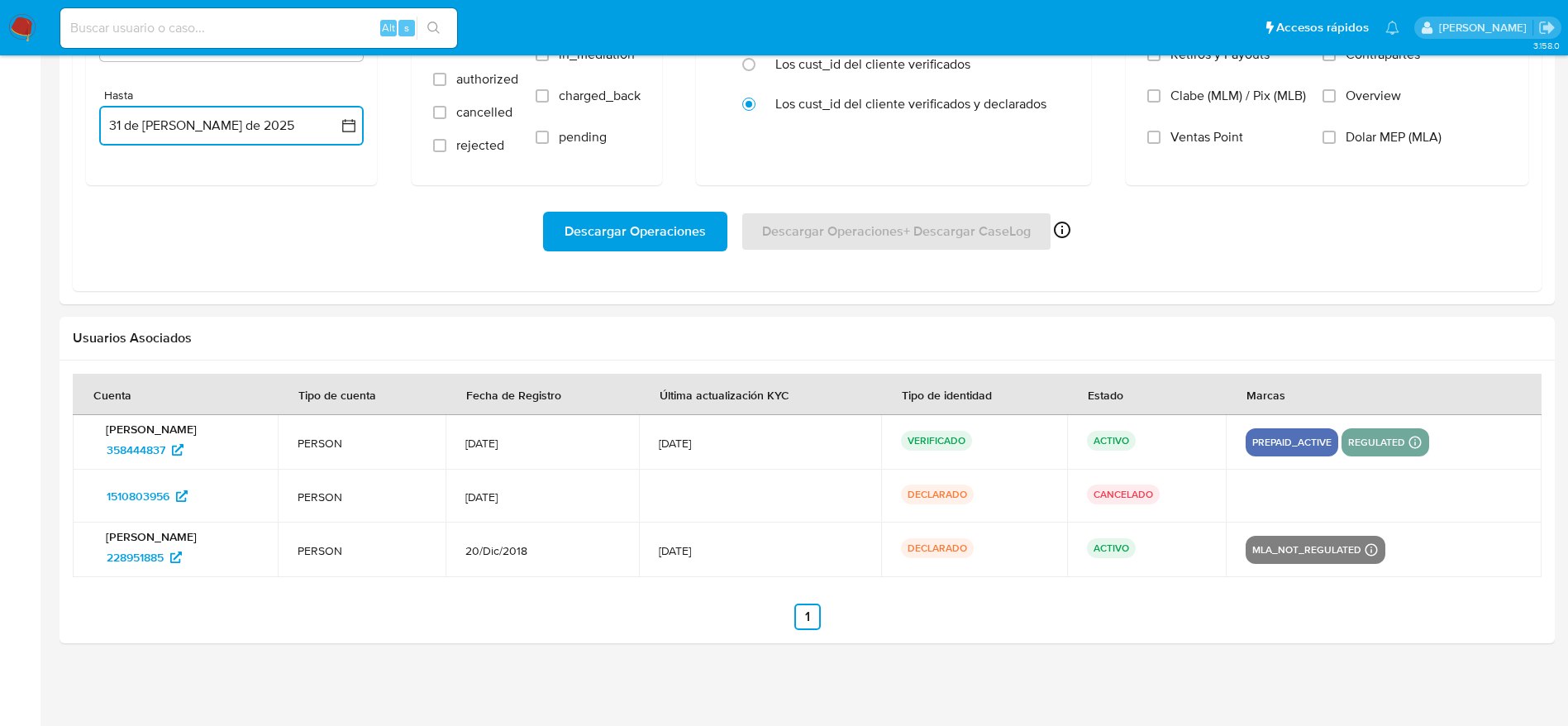
scroll to position [1108, 0]
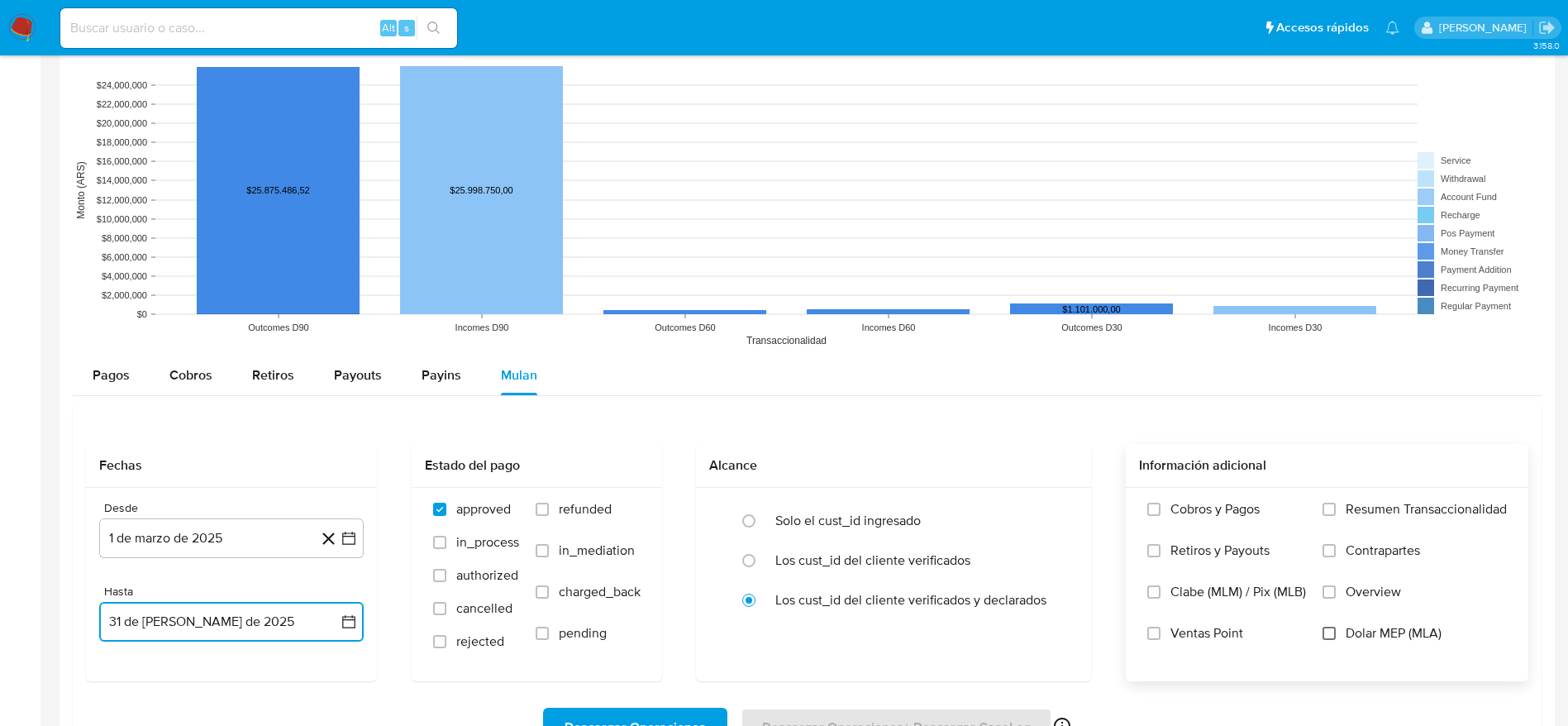
click at [1331, 628] on input "Dolar MEP (MLA)" at bounding box center [1329, 633] width 14 height 14
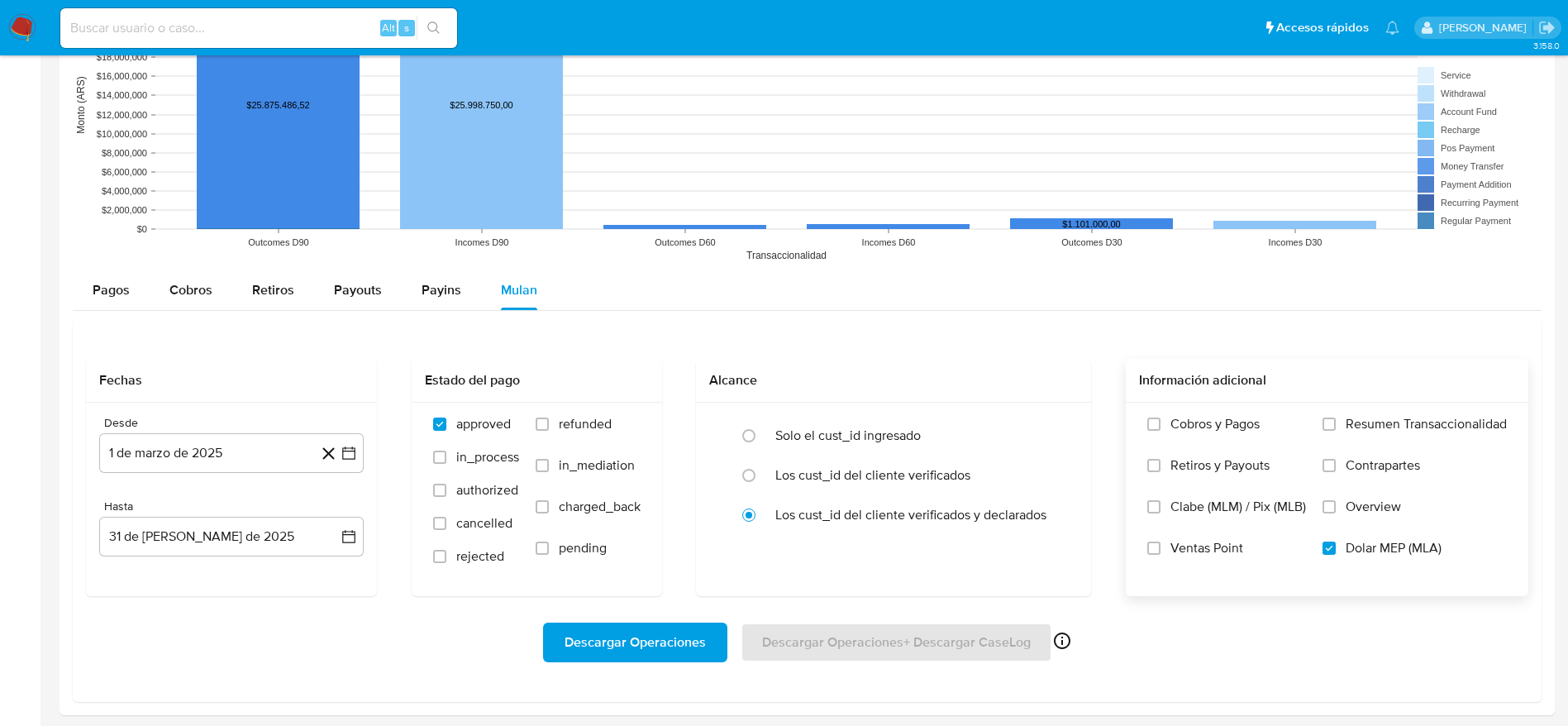
scroll to position [1232, 0]
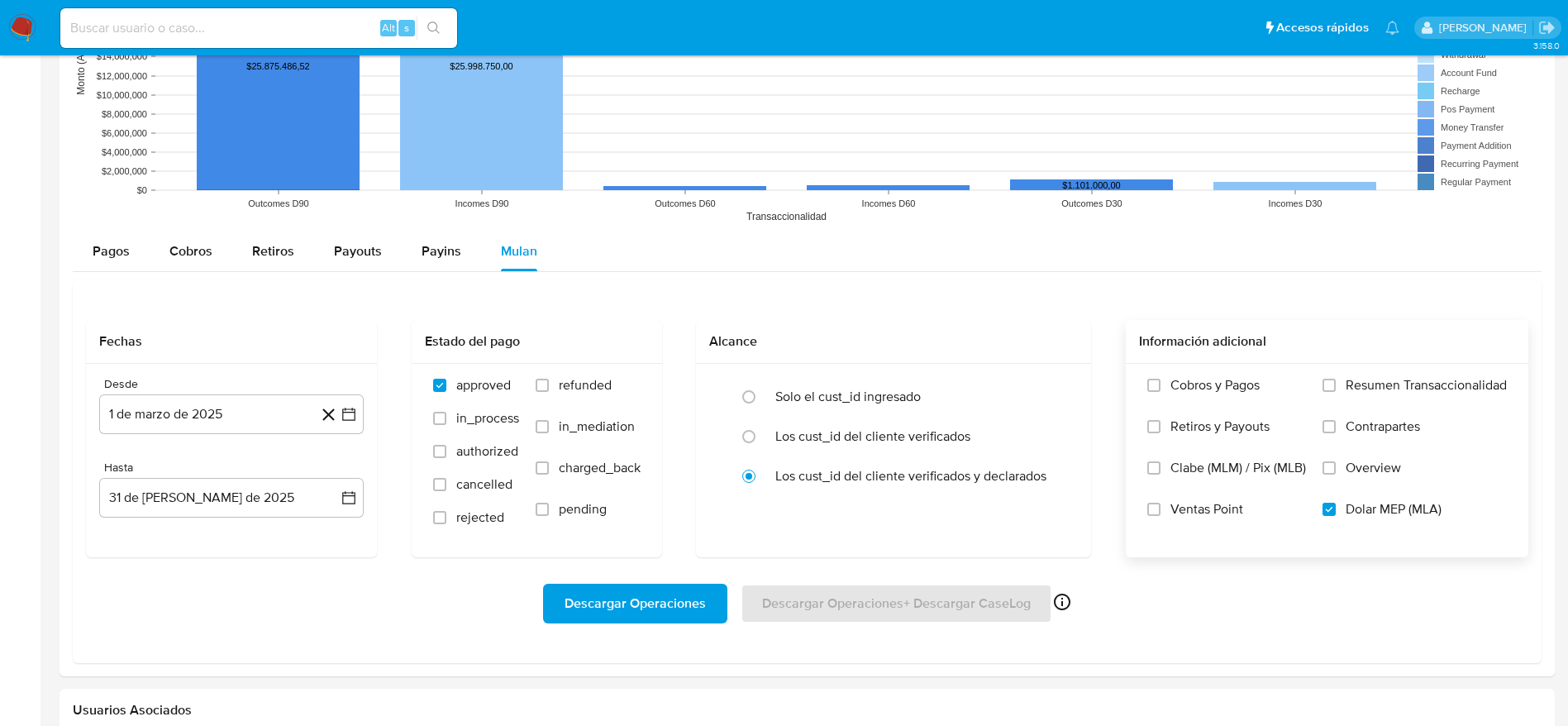
click at [659, 597] on span "Descargar Operaciones" at bounding box center [635, 604] width 141 height 37
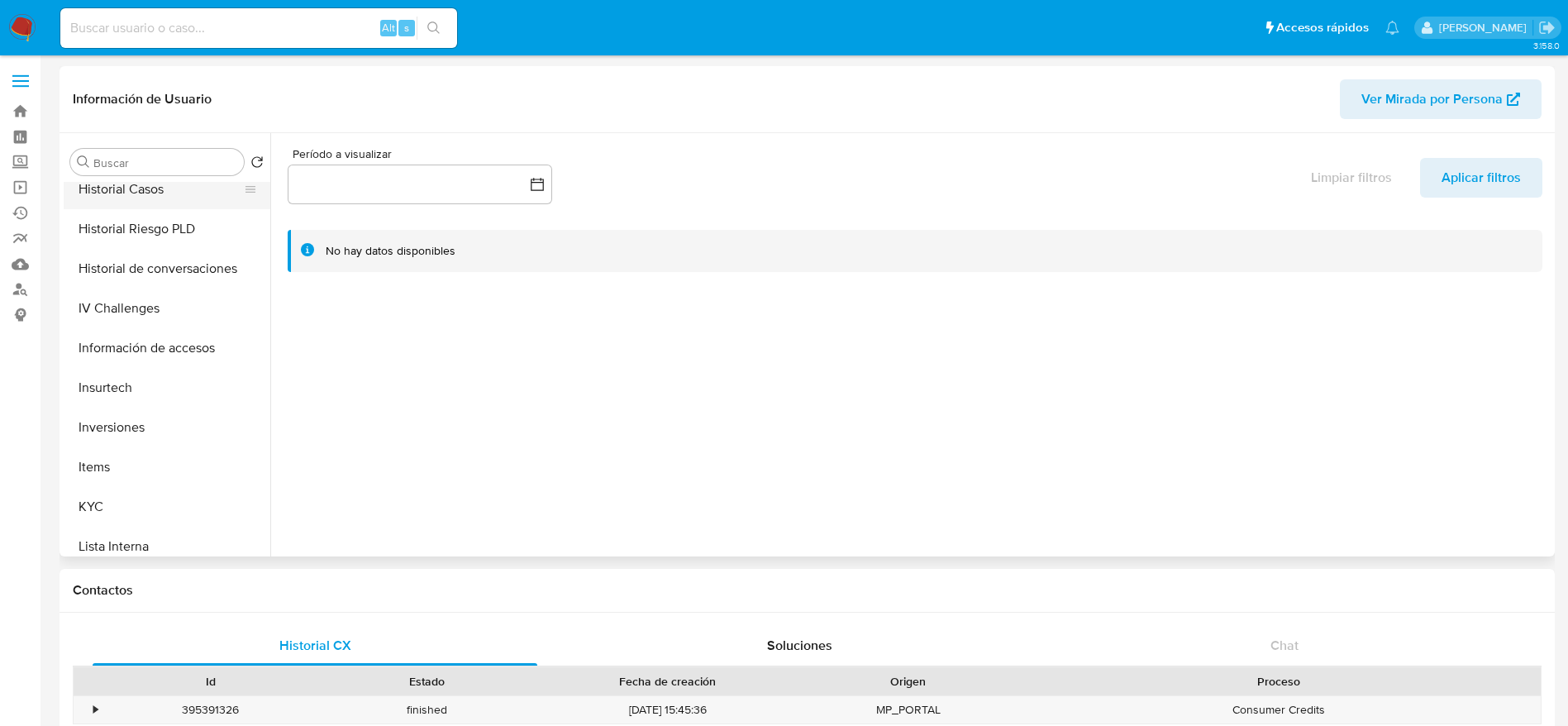
scroll to position [282, 0]
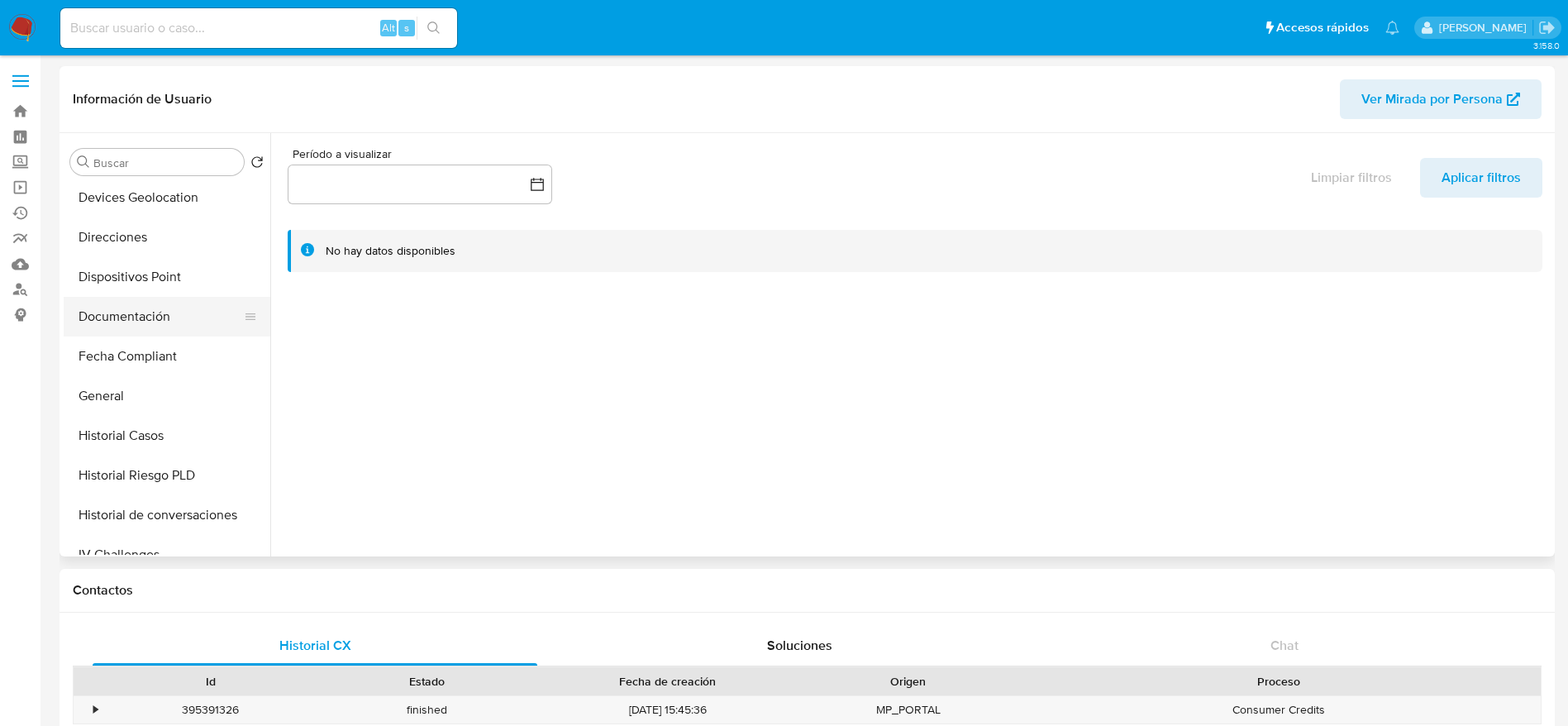
click at [111, 318] on button "Documentación" at bounding box center [160, 316] width 193 height 40
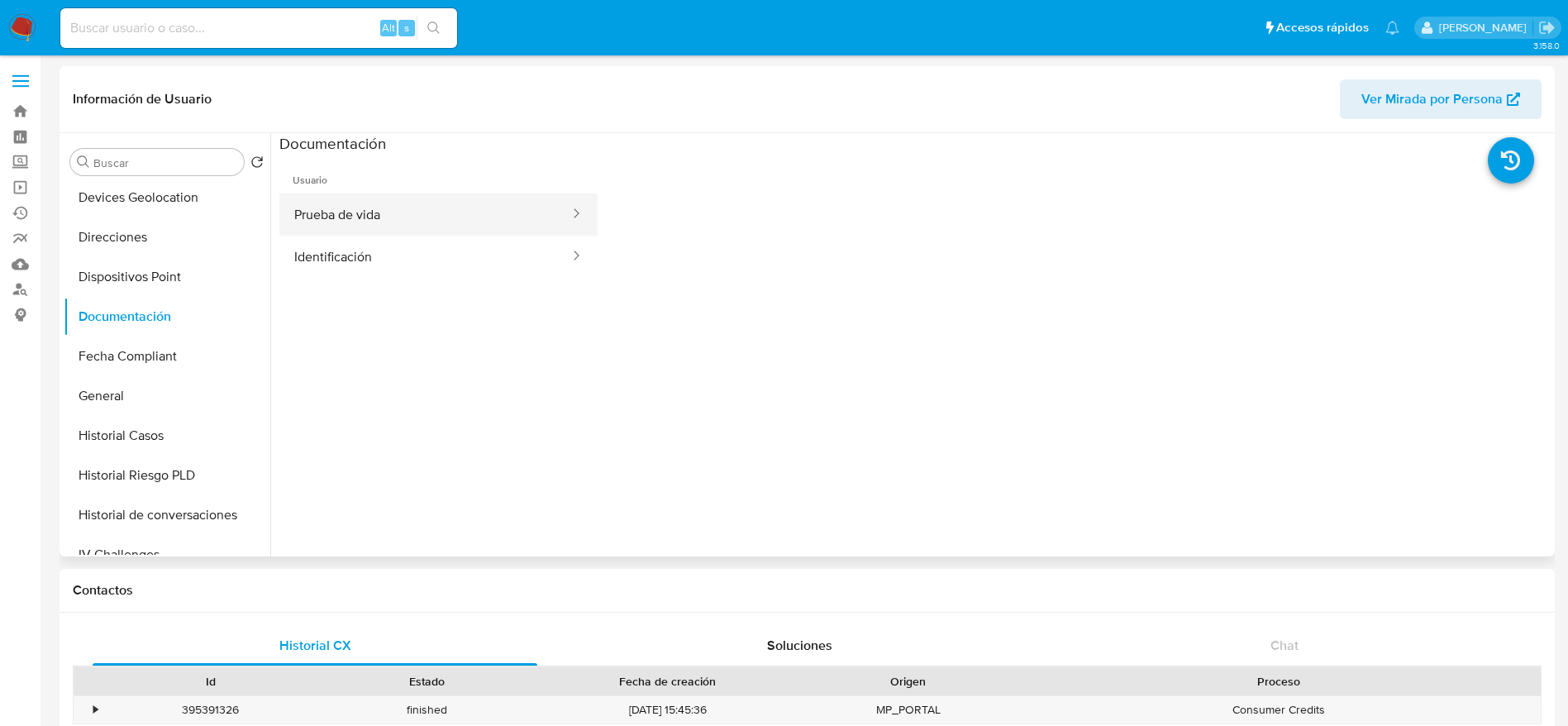
click at [348, 203] on button "Prueba de vida" at bounding box center [425, 215] width 292 height 43
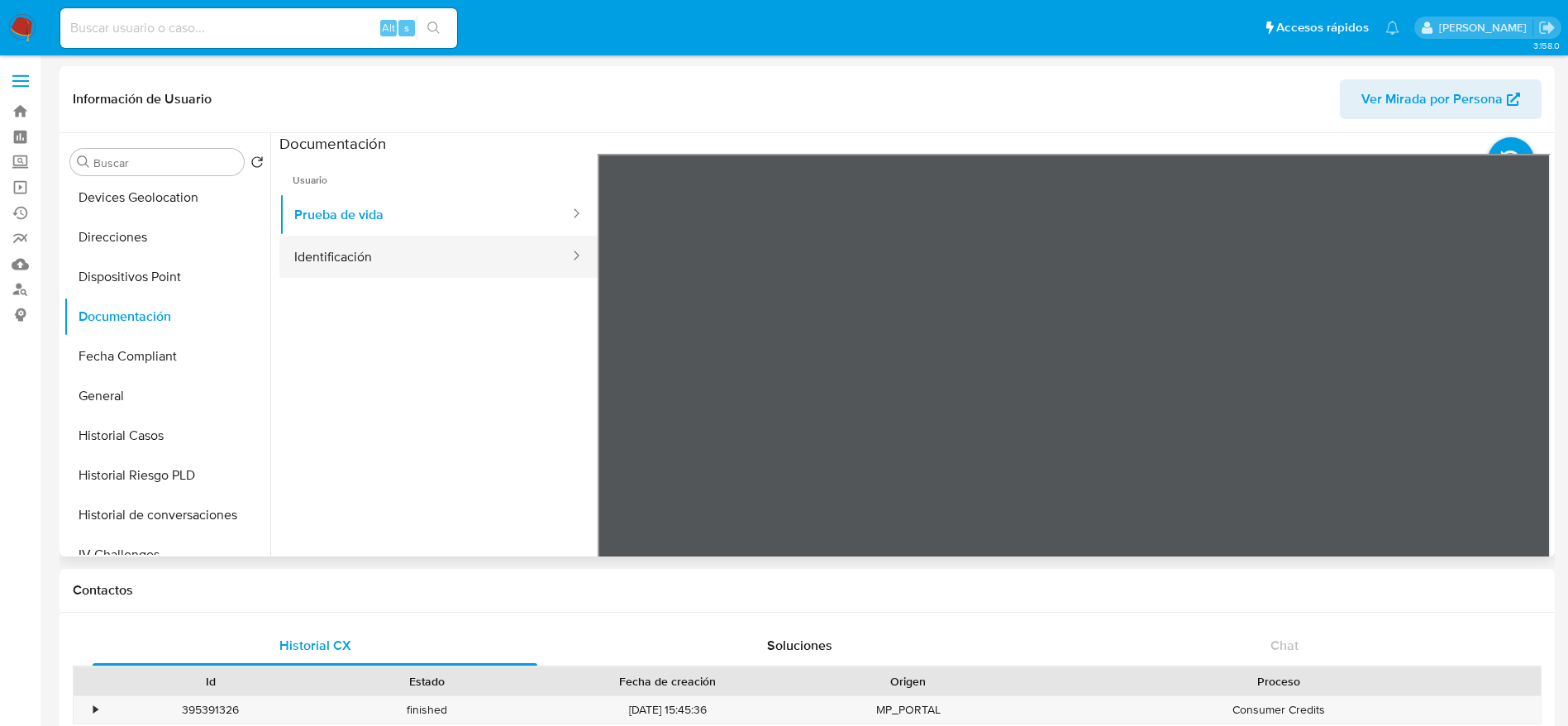
click at [443, 271] on button "Identificación" at bounding box center [425, 257] width 292 height 43
click at [1536, 422] on icon at bounding box center [1529, 422] width 33 height 33
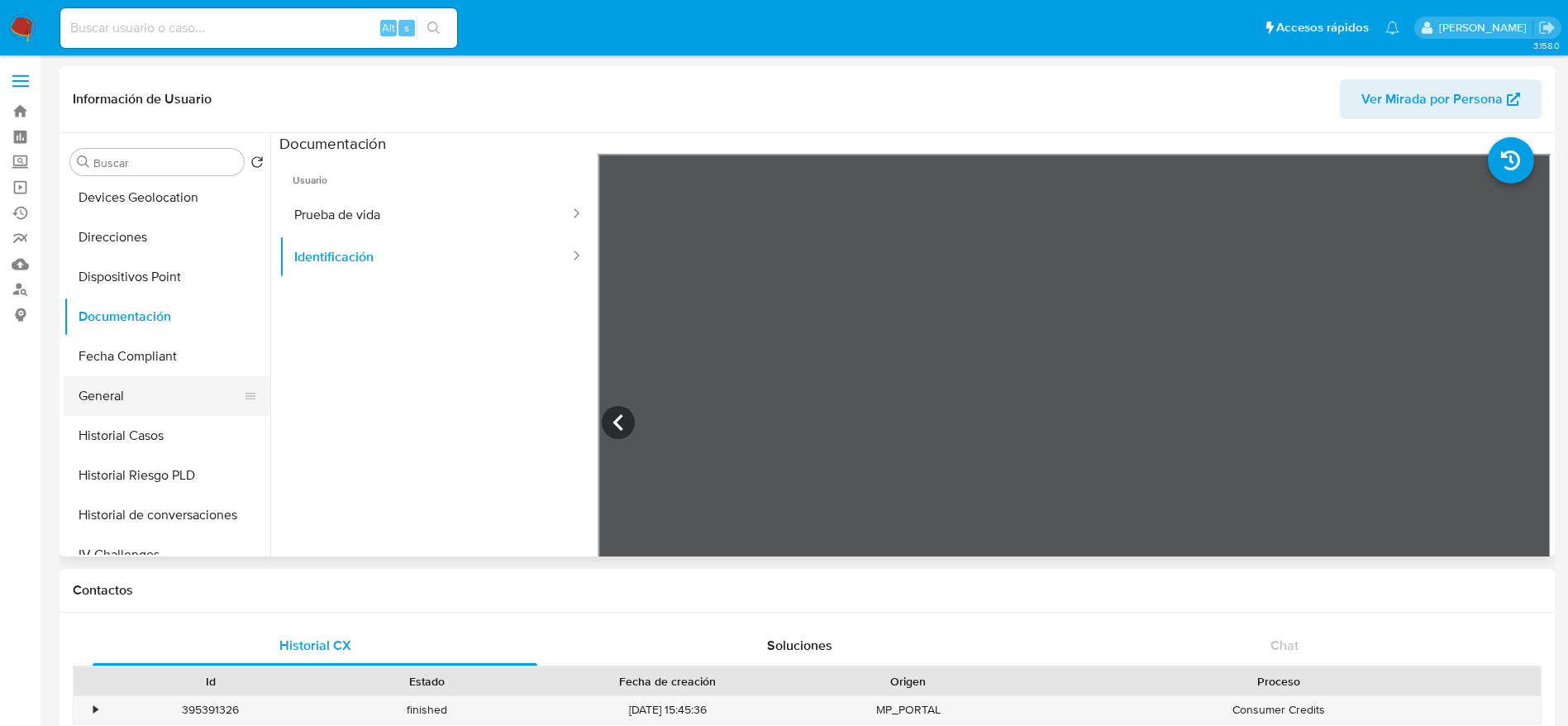
click at [109, 405] on button "General" at bounding box center [160, 395] width 193 height 40
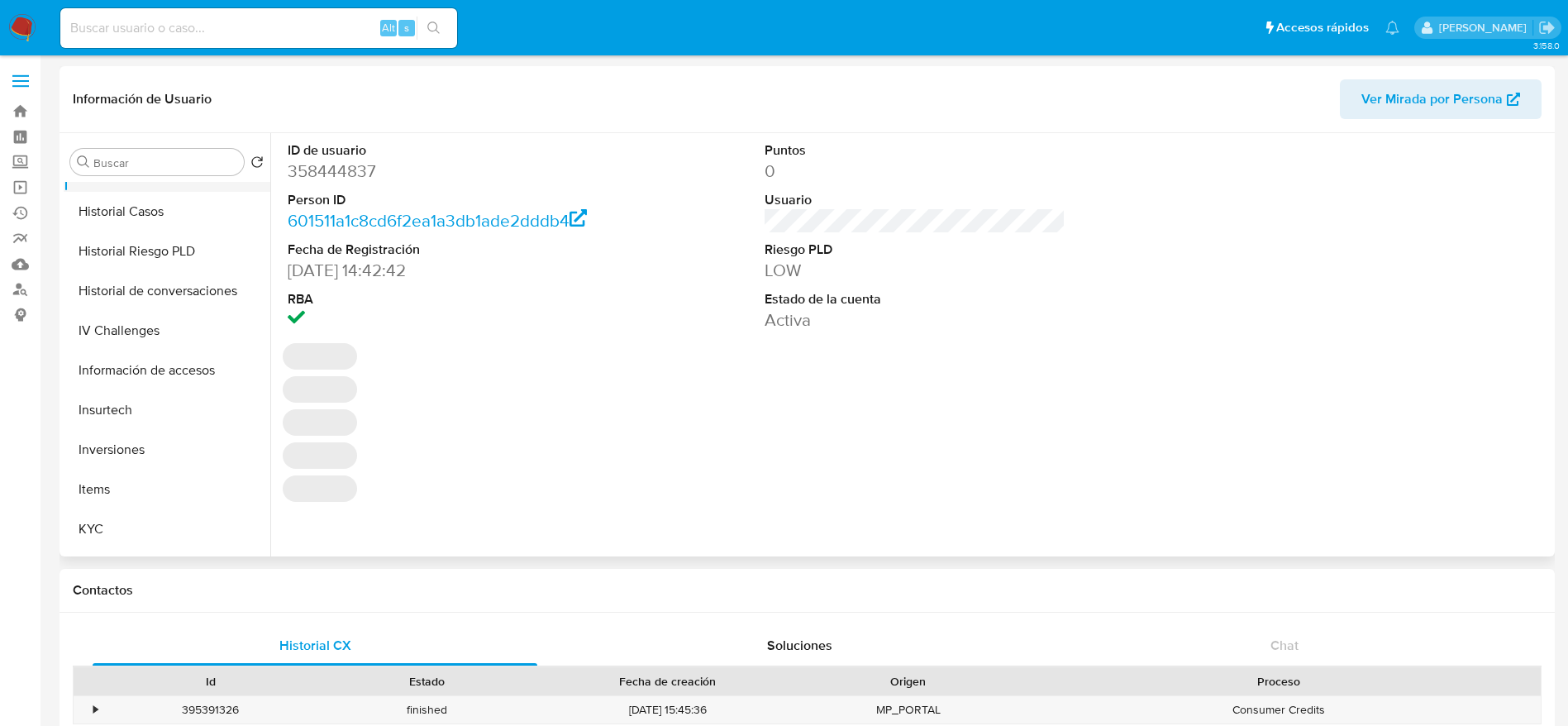
scroll to position [530, 0]
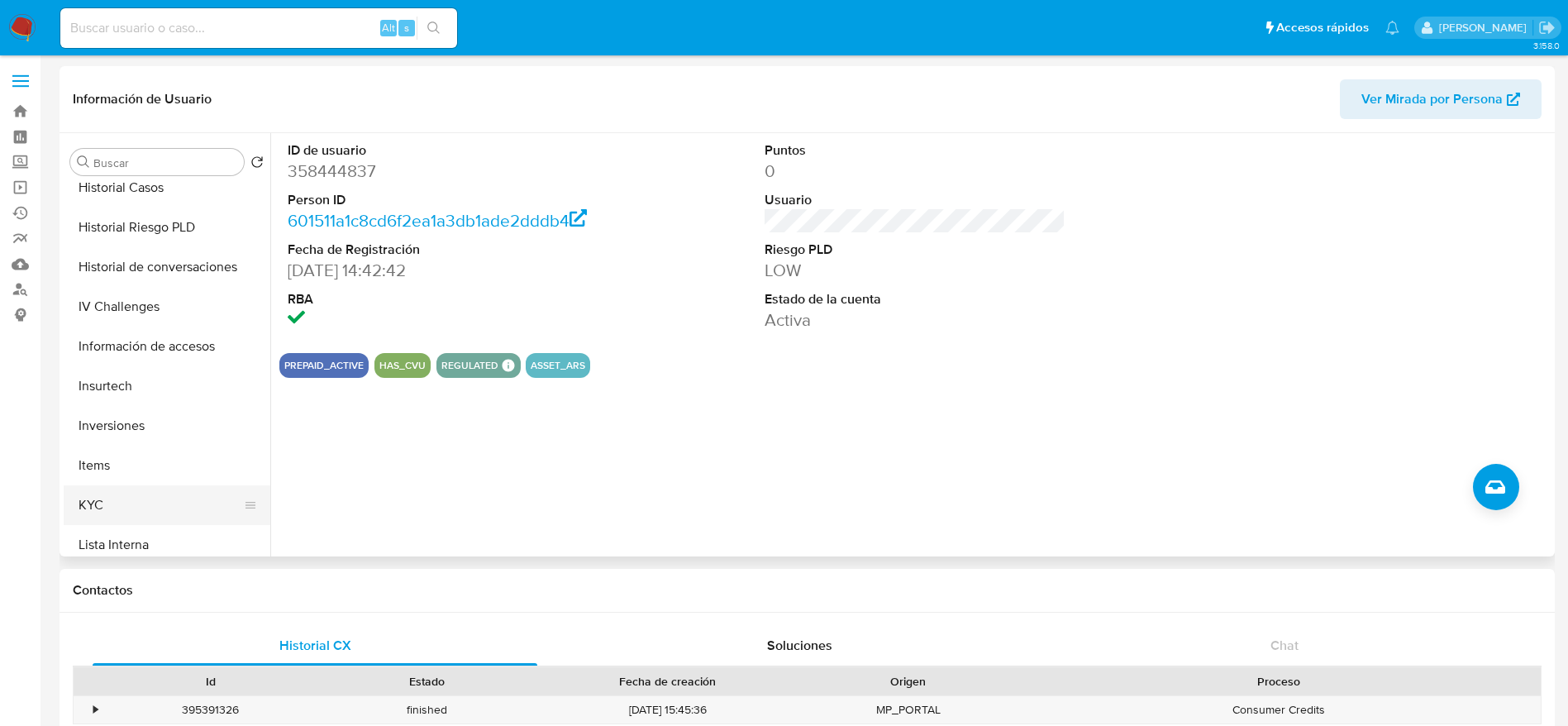
click at [159, 491] on button "KYC" at bounding box center [160, 505] width 193 height 40
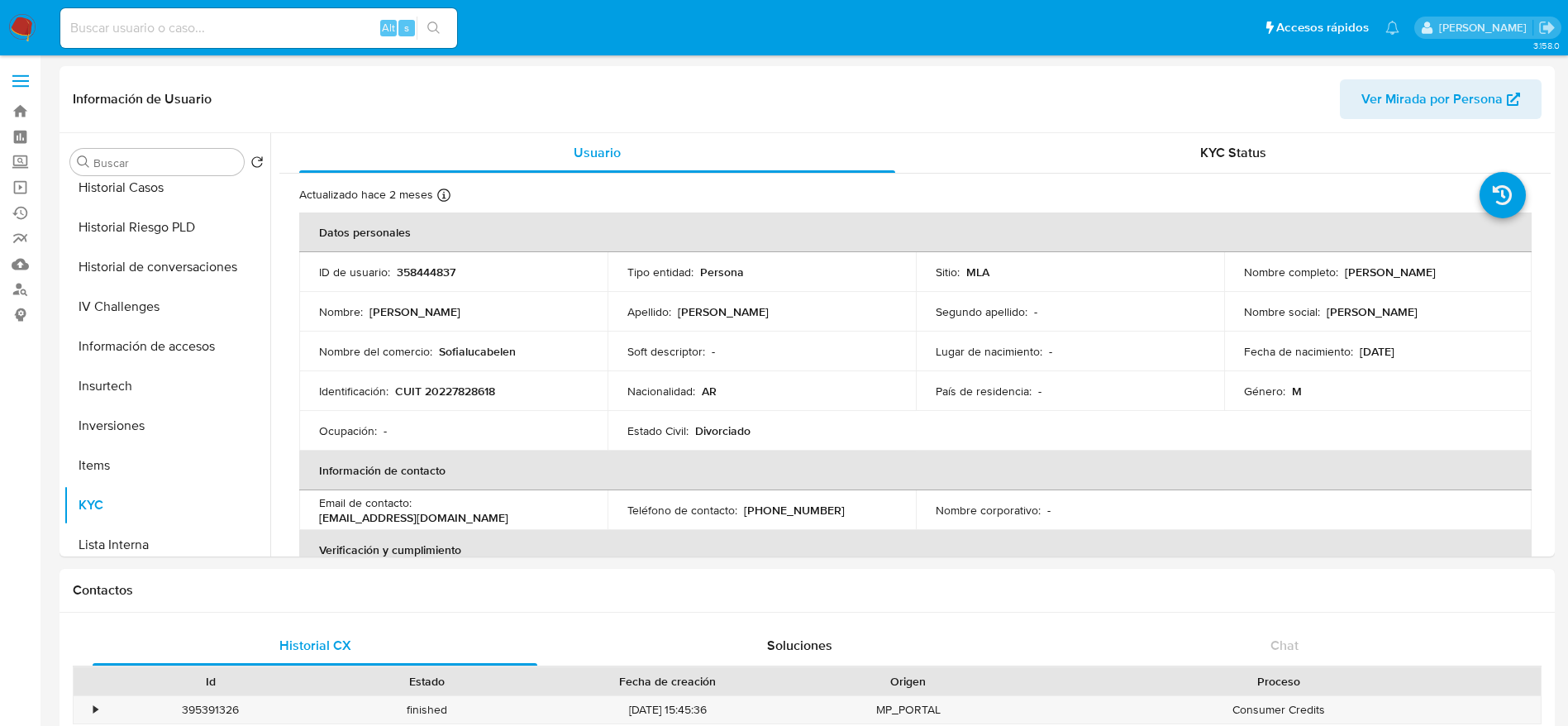
click at [454, 392] on p "CUIT 20227828618" at bounding box center [444, 391] width 100 height 15
click at [455, 392] on p "CUIT 20227828618" at bounding box center [444, 391] width 100 height 15
copy p "20227828618"
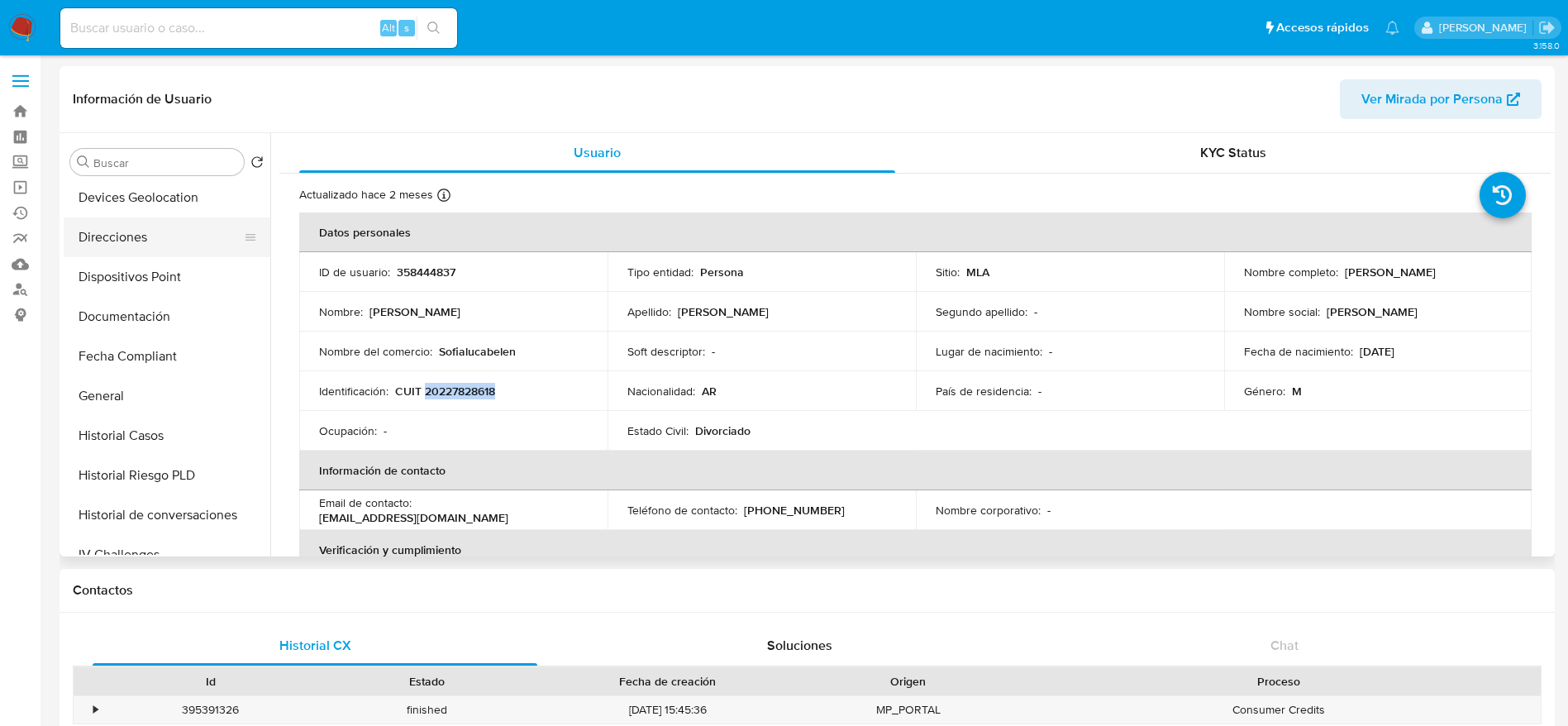
click at [140, 242] on button "Direcciones" at bounding box center [160, 237] width 193 height 40
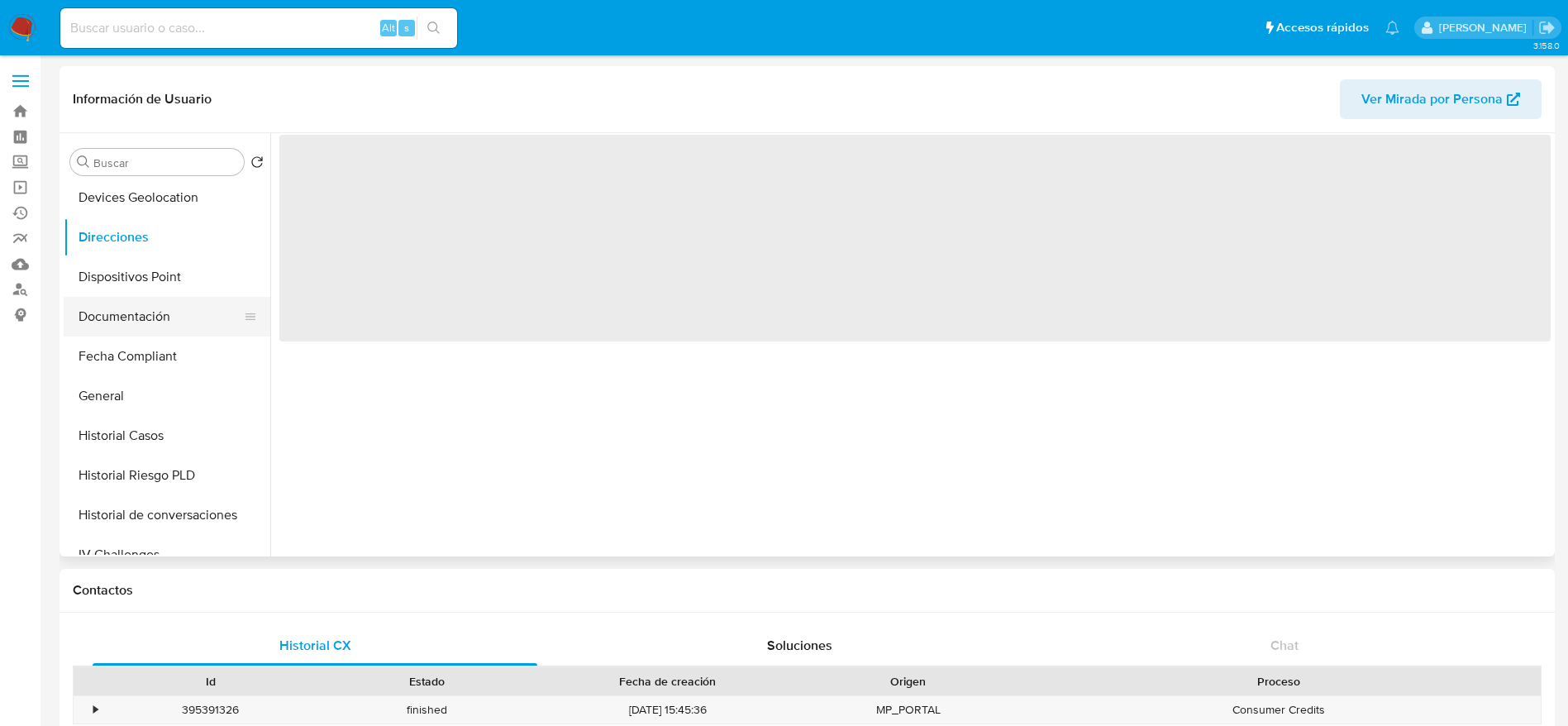
click at [157, 317] on button "Documentación" at bounding box center [160, 316] width 193 height 40
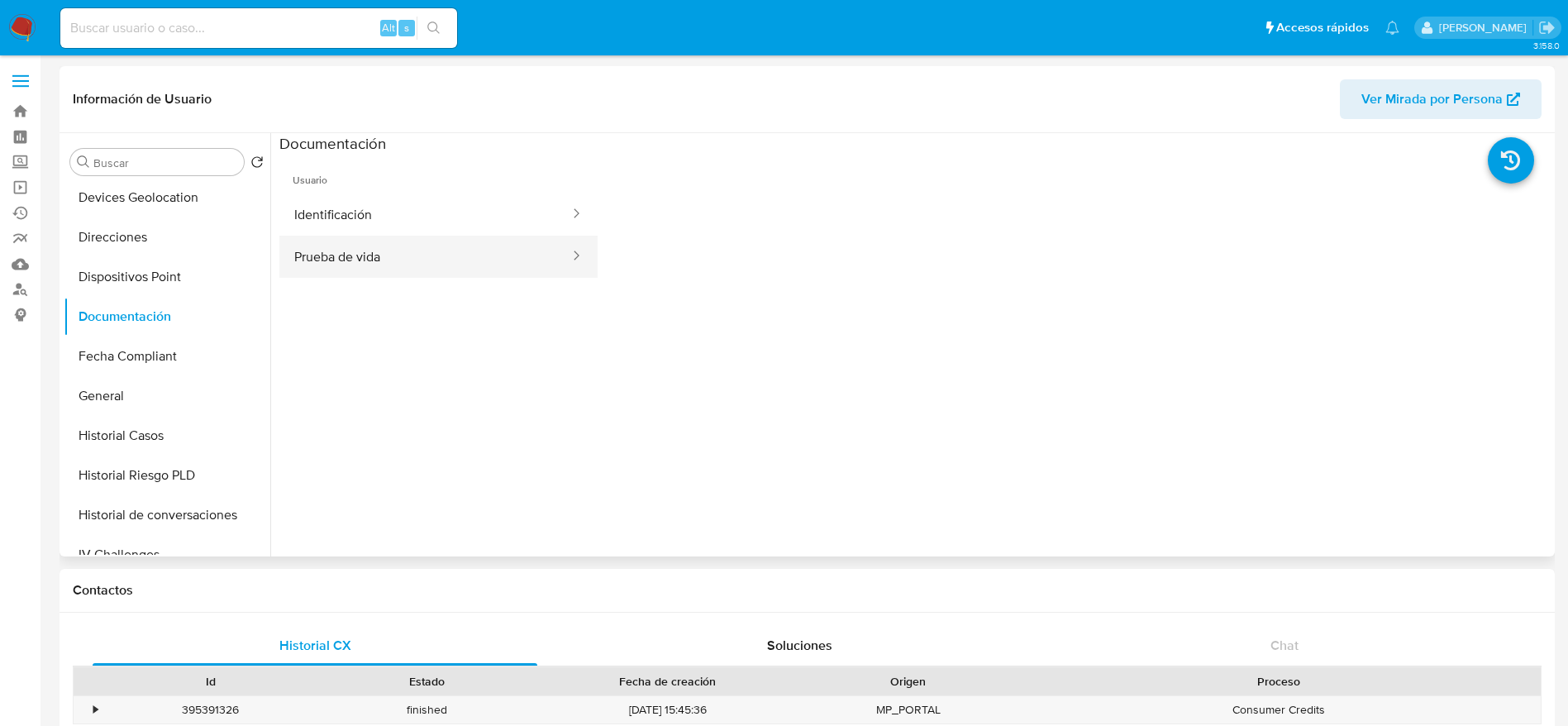
click at [371, 242] on button "Prueba de vida" at bounding box center [425, 257] width 292 height 43
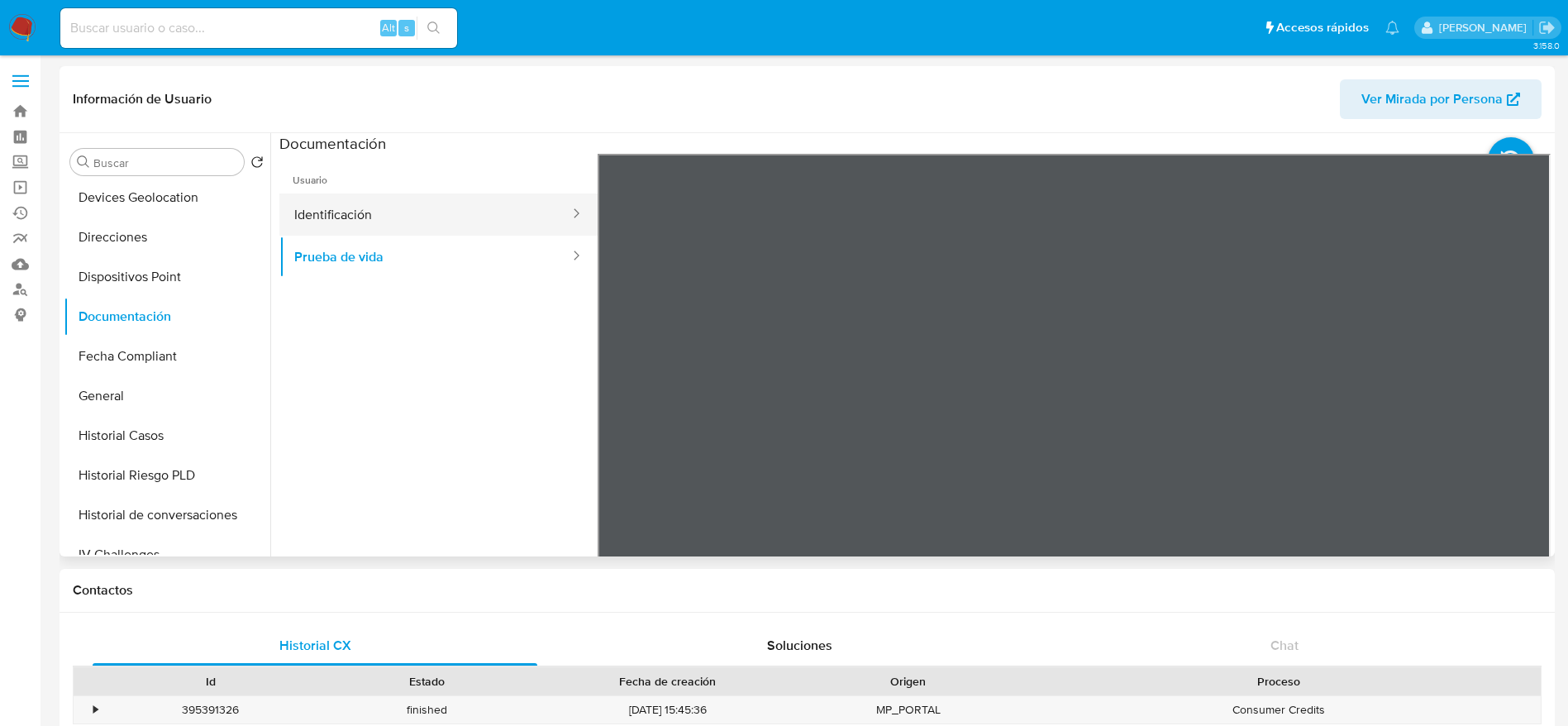
click at [372, 222] on button "Identificación" at bounding box center [425, 215] width 292 height 43
click at [1526, 425] on icon at bounding box center [1529, 422] width 33 height 33
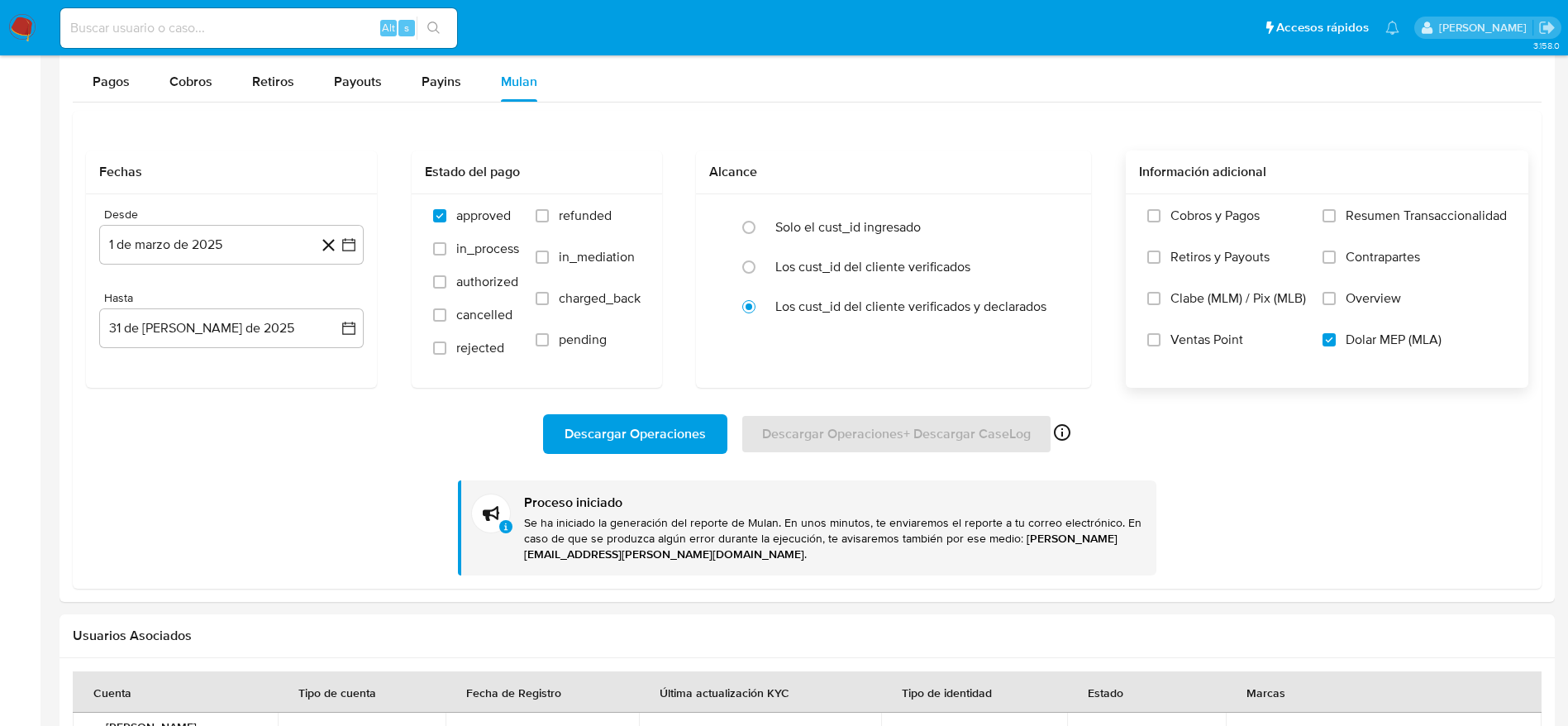
scroll to position [1327, 0]
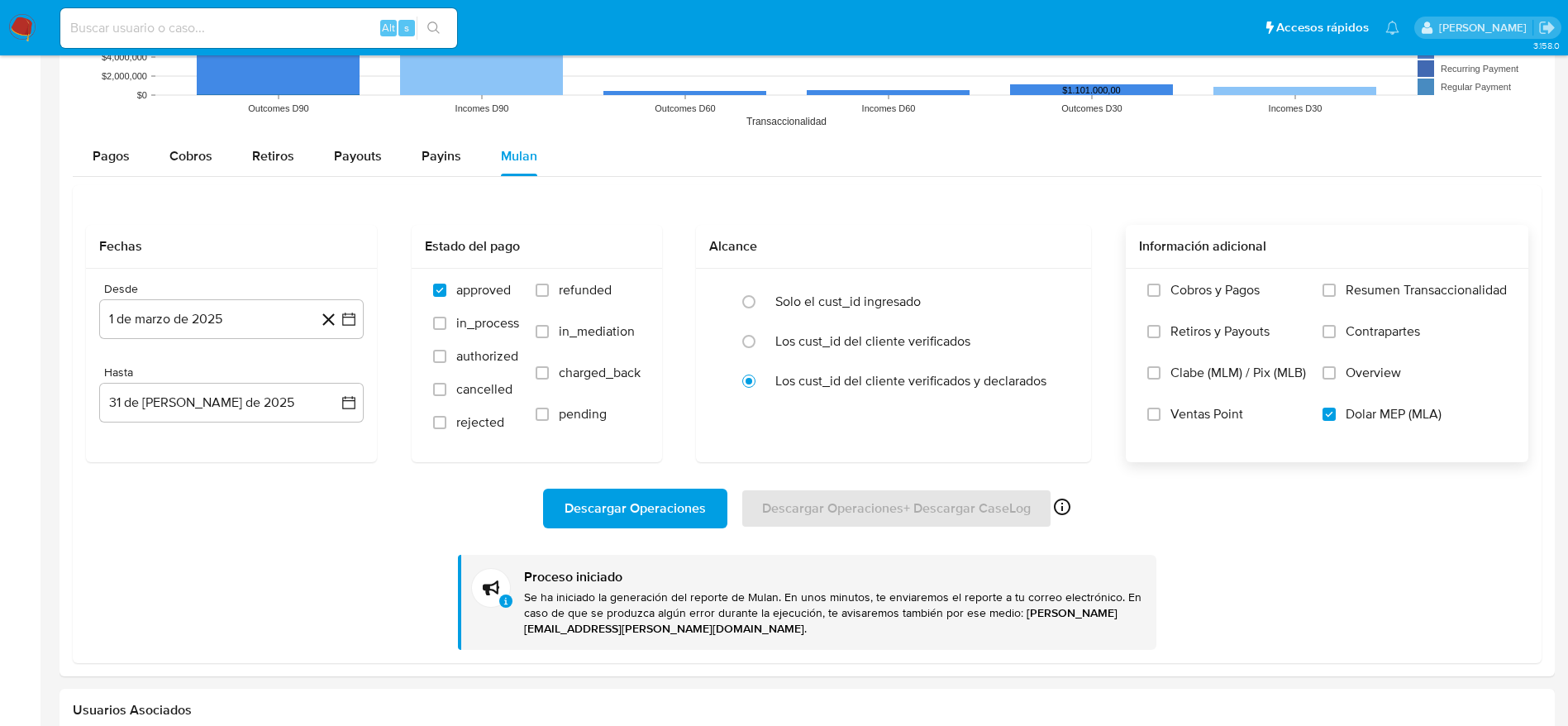
drag, startPoint x: 16, startPoint y: 22, endPoint x: 34, endPoint y: 0, distance: 28.4
click at [16, 21] on img at bounding box center [22, 28] width 28 height 28
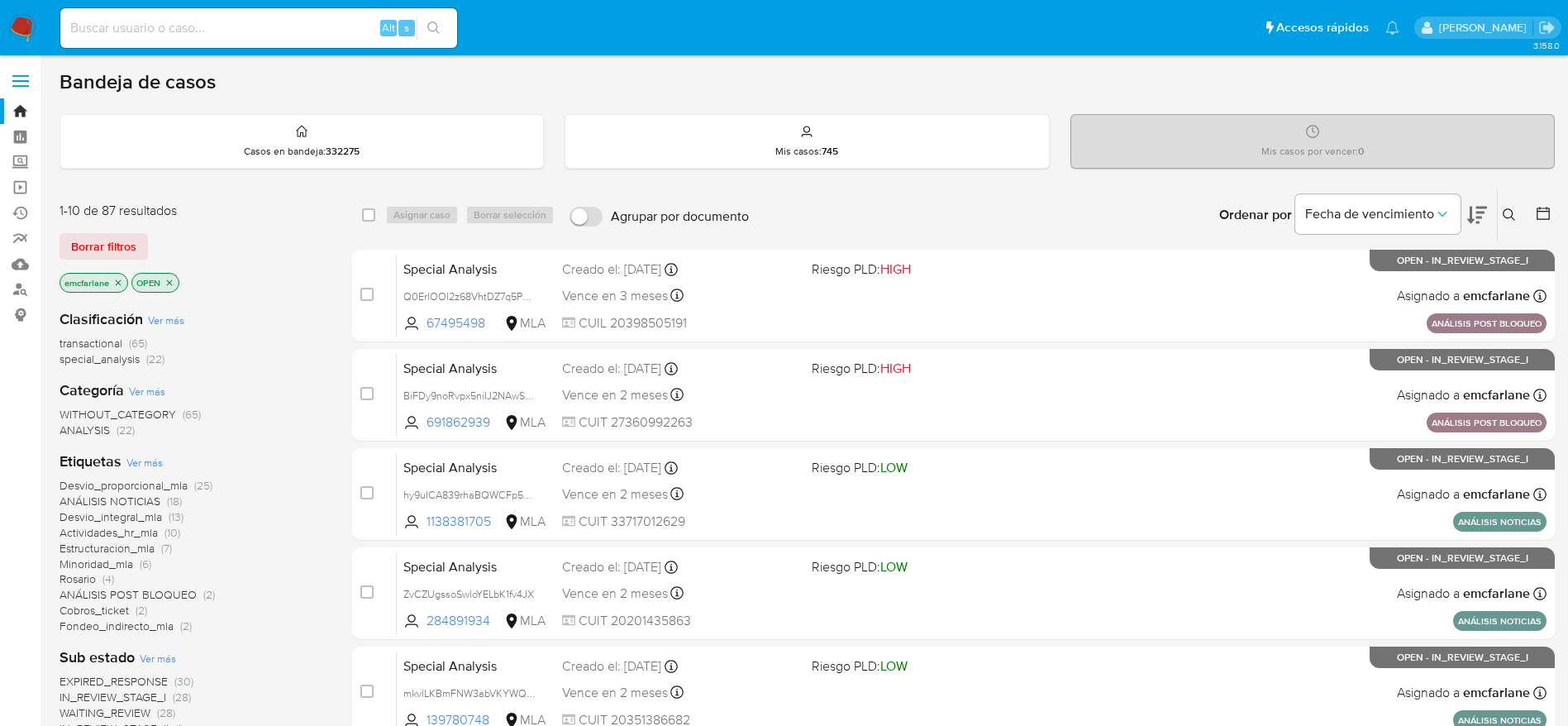
click at [167, 15] on div "Alt s" at bounding box center [258, 28] width 397 height 40
click at [165, 24] on input at bounding box center [258, 28] width 397 height 21
paste input "83772"
type input "83772"
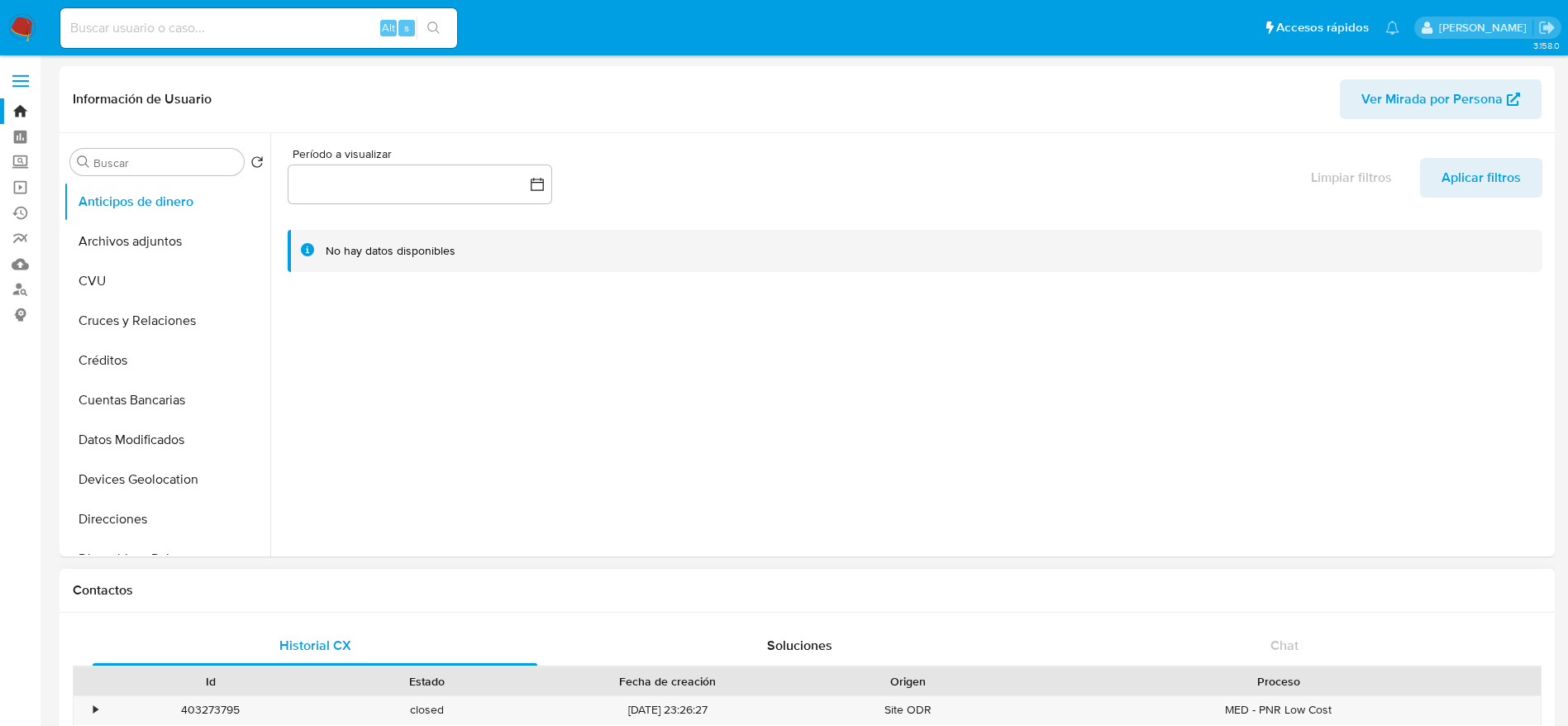
select select "10"
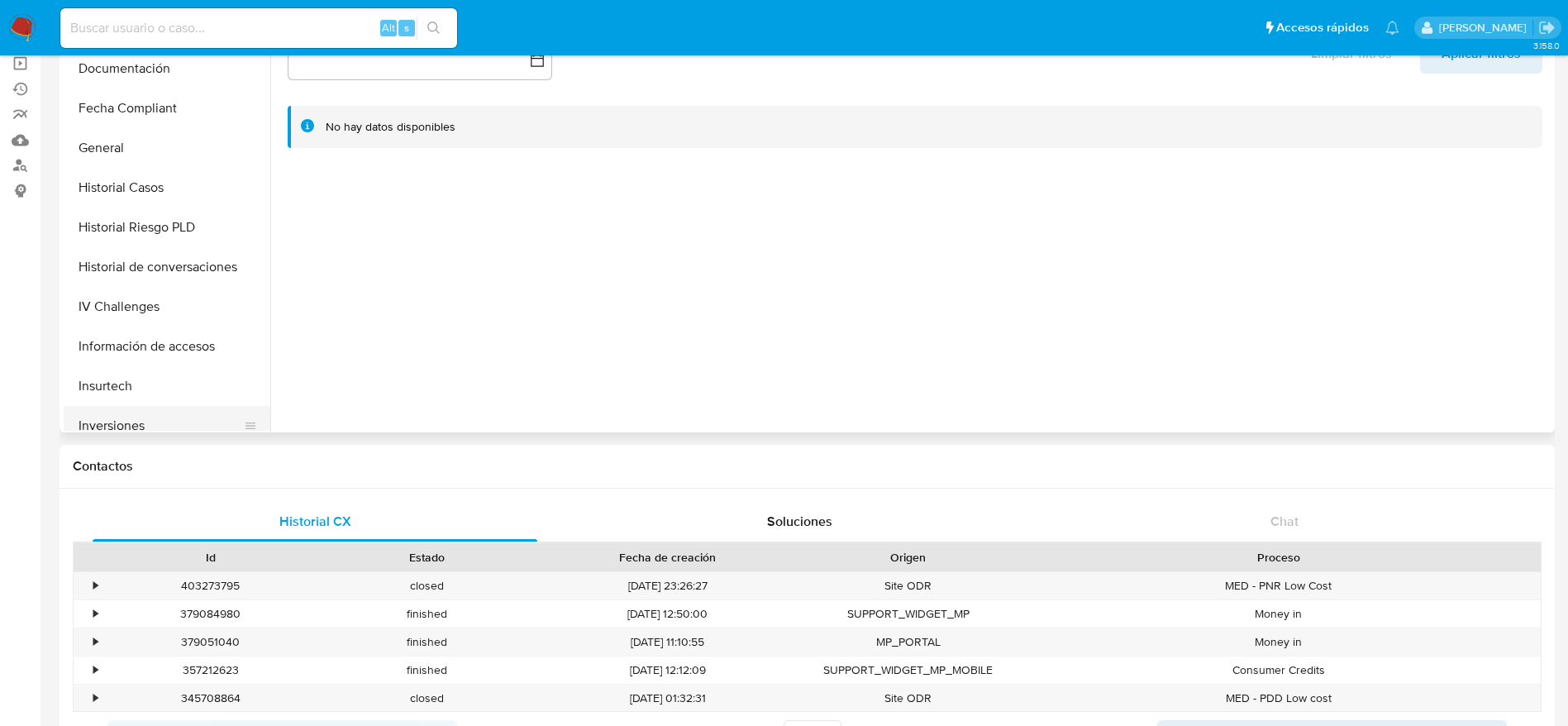
scroll to position [496, 0]
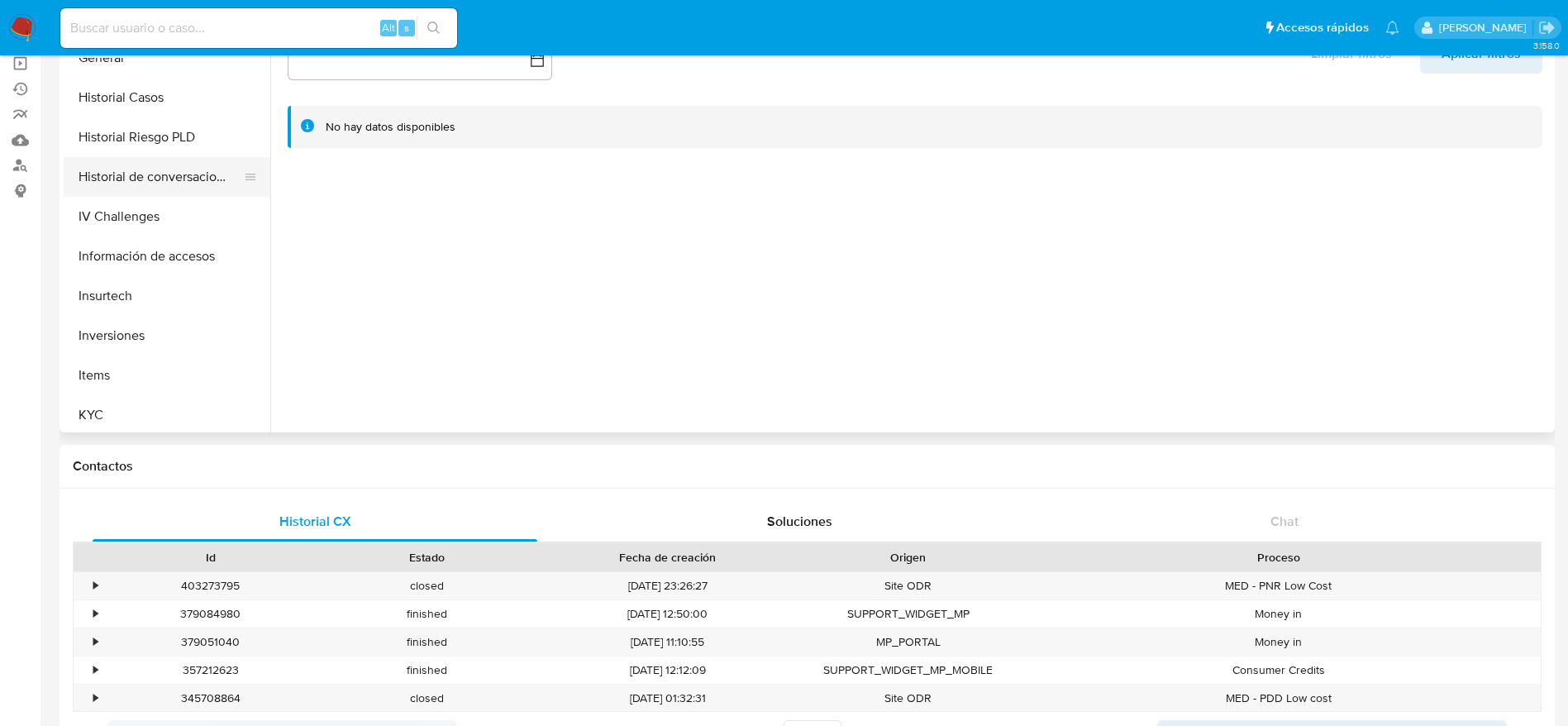
drag, startPoint x: 160, startPoint y: 178, endPoint x: 203, endPoint y: 193, distance: 45.5
click at [160, 177] on button "Historial de conversaciones" at bounding box center [160, 177] width 193 height 40
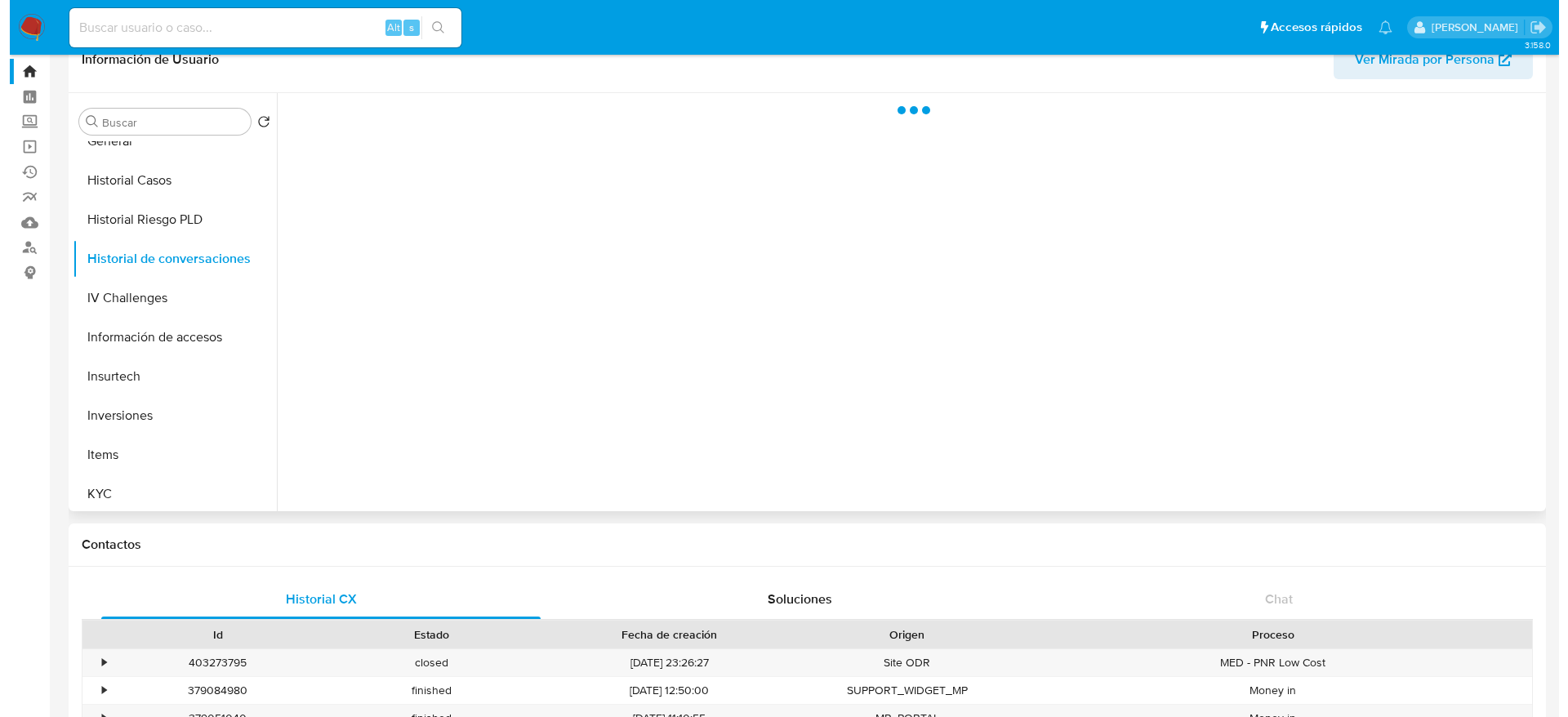
scroll to position [0, 0]
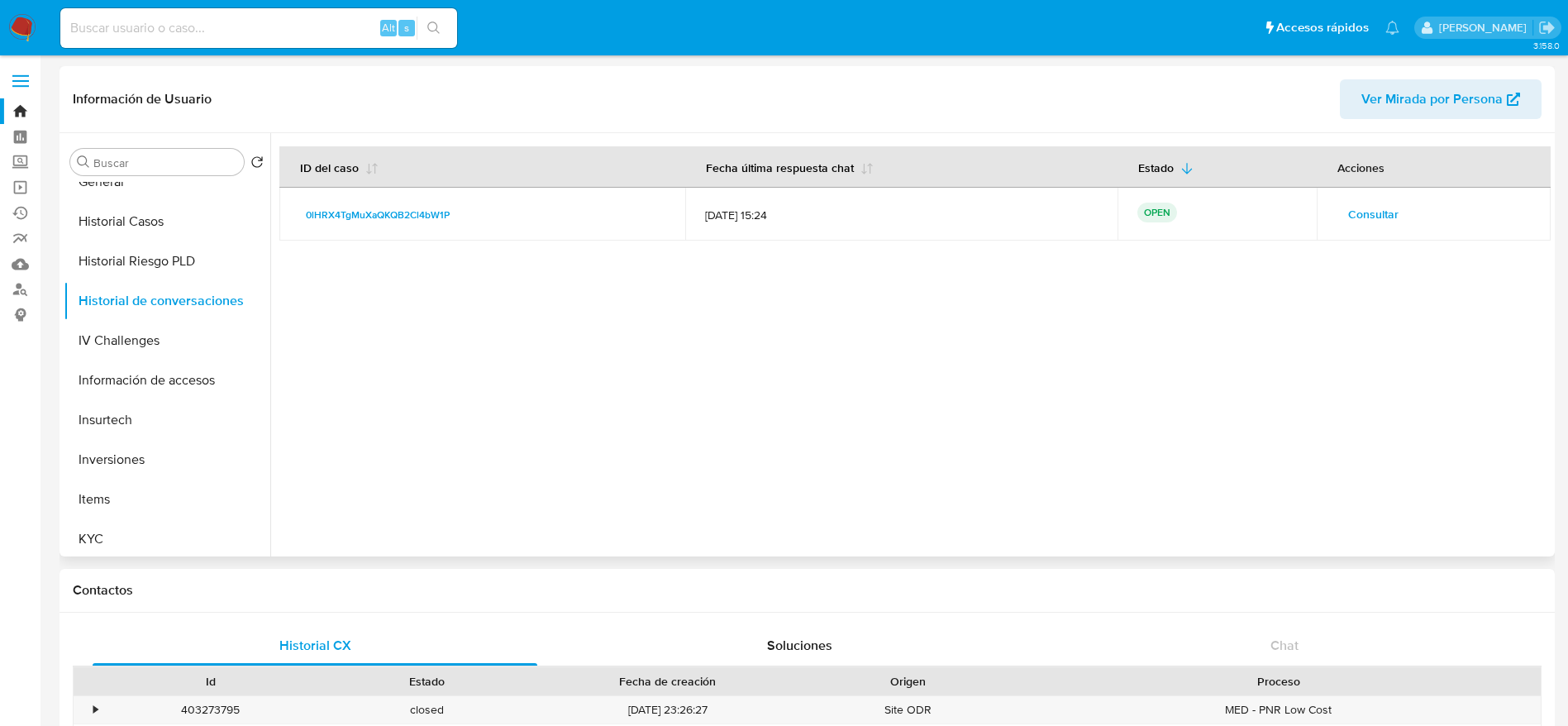
click at [1365, 208] on span "Consultar" at bounding box center [1373, 215] width 50 height 23
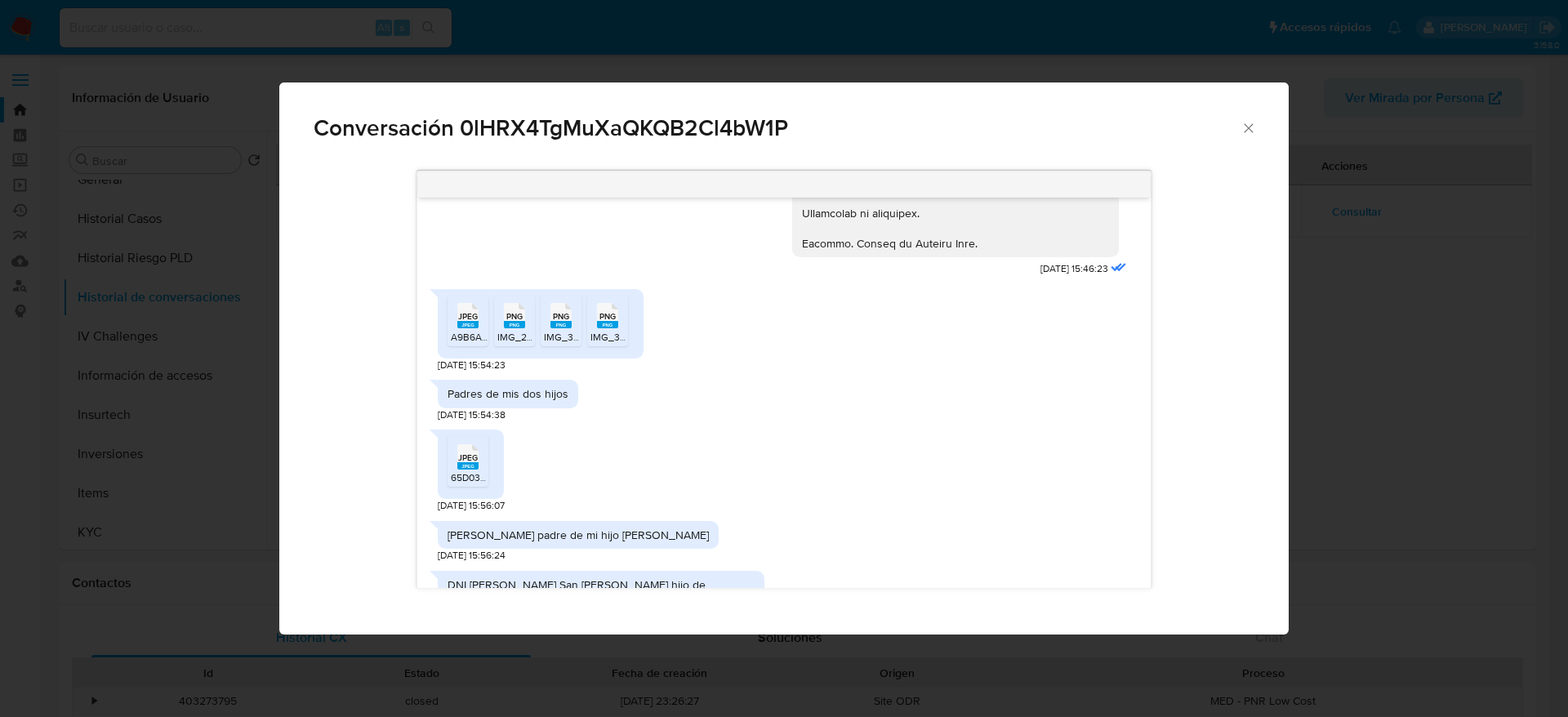
scroll to position [842, 0]
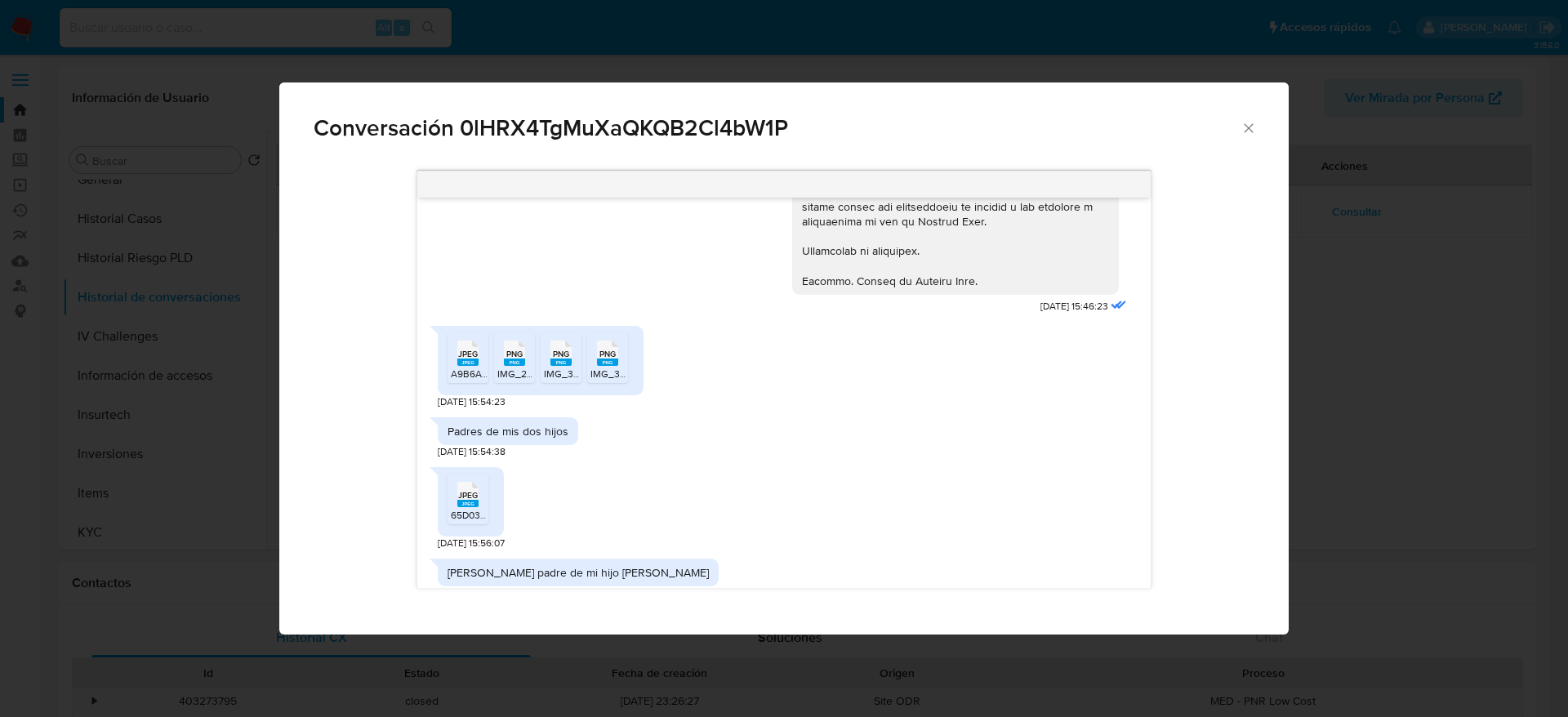
click at [477, 358] on span "JPEG" at bounding box center [468, 353] width 20 height 11
click at [520, 364] on rect "Comunicación" at bounding box center [515, 362] width 21 height 8
click at [568, 358] on span "PNG" at bounding box center [561, 353] width 16 height 11
click at [609, 367] on li "PNG PNG IMG_3209.png" at bounding box center [607, 357] width 41 height 51
drag, startPoint x: 476, startPoint y: 502, endPoint x: 794, endPoint y: 452, distance: 321.9
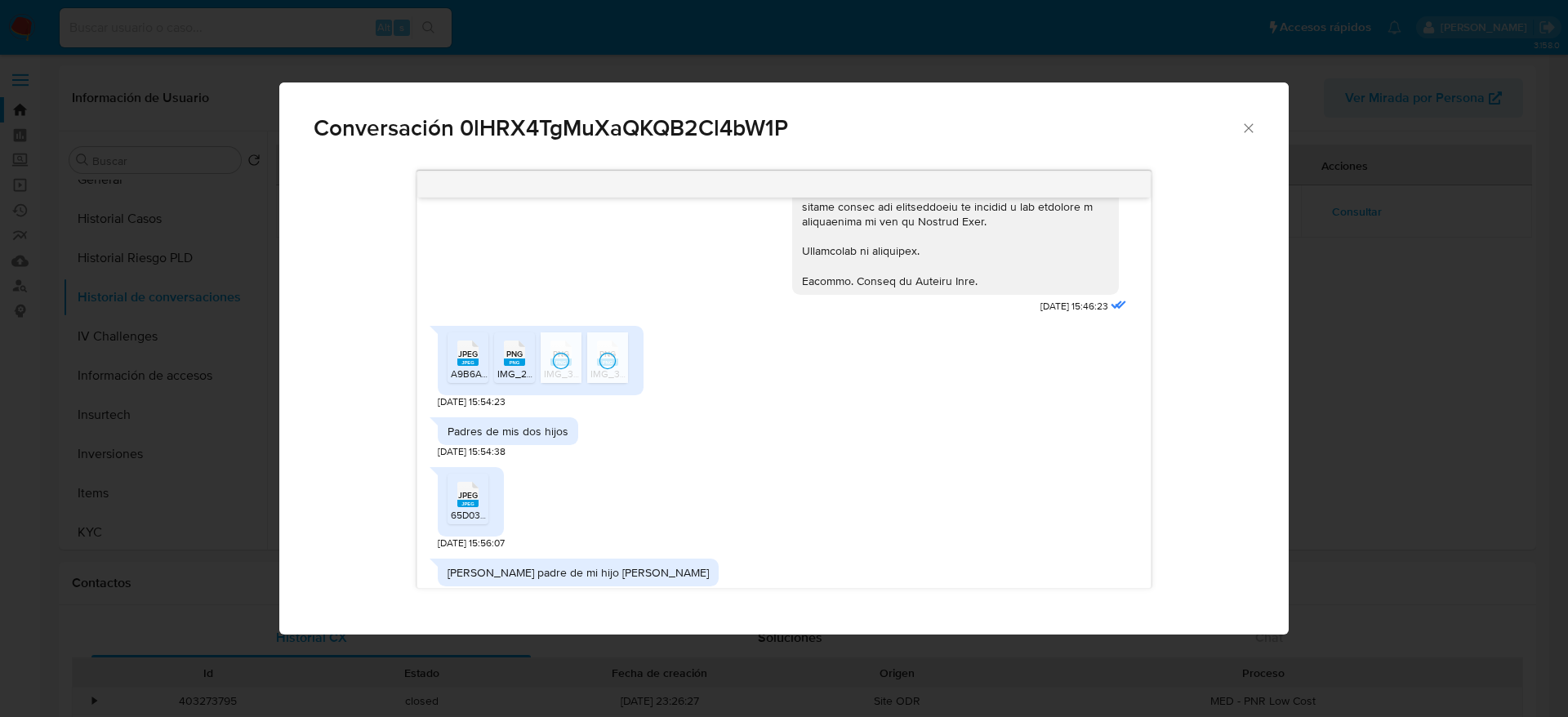
click at [476, 502] on rect "Comunicación" at bounding box center [468, 503] width 21 height 8
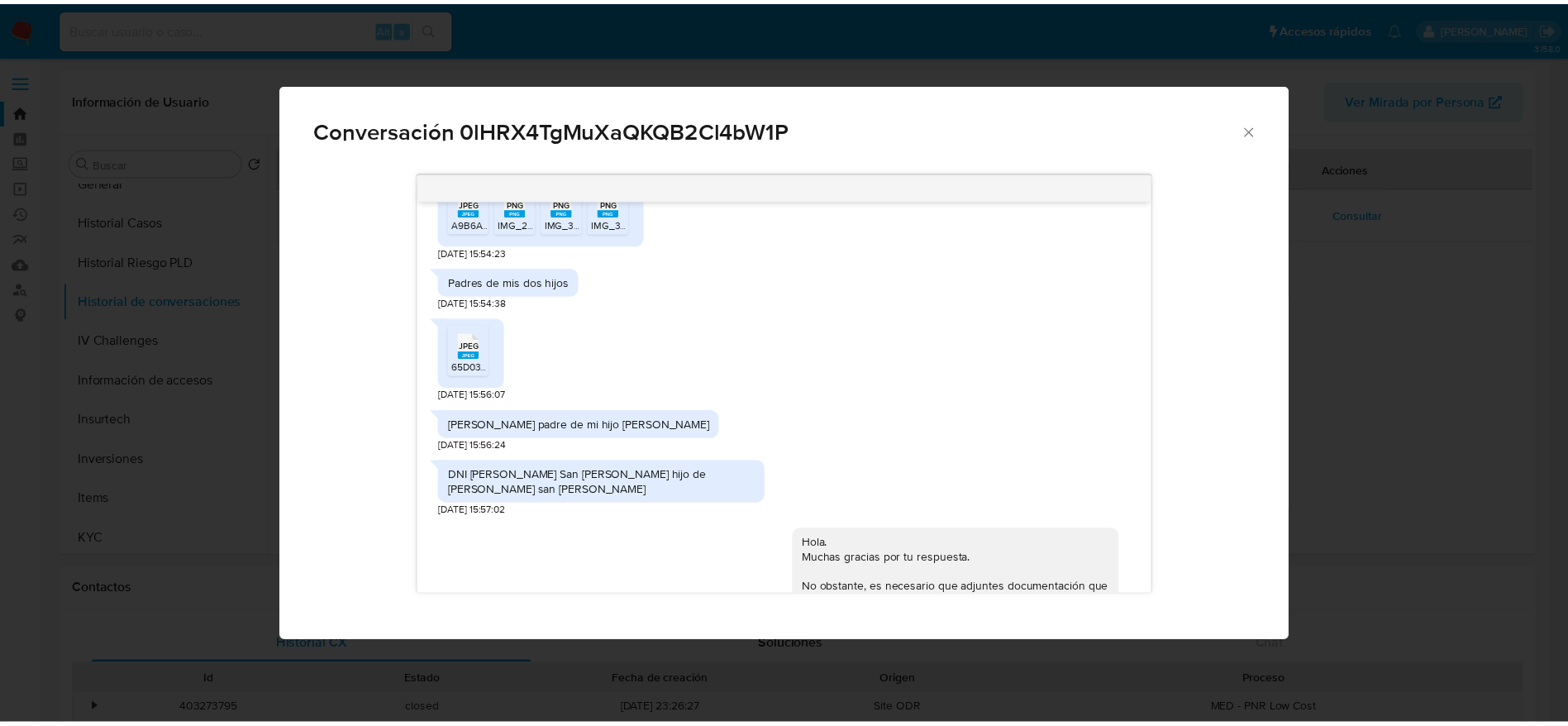
scroll to position [2335, 0]
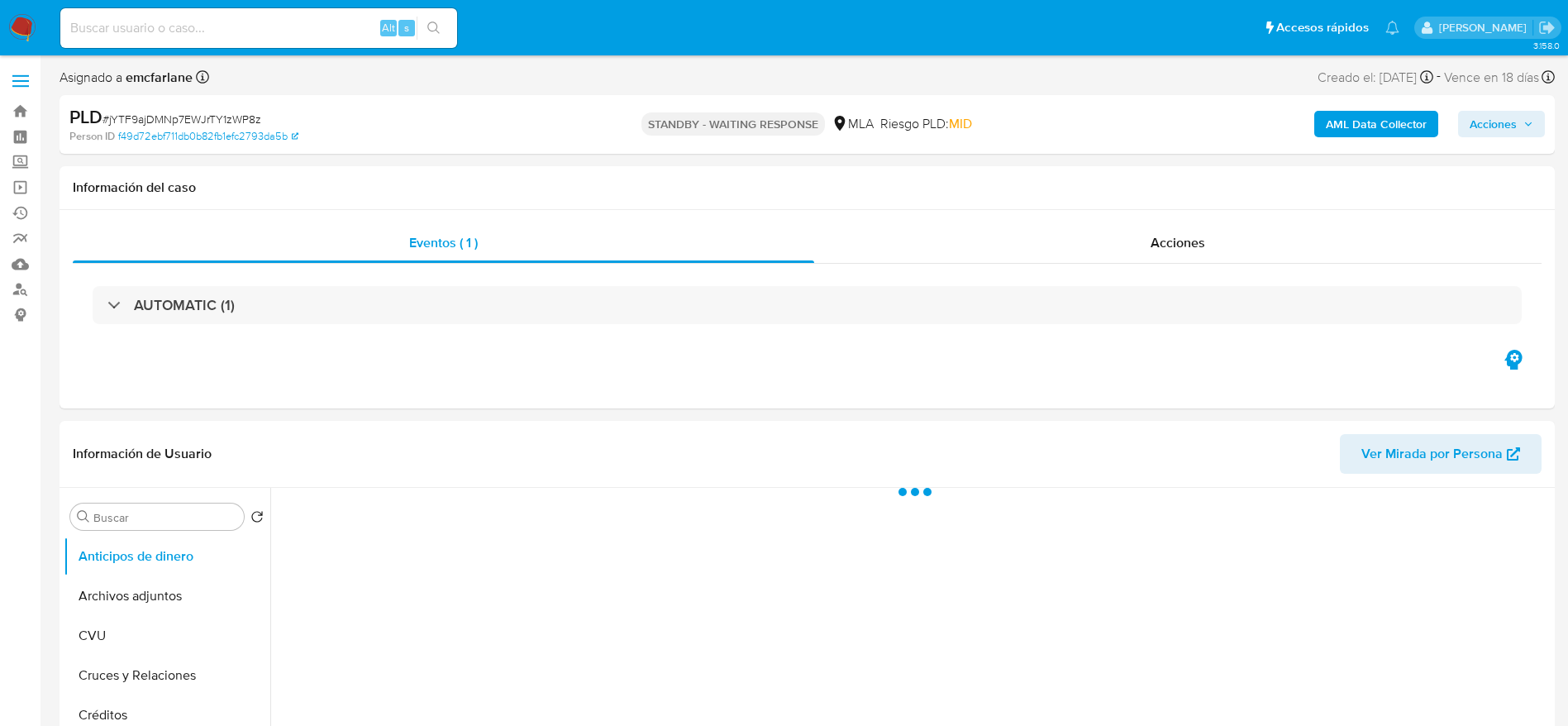
click at [181, 122] on span "# jYTF9ajDMNp7EWJrTY1zWP8z" at bounding box center [182, 119] width 158 height 16
copy span "jYTF9ajDMNp7EWJrTY1zWP8z"
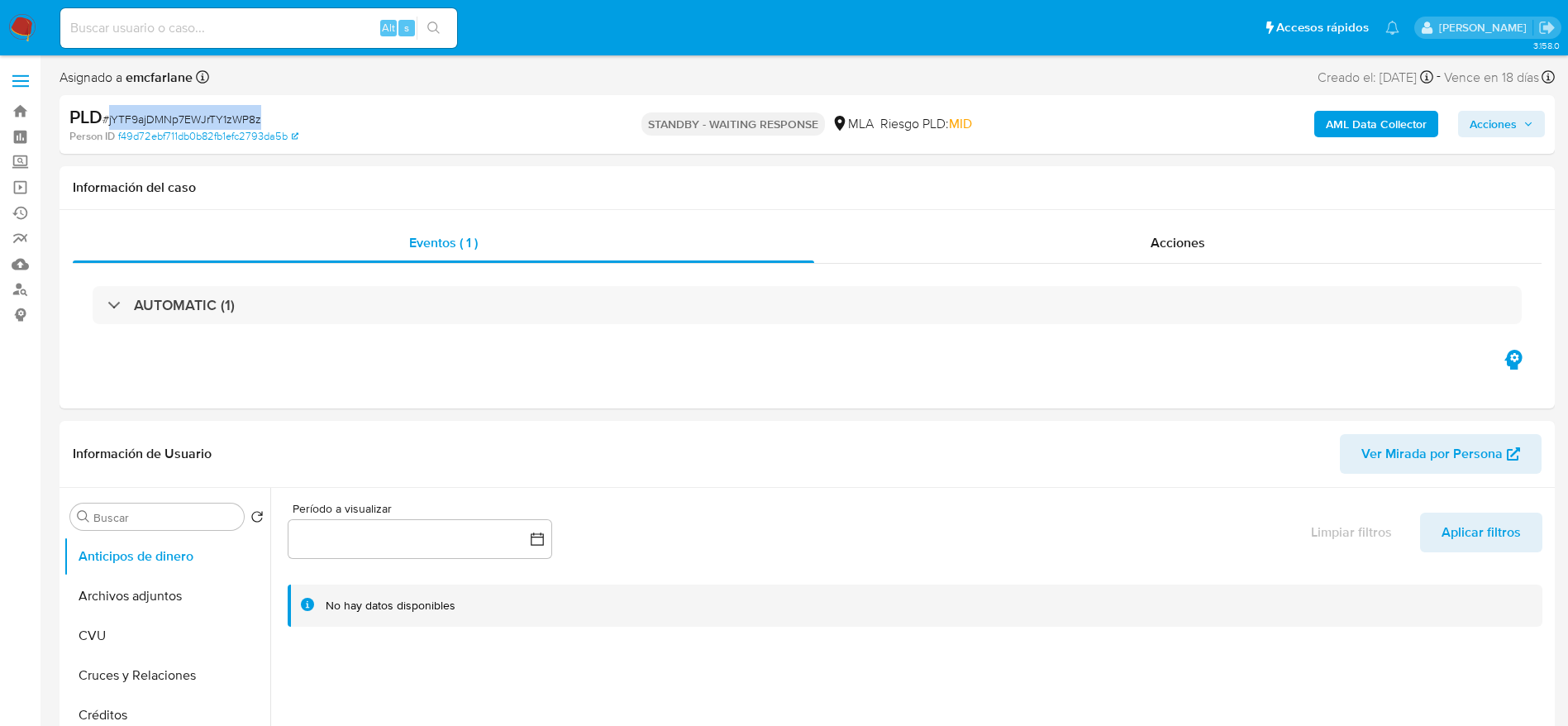
select select "10"
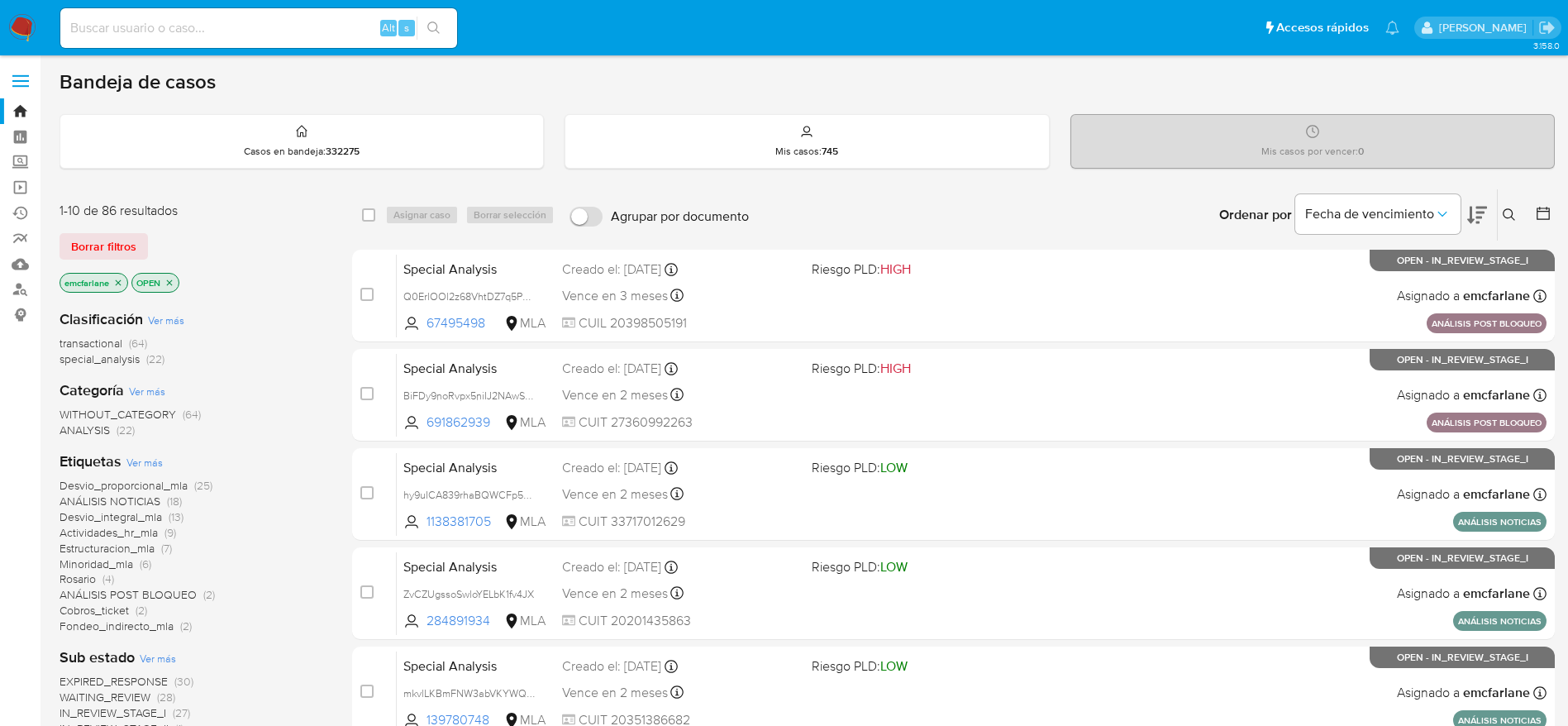
click at [111, 248] on span "Borrar filtros" at bounding box center [104, 247] width 66 height 23
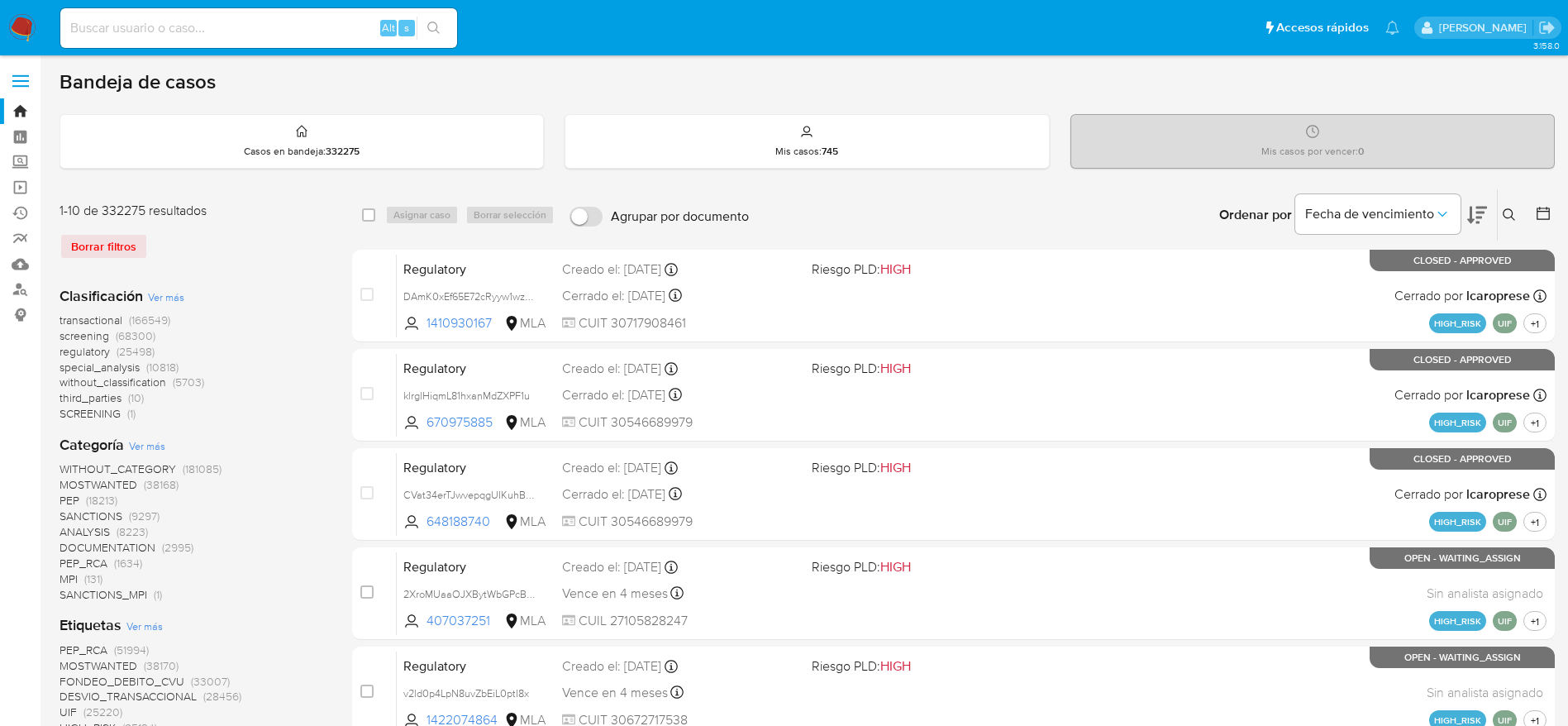
click at [1511, 216] on icon at bounding box center [1508, 215] width 13 height 13
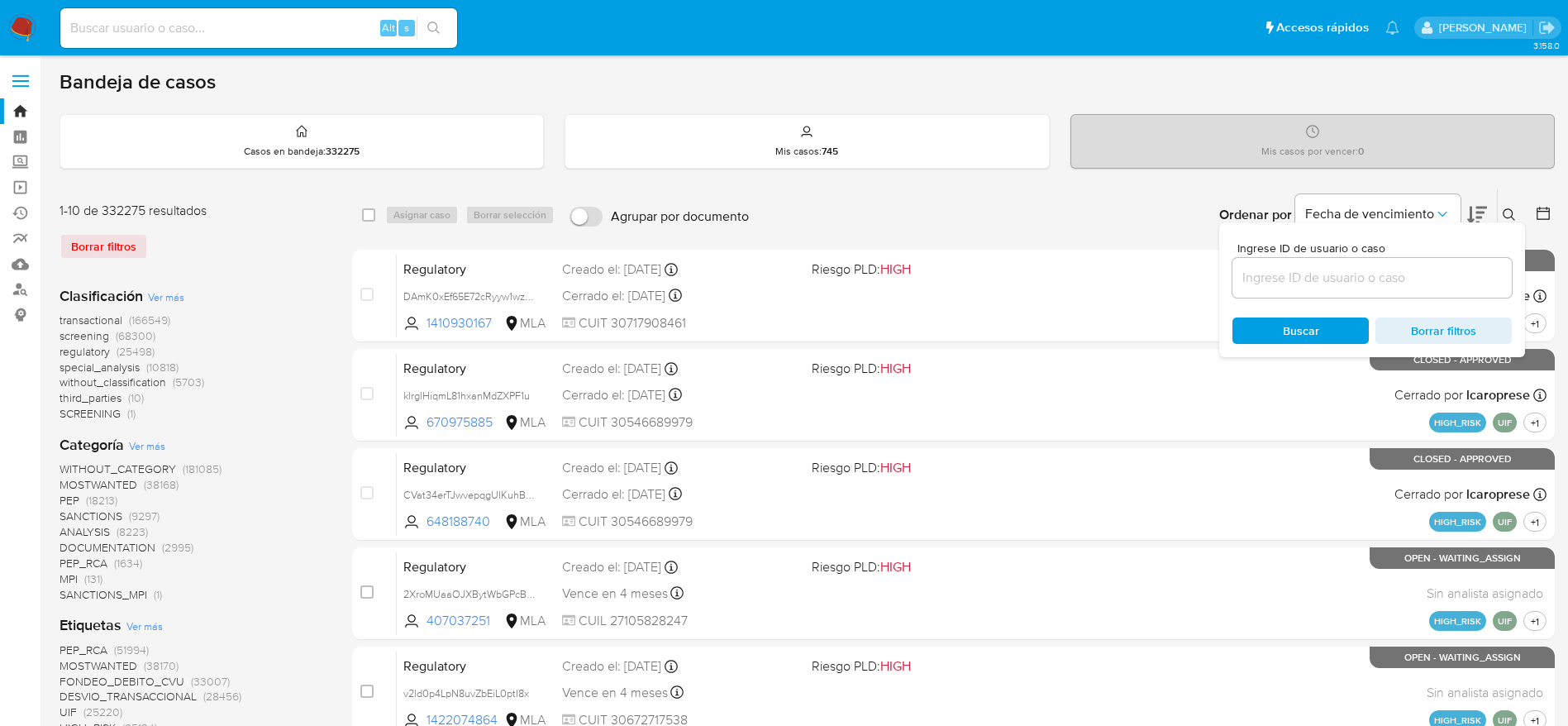
click at [1291, 278] on input at bounding box center [1371, 277] width 279 height 21
type input "jYTF9ajDMNp7EWJrTY1zWP8z"
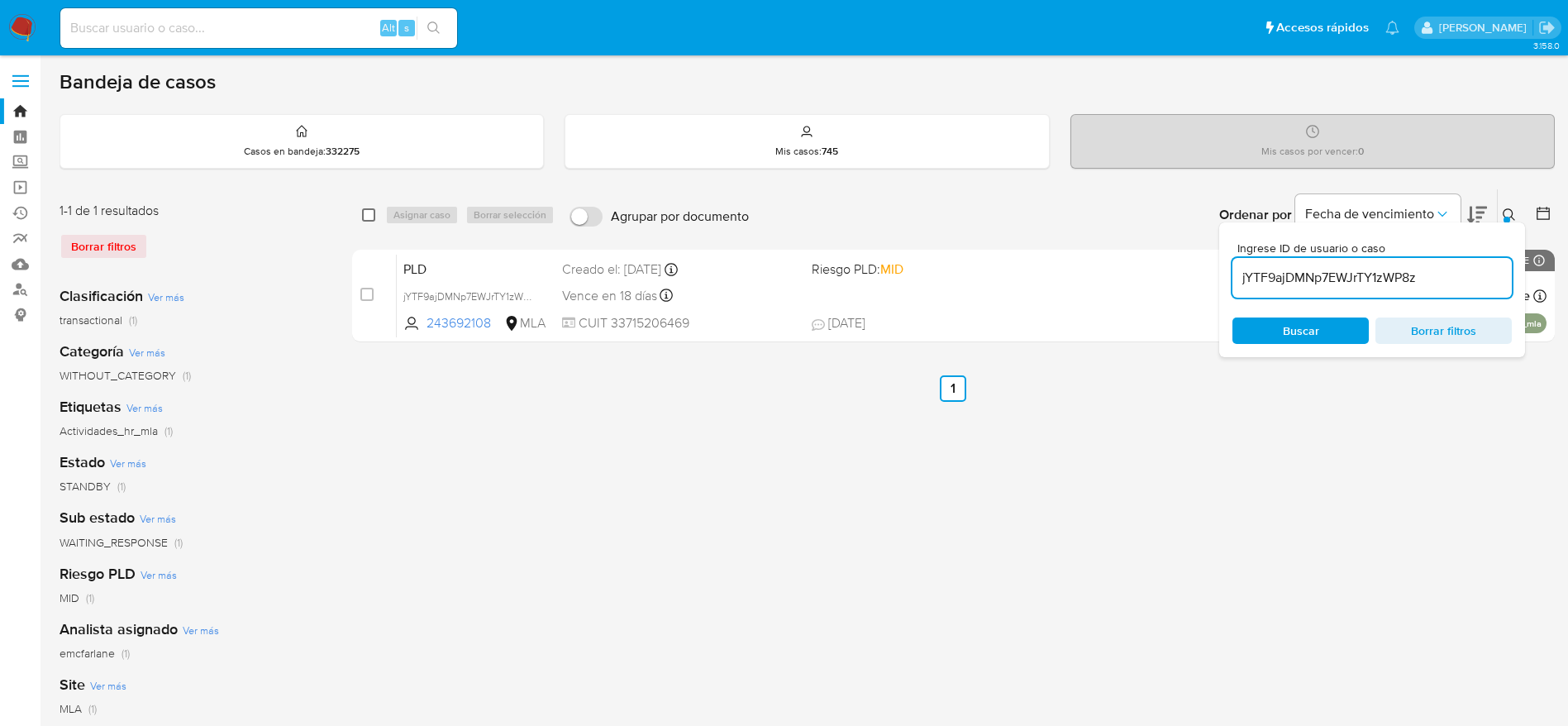
click at [373, 220] on input "checkbox" at bounding box center [369, 216] width 14 height 14
checkbox input "true"
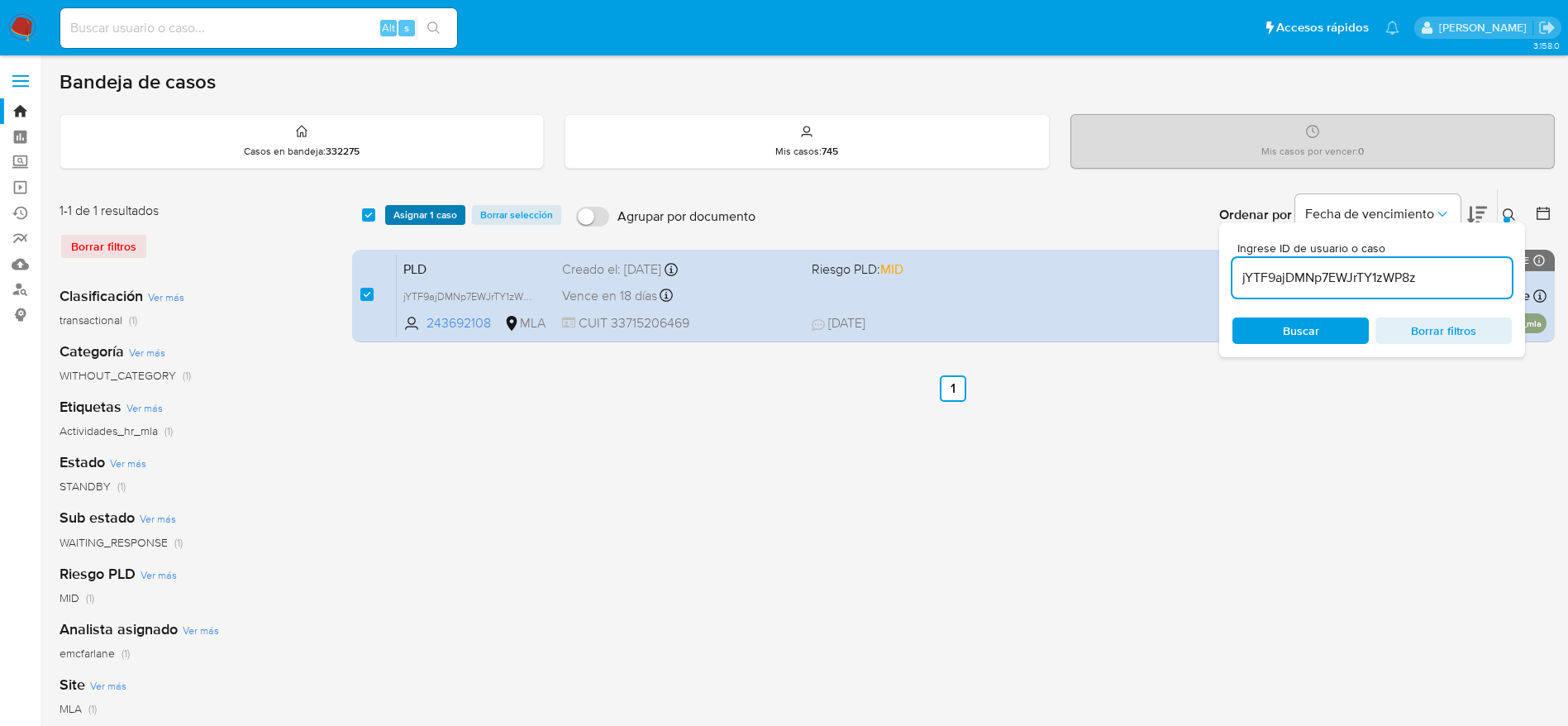
click at [426, 213] on span "Asignar 1 caso" at bounding box center [425, 215] width 64 height 16
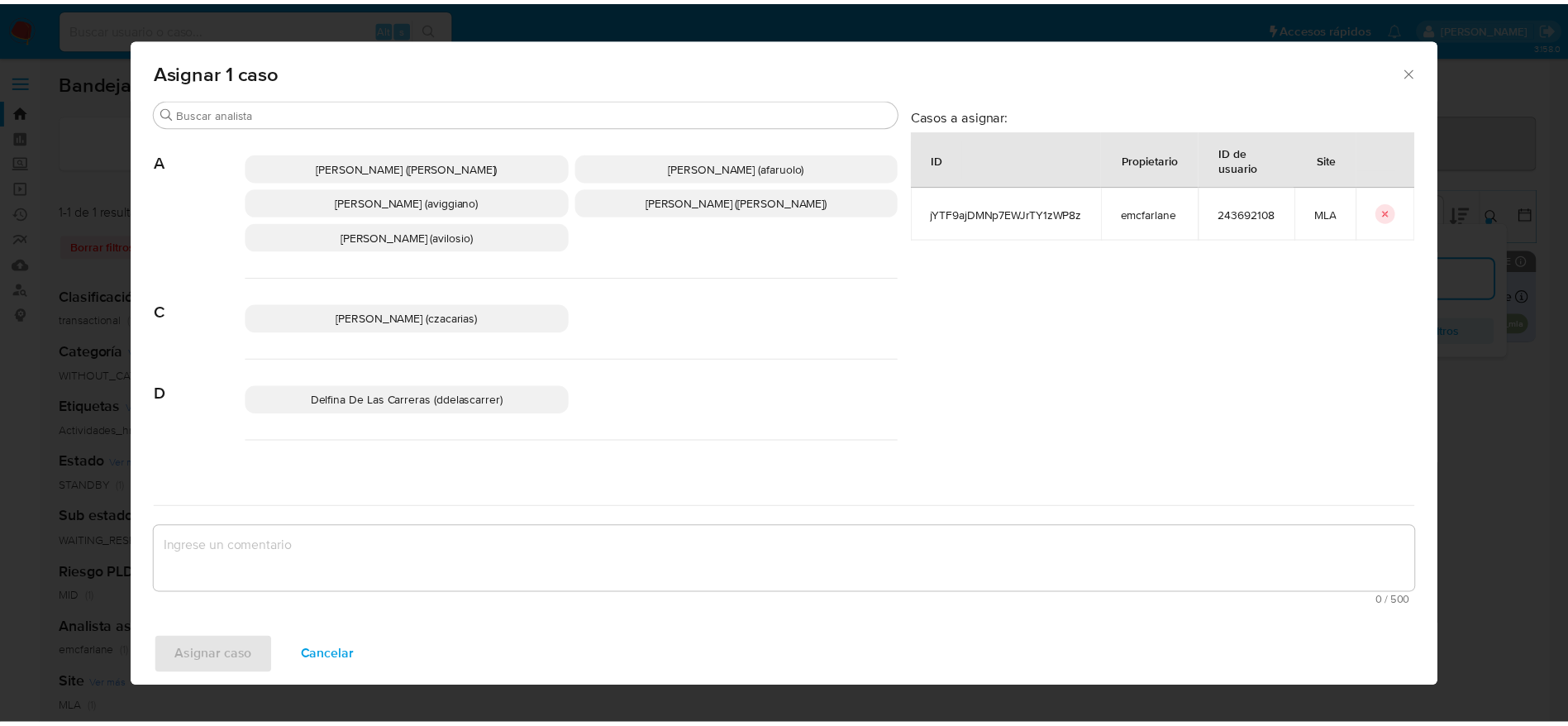
scroll to position [124, 0]
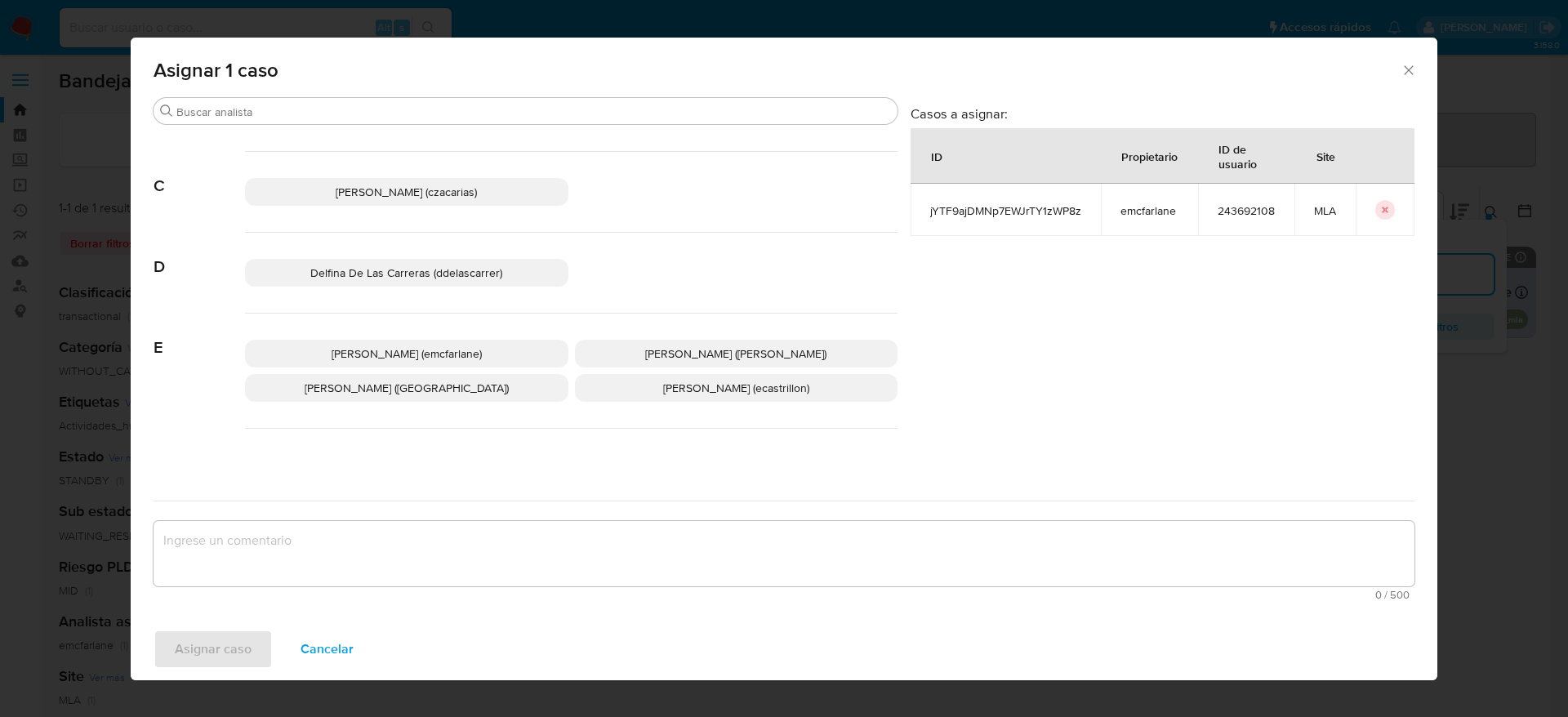
click at [445, 341] on p "[PERSON_NAME] (emcfarlane)" at bounding box center [407, 353] width 324 height 28
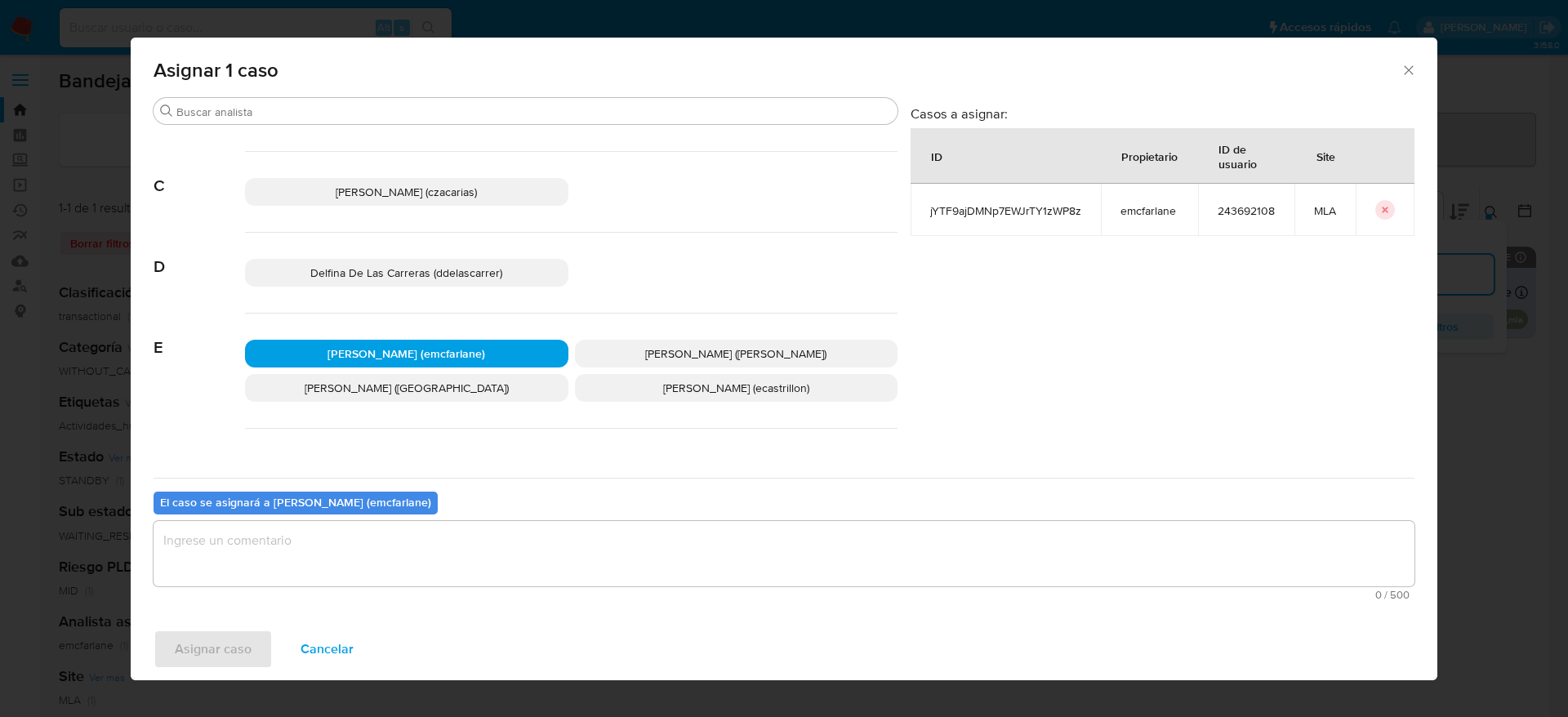
click at [353, 548] on textarea "assign-modal" at bounding box center [784, 554] width 1261 height 65
click at [216, 655] on span "Asignar caso" at bounding box center [213, 649] width 76 height 36
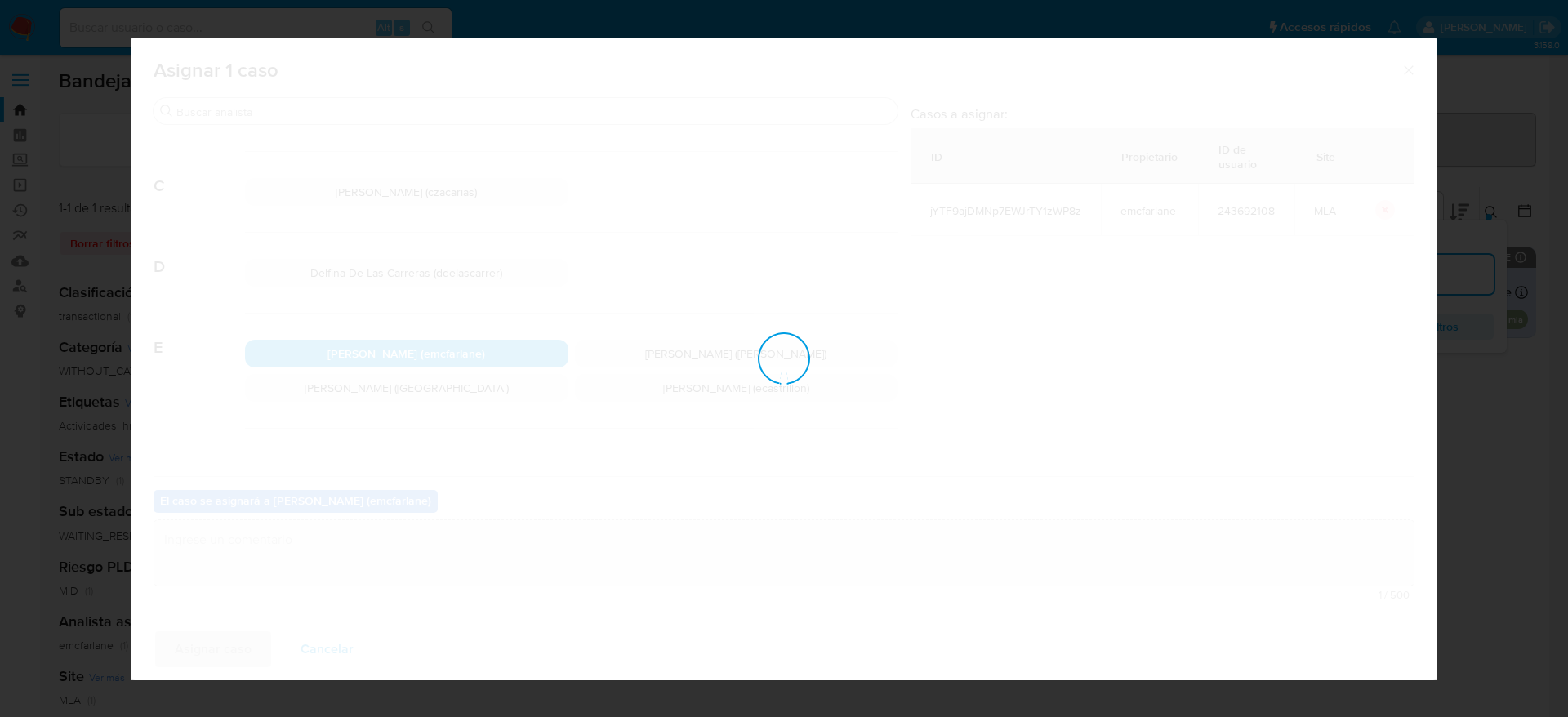
checkbox input "false"
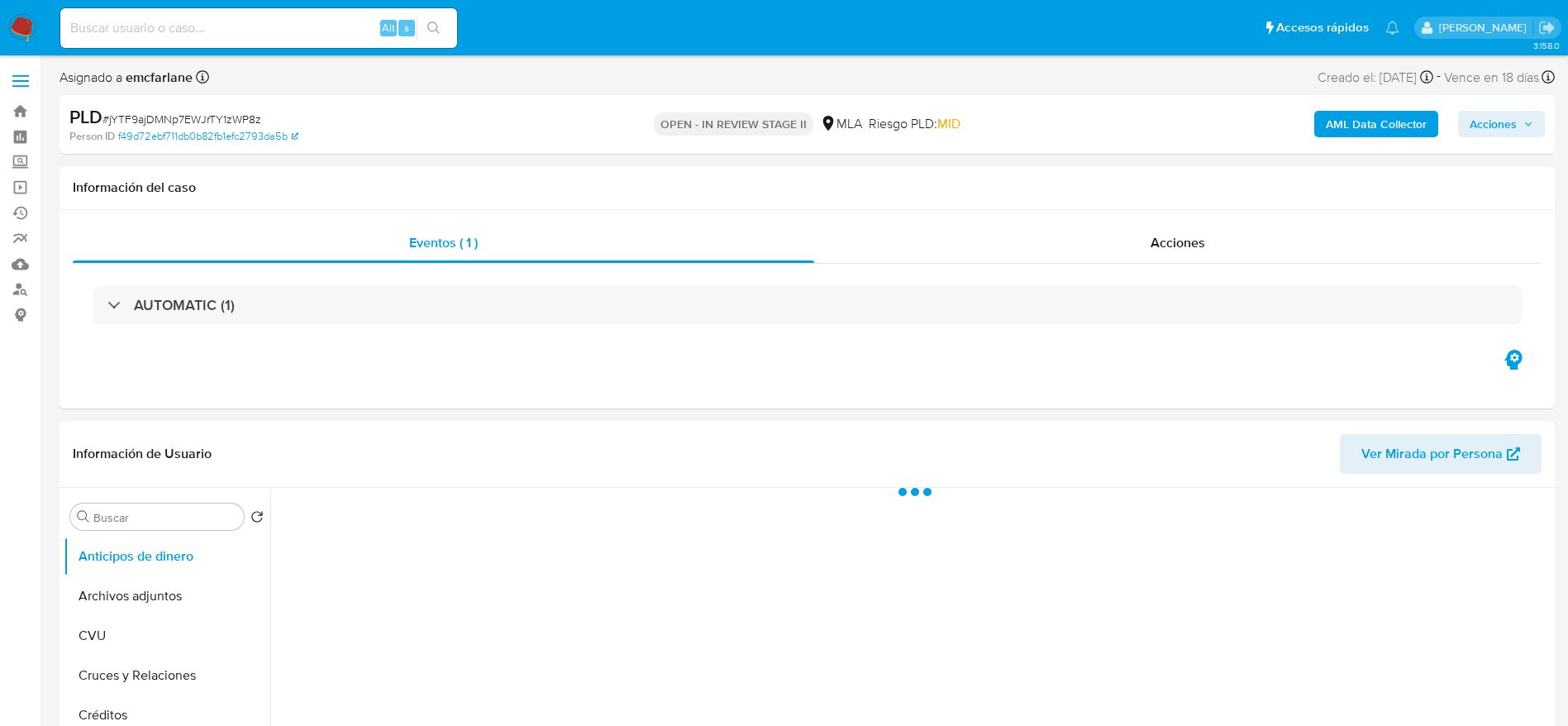
click at [1506, 111] on span "Acciones" at bounding box center [1493, 124] width 47 height 26
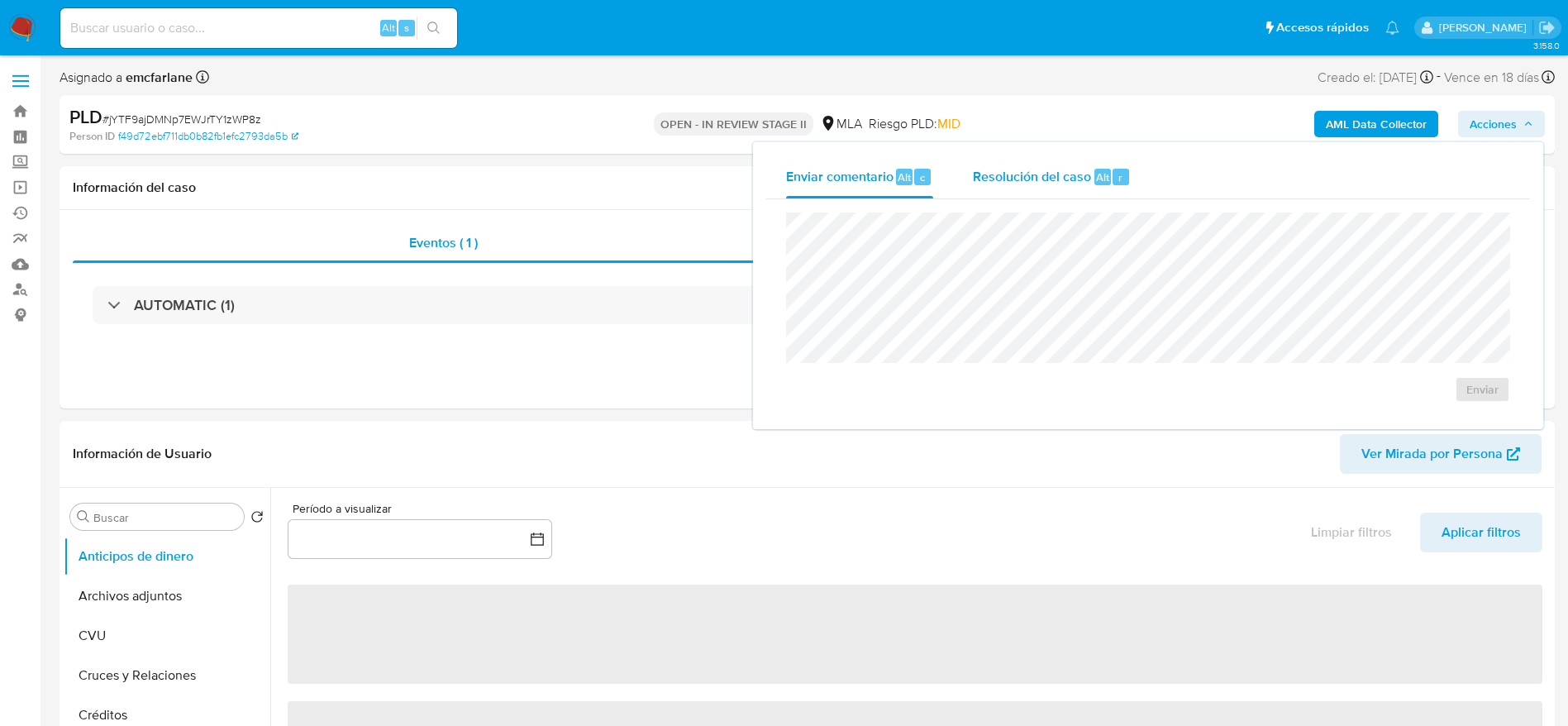
drag, startPoint x: 1115, startPoint y: 165, endPoint x: 1115, endPoint y: 186, distance: 21.0
click at [1115, 166] on div "Resolución del caso Alt r" at bounding box center [1051, 177] width 157 height 43
select select "10"
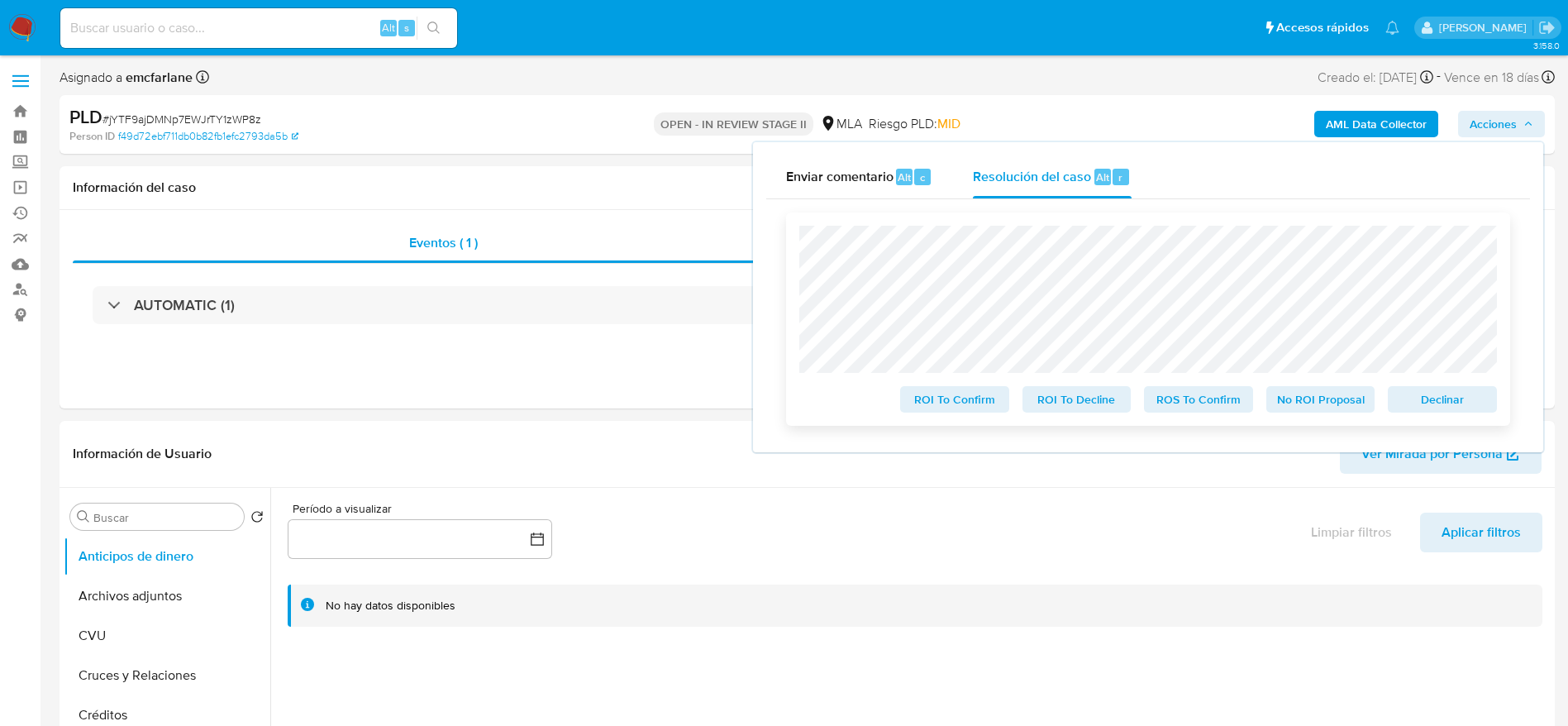
click at [1464, 403] on span "Declinar" at bounding box center [1441, 399] width 86 height 23
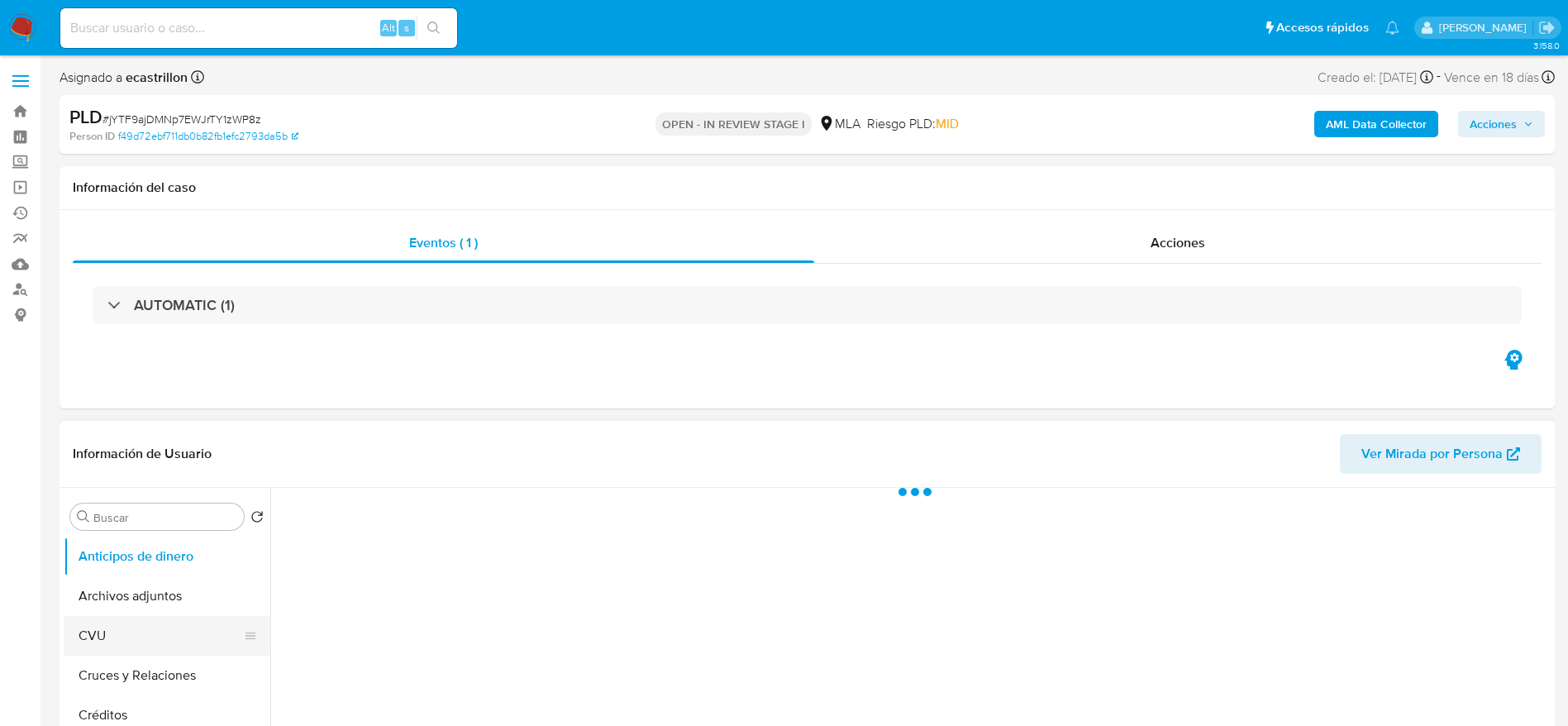
click at [131, 618] on button "CVU" at bounding box center [160, 635] width 193 height 40
click at [69, 614] on button "Archivos adjuntos" at bounding box center [160, 595] width 193 height 40
select select "10"
click at [109, 601] on button "Archivos adjuntos" at bounding box center [160, 595] width 193 height 40
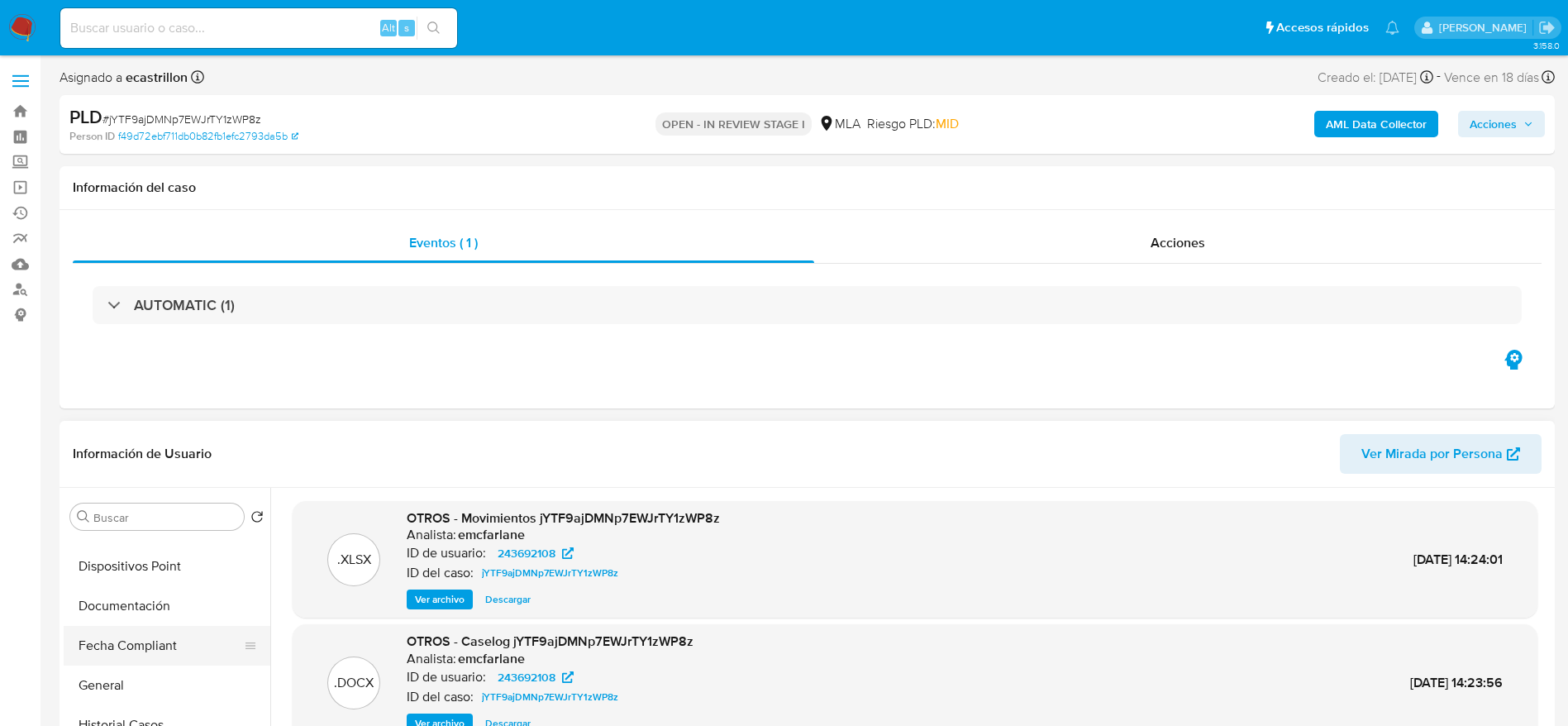
scroll to position [372, 0]
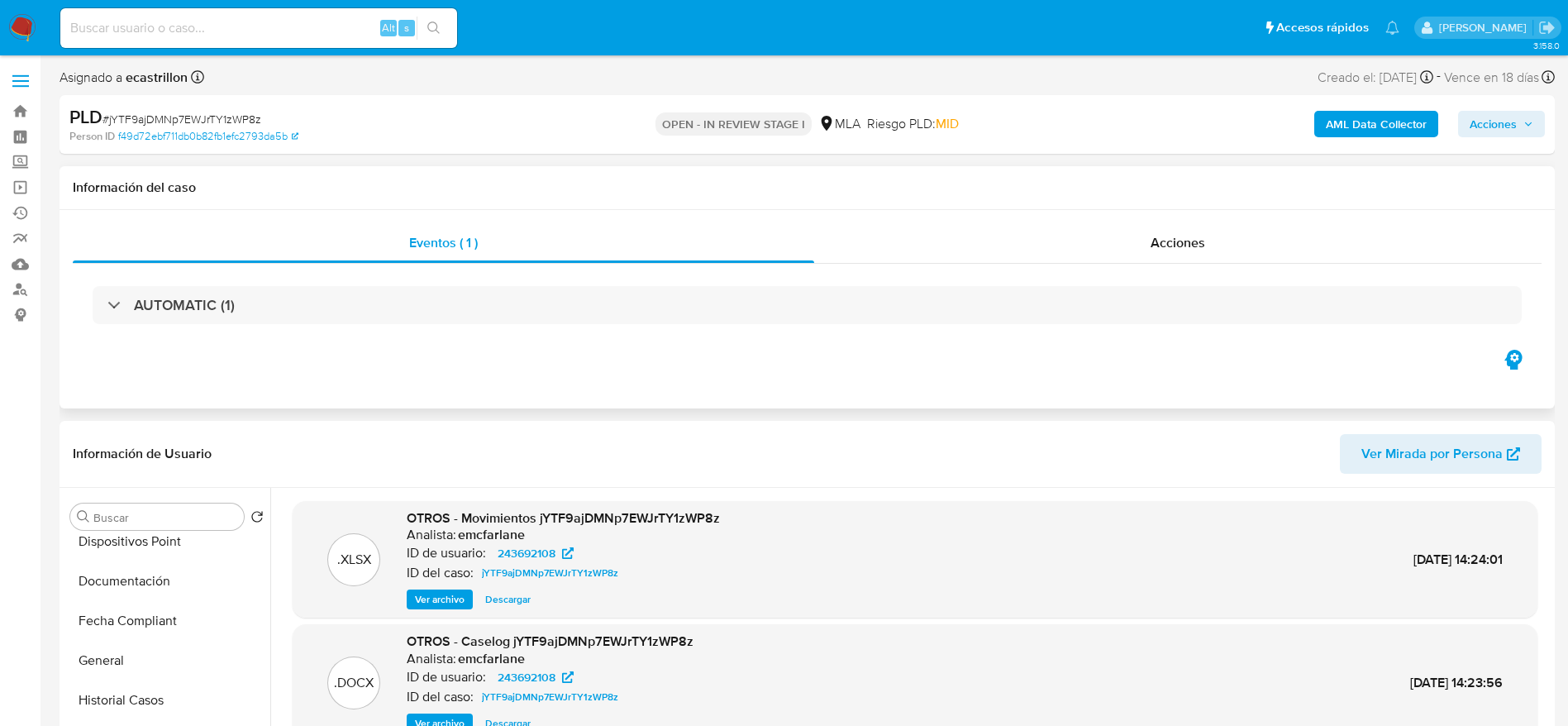
click at [134, 696] on button "Historial Casos" at bounding box center [167, 700] width 207 height 40
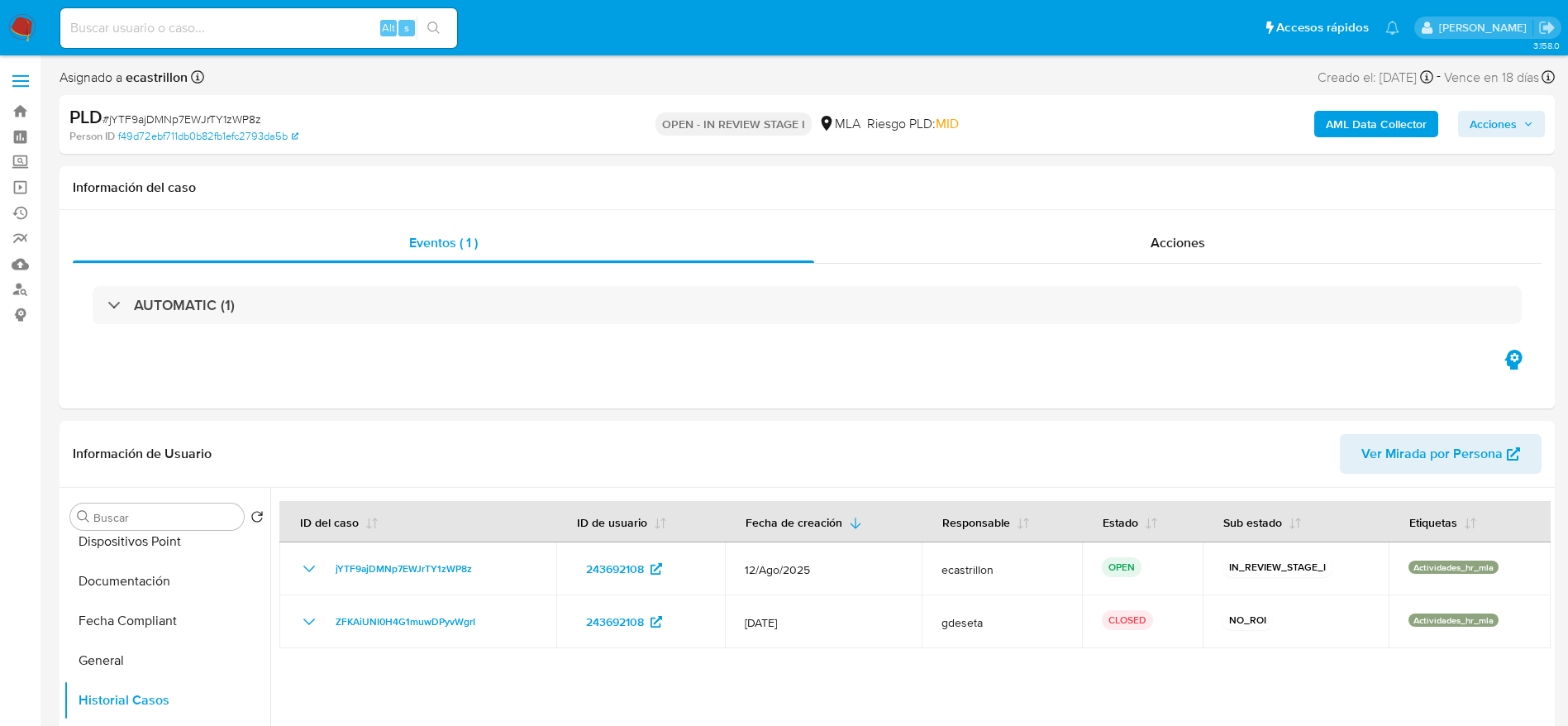
click at [1488, 123] on span "Acciones" at bounding box center [1493, 124] width 47 height 26
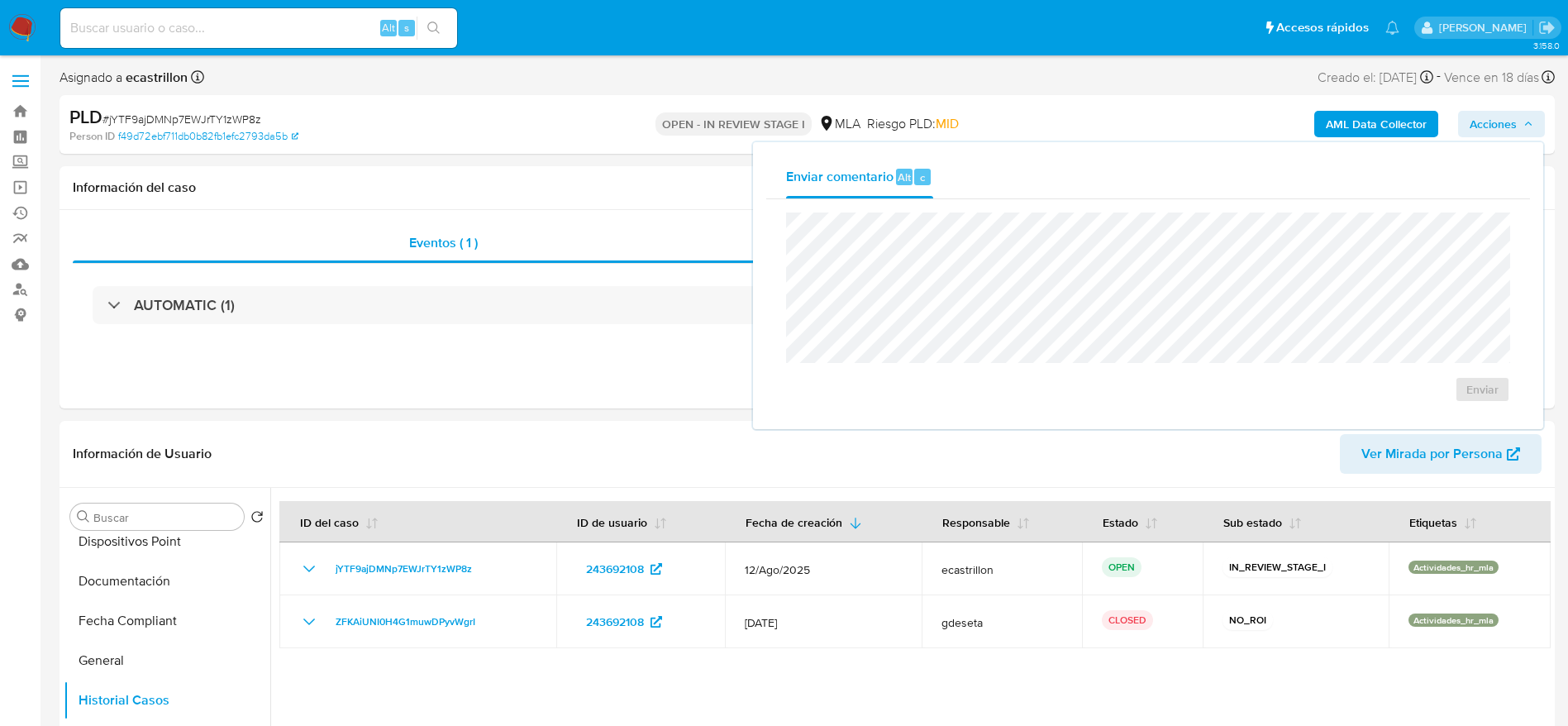
click at [174, 115] on span "# jYTF9ajDMNp7EWJrTY1zWP8z" at bounding box center [182, 119] width 158 height 16
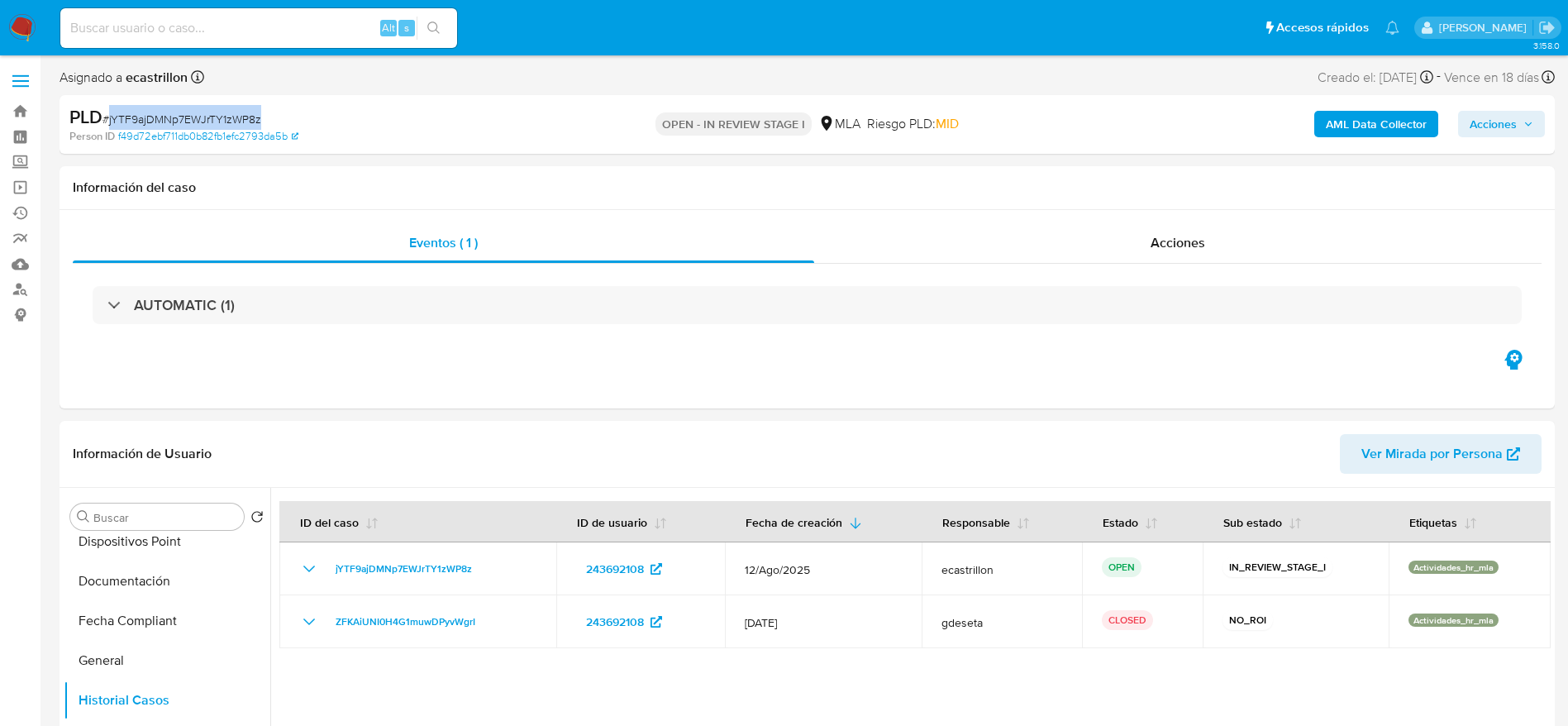
click at [174, 115] on span "# jYTF9ajDMNp7EWJrTY1zWP8z" at bounding box center [182, 119] width 158 height 16
copy span "jYTF9ajDMNp7EWJrTY1zWP8z"
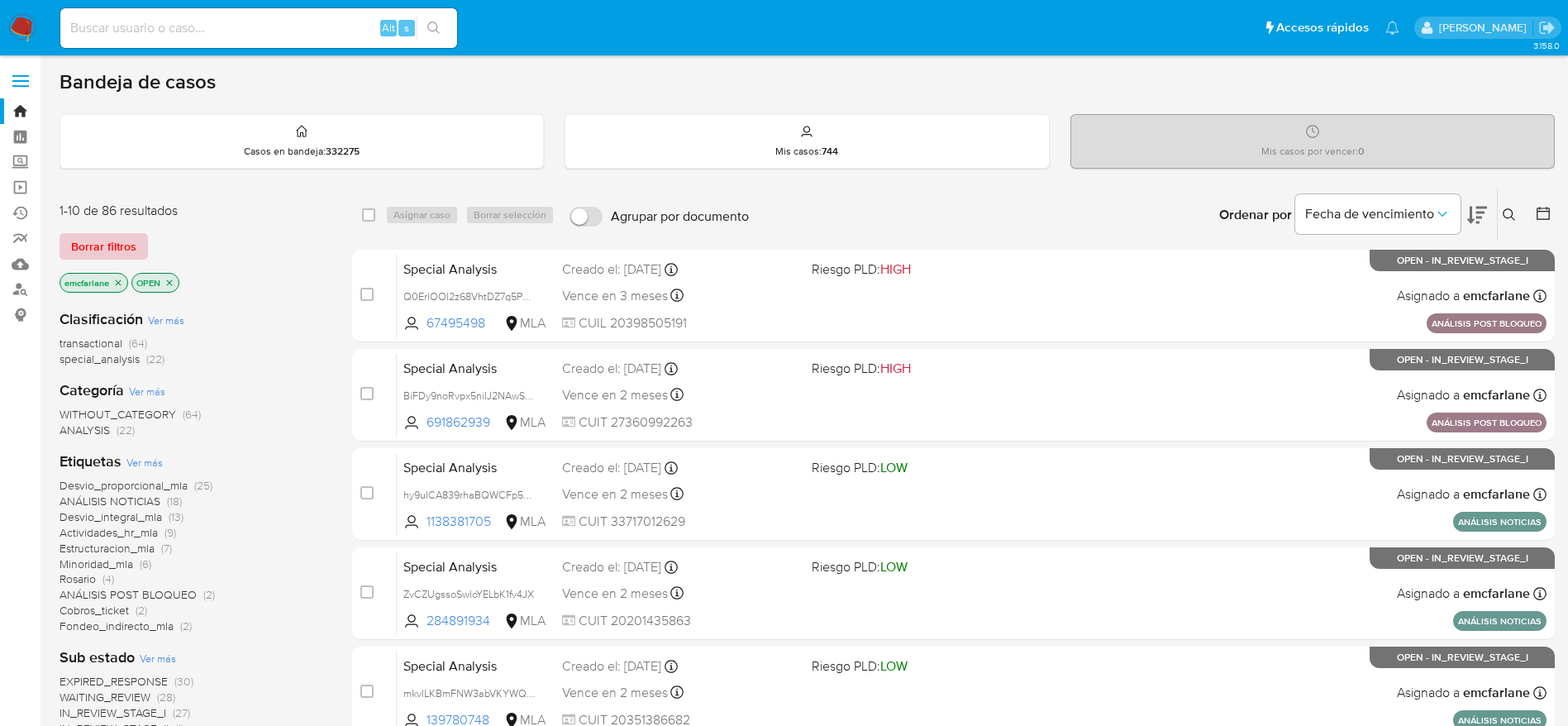
click at [100, 245] on span "Borrar filtros" at bounding box center [104, 247] width 66 height 23
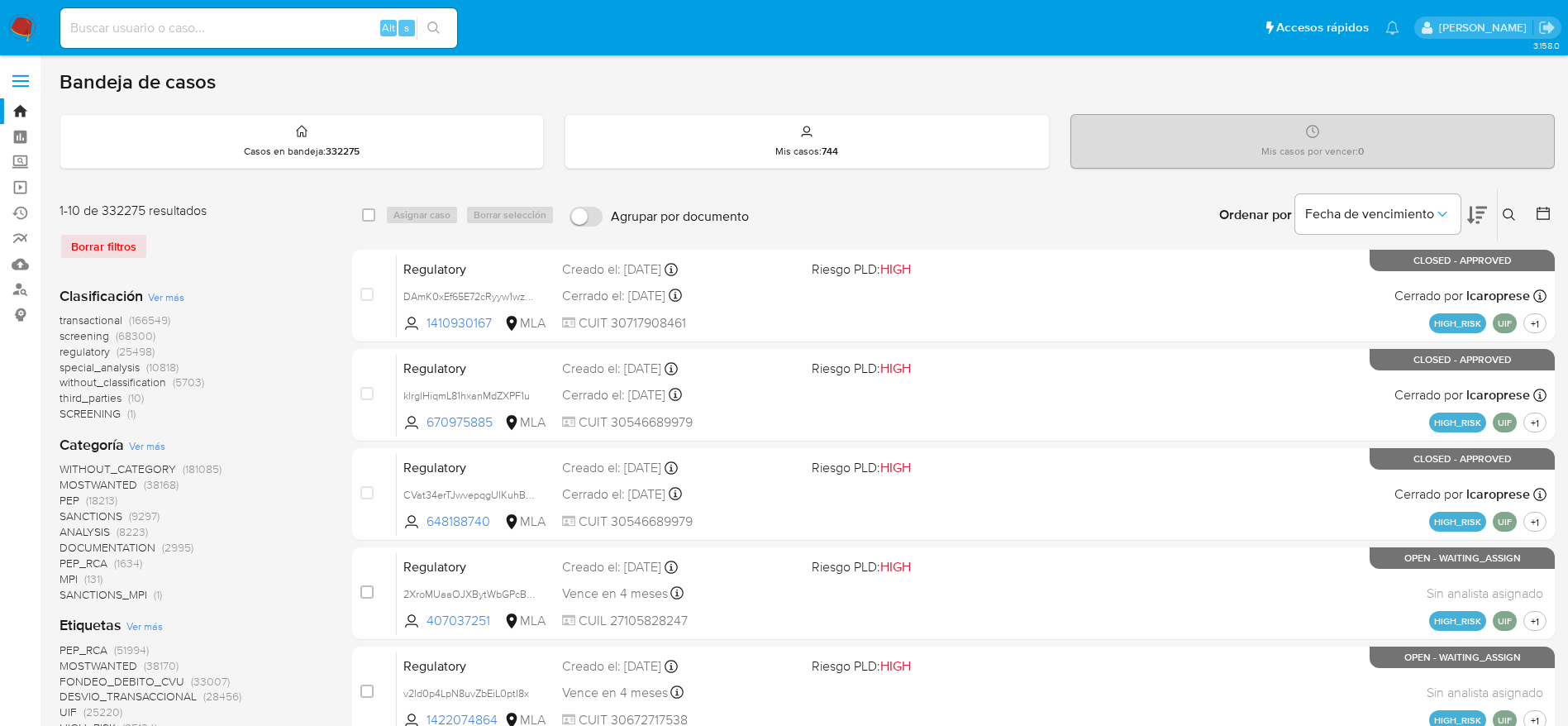
click at [1521, 213] on button at bounding box center [1511, 215] width 27 height 20
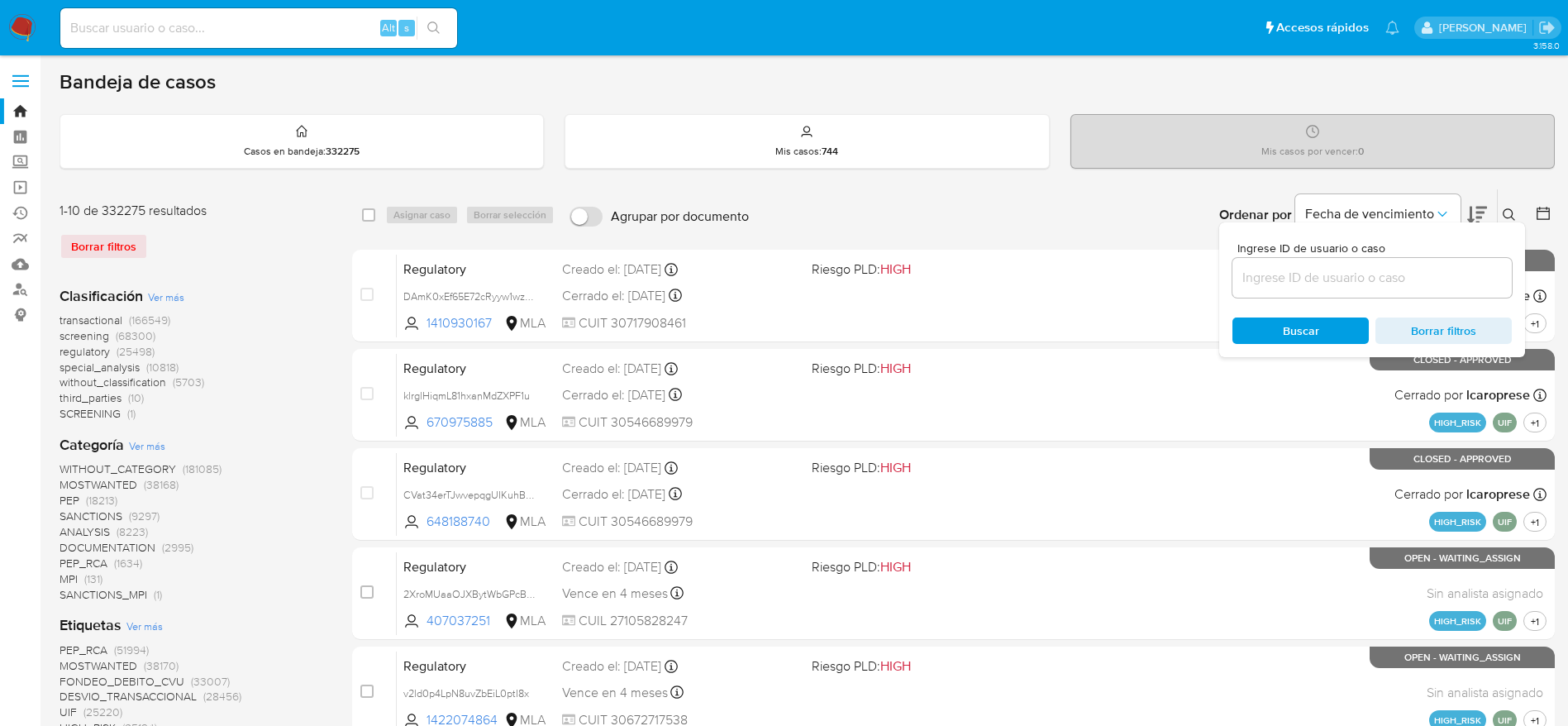
drag, startPoint x: 1413, startPoint y: 258, endPoint x: 1407, endPoint y: 276, distance: 19.0
click at [1412, 261] on div at bounding box center [1371, 277] width 279 height 40
click at [1407, 276] on input at bounding box center [1371, 277] width 279 height 21
paste input "jYTF9ajDMNp7EWJrTY1zWP8z"
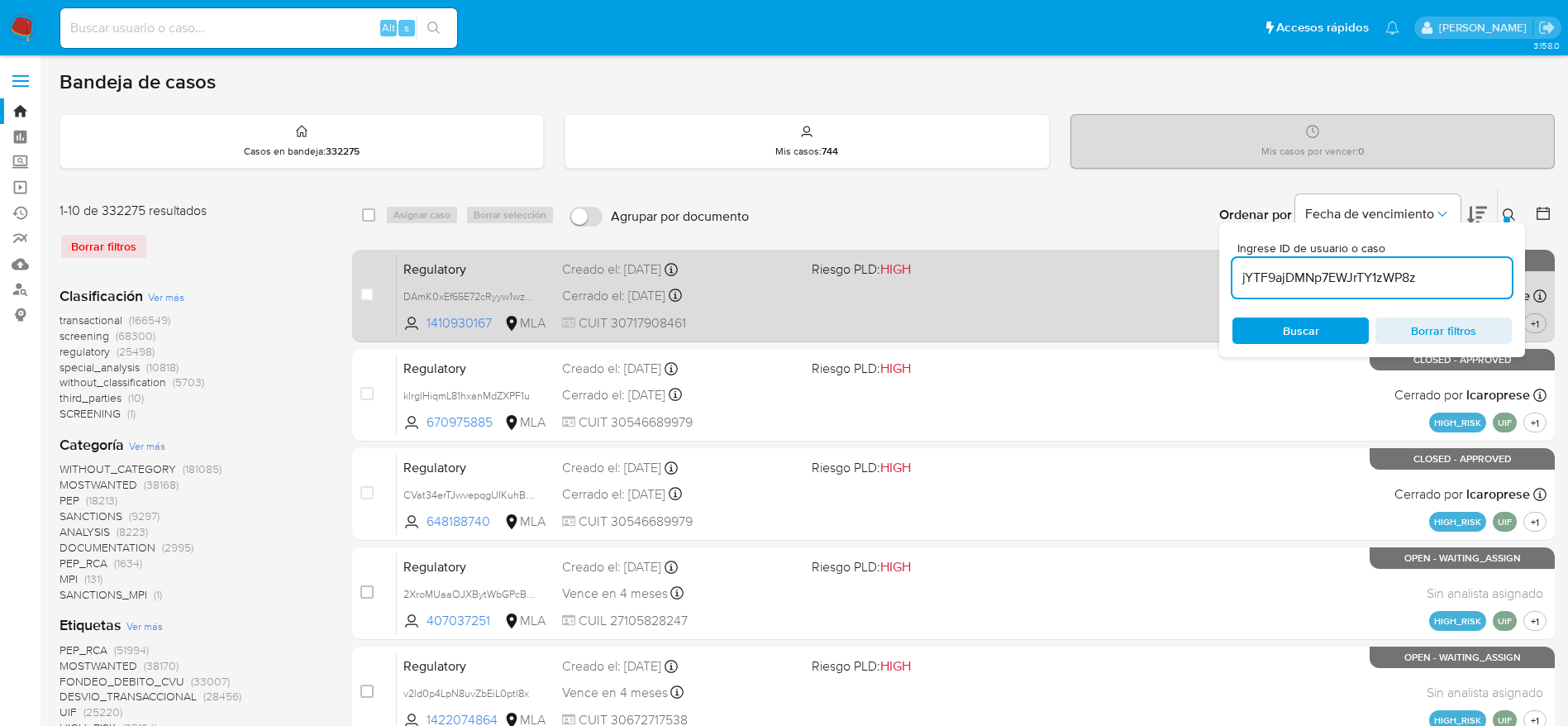
type input "jYTF9ajDMNp7EWJrTY1zWP8z"
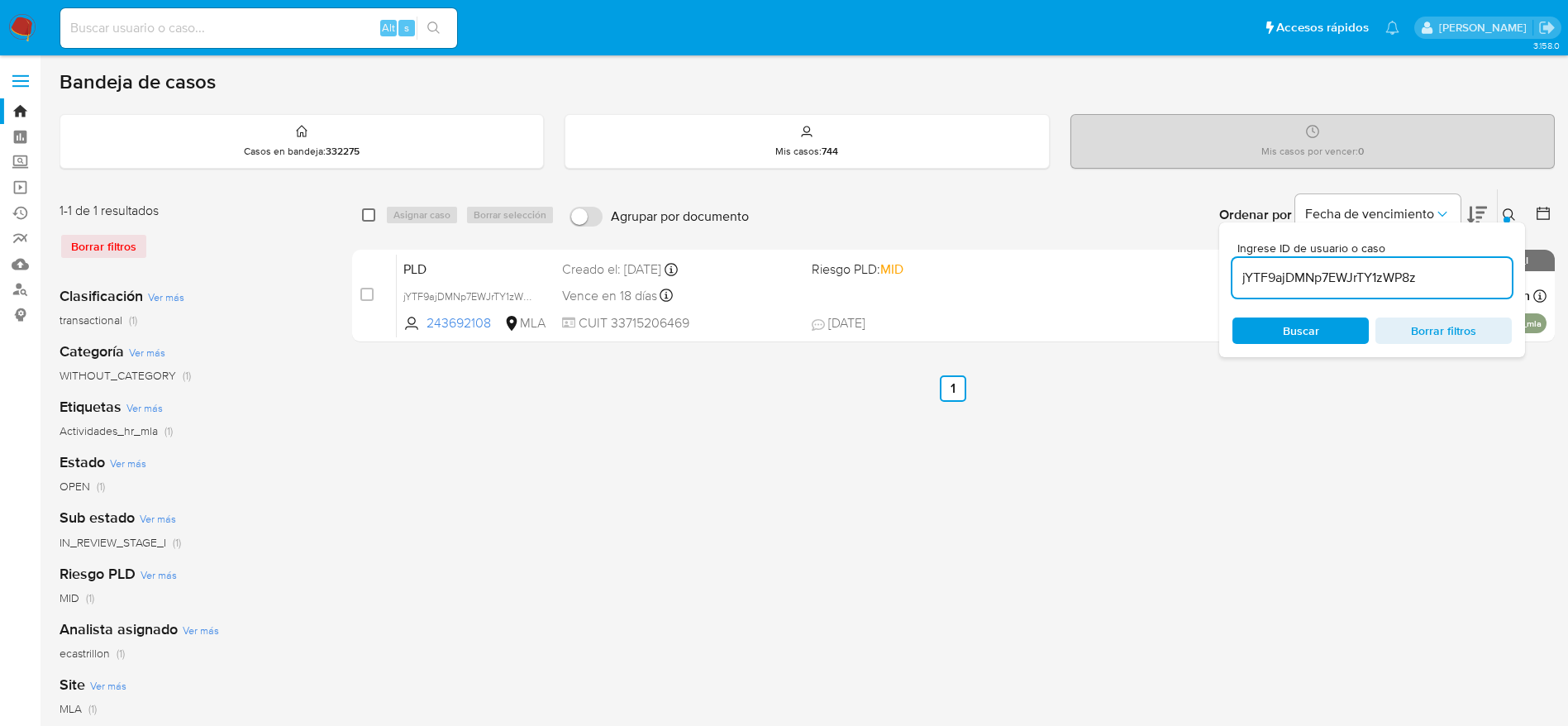
click at [371, 220] on input "checkbox" at bounding box center [369, 216] width 14 height 14
checkbox input "true"
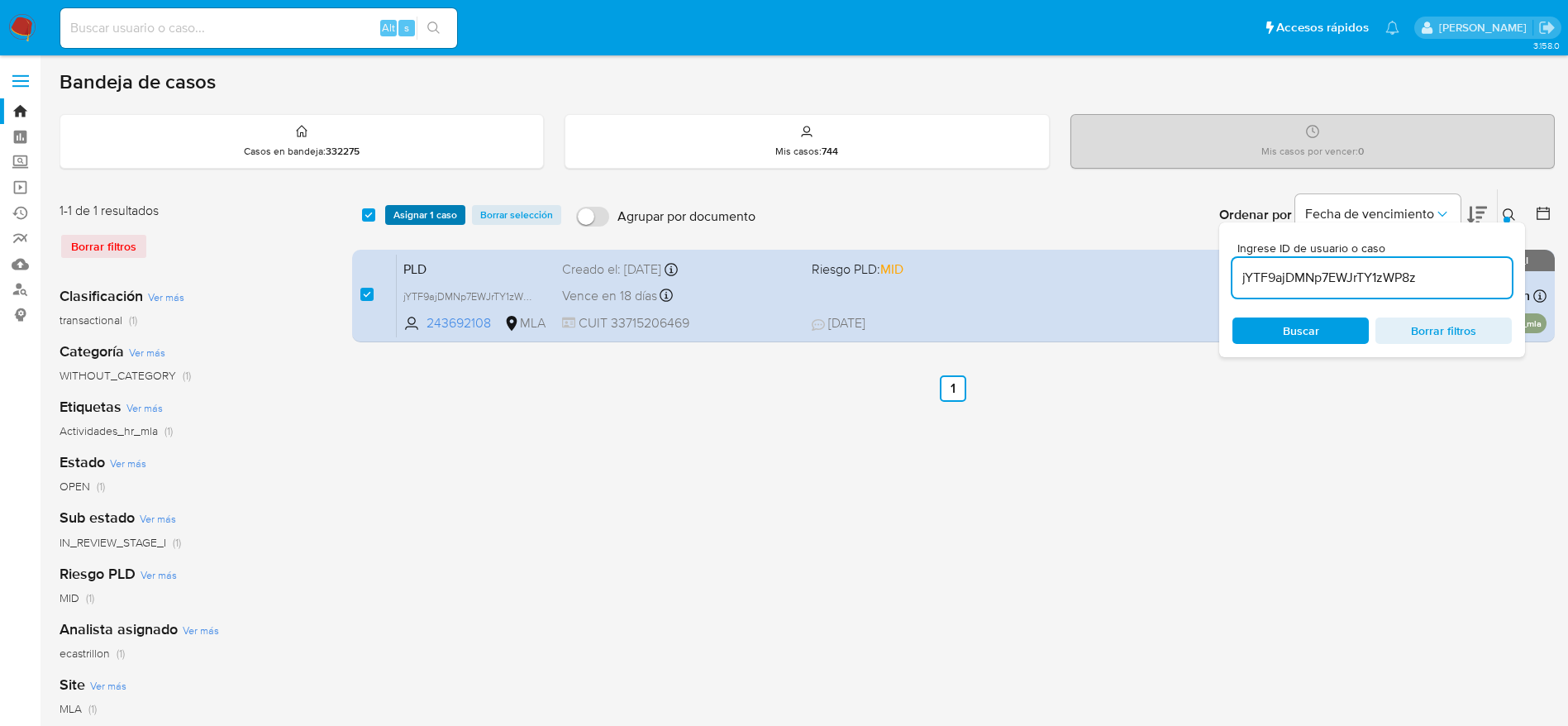
click at [404, 222] on span "Asignar 1 caso" at bounding box center [425, 215] width 64 height 16
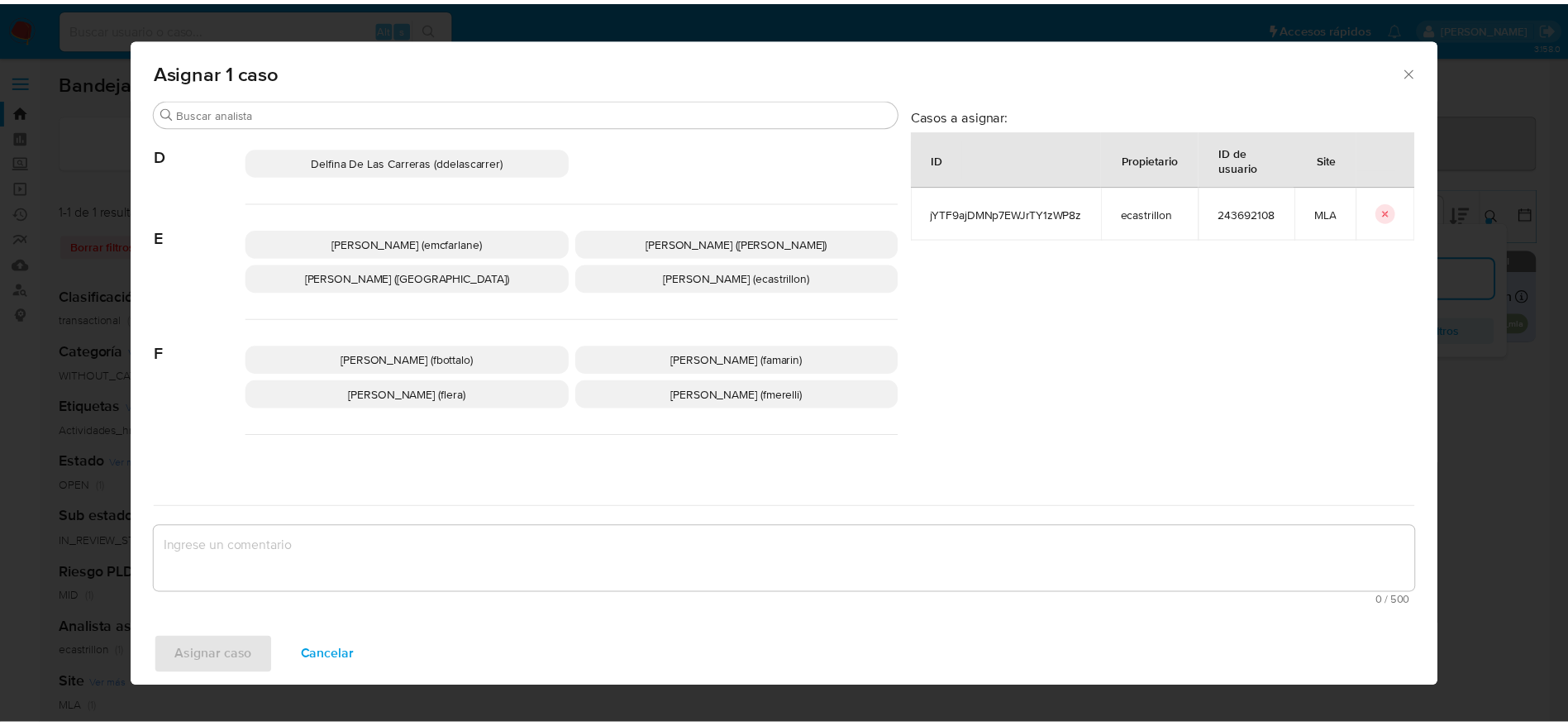
scroll to position [248, 0]
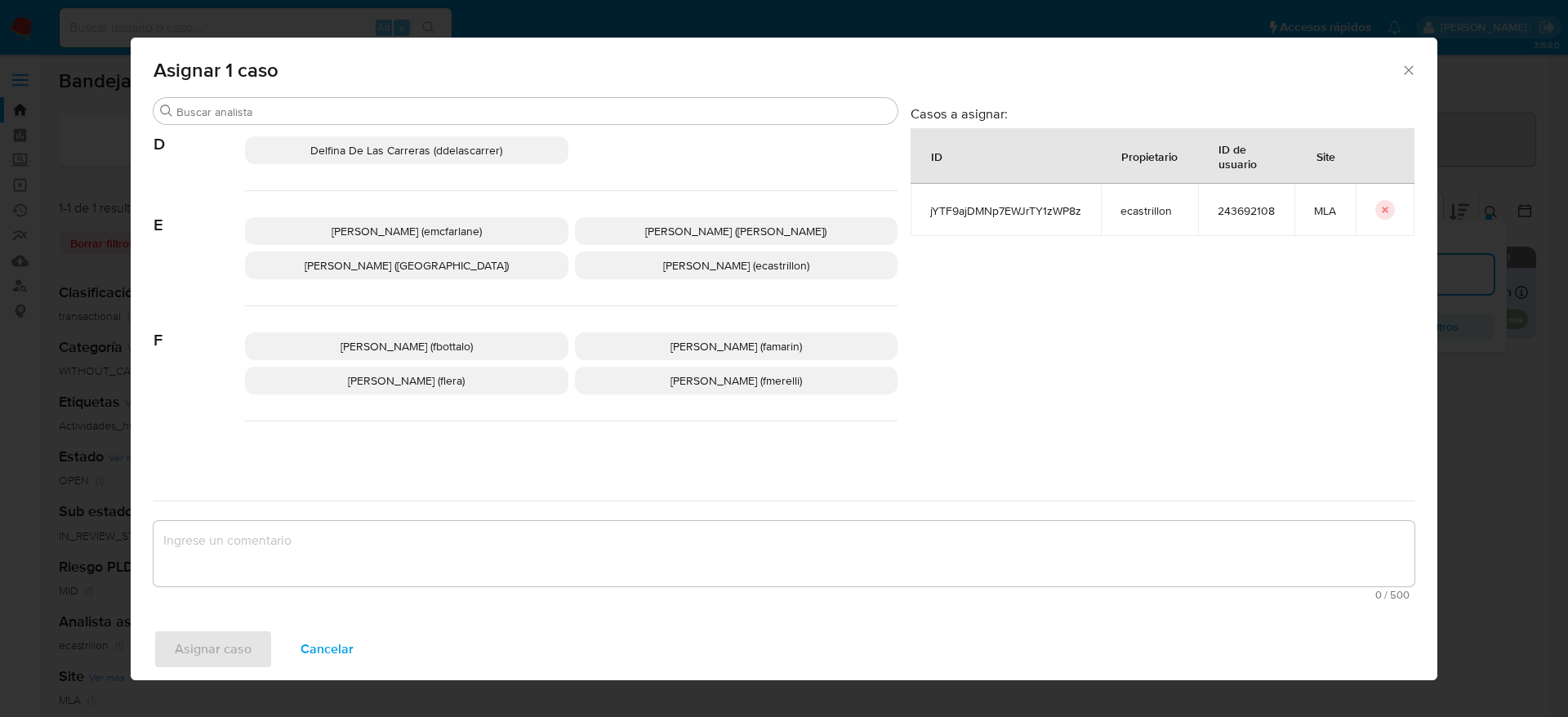
click at [424, 223] on span "[PERSON_NAME] (emcfarlane)" at bounding box center [406, 231] width 150 height 16
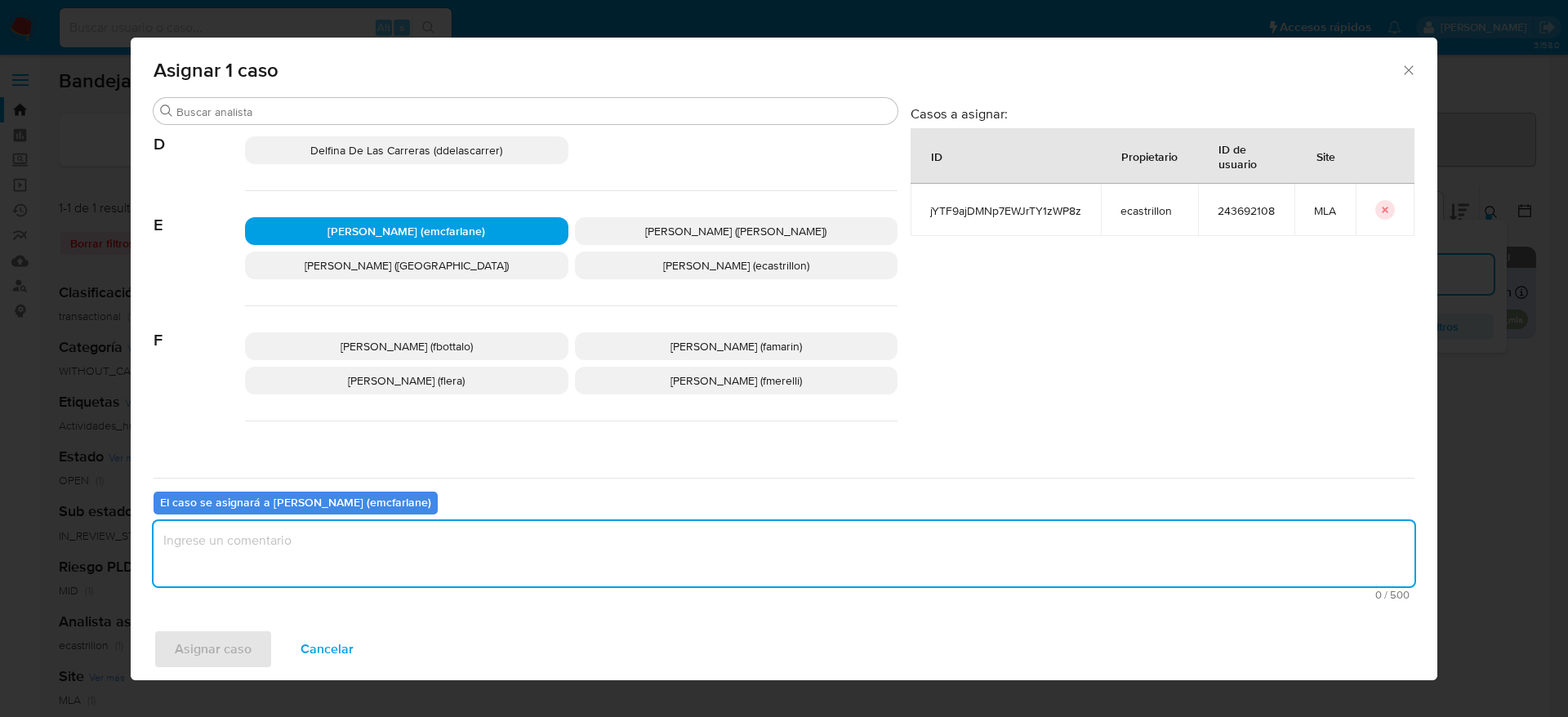
click at [317, 538] on textarea "assign-modal" at bounding box center [784, 554] width 1261 height 65
click at [208, 661] on span "Asignar caso" at bounding box center [213, 649] width 76 height 36
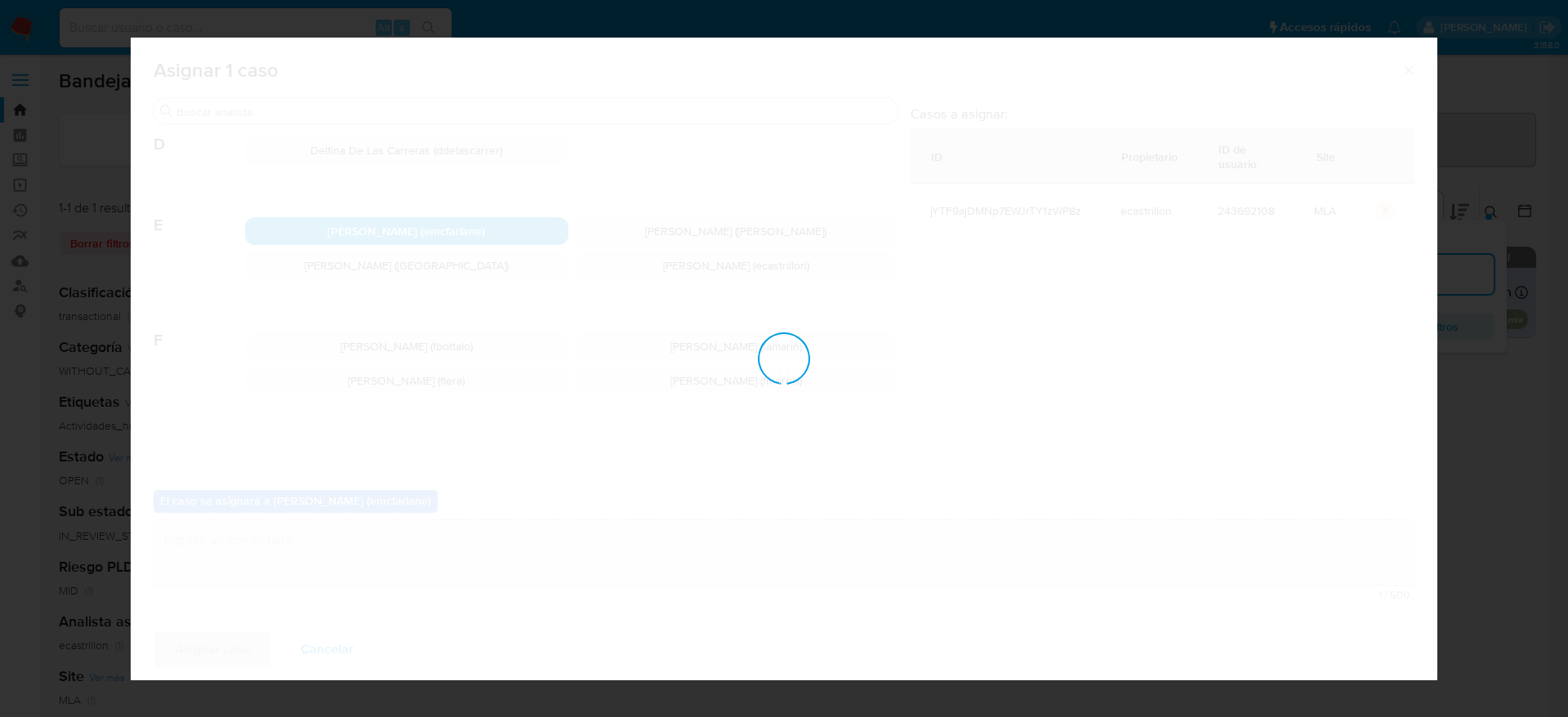
checkbox input "false"
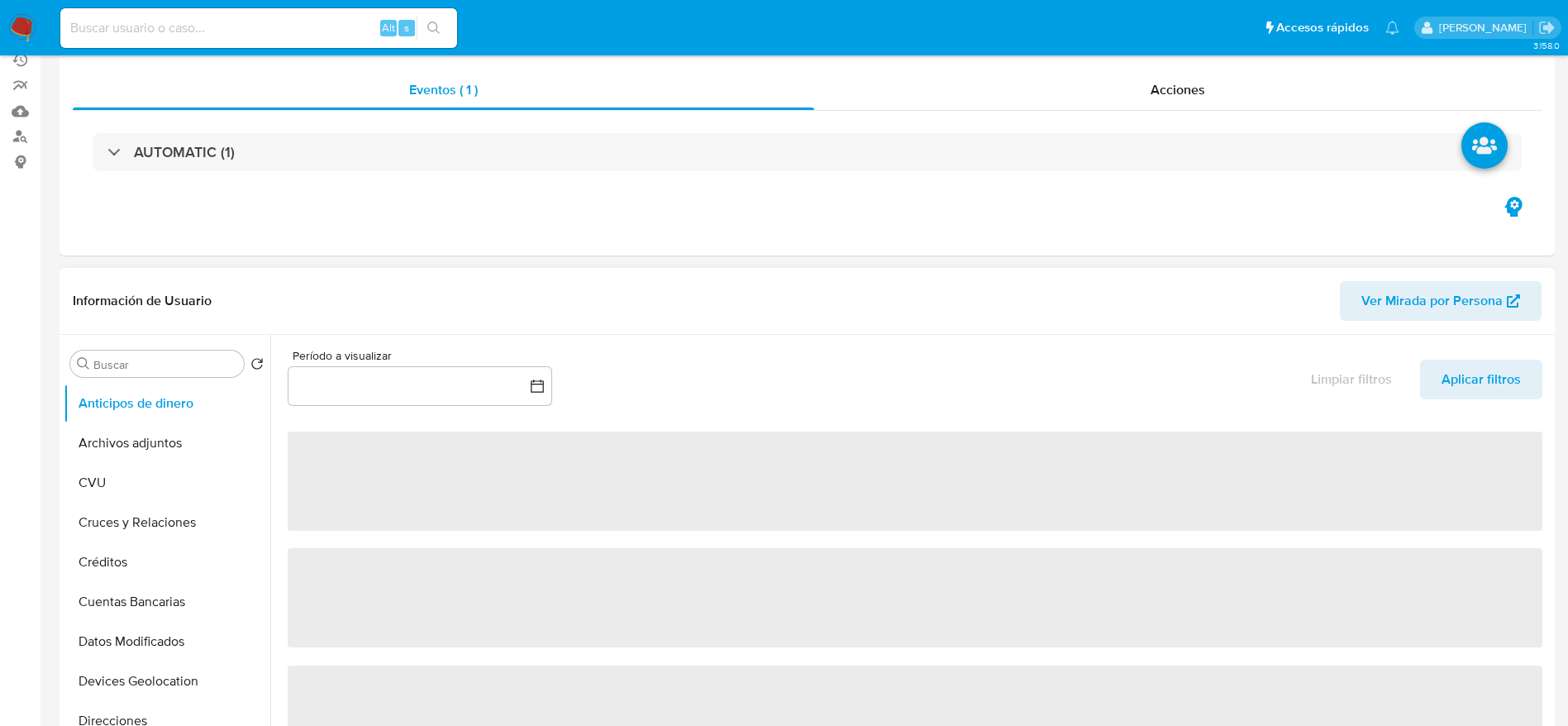
select select "10"
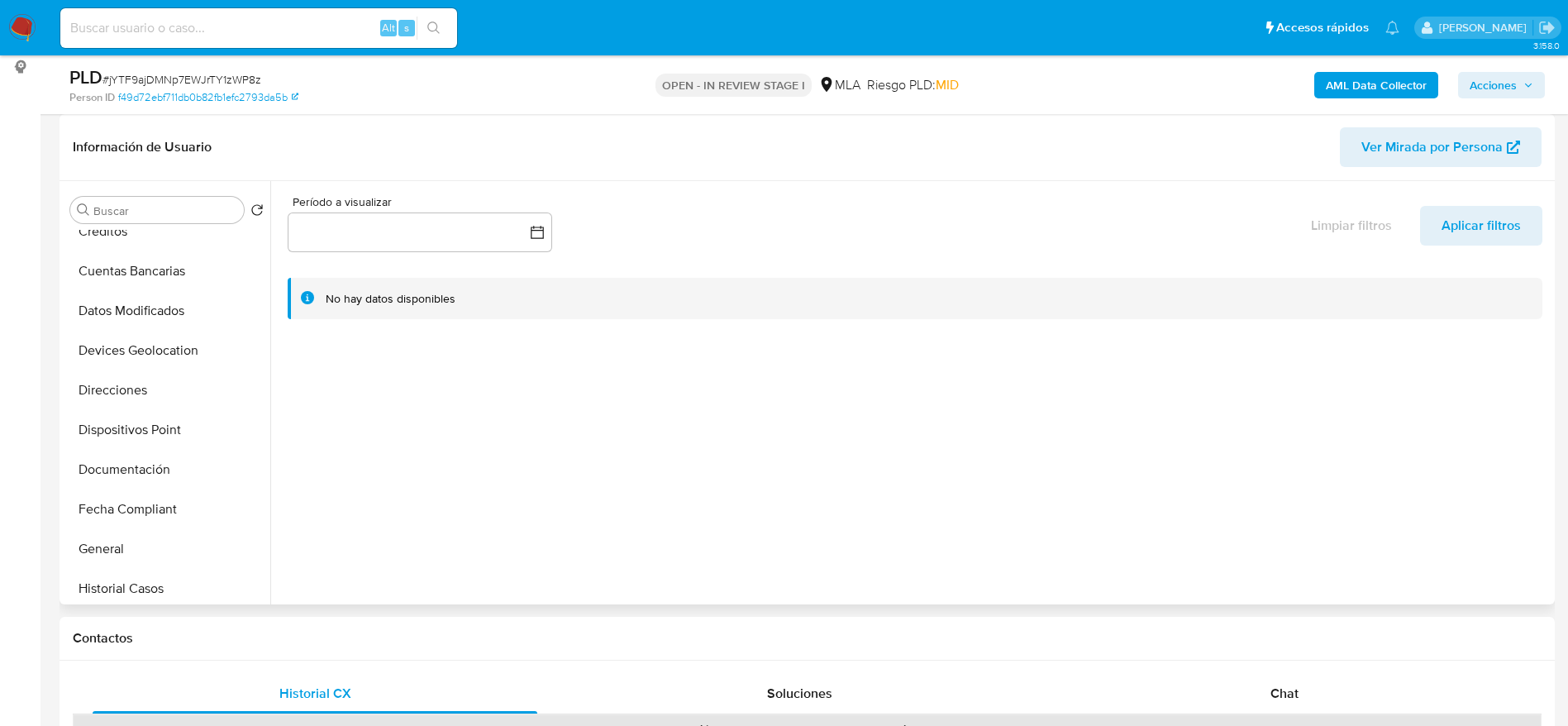
scroll to position [372, 0]
drag, startPoint x: 170, startPoint y: 472, endPoint x: 809, endPoint y: 358, distance: 649.1
click at [170, 473] on button "Historial de conversaciones" at bounding box center [167, 473] width 207 height 40
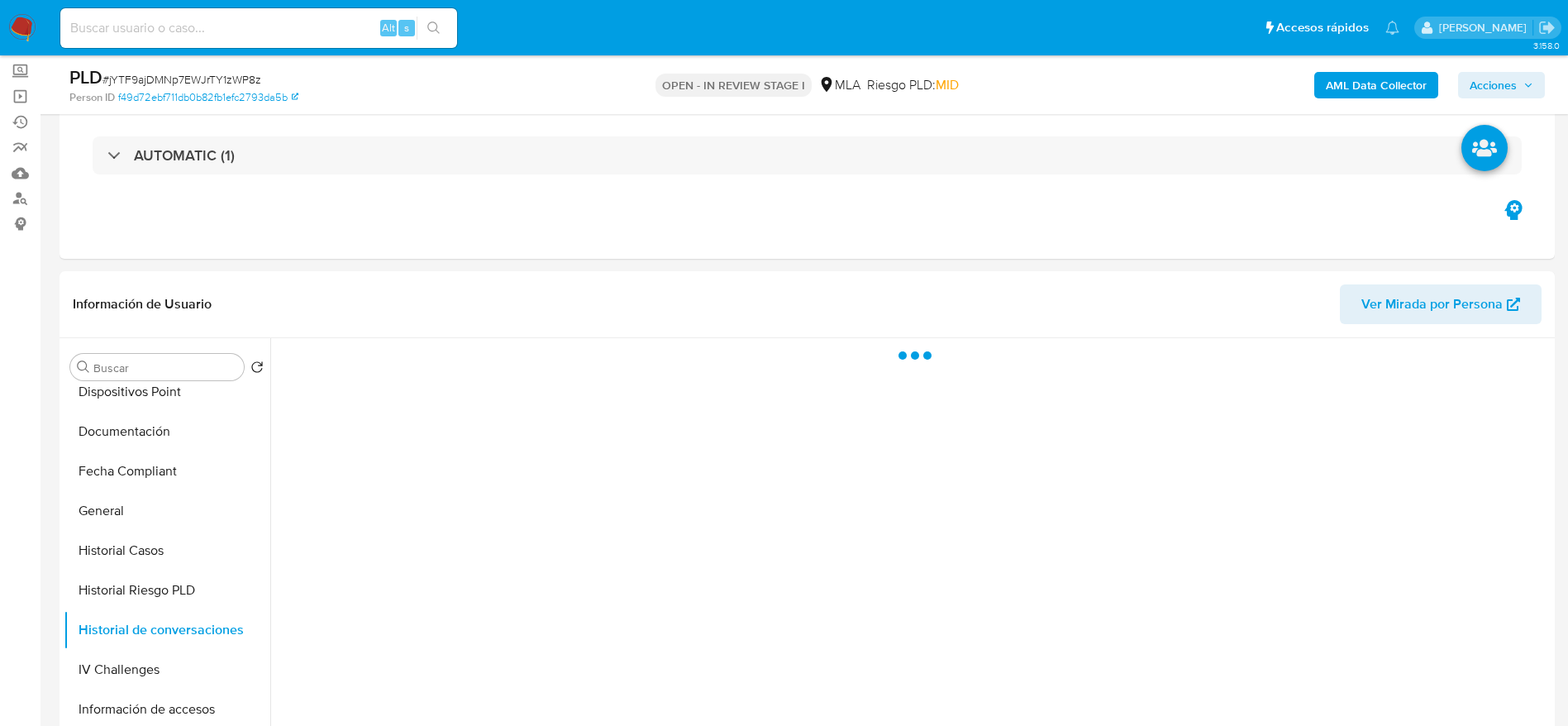
scroll to position [0, 0]
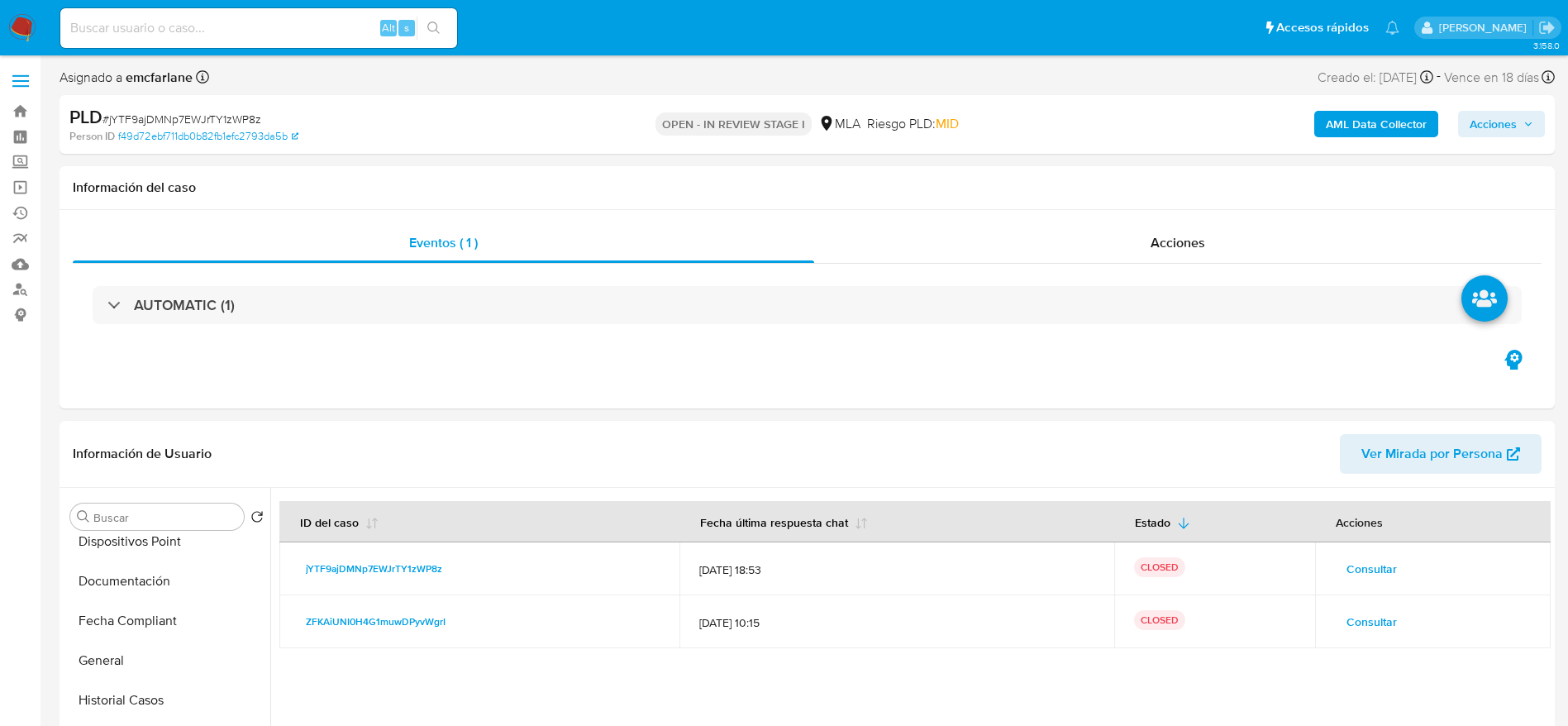
click at [1520, 117] on span "Acciones" at bounding box center [1501, 124] width 64 height 23
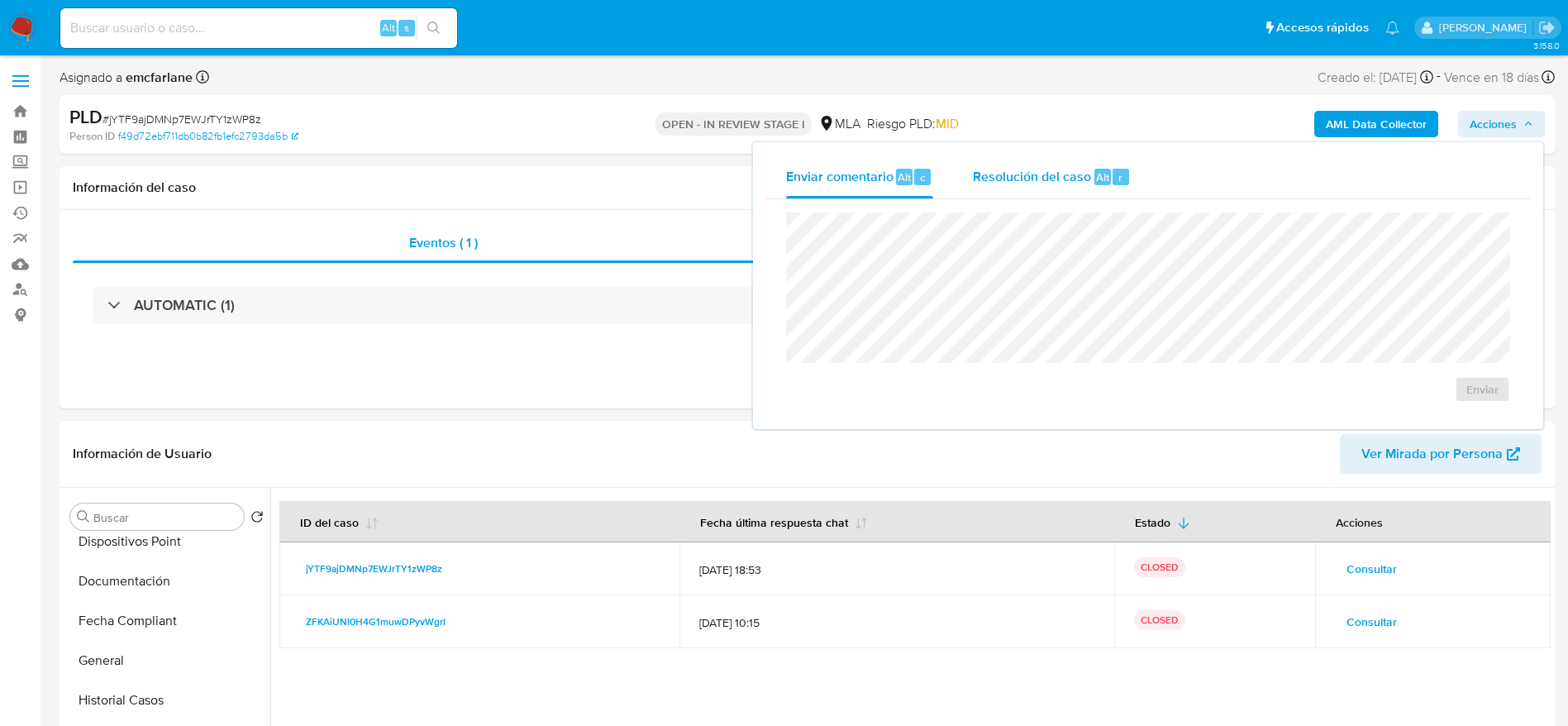
click at [1105, 178] on span "Alt" at bounding box center [1102, 177] width 14 height 15
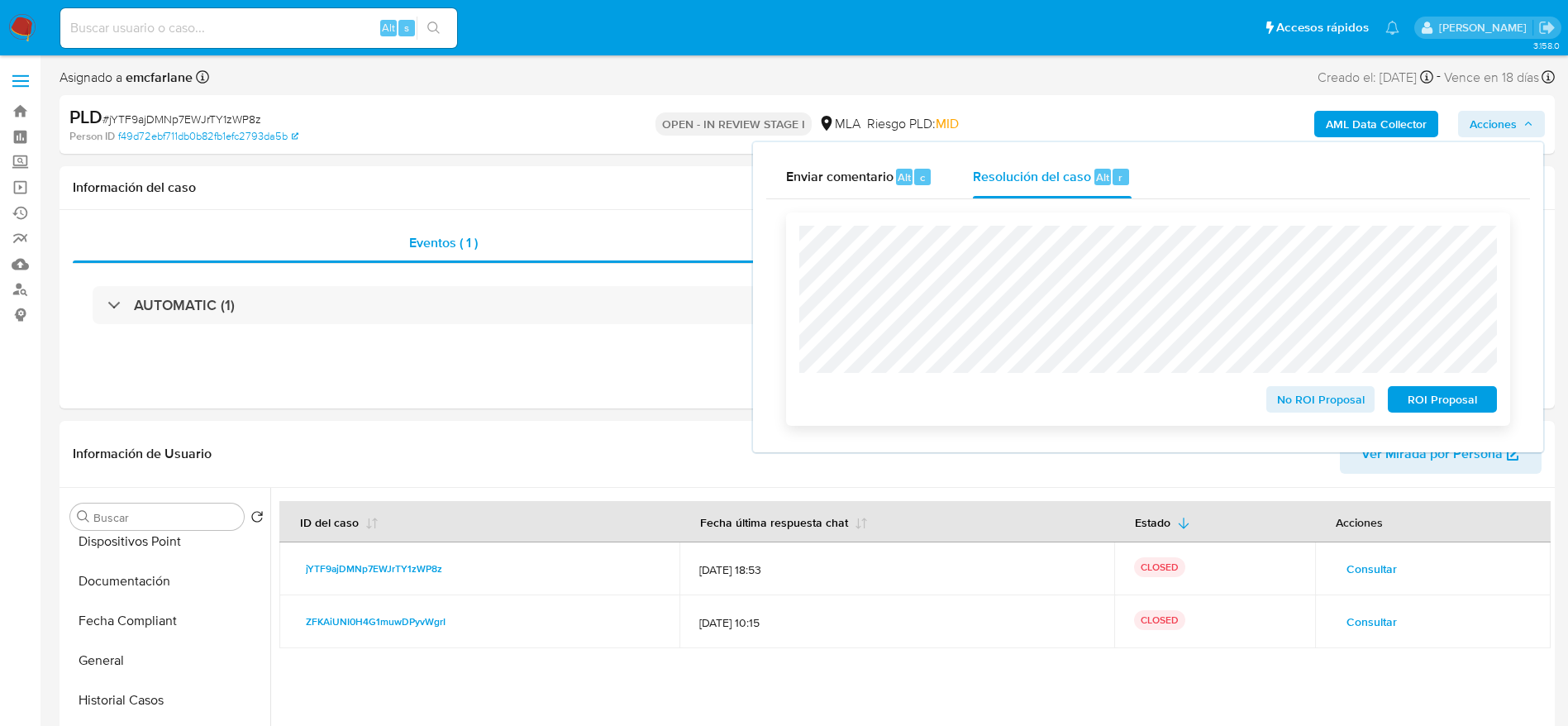
click at [1312, 410] on span "No ROI Proposal" at bounding box center [1320, 399] width 86 height 23
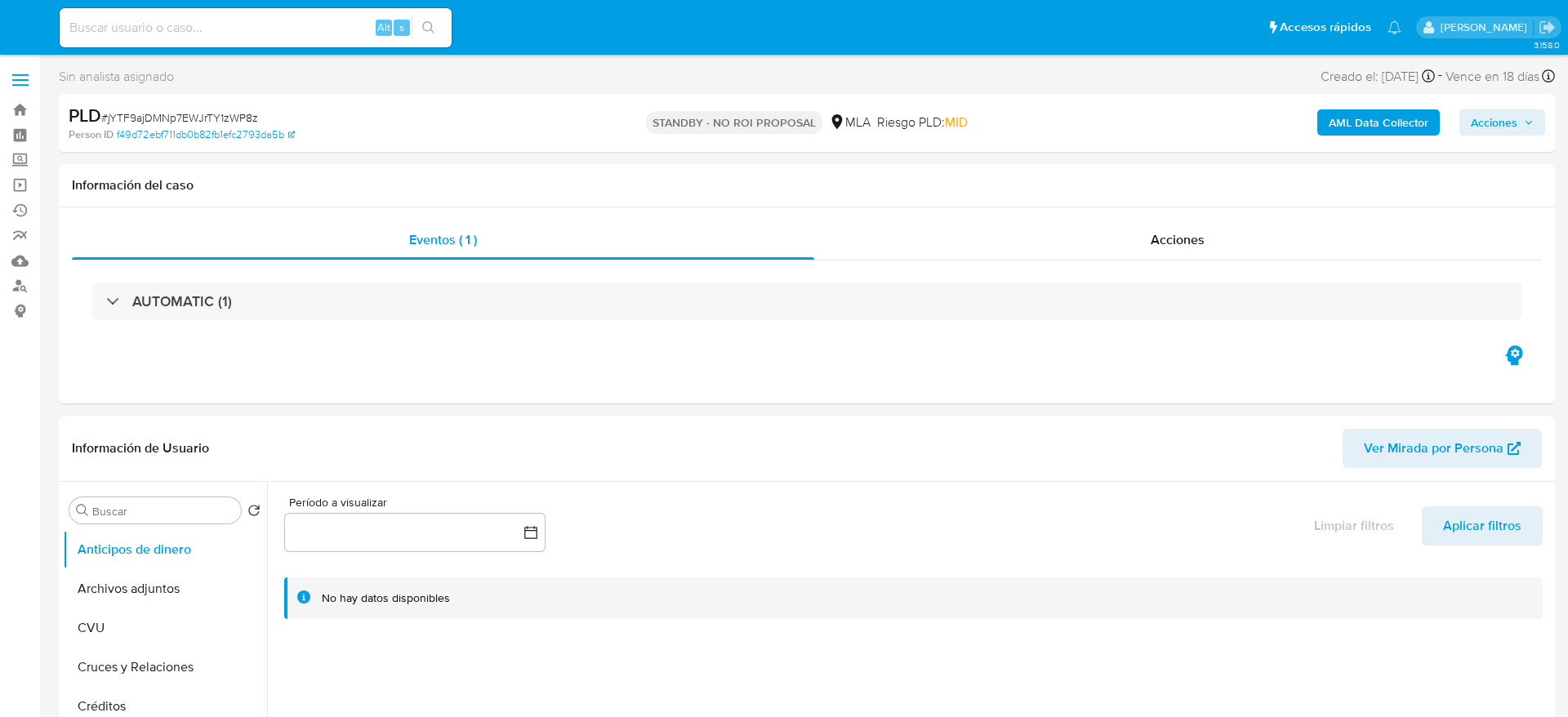
select select "10"
click at [14, 25] on img at bounding box center [22, 28] width 28 height 28
